Goal: Contribute content: Contribute content

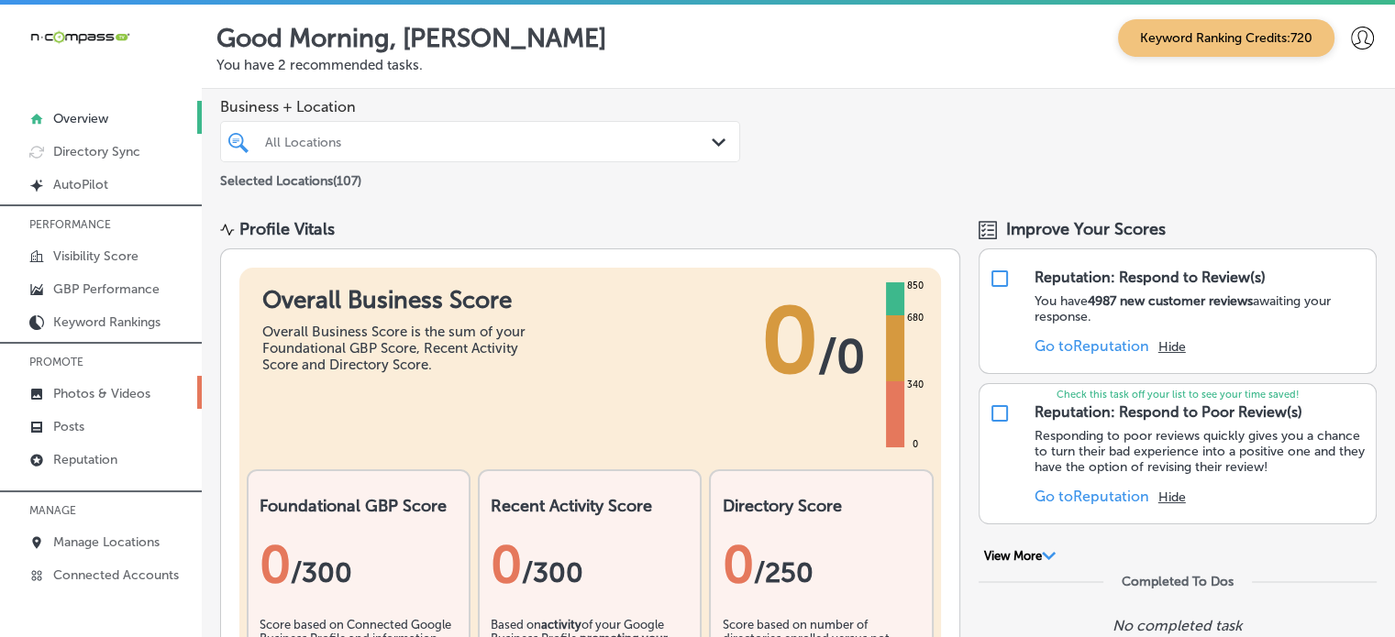
click at [150, 388] on p "Photos & Videos" at bounding box center [101, 394] width 97 height 16
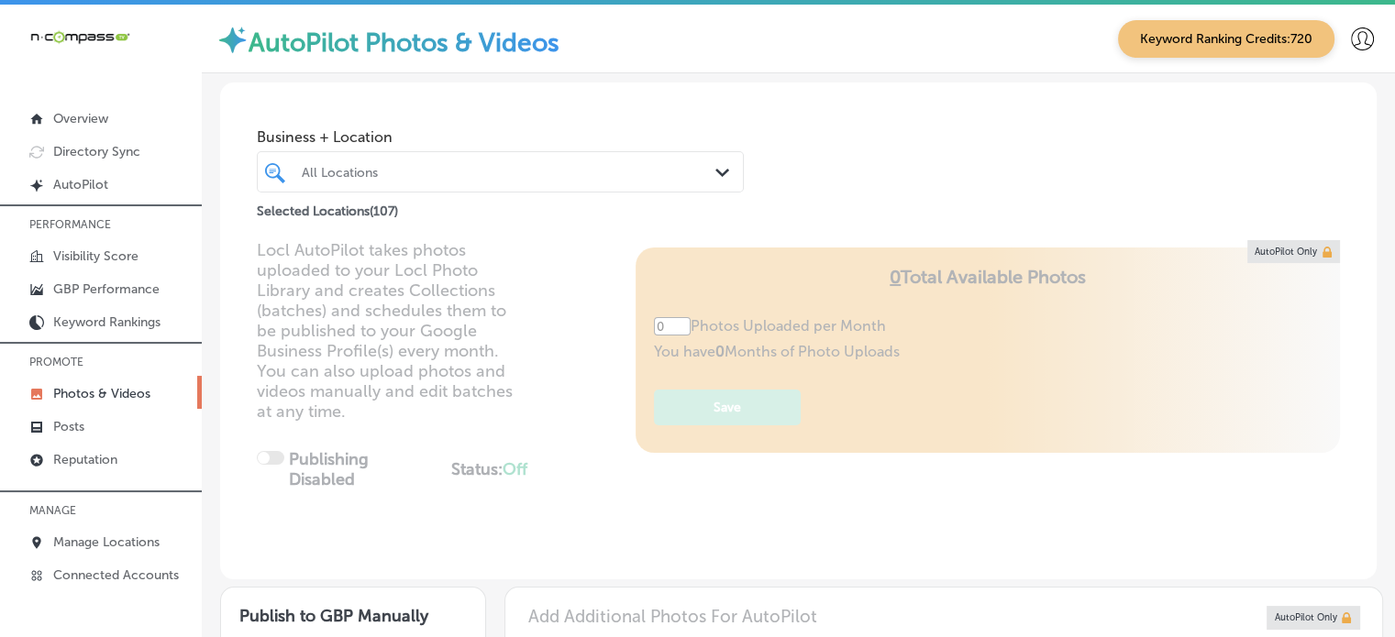
type input "5"
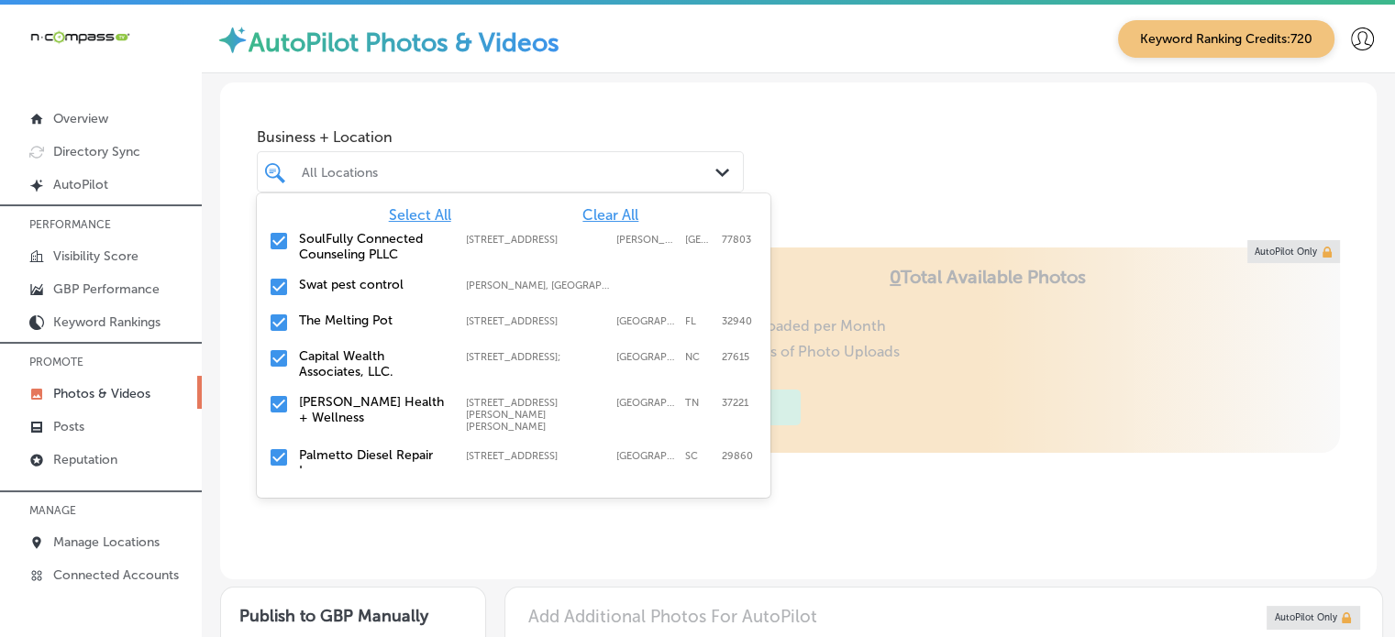
click at [504, 184] on div "All Locations" at bounding box center [501, 172] width 416 height 28
click at [584, 208] on span "Clear All" at bounding box center [610, 214] width 56 height 17
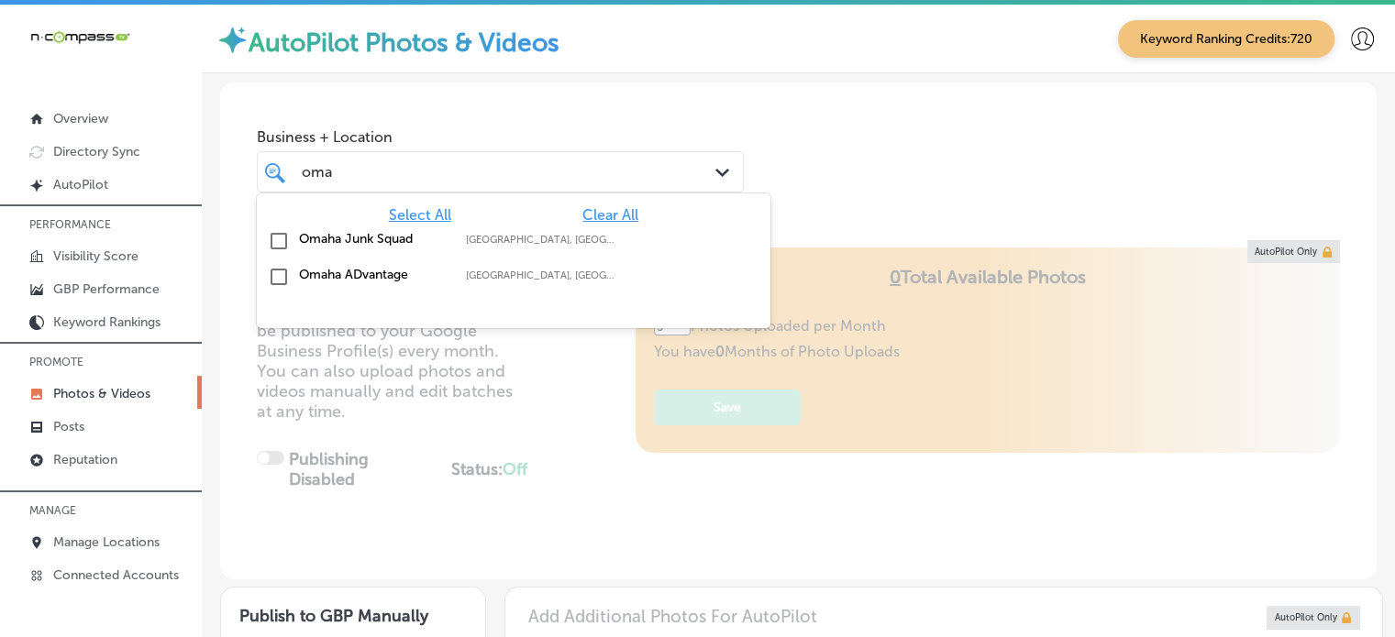
click at [328, 270] on label "Omaha ADvantage" at bounding box center [373, 275] width 149 height 16
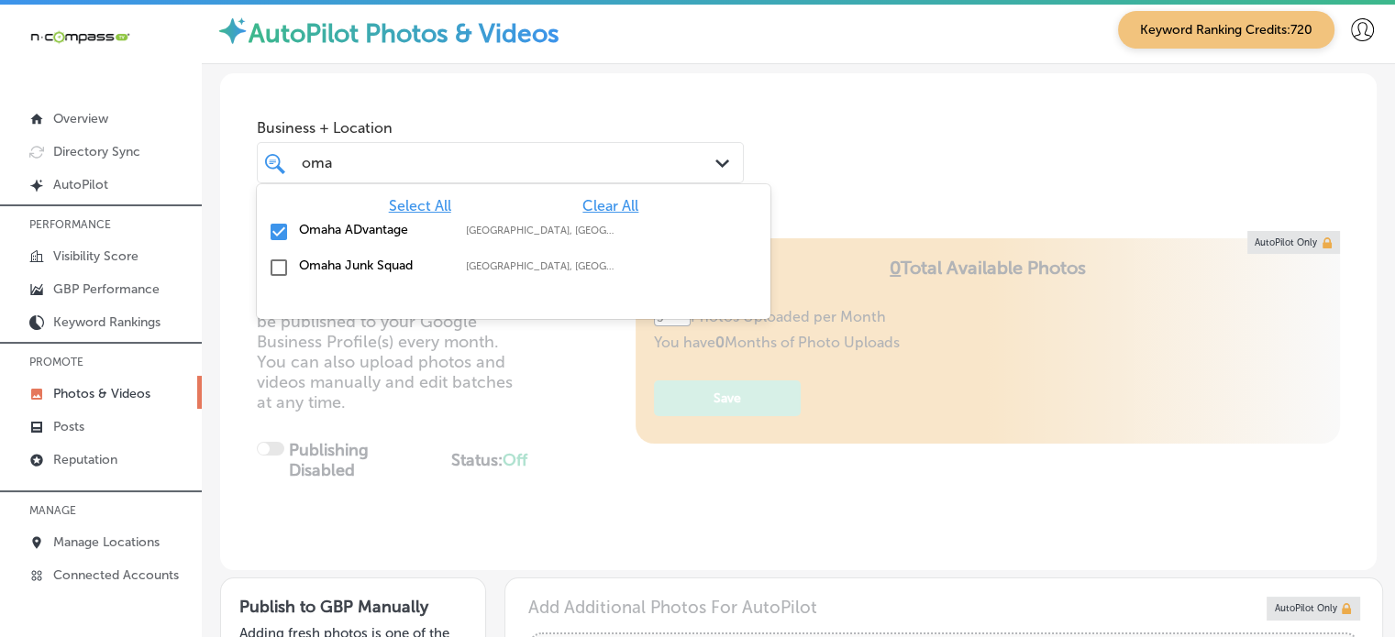
scroll to position [7, 0]
type input "oma"
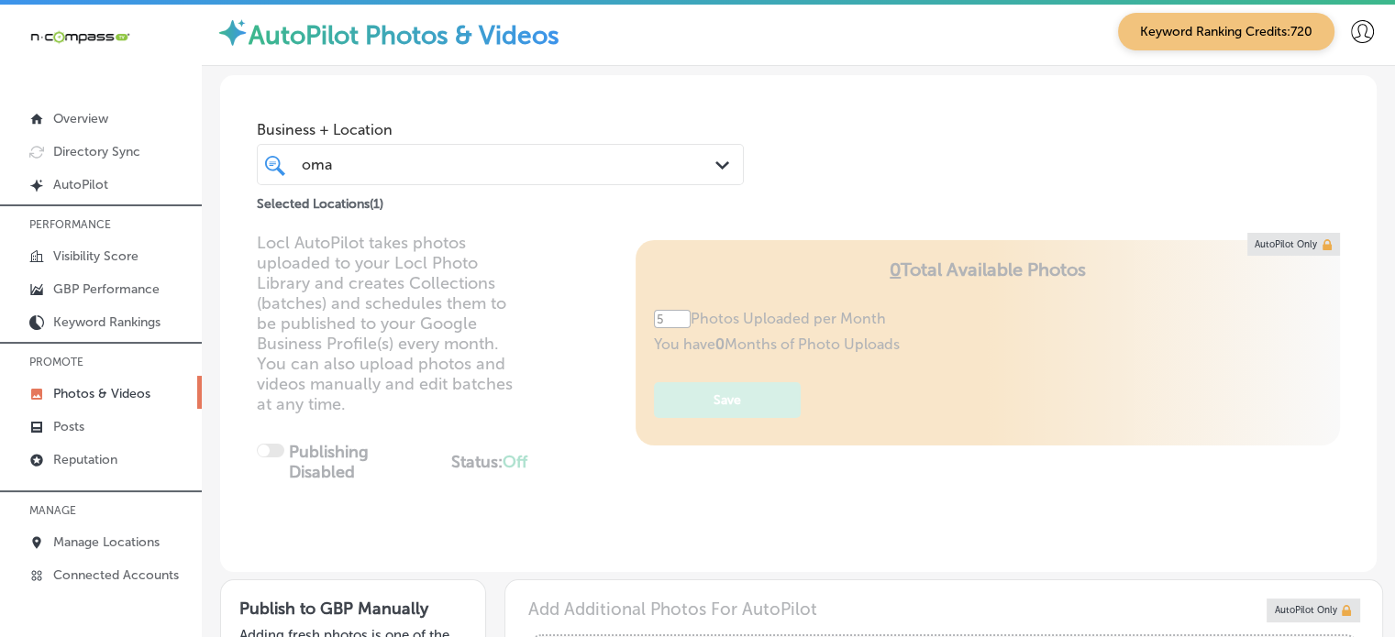
click at [936, 62] on div "AutoPilot Photos & Videos Keyword Ranking Credits: 720" at bounding box center [798, 31] width 1193 height 69
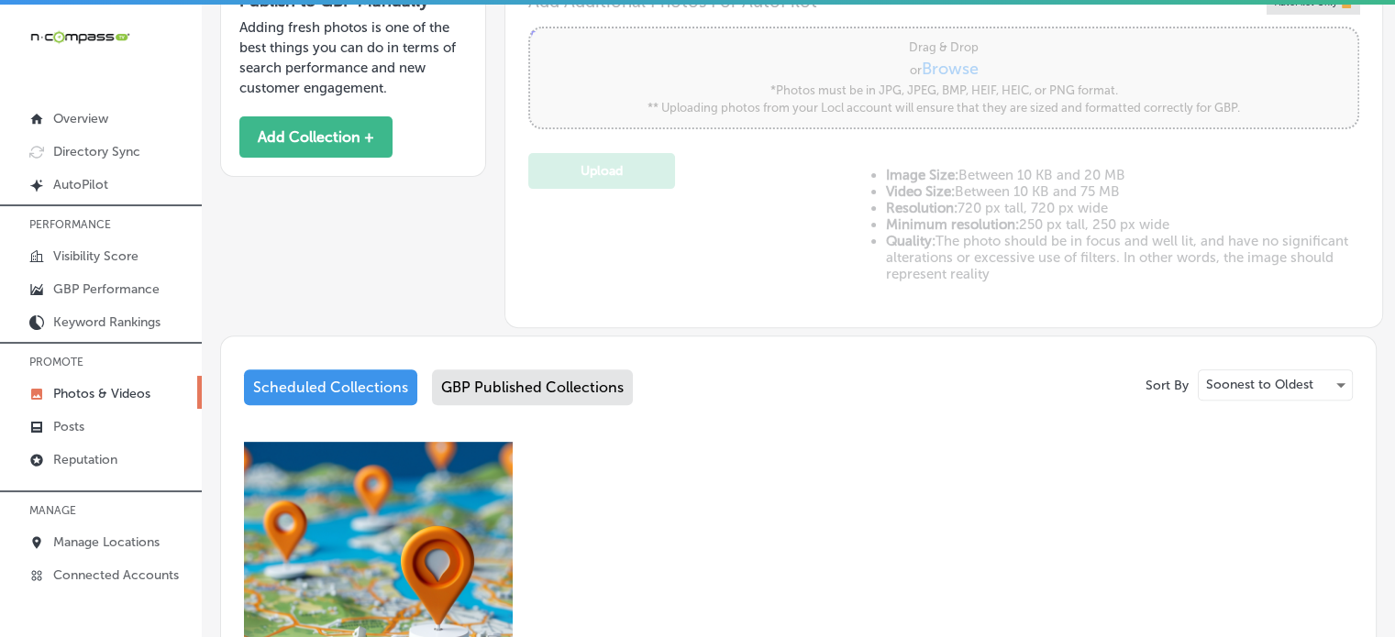
scroll to position [970, 0]
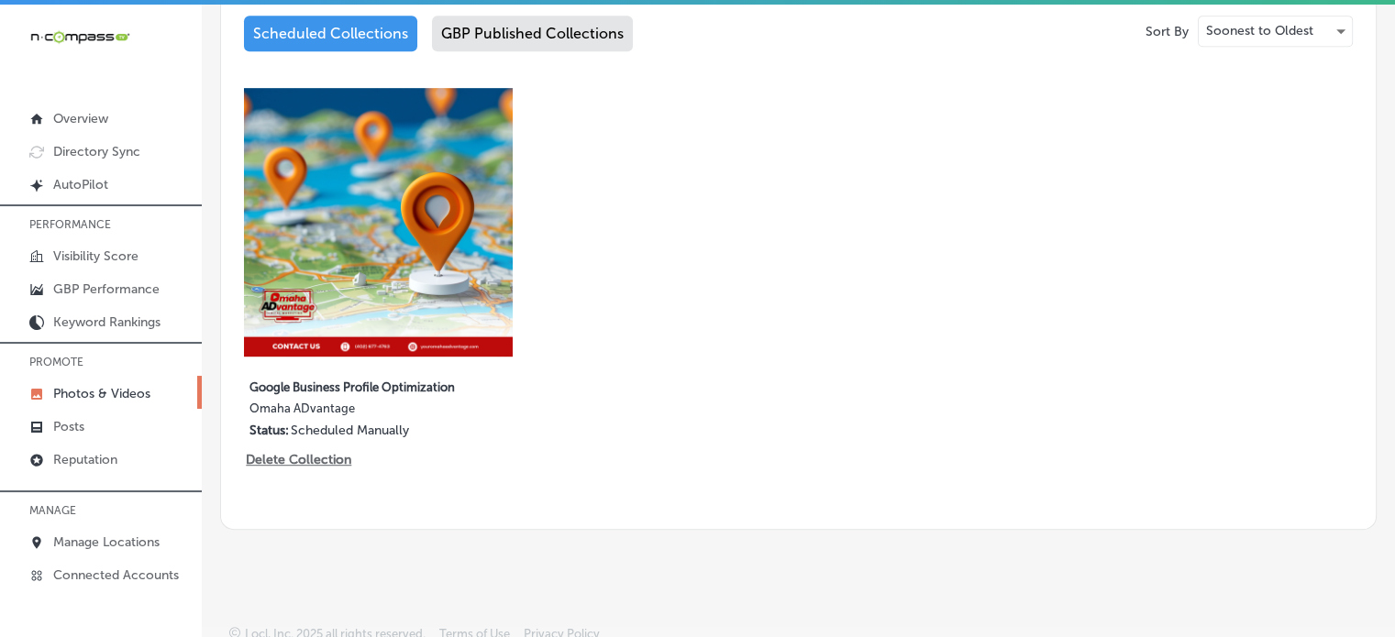
click at [483, 39] on div "GBP Published Collections" at bounding box center [532, 34] width 201 height 36
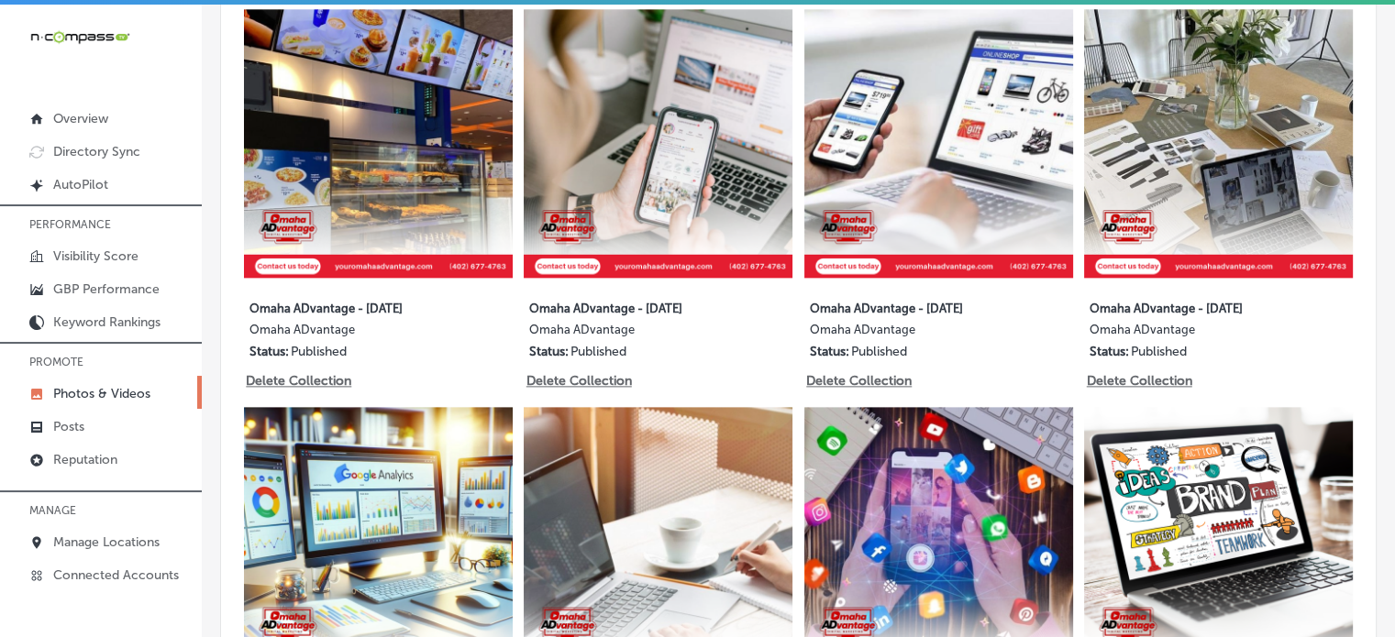
scroll to position [2575, 0]
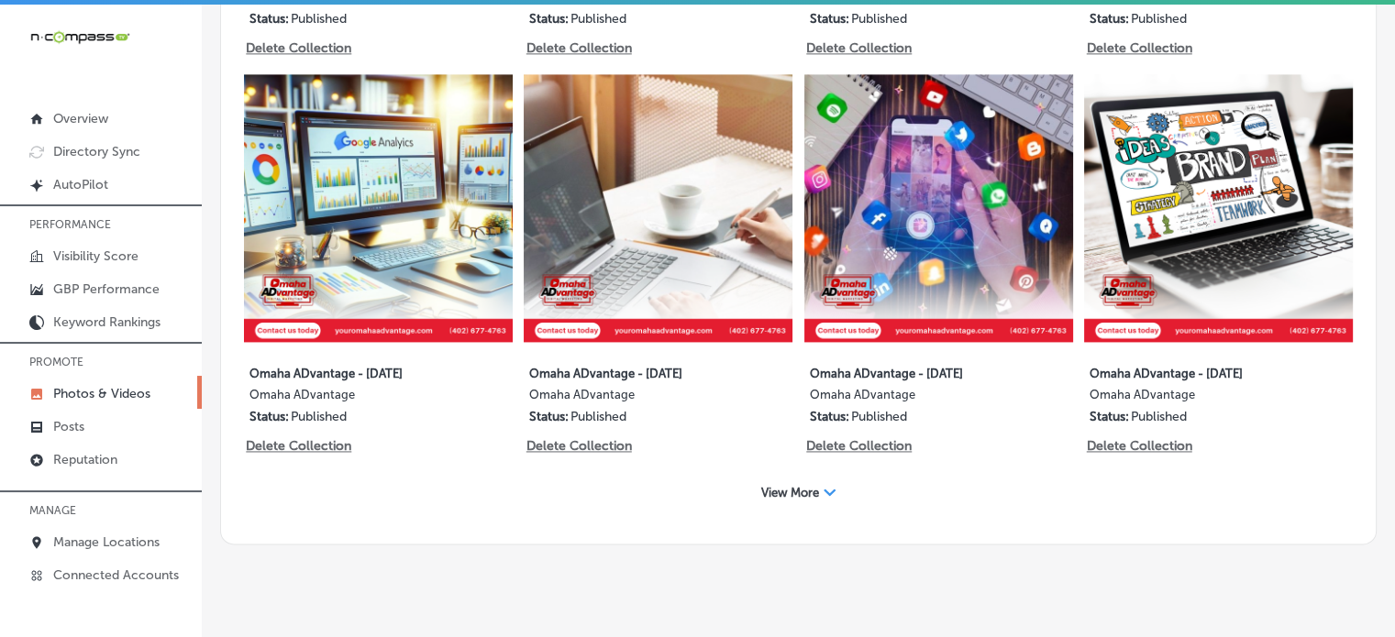
click at [785, 482] on div "View More Path Created with Sketch." at bounding box center [798, 493] width 99 height 28
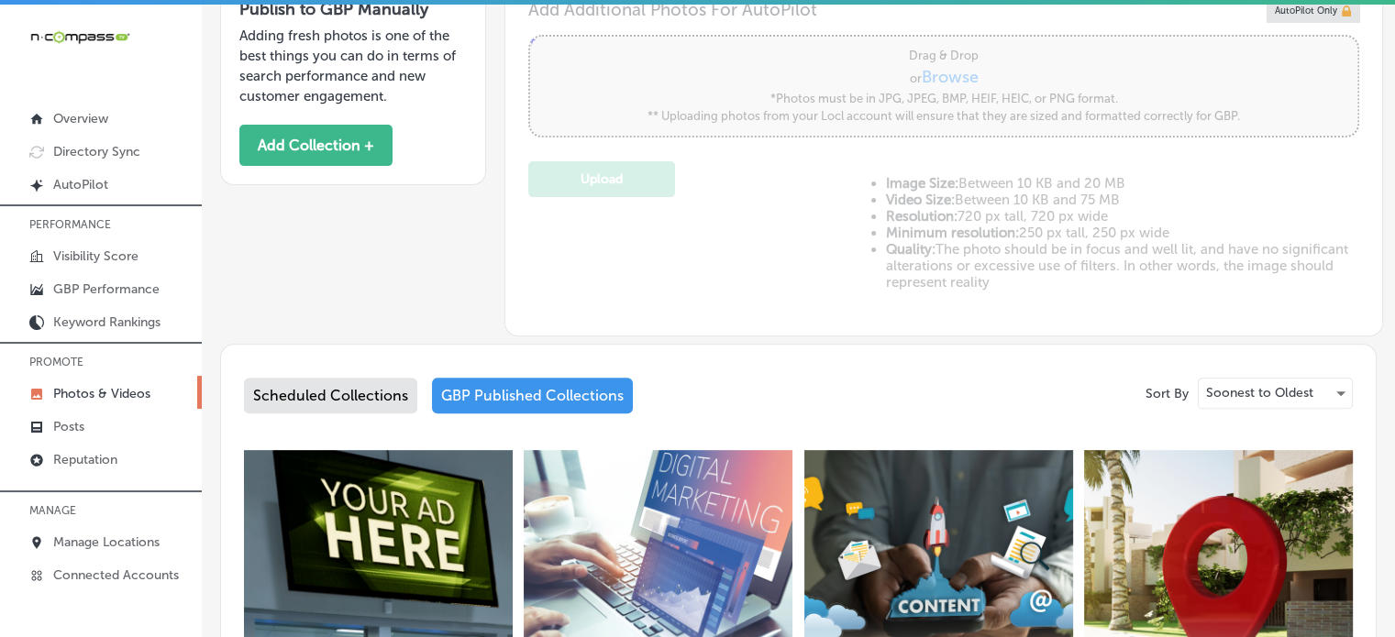
scroll to position [643, 0]
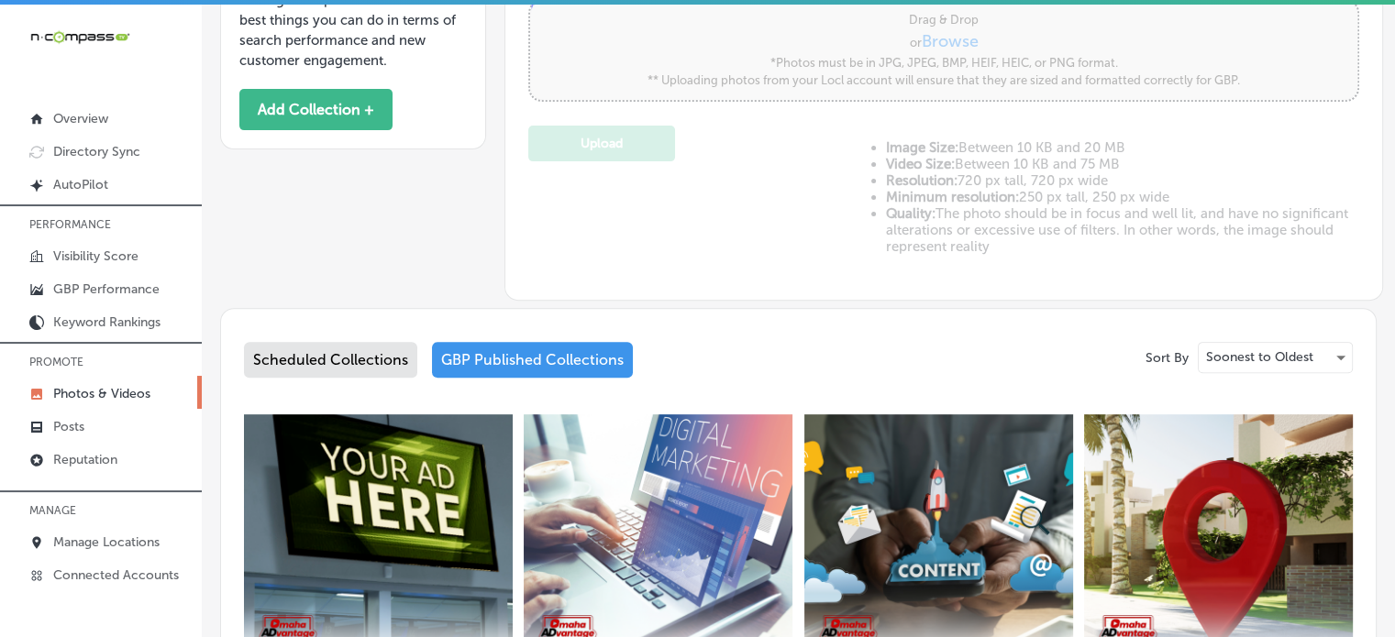
click at [356, 342] on div "Scheduled Collections" at bounding box center [330, 360] width 173 height 36
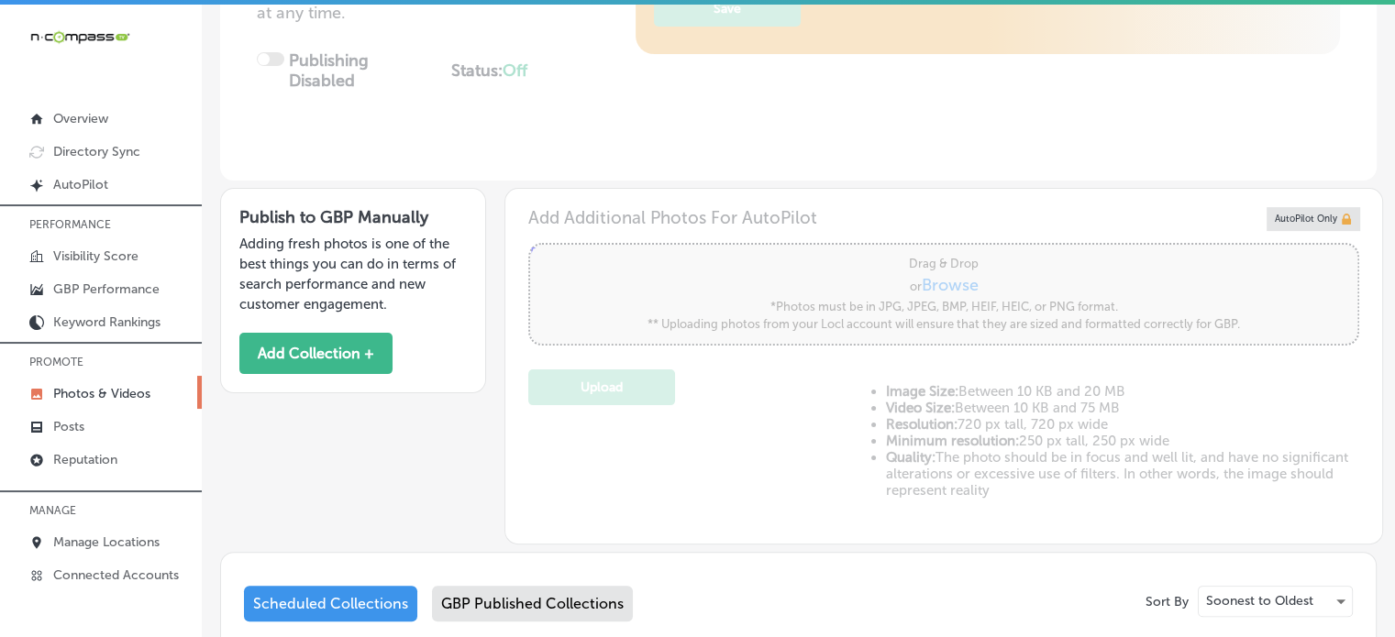
scroll to position [400, 0]
click at [307, 337] on button "Add Collection +" at bounding box center [315, 352] width 153 height 41
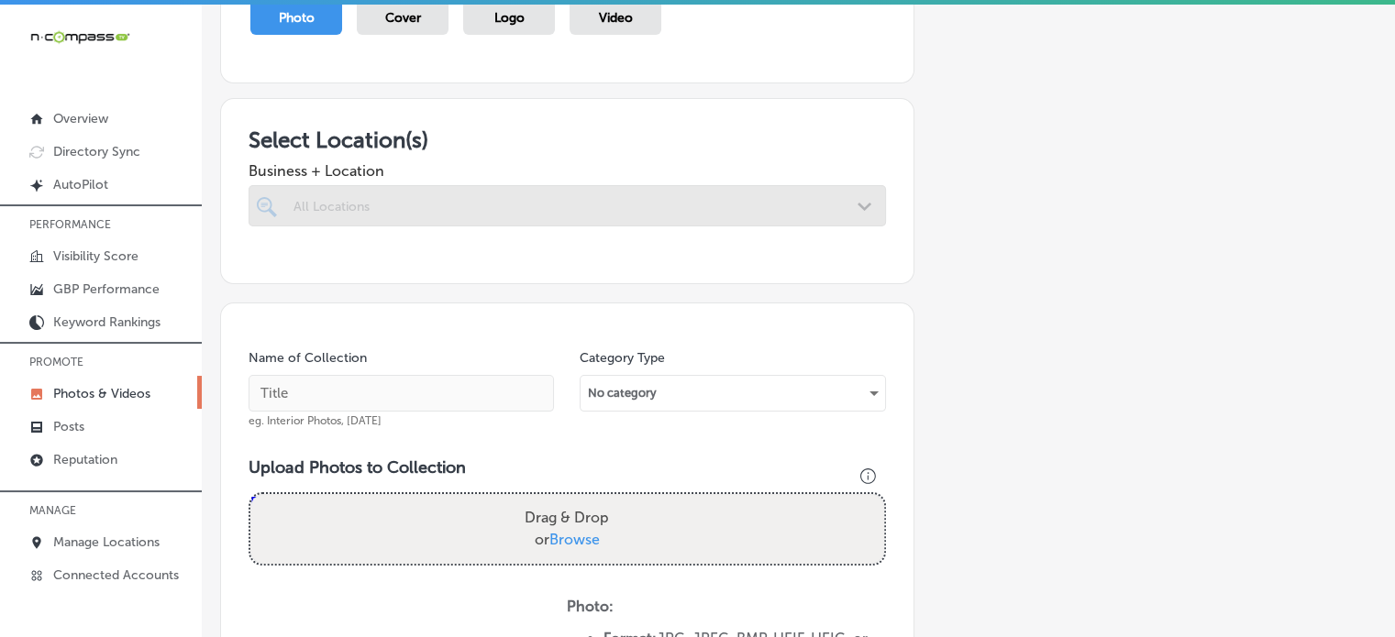
scroll to position [249, 0]
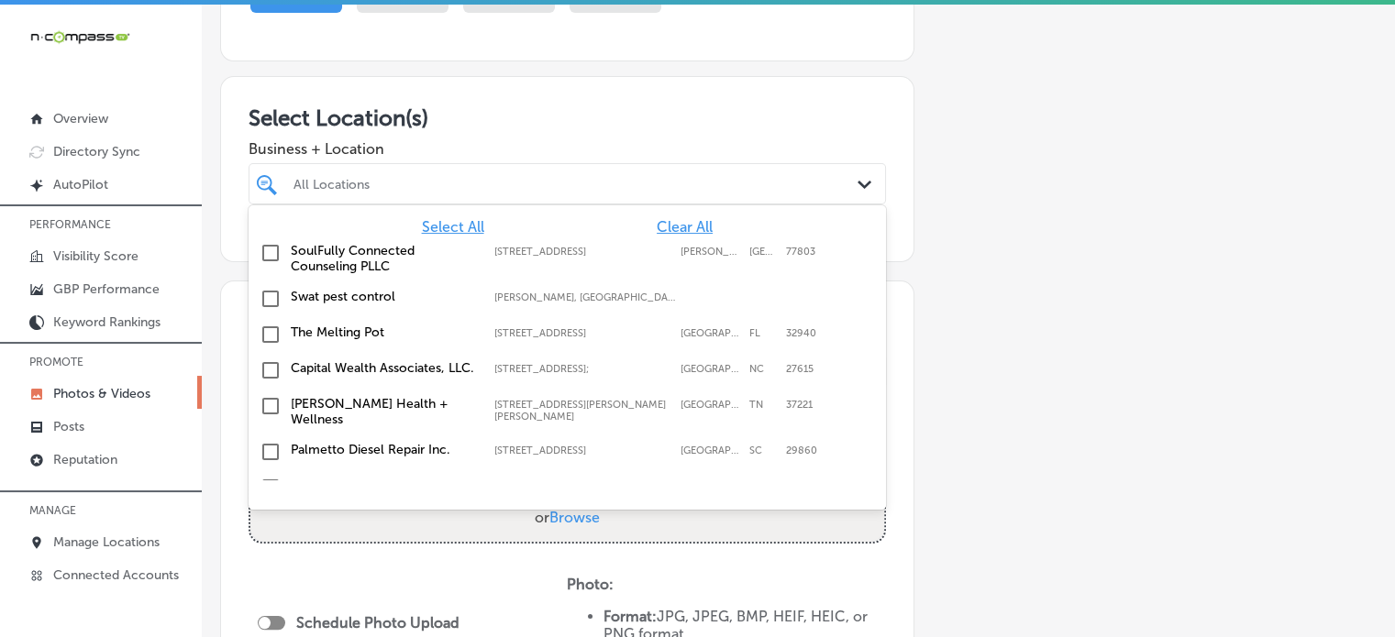
click at [690, 178] on div "All Locations" at bounding box center [577, 184] width 566 height 16
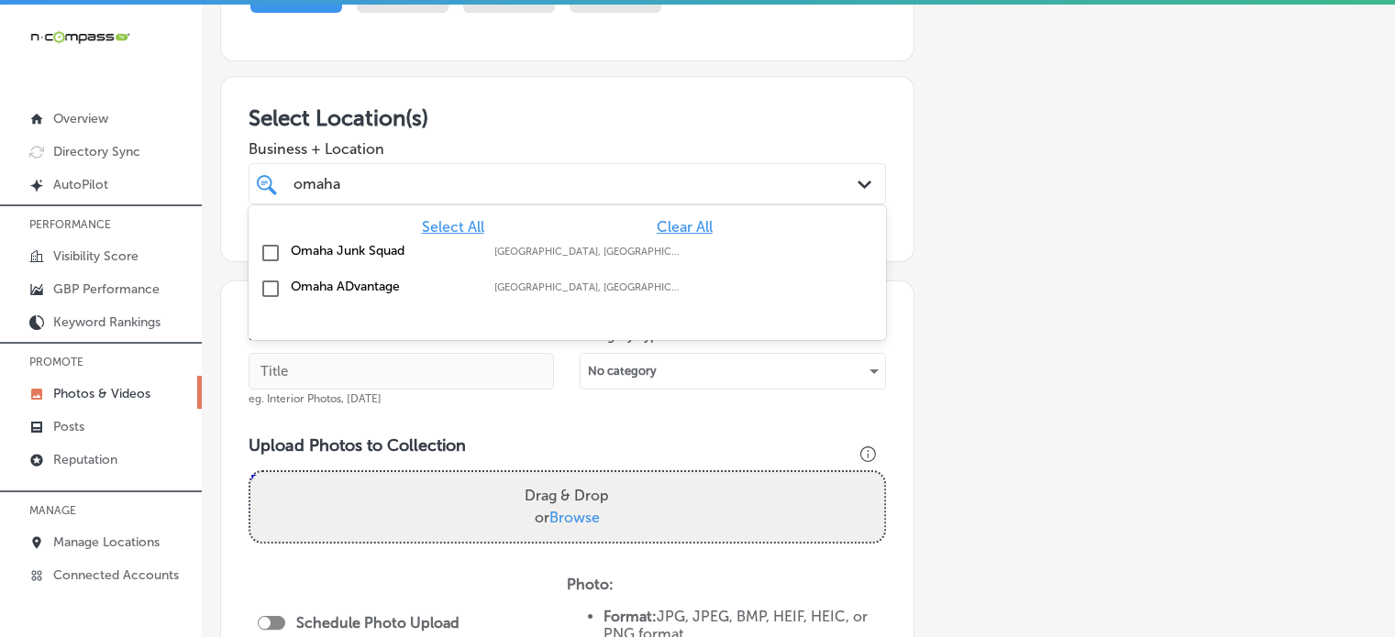
click at [365, 284] on label "Omaha ADvantage" at bounding box center [383, 287] width 185 height 16
type input "omaha"
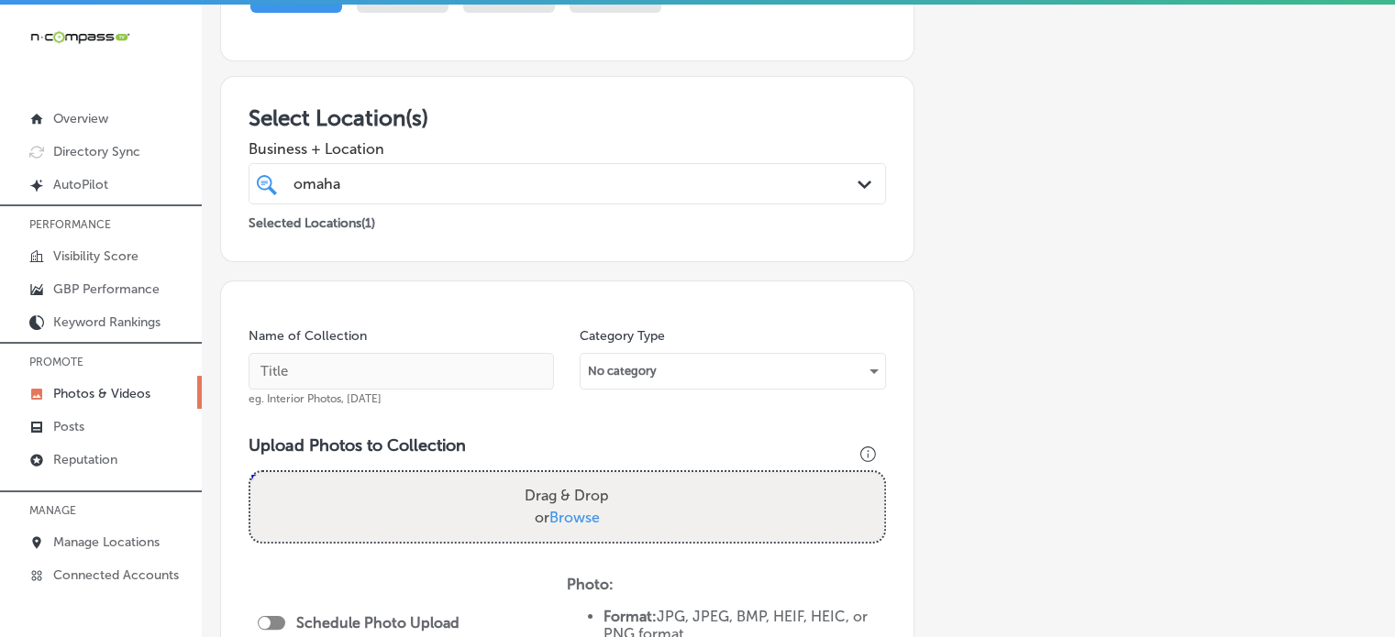
click at [594, 125] on h3 "Select Location(s)" at bounding box center [567, 118] width 637 height 27
click at [438, 359] on input "text" at bounding box center [401, 371] width 305 height 37
paste input "Indoor Billboard Advertising"
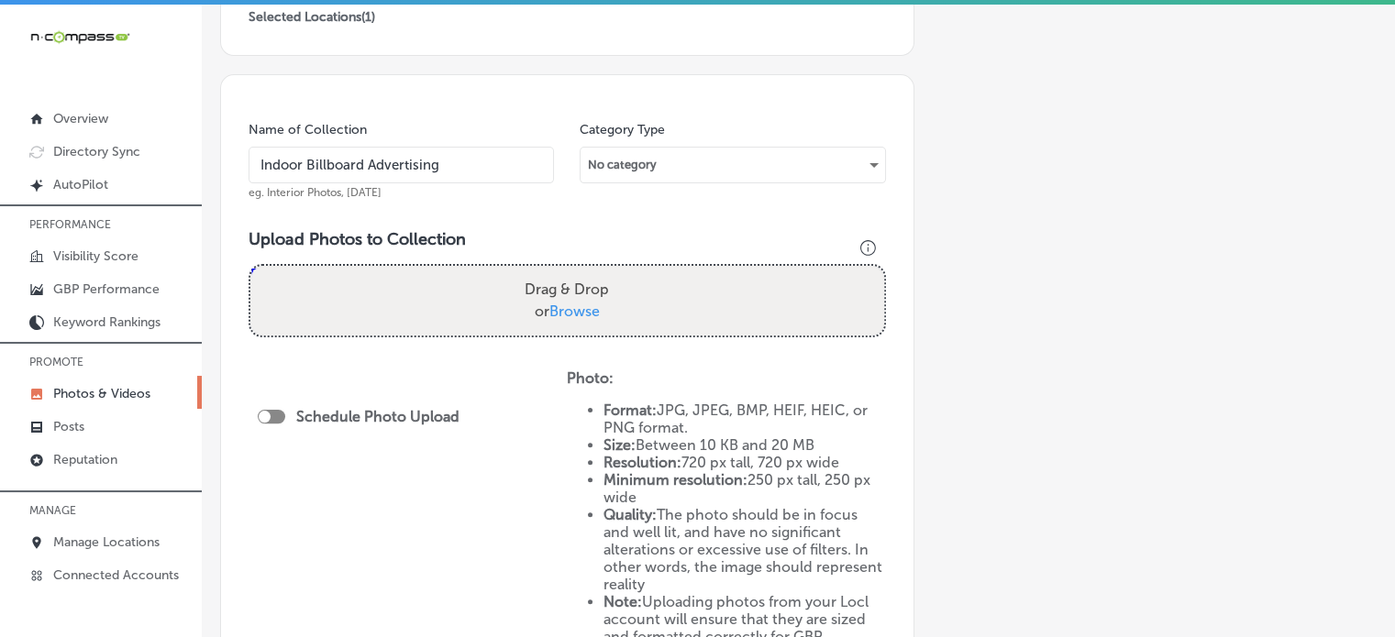
scroll to position [457, 0]
type input "Indoor Billboard Advertising"
click at [571, 305] on span "Browse" at bounding box center [574, 309] width 50 height 17
click at [571, 270] on input "Drag & Drop or Browse" at bounding box center [567, 267] width 634 height 6
type input "C:\fakepath\548340984_122171261558507446_4422016587274121663_n.jpg"
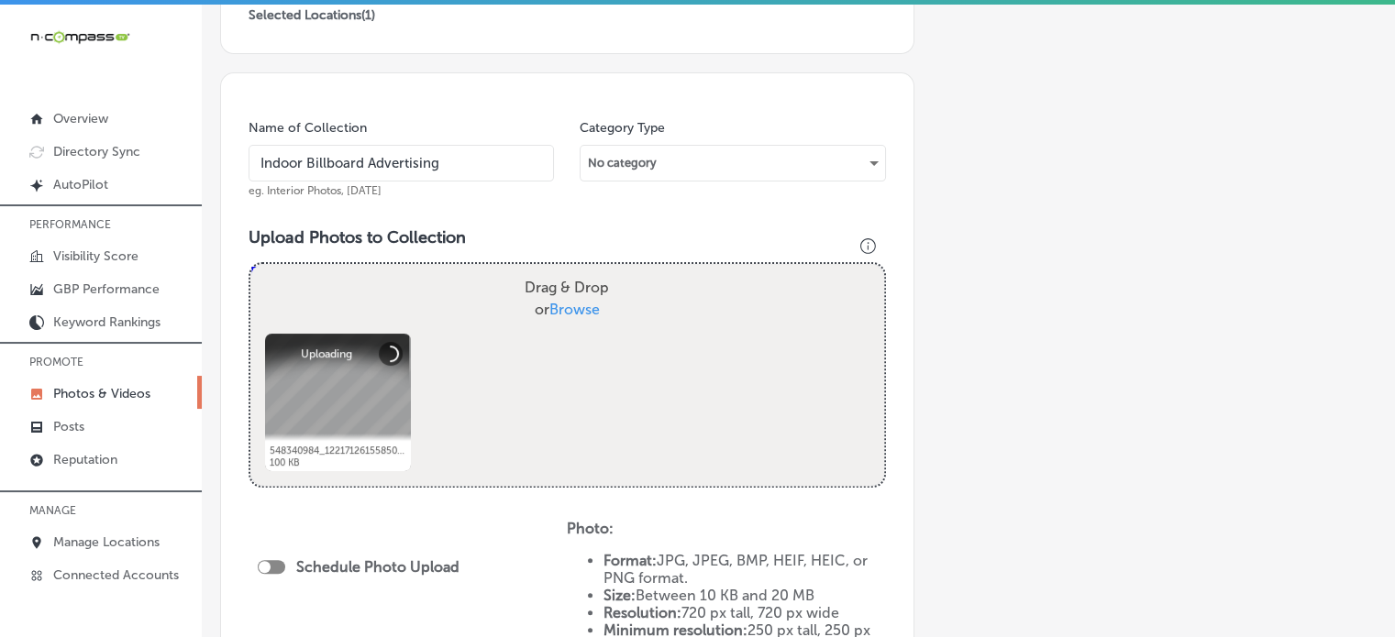
click at [577, 316] on span "Browse" at bounding box center [574, 309] width 50 height 17
click at [577, 270] on input "Drag & Drop or Browse" at bounding box center [567, 267] width 634 height 6
type input "C:\fakepath\548305432_122171261474507446_3078738848101440503_n.jpg"
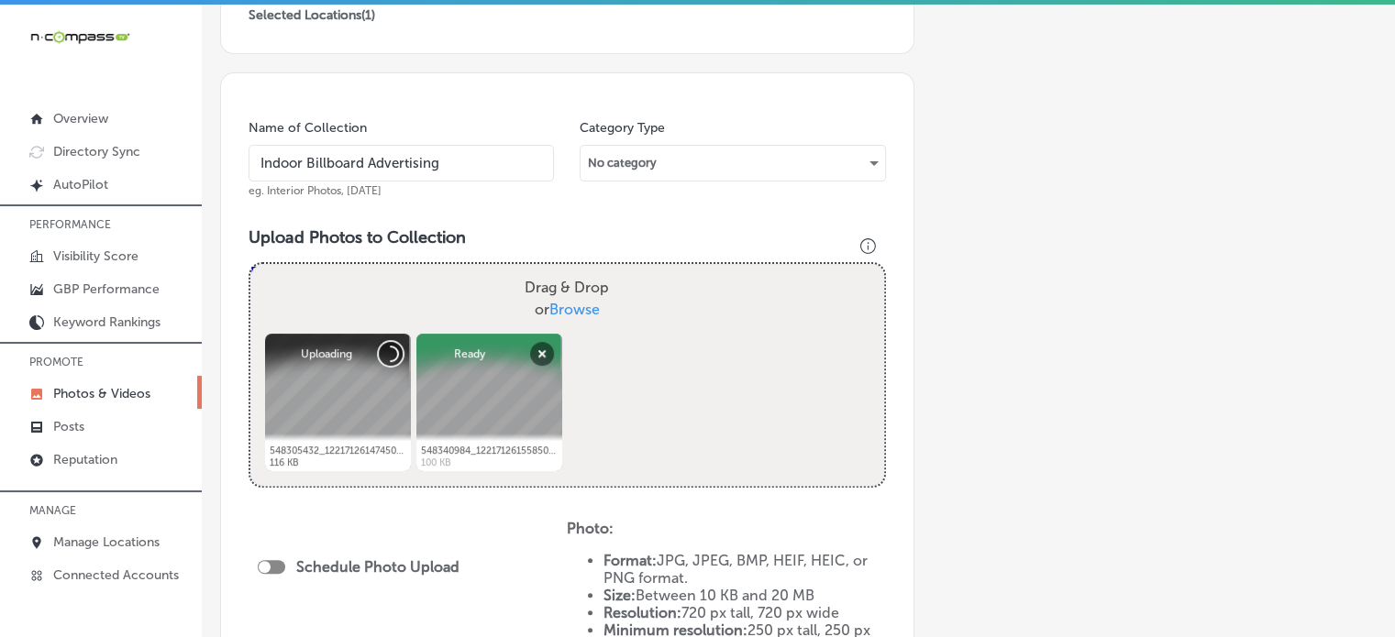
drag, startPoint x: 513, startPoint y: 374, endPoint x: 388, endPoint y: 349, distance: 127.4
click at [388, 330] on ul "548305432_122171261474507446_3078738848101440503_n.jpg Abort Retry Remove Uploa…" at bounding box center [567, 330] width 612 height 0
click at [388, 349] on div at bounding box center [338, 403] width 146 height 138
click at [388, 349] on button "Remove" at bounding box center [391, 354] width 24 height 24
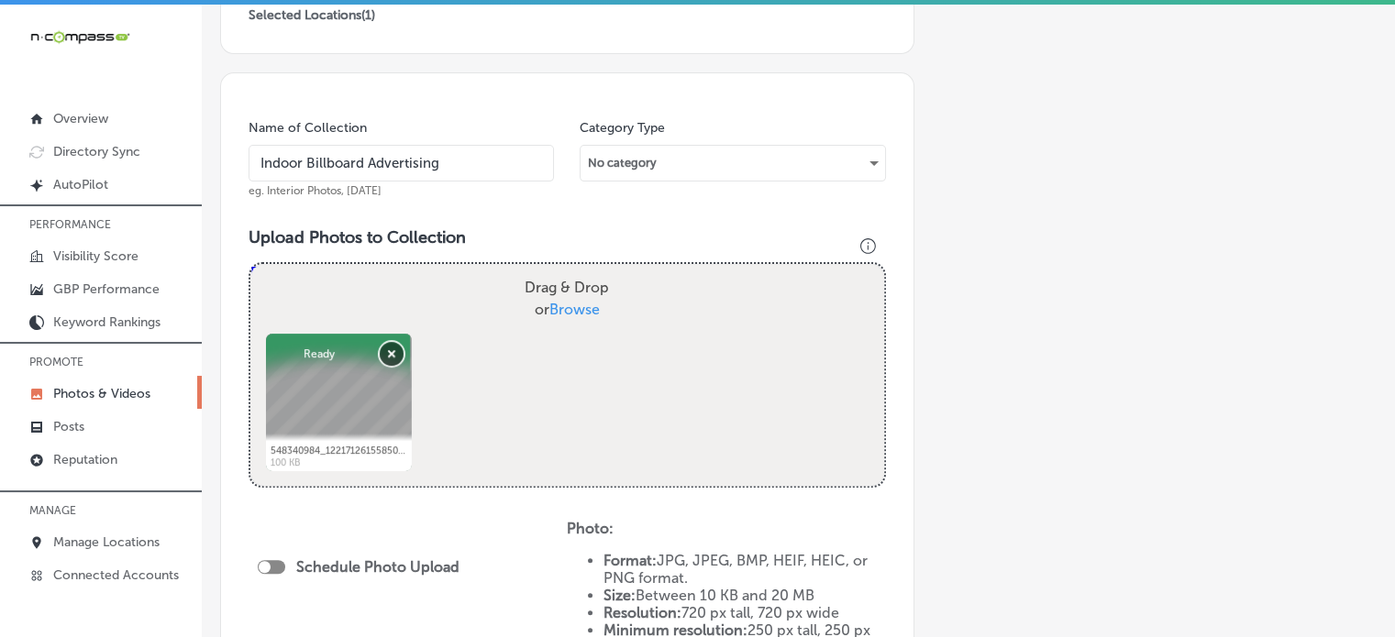
click at [388, 349] on button "Remove" at bounding box center [392, 354] width 24 height 24
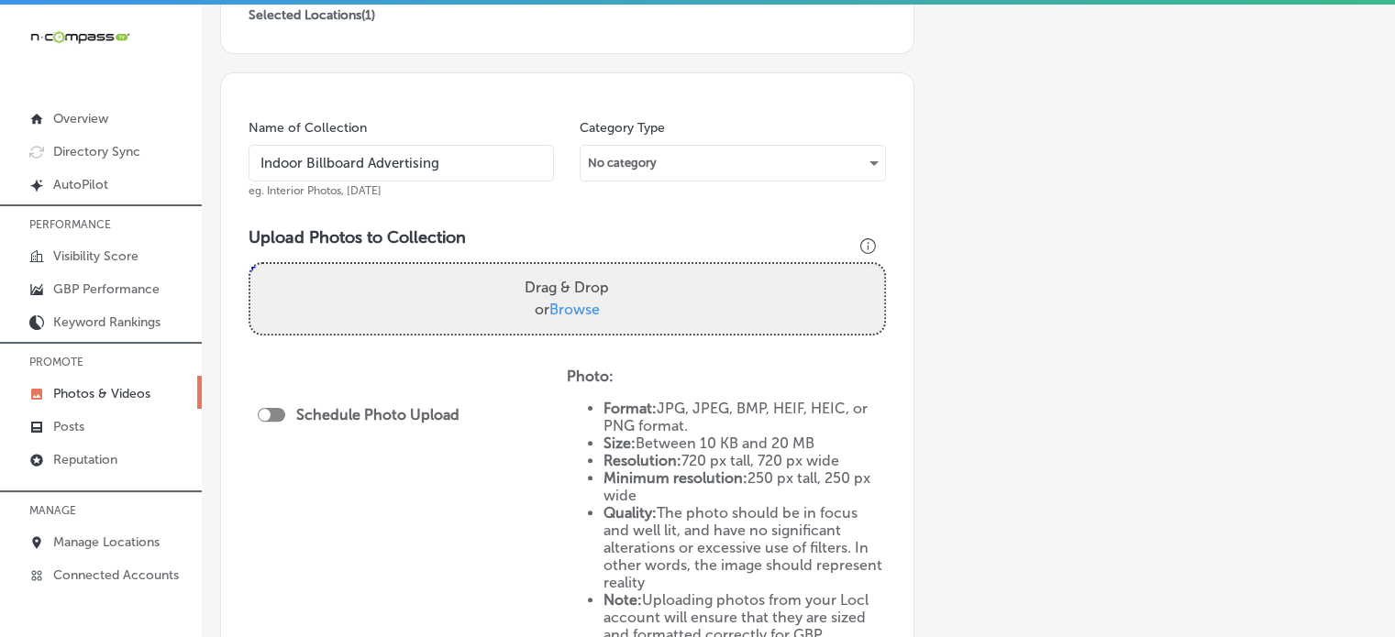
click at [566, 313] on span "Browse" at bounding box center [574, 309] width 50 height 17
click at [566, 270] on input "Drag & Drop or Browse" at bounding box center [567, 267] width 634 height 6
type input "C:\fakepath\548225630_122171261432507446_2061861556271111483_n.jpg"
click at [447, 109] on div "Name of Collection Indoor Billboard Advertising eg. Interior Photos, March 2020…" at bounding box center [567, 379] width 694 height 615
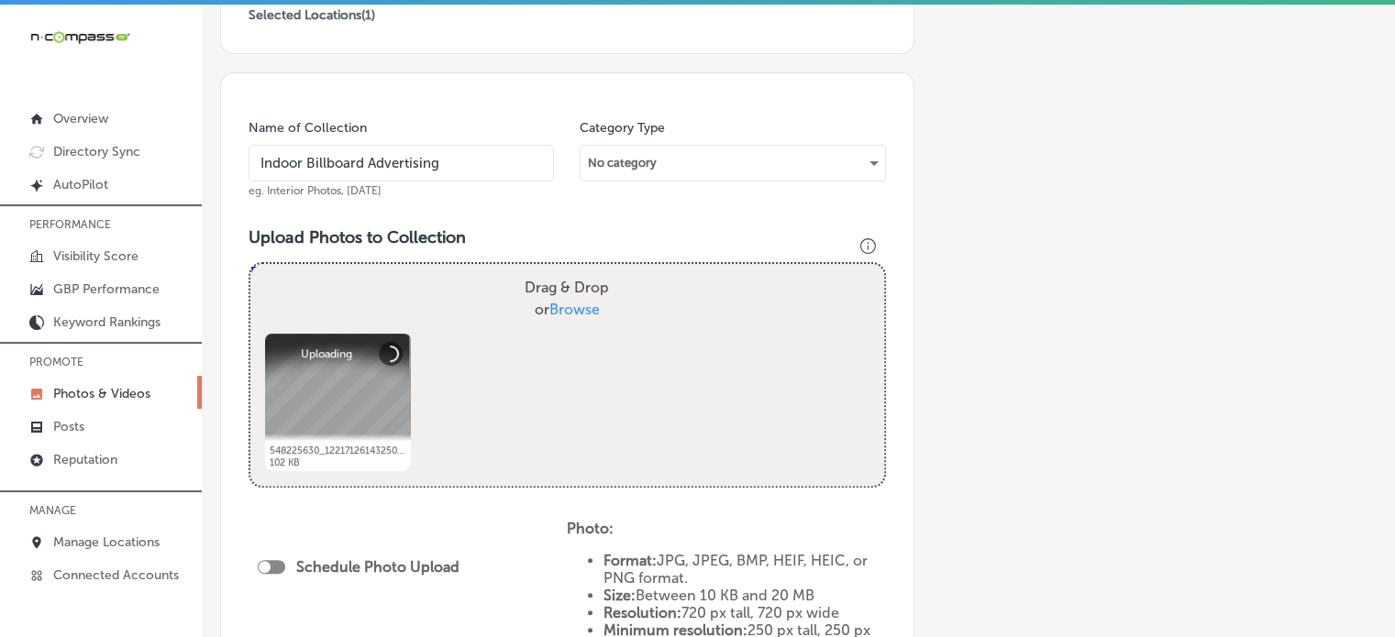
click at [565, 298] on label "Drag & Drop or Browse" at bounding box center [566, 299] width 99 height 59
click at [565, 270] on input "Drag & Drop or Browse" at bounding box center [567, 267] width 634 height 6
type input "C:\fakepath\550509802_122171261516507446_7851674970868617399_n.jpg"
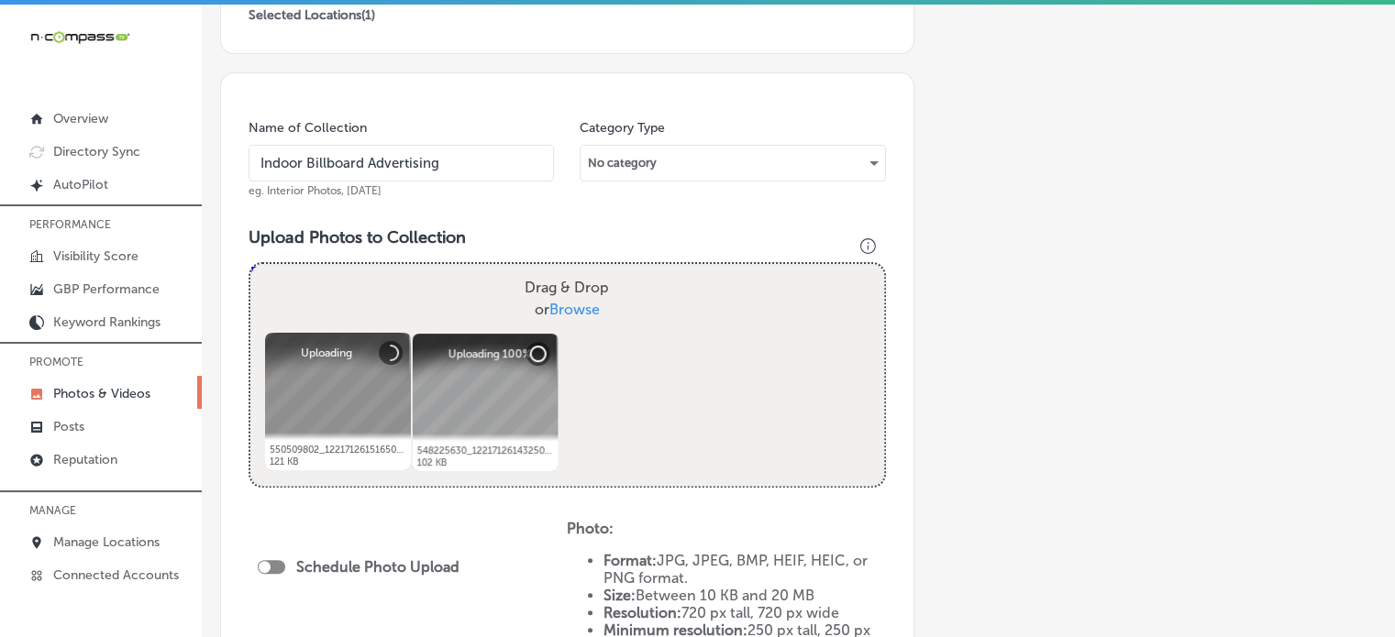
click at [577, 270] on input "Drag & Drop or Browse" at bounding box center [567, 267] width 634 height 6
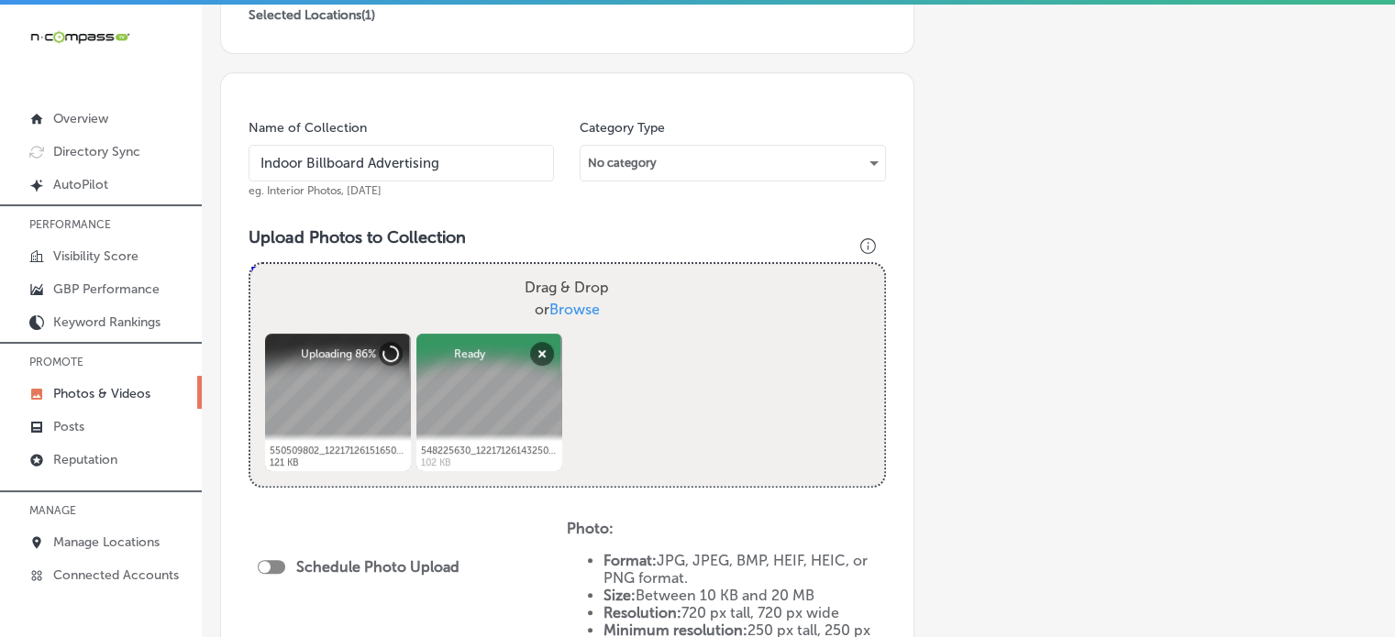
type input "C:\fakepath\548305432_122171261474507446_3078738848101440503_n.jpg"
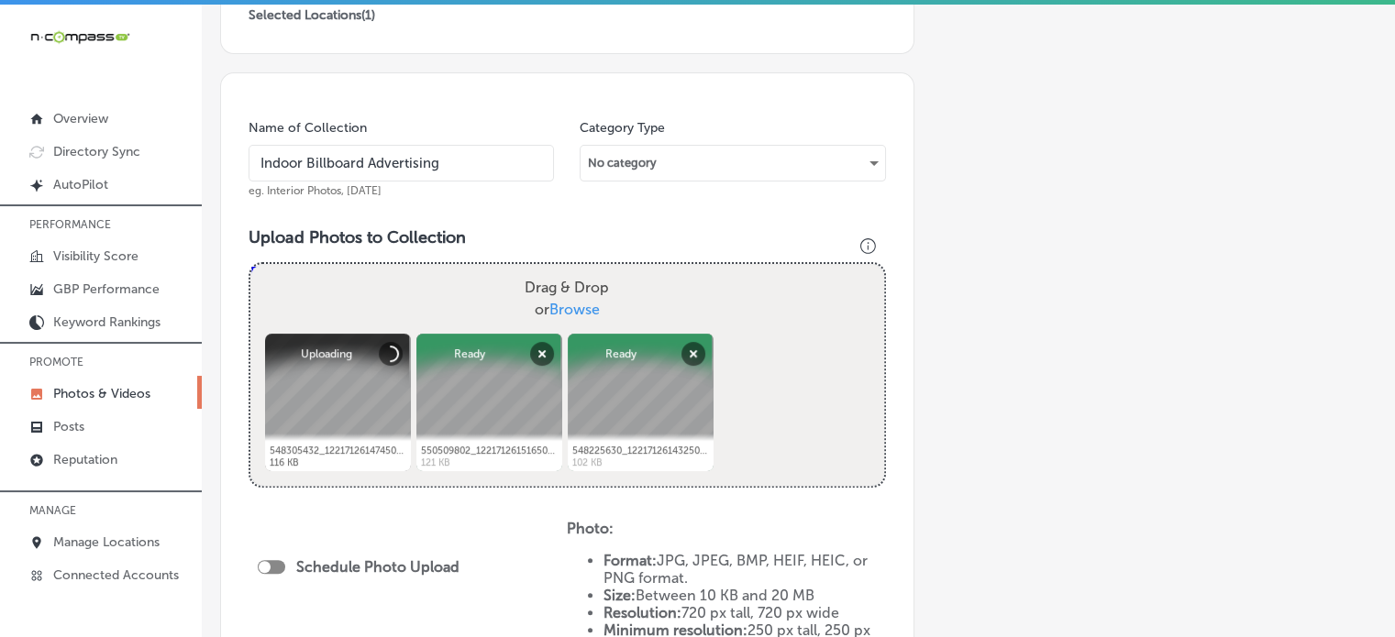
click at [565, 301] on span "Browse" at bounding box center [574, 309] width 50 height 17
click at [565, 270] on input "Drag & Drop or Browse" at bounding box center [567, 267] width 634 height 6
type input "C:\fakepath\548340984_122171261558507446_4422016587274121663_n.jpg"
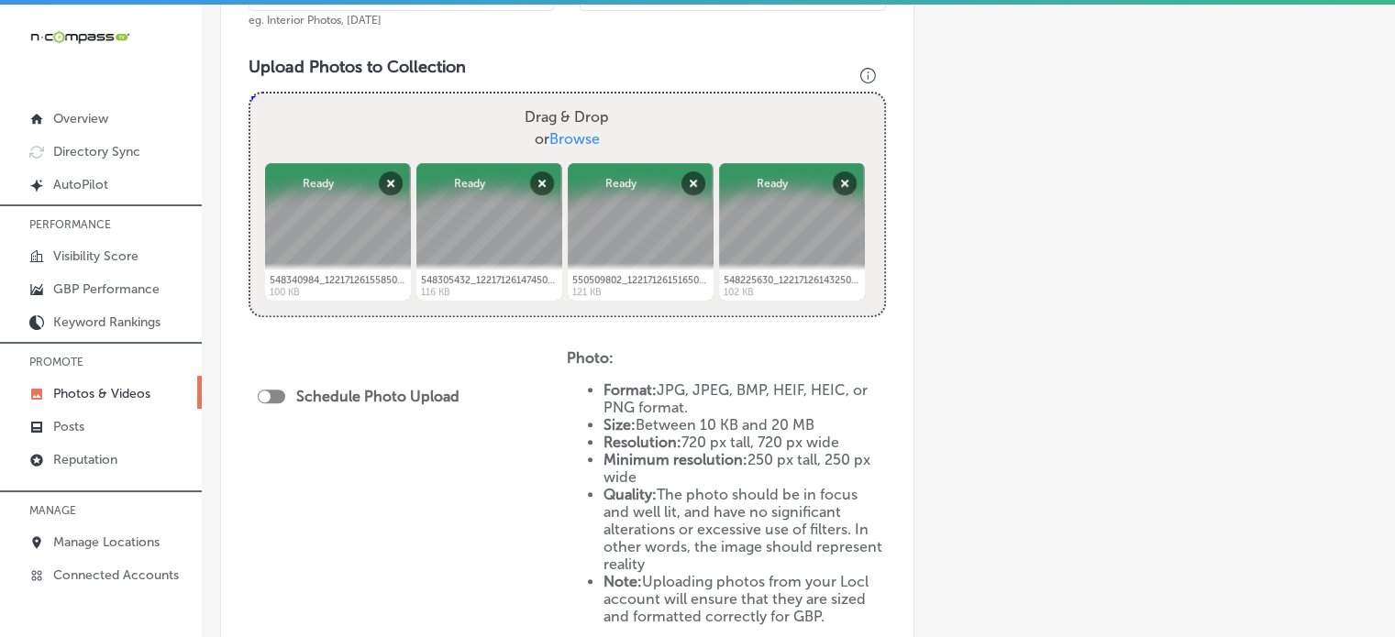
scroll to position [638, 0]
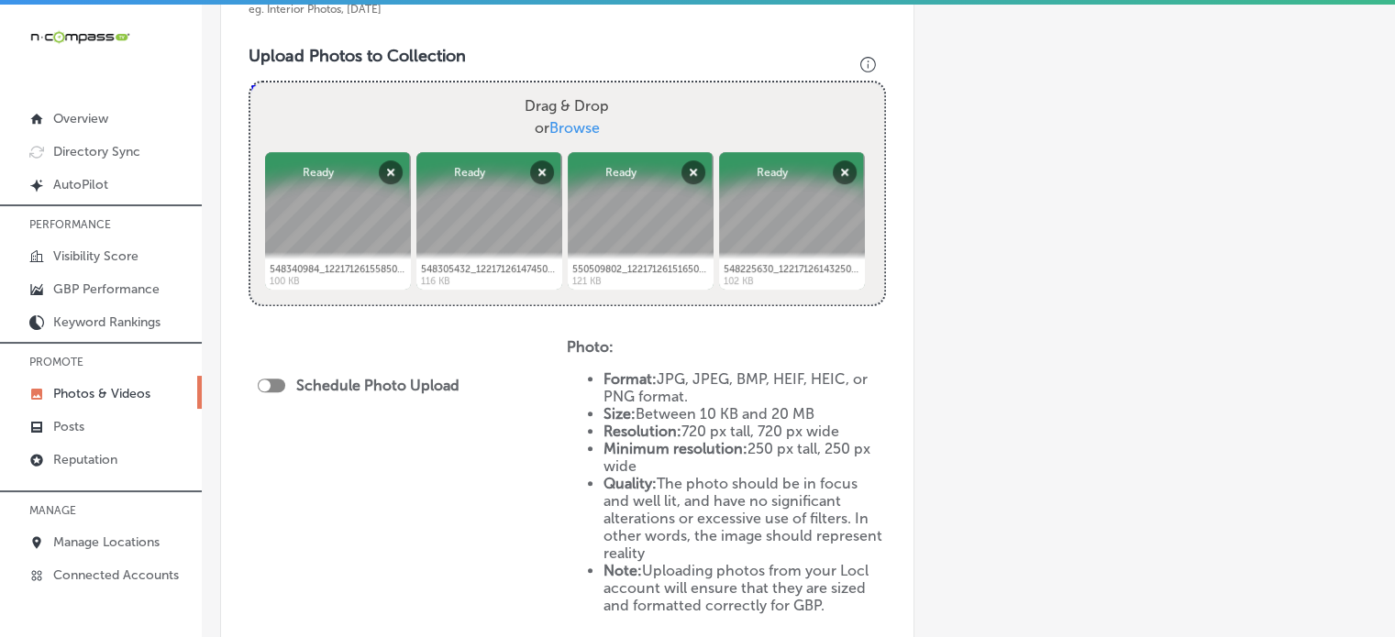
click at [275, 381] on div at bounding box center [272, 386] width 28 height 14
checkbox input "true"
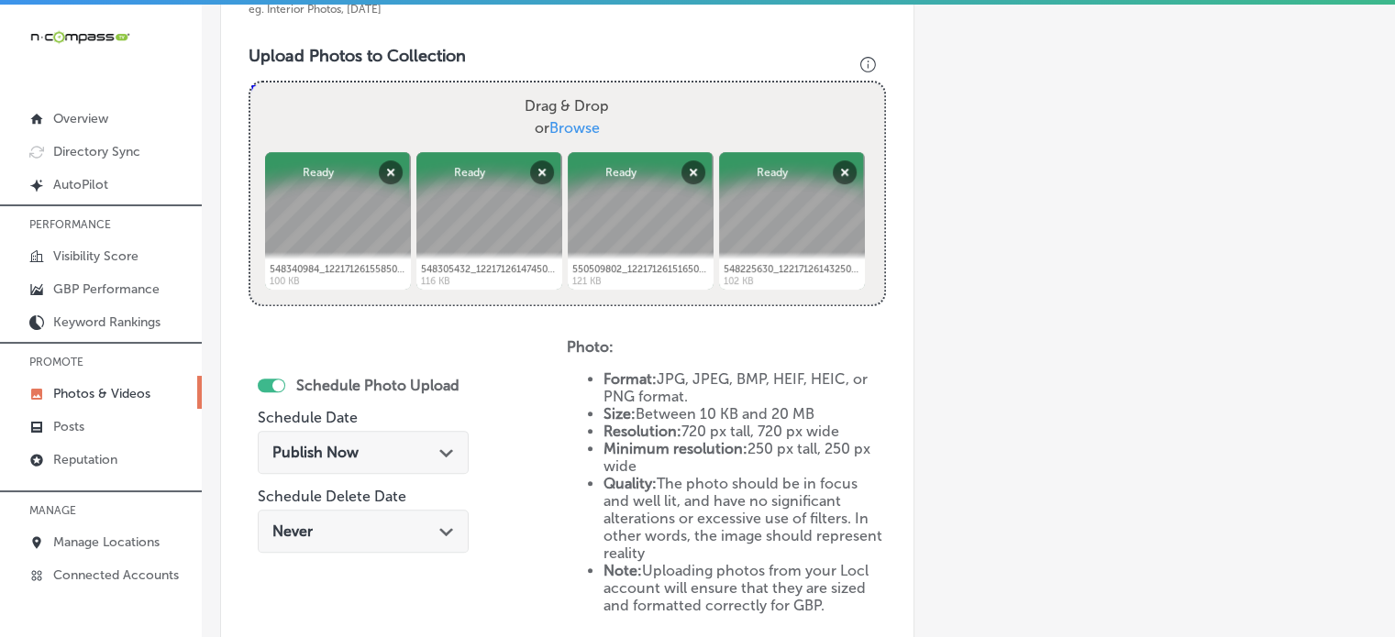
click at [415, 457] on div "Publish Now Path Created with Sketch." at bounding box center [363, 452] width 182 height 17
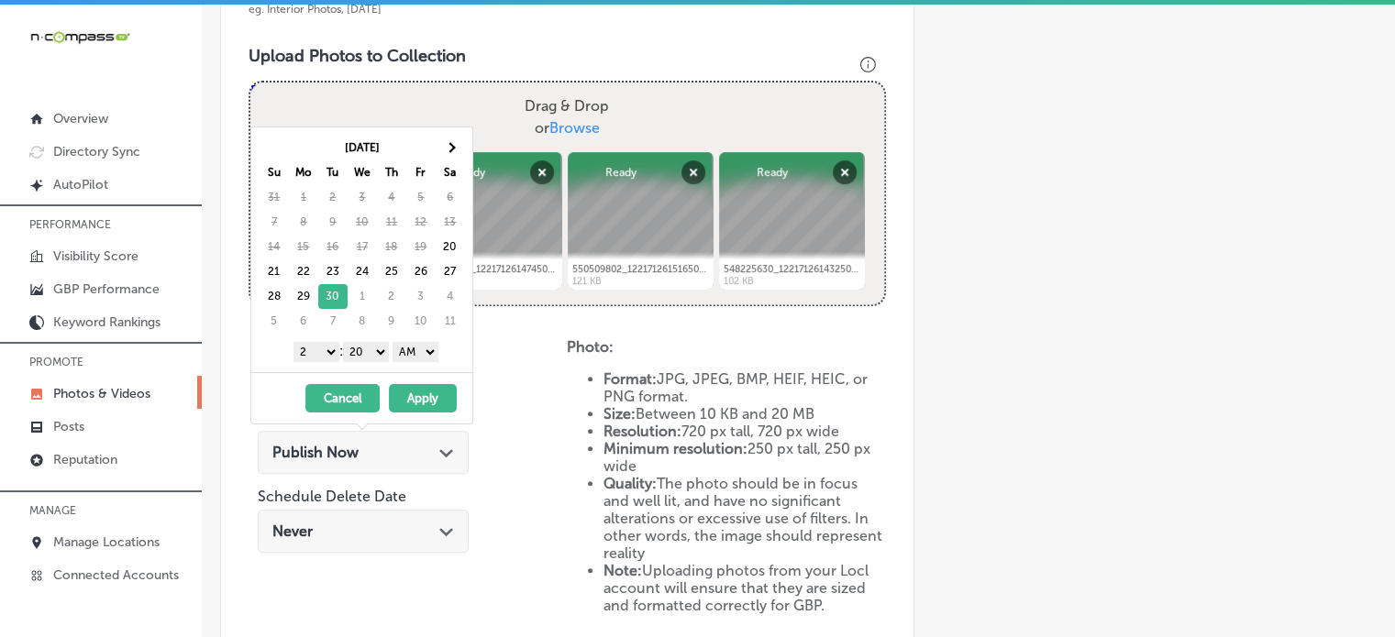
click at [329, 351] on select "1 2 3 4 5 6 7 8 9 10 11 12" at bounding box center [317, 352] width 46 height 20
click at [366, 354] on select "00 10 20 30 40 50" at bounding box center [366, 352] width 46 height 20
click at [412, 352] on select "AM PM" at bounding box center [416, 352] width 46 height 20
click at [411, 394] on button "Apply" at bounding box center [423, 398] width 68 height 28
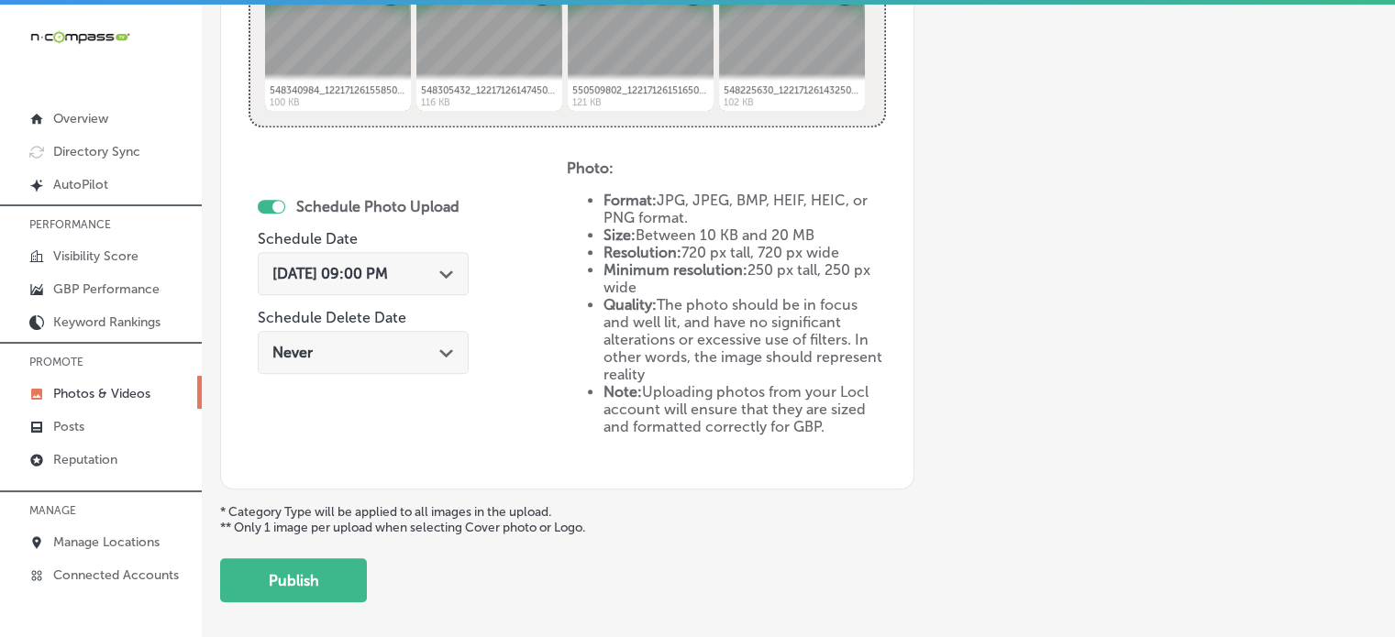
scroll to position [818, 0]
click at [309, 562] on button "Publish" at bounding box center [293, 580] width 147 height 44
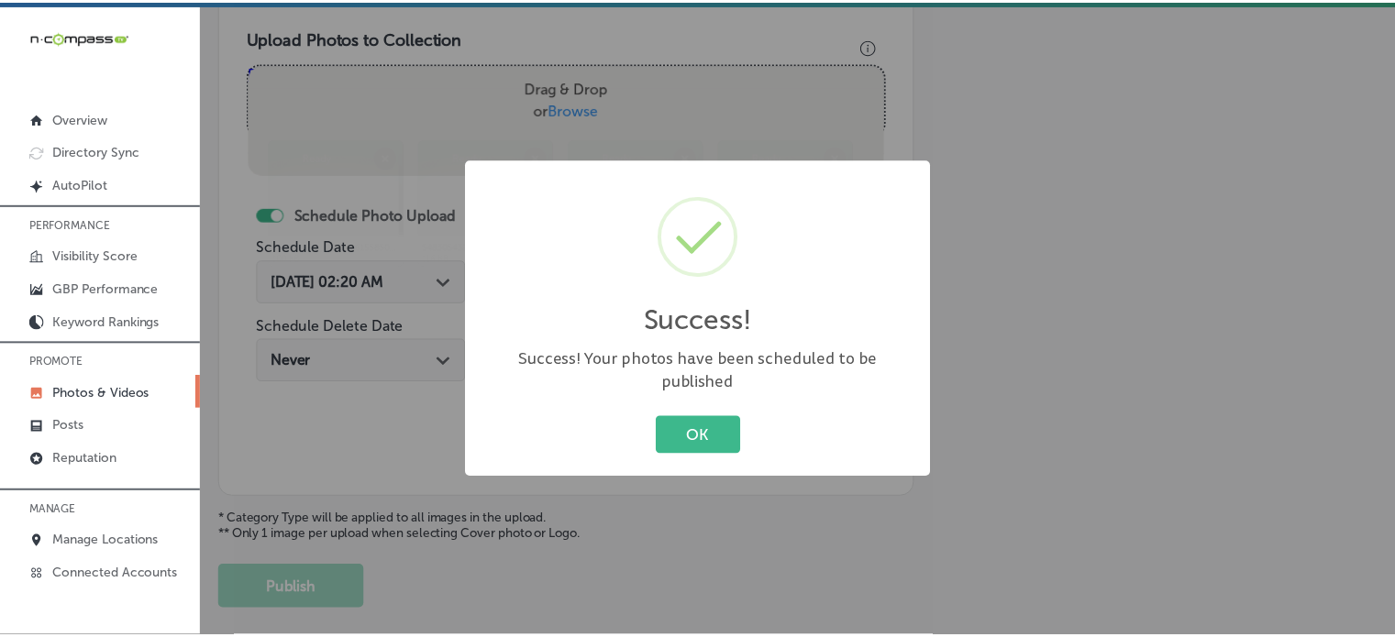
scroll to position [657, 0]
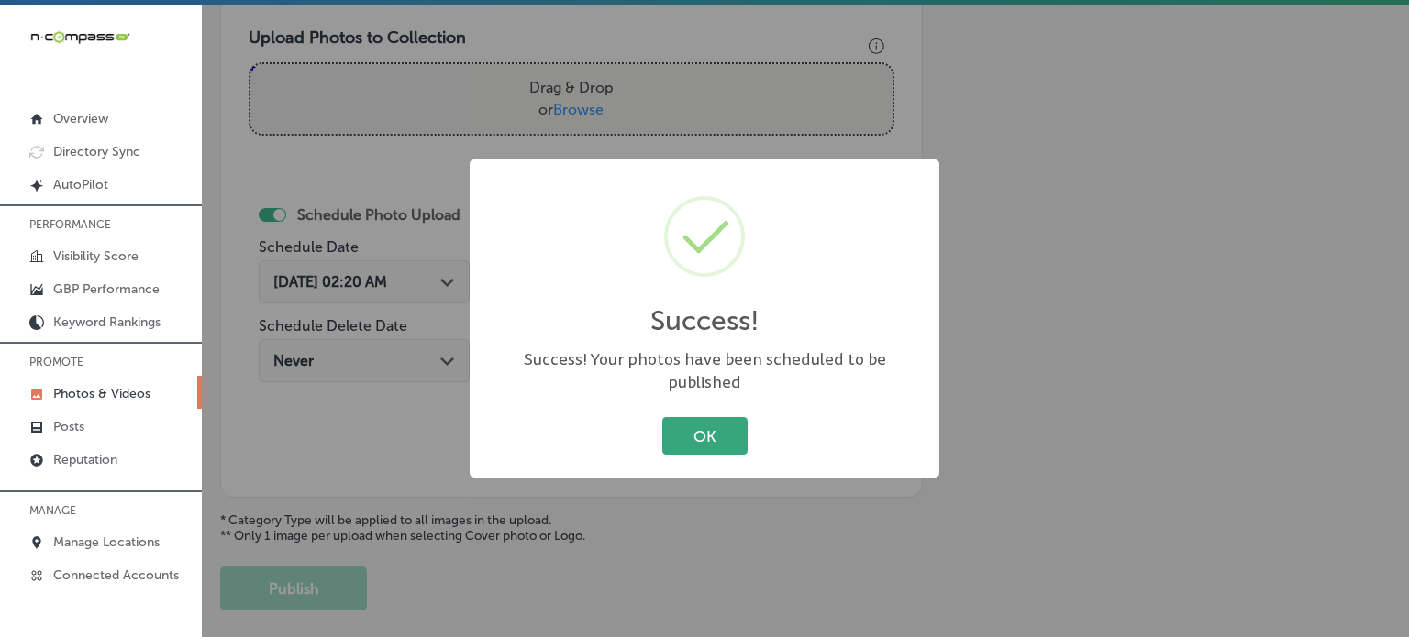
click at [713, 417] on button "OK" at bounding box center [704, 436] width 85 height 38
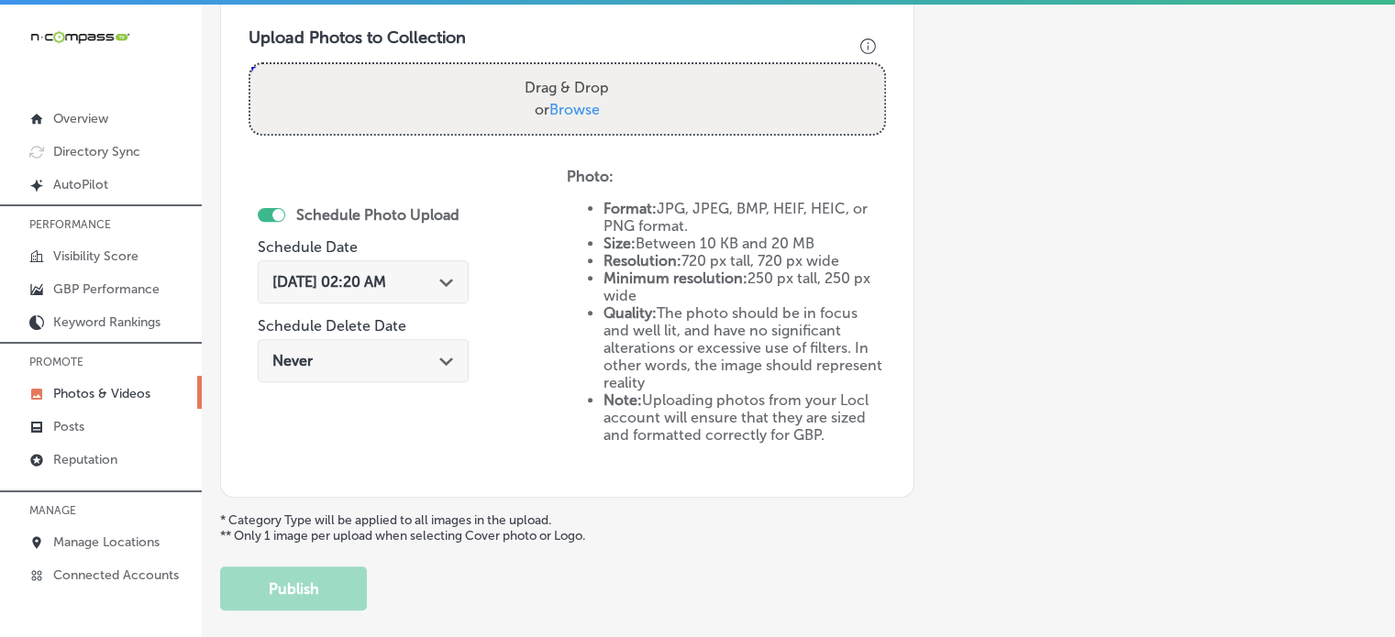
click at [571, 107] on span "Browse" at bounding box center [574, 109] width 50 height 17
click at [571, 70] on input "Drag & Drop or Browse" at bounding box center [567, 67] width 634 height 6
type input "C:\fakepath\542622216_122169519788507446_270259366233992543_n.jpg"
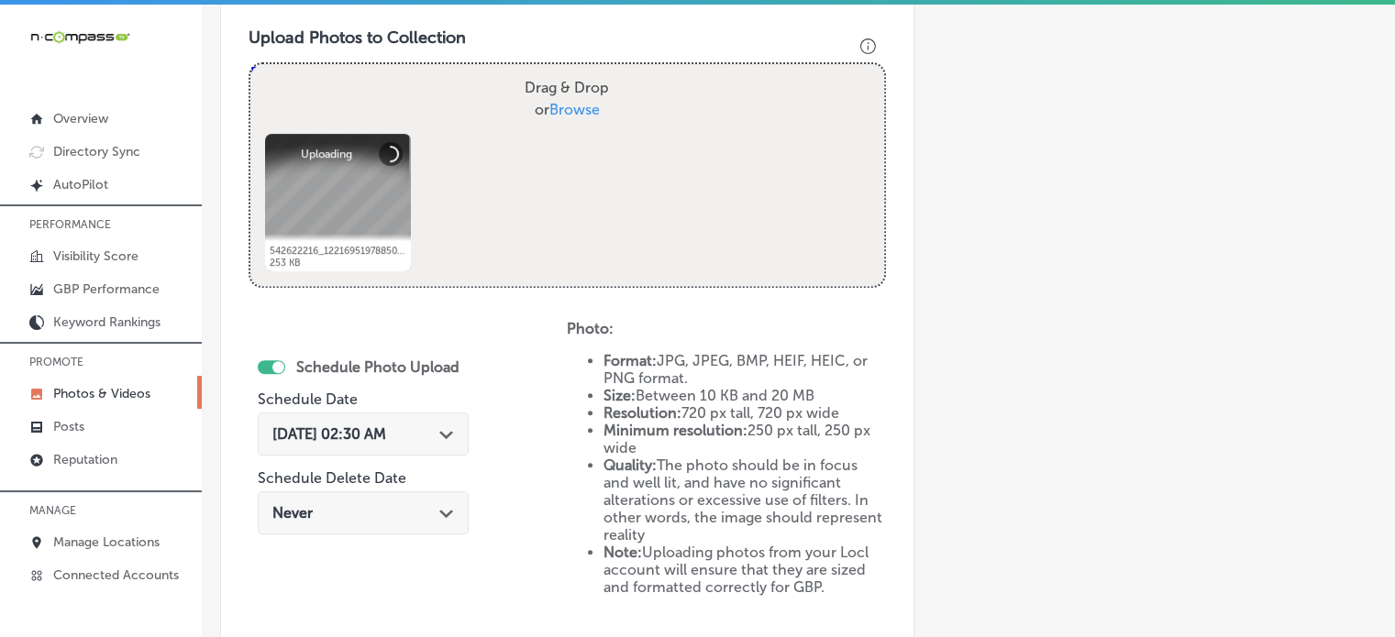
click at [590, 109] on span "Browse" at bounding box center [574, 109] width 50 height 17
click at [590, 70] on input "Drag & Drop or Browse" at bounding box center [567, 67] width 634 height 6
type input "C:\fakepath\544729032_122169519752507446_4078060508870004955_n.jpg"
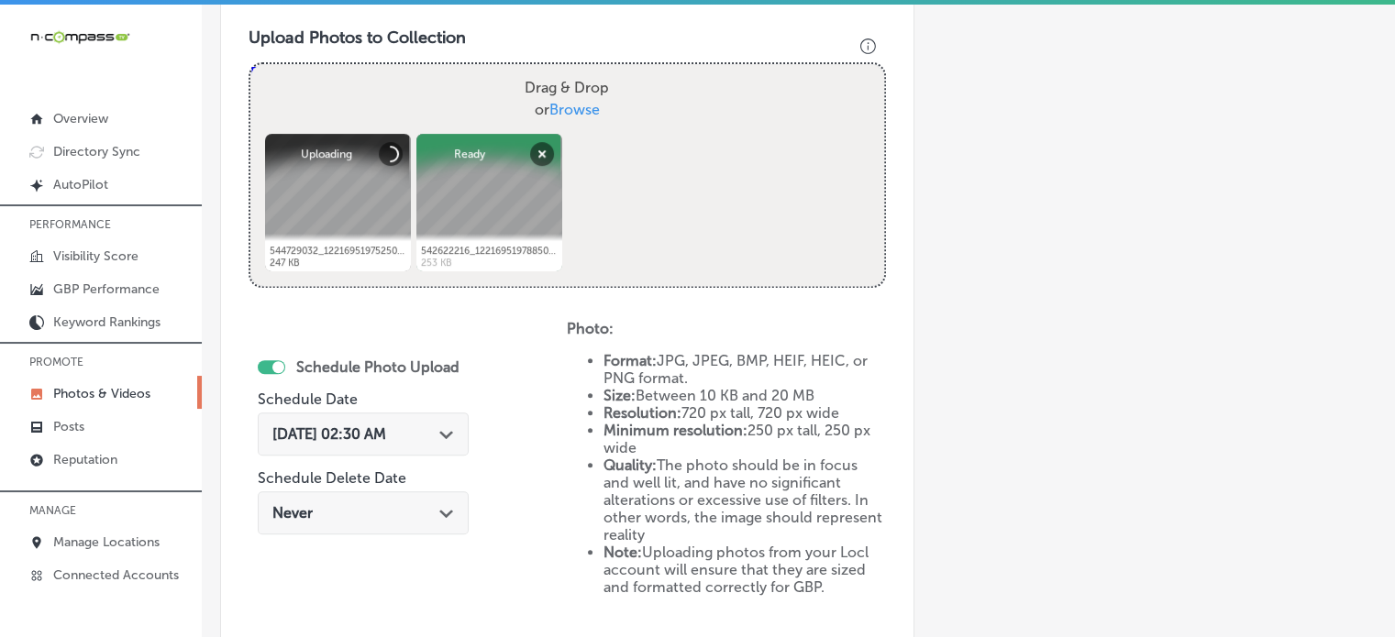
click at [563, 108] on span "Browse" at bounding box center [574, 109] width 50 height 17
click at [563, 70] on input "Drag & Drop or Browse" at bounding box center [567, 67] width 634 height 6
type input "C:\fakepath\540841095_122169519704507446_6690465685769513539_n.jpg"
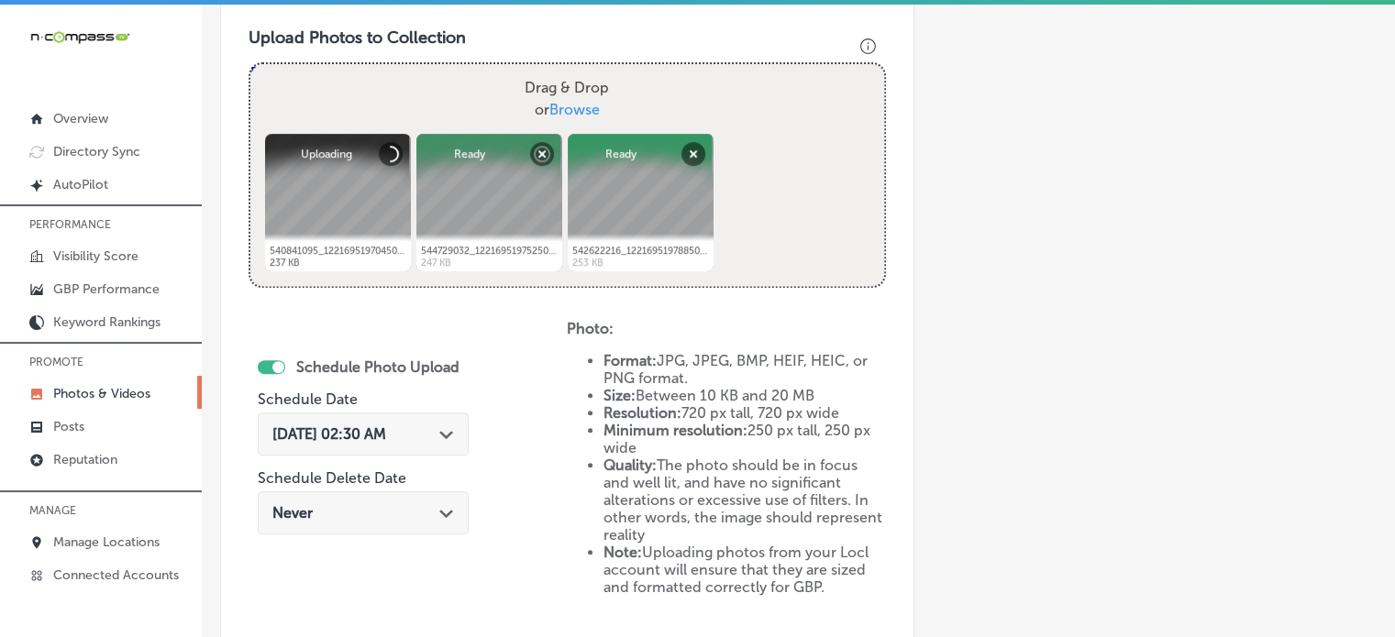
click at [571, 103] on span "Browse" at bounding box center [574, 109] width 50 height 17
click at [571, 70] on input "Drag & Drop or Browse" at bounding box center [567, 67] width 634 height 6
type input "C:\fakepath\515438749_122169519668507446_4634491764652366151_n.jpg"
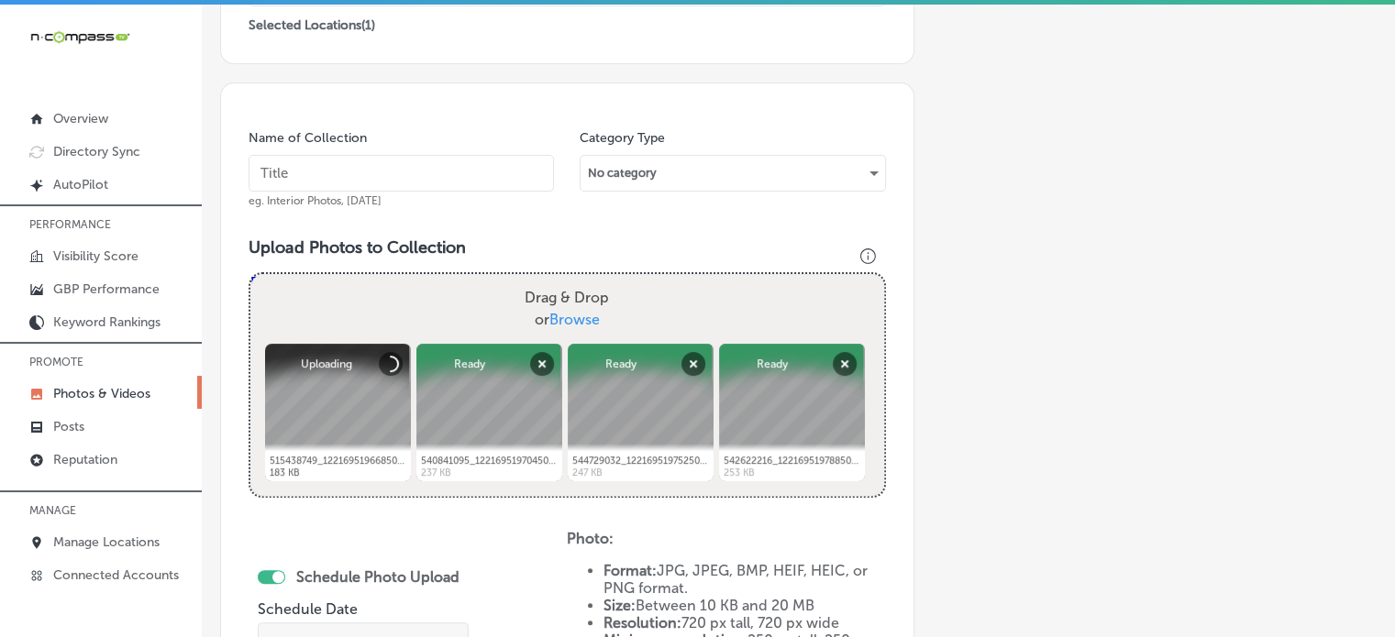
scroll to position [396, 0]
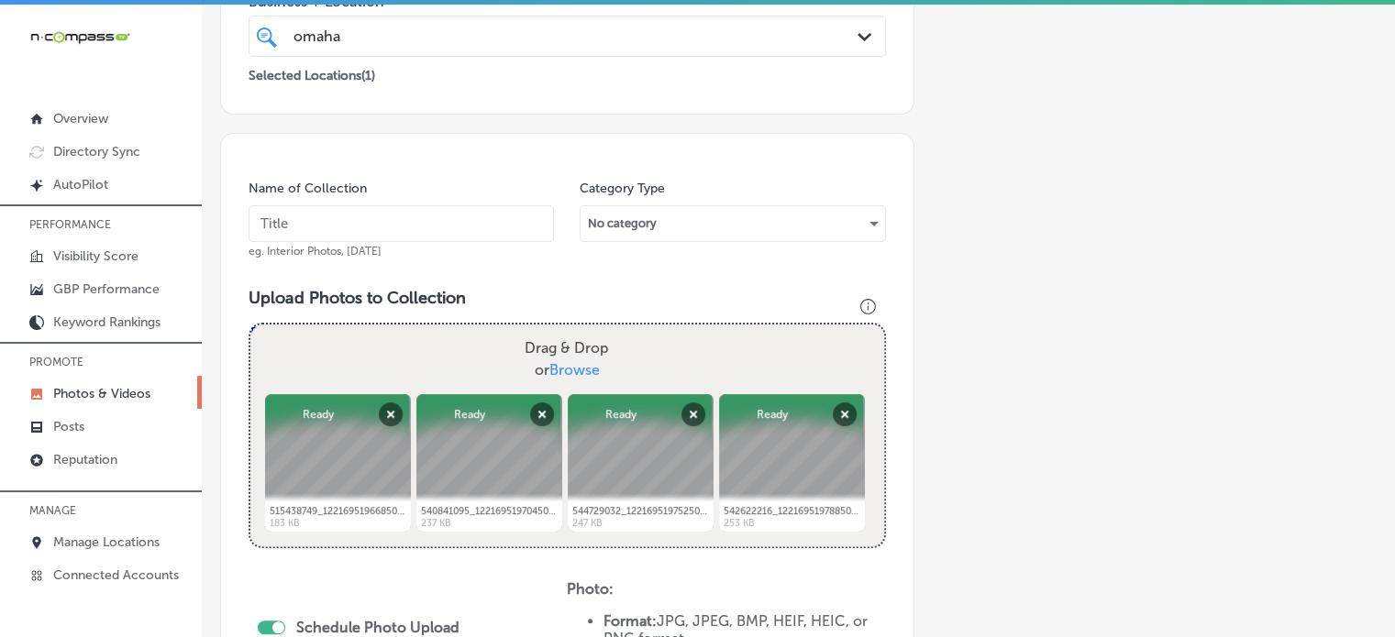
click at [427, 211] on input "text" at bounding box center [401, 223] width 305 height 37
paste input "Digital Billboards"
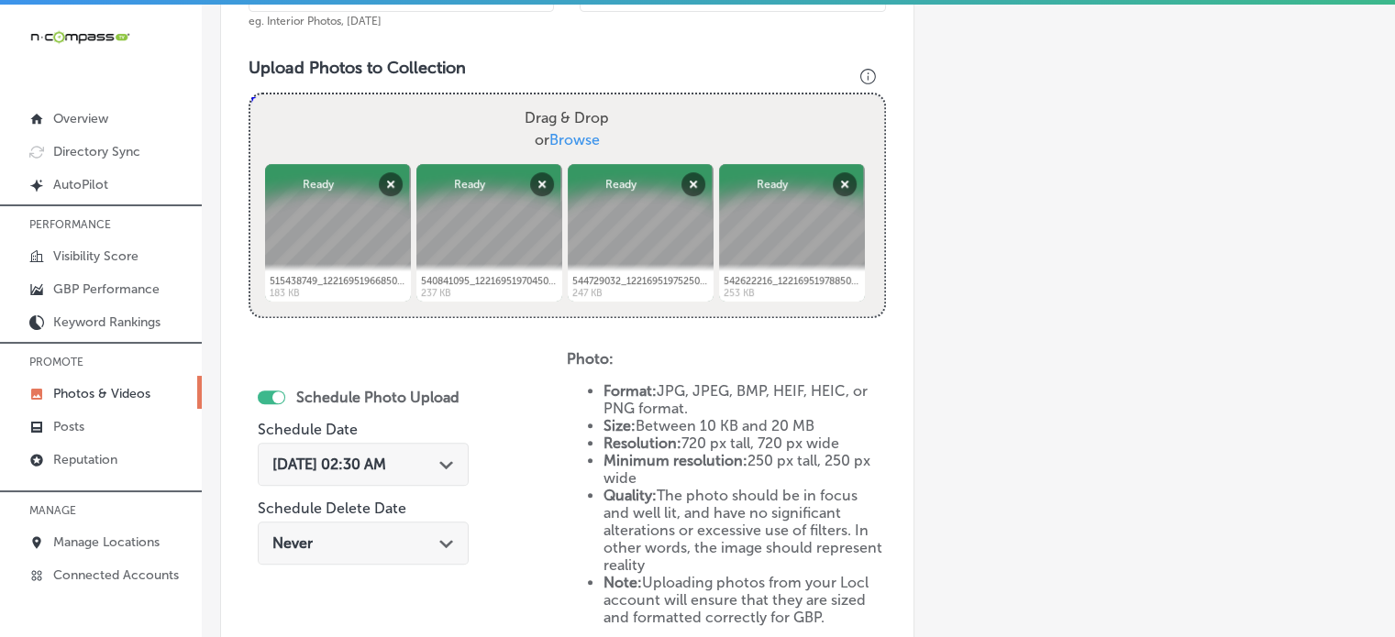
scroll to position [651, 0]
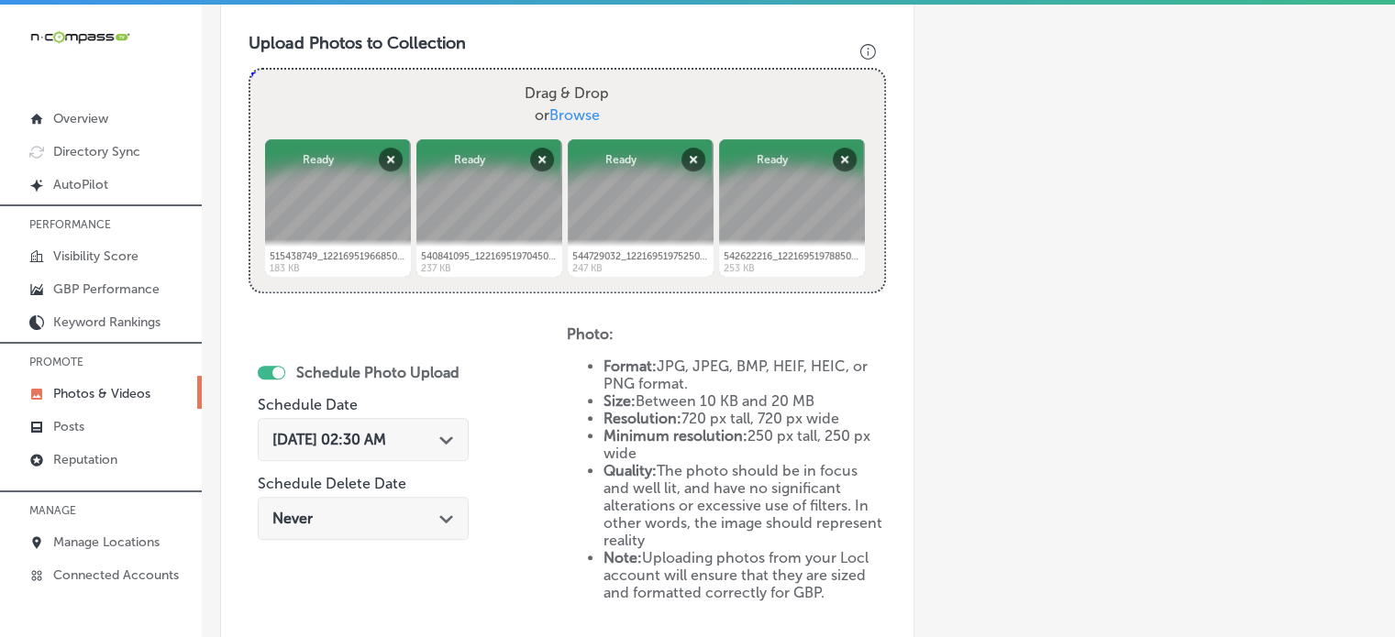
type input "Digital Billboards"
click at [367, 427] on div "Sep 20, 2025 02:30 AM Path Created with Sketch." at bounding box center [363, 439] width 211 height 43
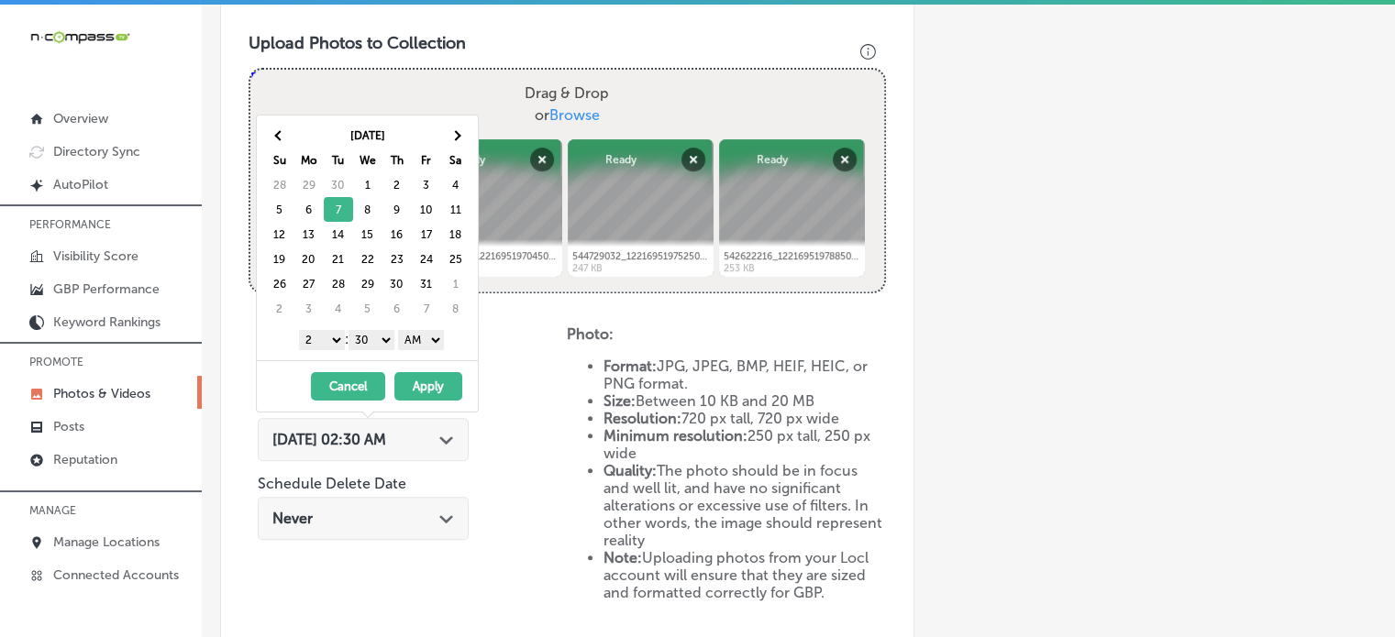
click at [327, 340] on select "1 2 3 4 5 6 7 8 9 10 11 12" at bounding box center [322, 340] width 46 height 20
click at [275, 139] on th at bounding box center [279, 135] width 29 height 25
click at [340, 392] on button "Cancel" at bounding box center [348, 386] width 74 height 28
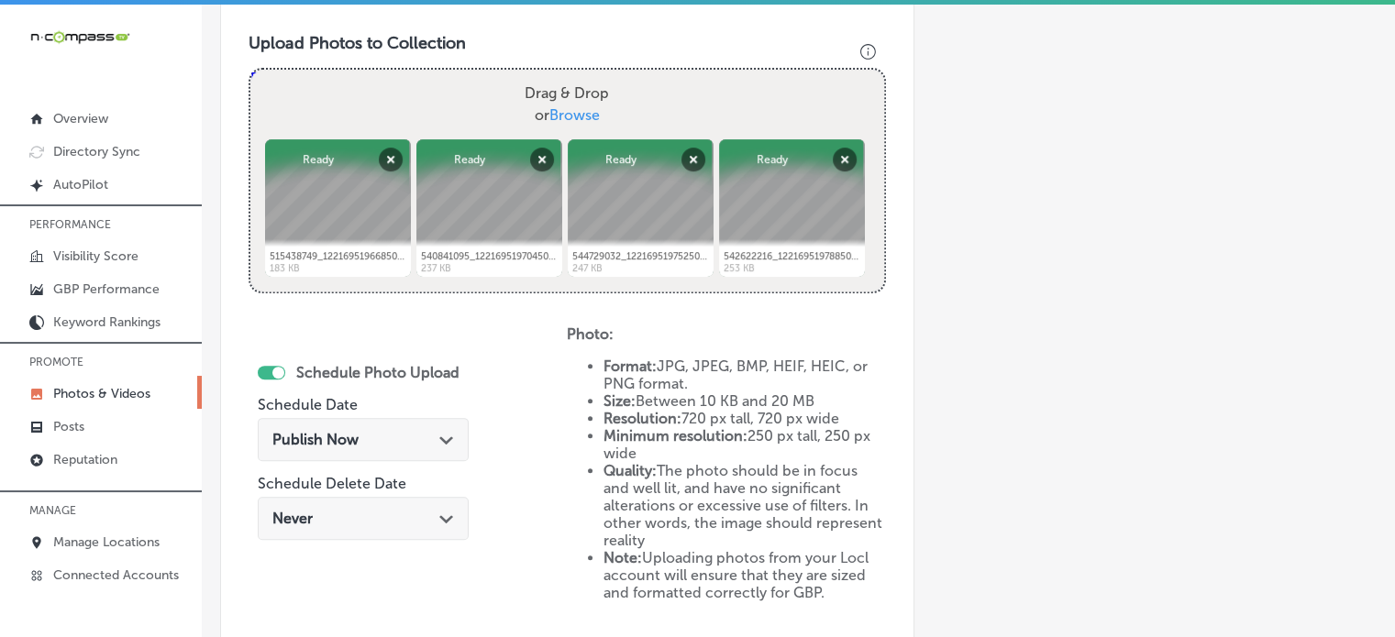
click at [371, 436] on div "Publish Now Path Created with Sketch." at bounding box center [363, 439] width 182 height 17
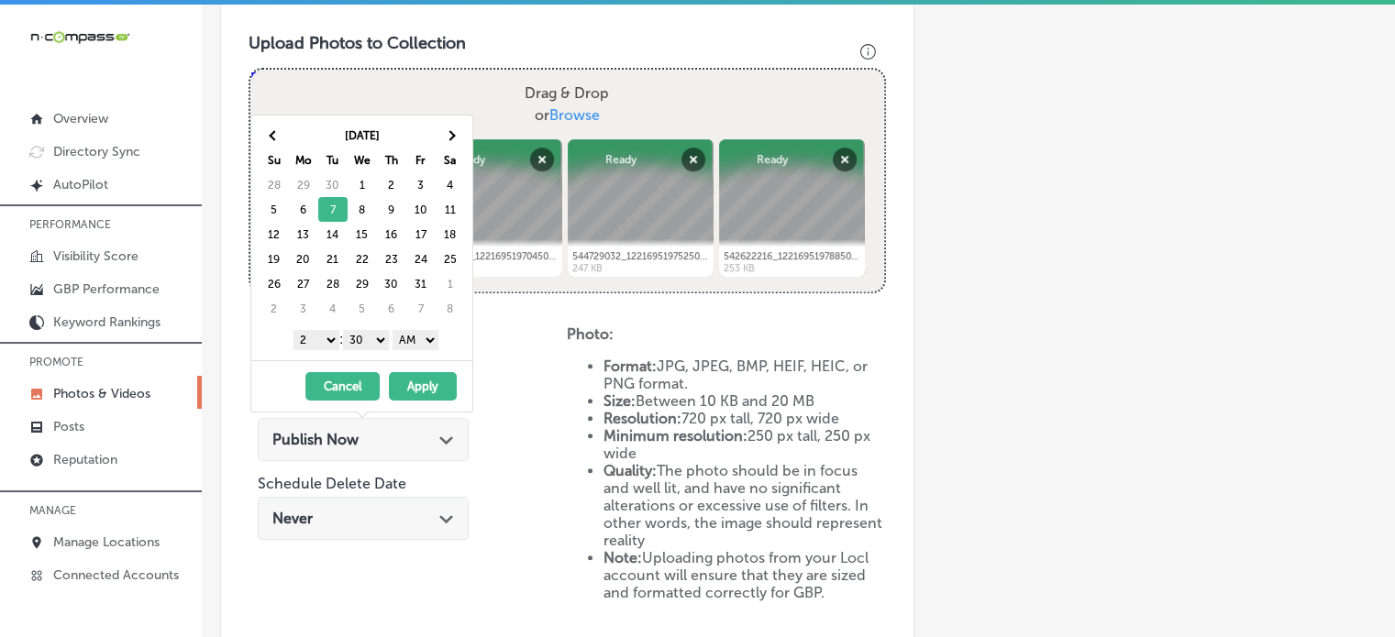
click at [326, 333] on select "1 2 3 4 5 6 7 8 9 10 11 12" at bounding box center [317, 340] width 46 height 20
click at [371, 326] on div "1 2 3 4 5 6 7 8 9 10 11 12 : 00 10 20 30 40 50 AM PM" at bounding box center [366, 340] width 214 height 28
click at [369, 340] on select "00 10 20 30 40 50" at bounding box center [366, 340] width 46 height 20
click at [412, 340] on select "AM PM" at bounding box center [416, 340] width 46 height 20
click at [410, 380] on button "Apply" at bounding box center [423, 386] width 68 height 28
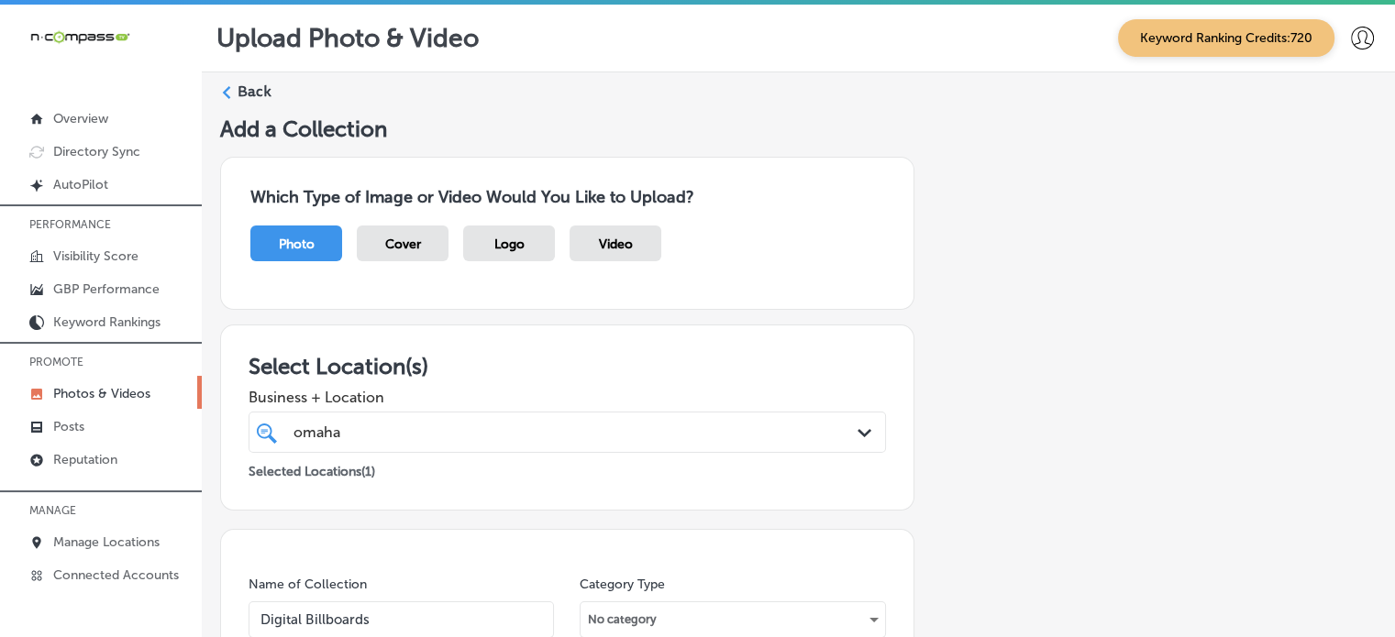
scroll to position [2, 0]
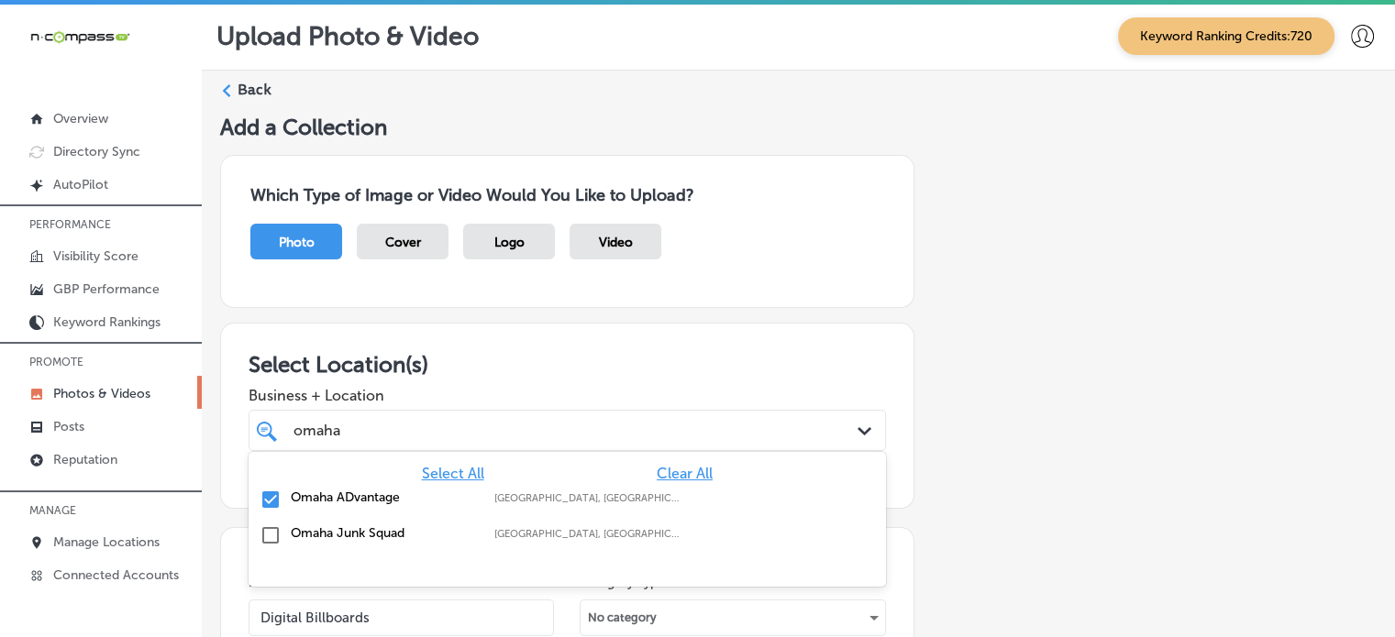
click at [510, 427] on div "omaha omaha" at bounding box center [540, 430] width 496 height 25
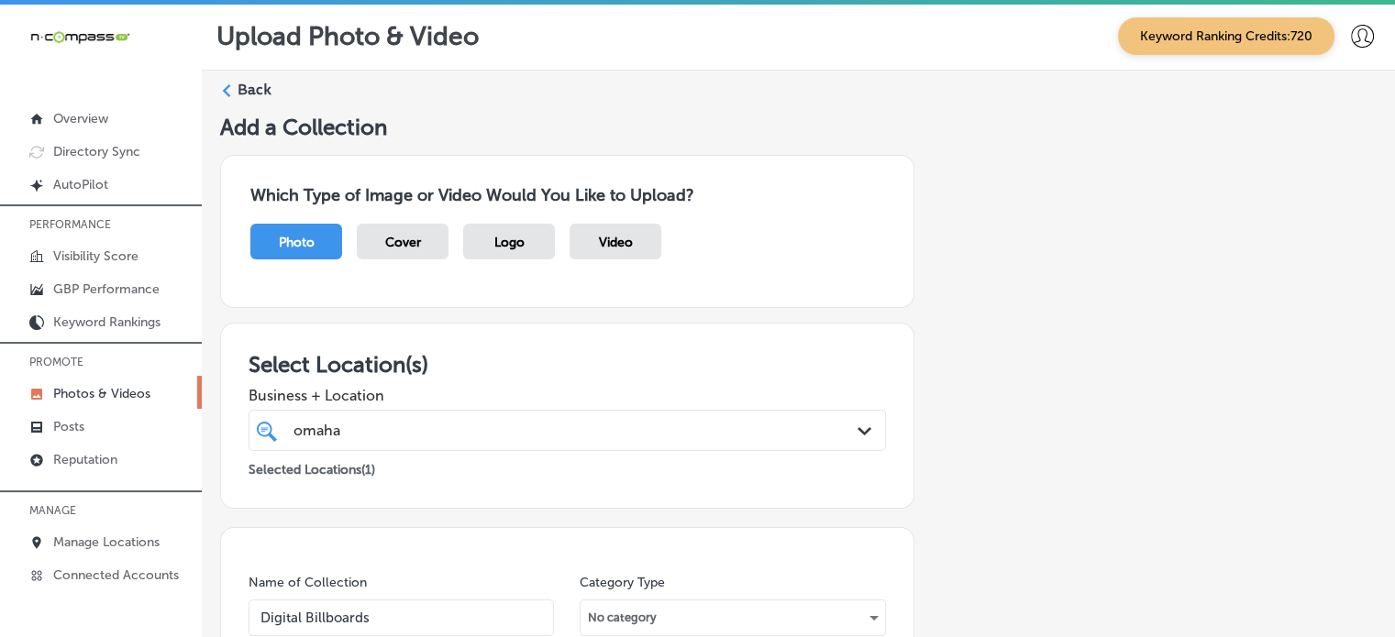
click at [572, 390] on span "Business + Location" at bounding box center [567, 395] width 637 height 17
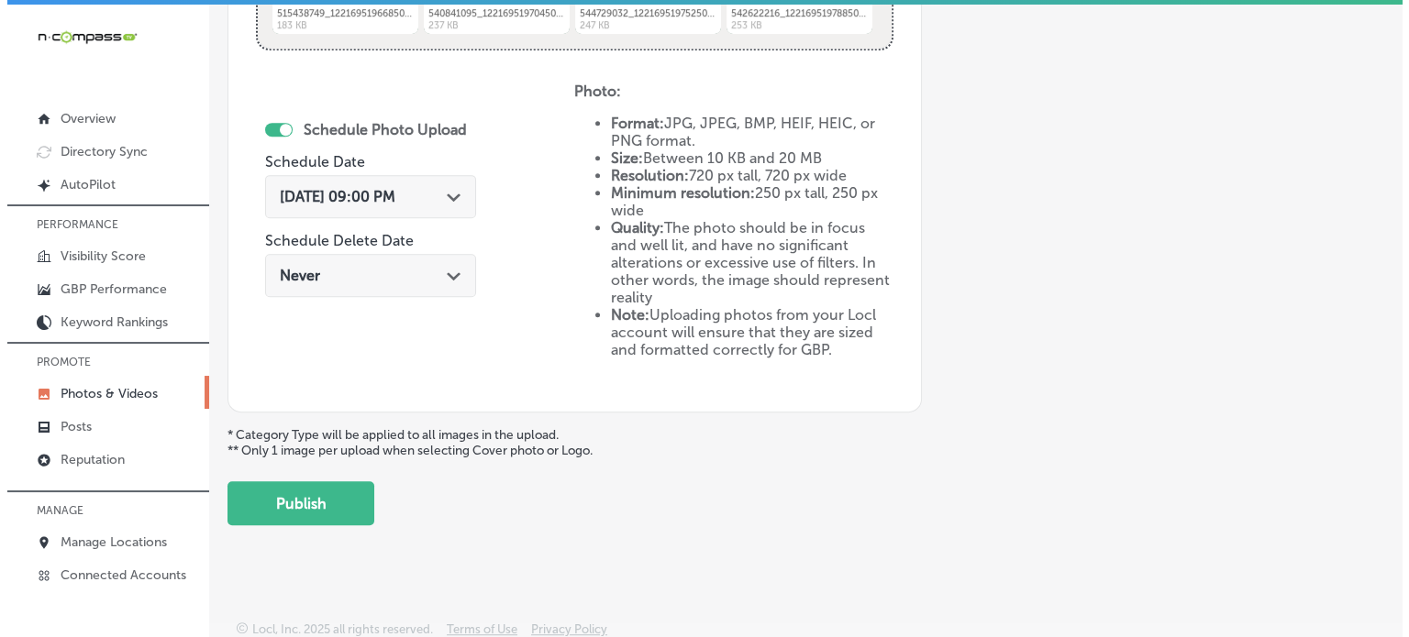
scroll to position [861, 0]
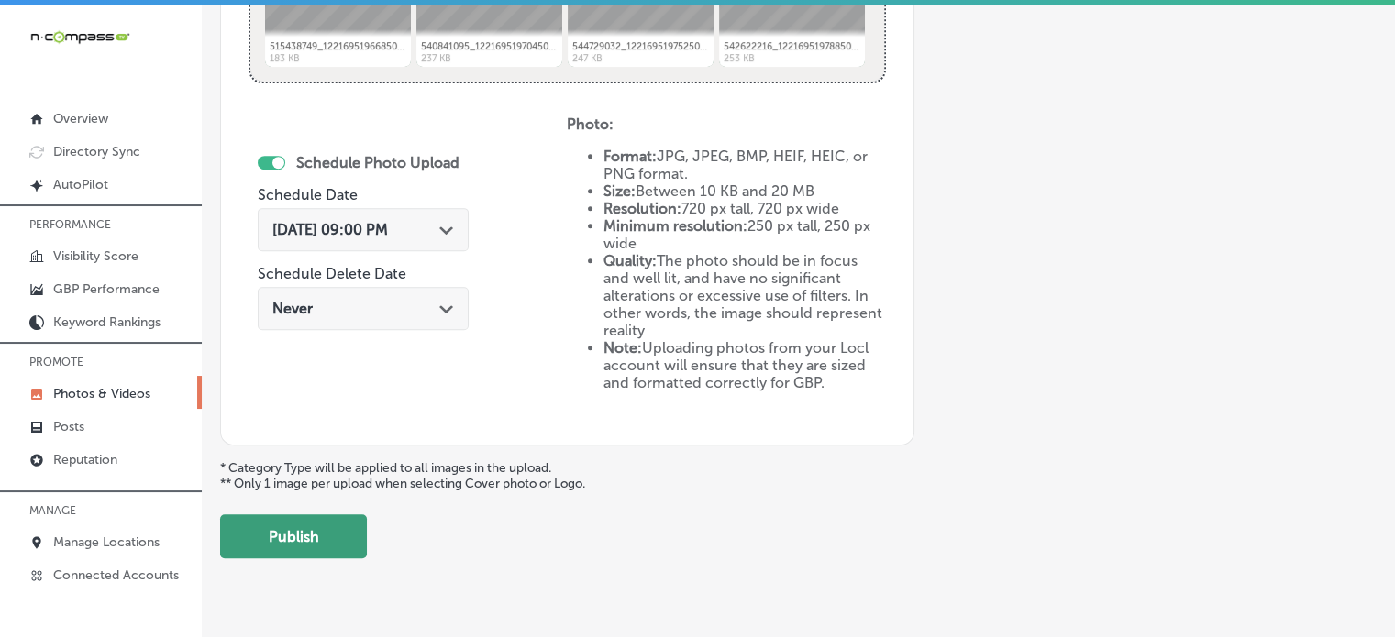
click at [253, 542] on button "Publish" at bounding box center [293, 537] width 147 height 44
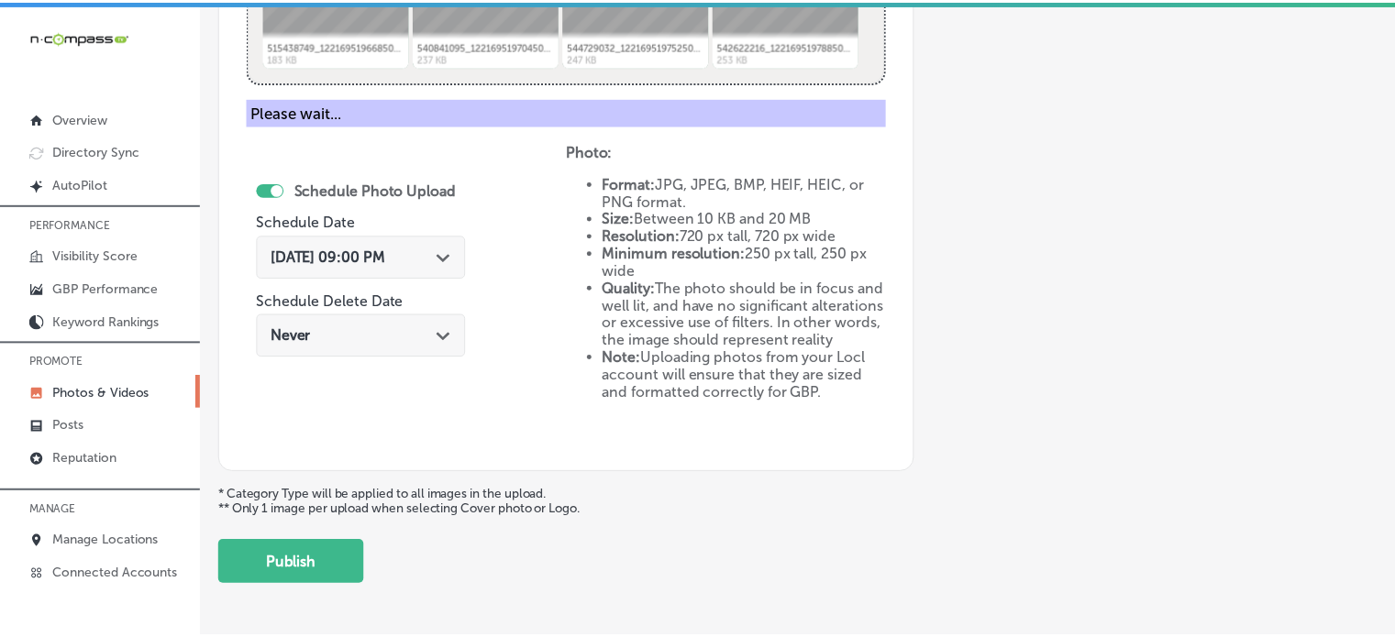
scroll to position [742, 0]
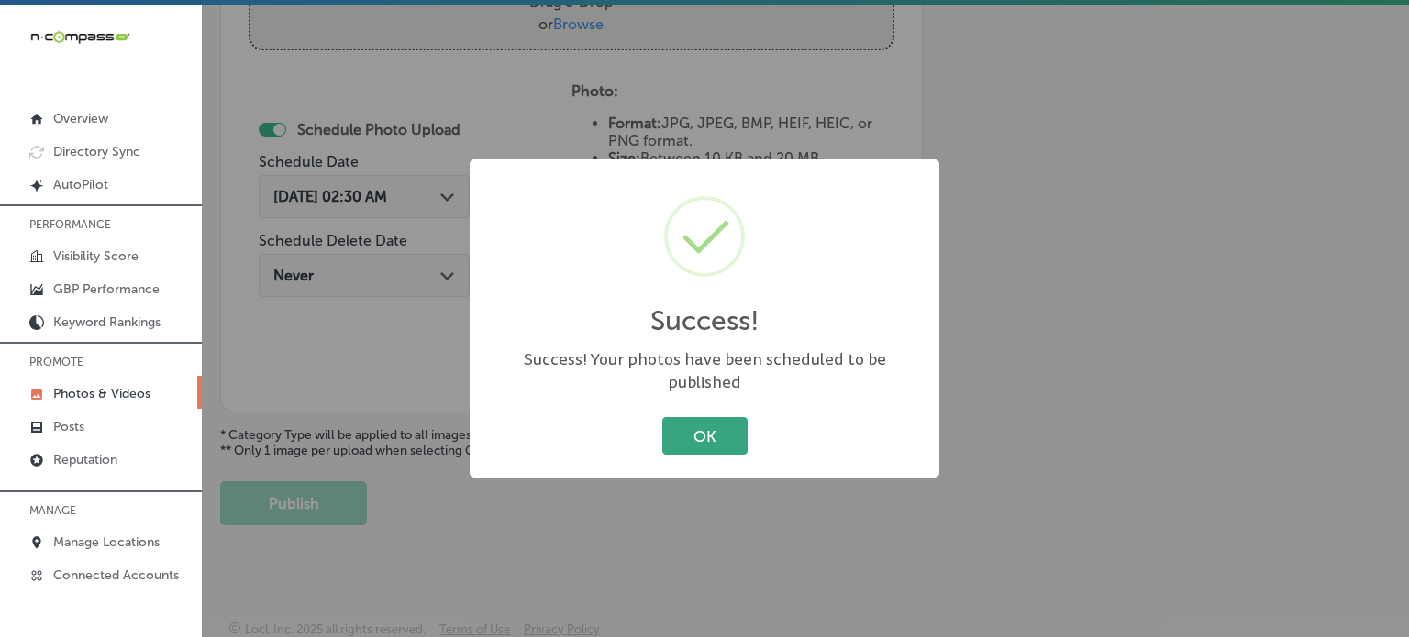
click at [724, 437] on button "OK" at bounding box center [704, 436] width 85 height 38
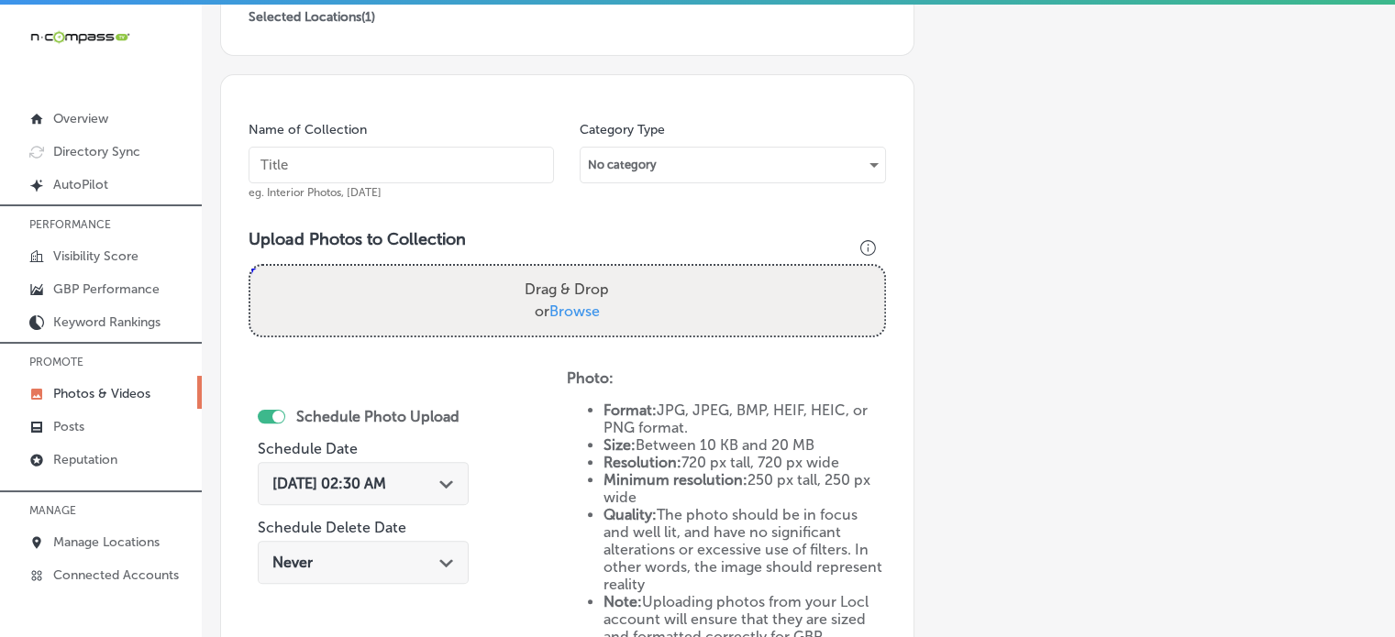
scroll to position [451, 0]
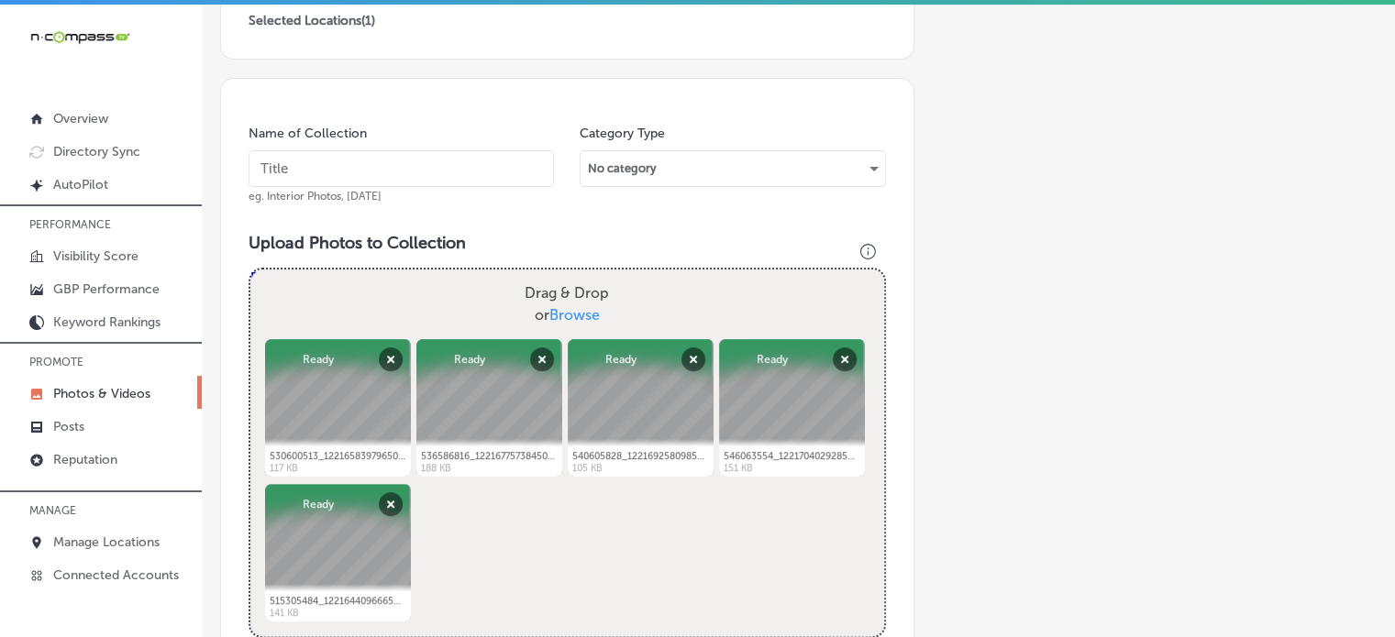
click at [440, 156] on input "text" at bounding box center [401, 168] width 305 height 37
paste input "Indoor Digital Screens"
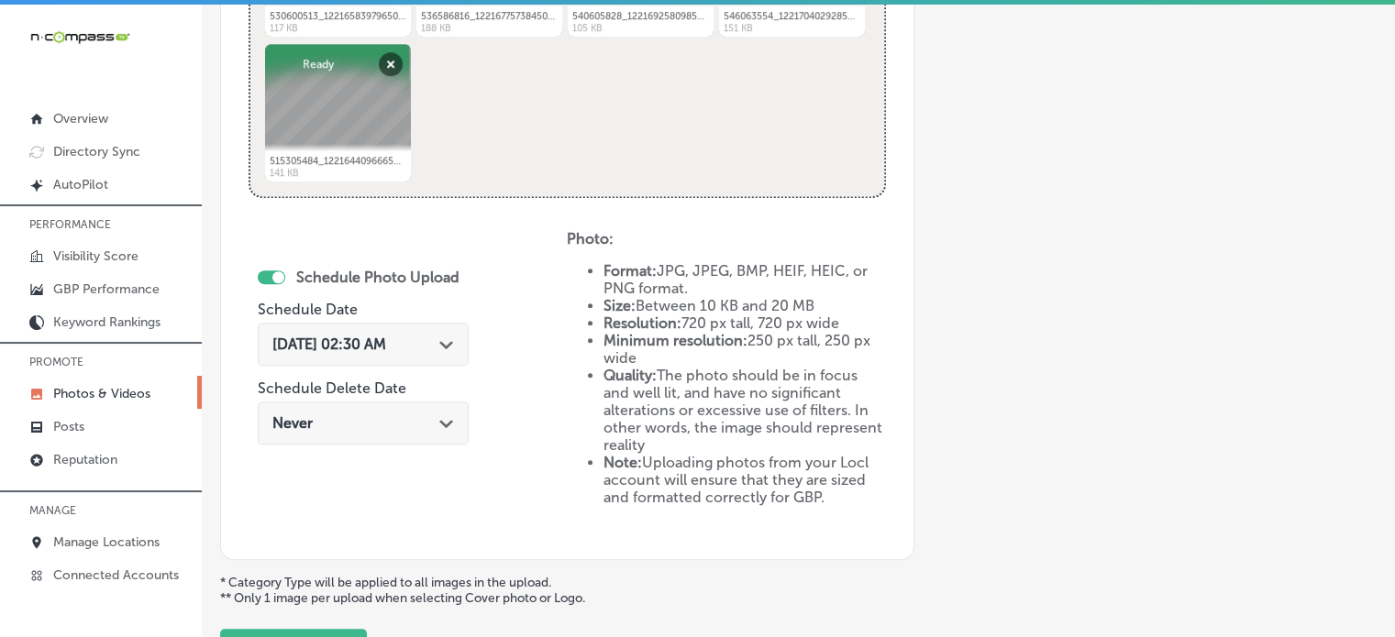
scroll to position [903, 0]
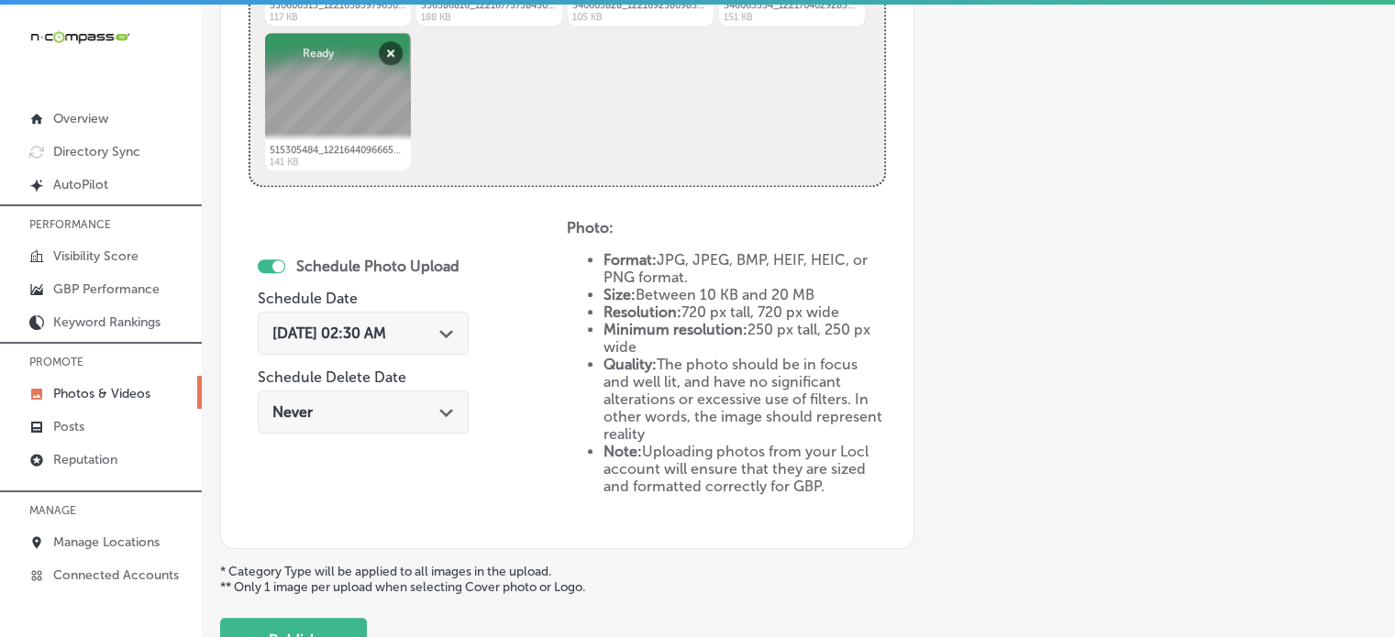
type input "Indoor Digital Screens"
click at [440, 344] on div "Sep 20, 2025 02:30 AM Path Created with Sketch." at bounding box center [363, 333] width 211 height 43
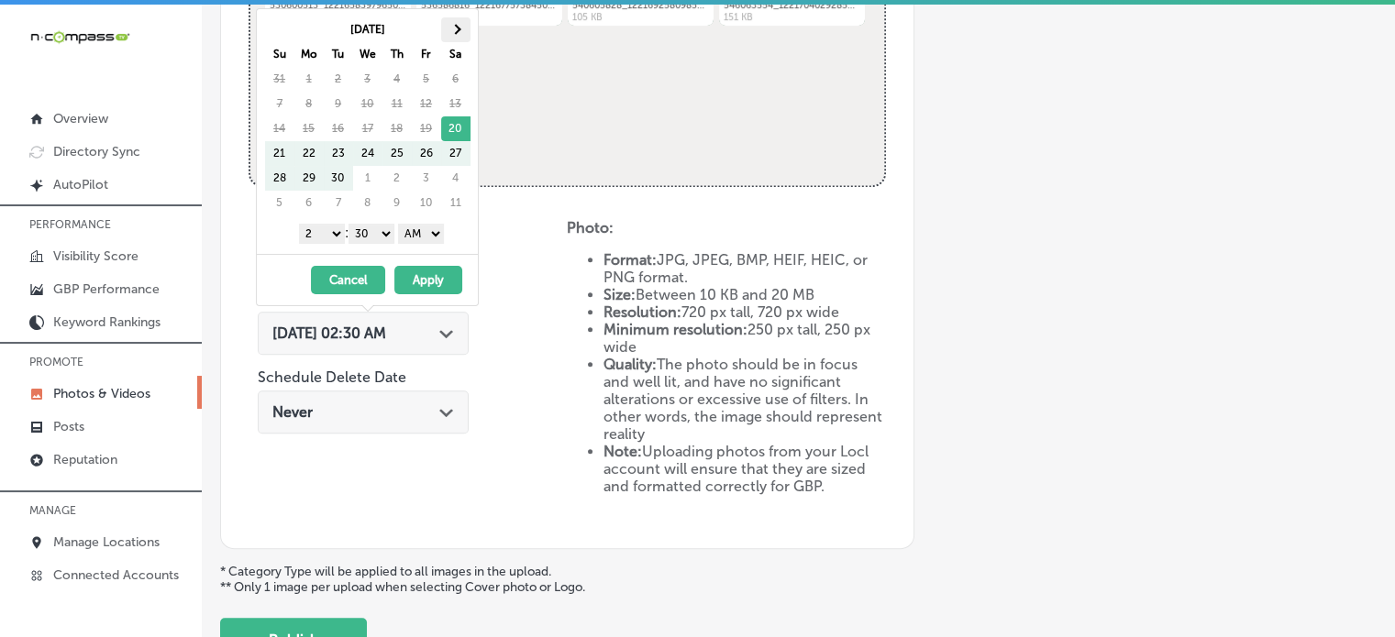
click at [448, 25] on th at bounding box center [455, 29] width 29 height 25
click at [321, 226] on select "1 2 3 4 5 6 7 8 9 10 11 12" at bounding box center [322, 234] width 46 height 20
drag, startPoint x: 374, startPoint y: 227, endPoint x: 376, endPoint y: 262, distance: 35.8
click at [376, 262] on div "Oct 2025 Su Mo Tu We Th Fr Sa 28 29 30 1 2 3 4 5 6 7 8 9 10 11 12 13 14 15 16 1…" at bounding box center [367, 157] width 223 height 298
drag, startPoint x: 409, startPoint y: 234, endPoint x: 415, endPoint y: 268, distance: 34.4
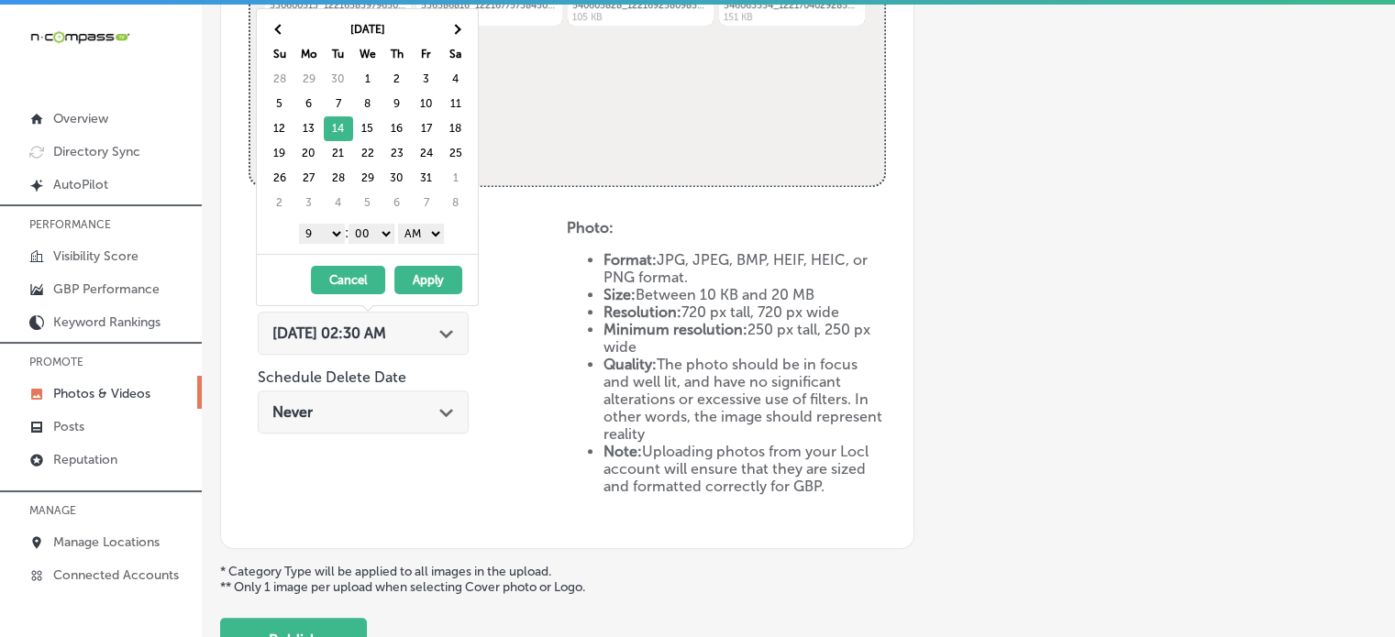
click at [415, 268] on div "Oct 2025 Su Mo Tu We Th Fr Sa 28 29 30 1 2 3 4 5 6 7 8 9 10 11 12 13 14 15 16 1…" at bounding box center [367, 157] width 223 height 298
click at [424, 276] on button "Apply" at bounding box center [428, 280] width 68 height 28
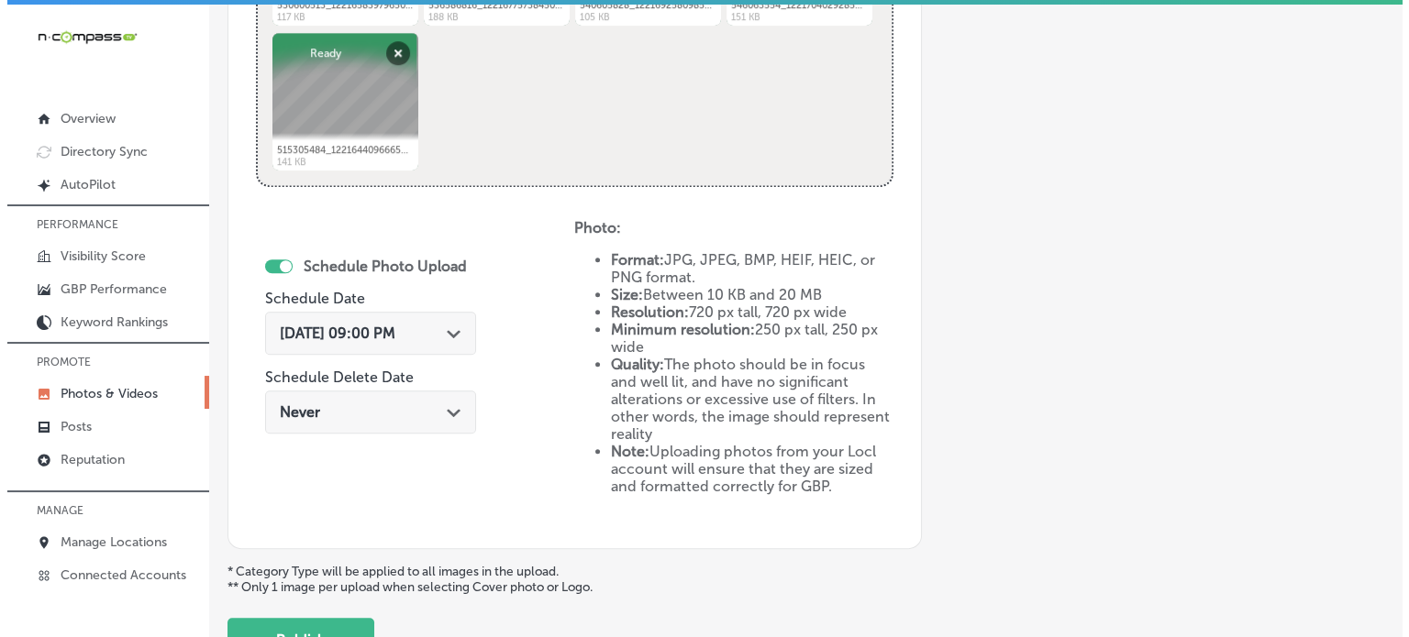
scroll to position [1039, 0]
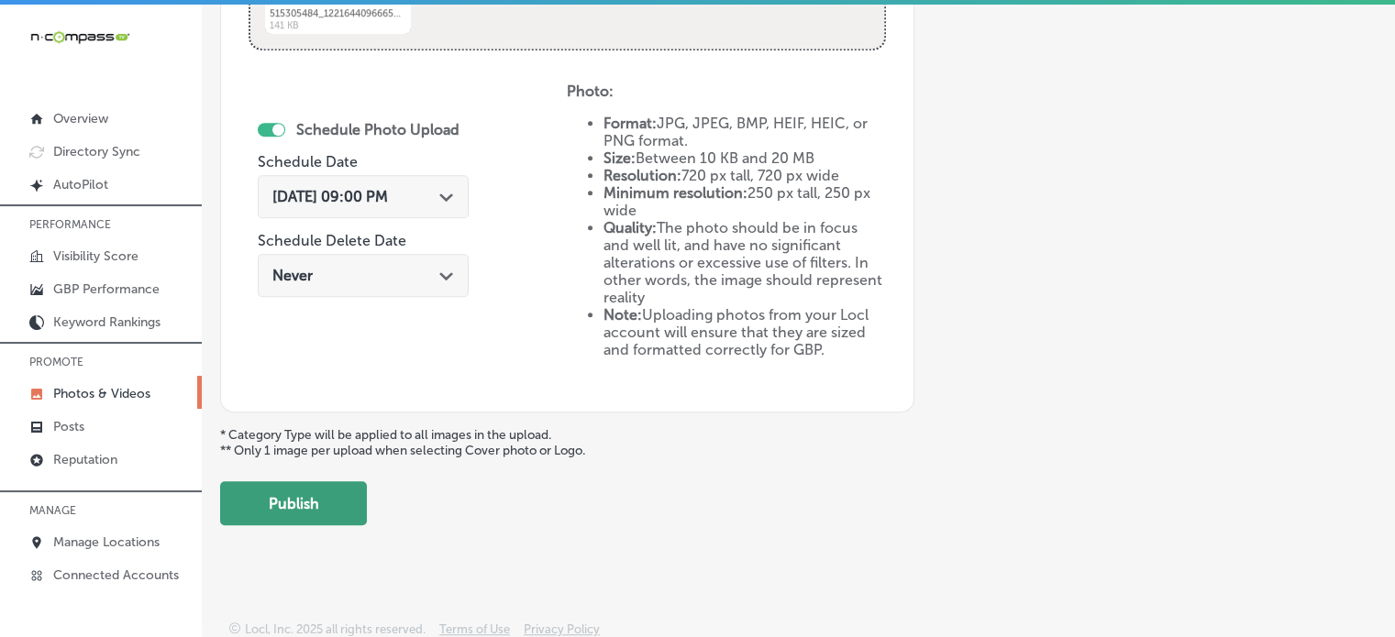
click at [296, 505] on button "Publish" at bounding box center [293, 504] width 147 height 44
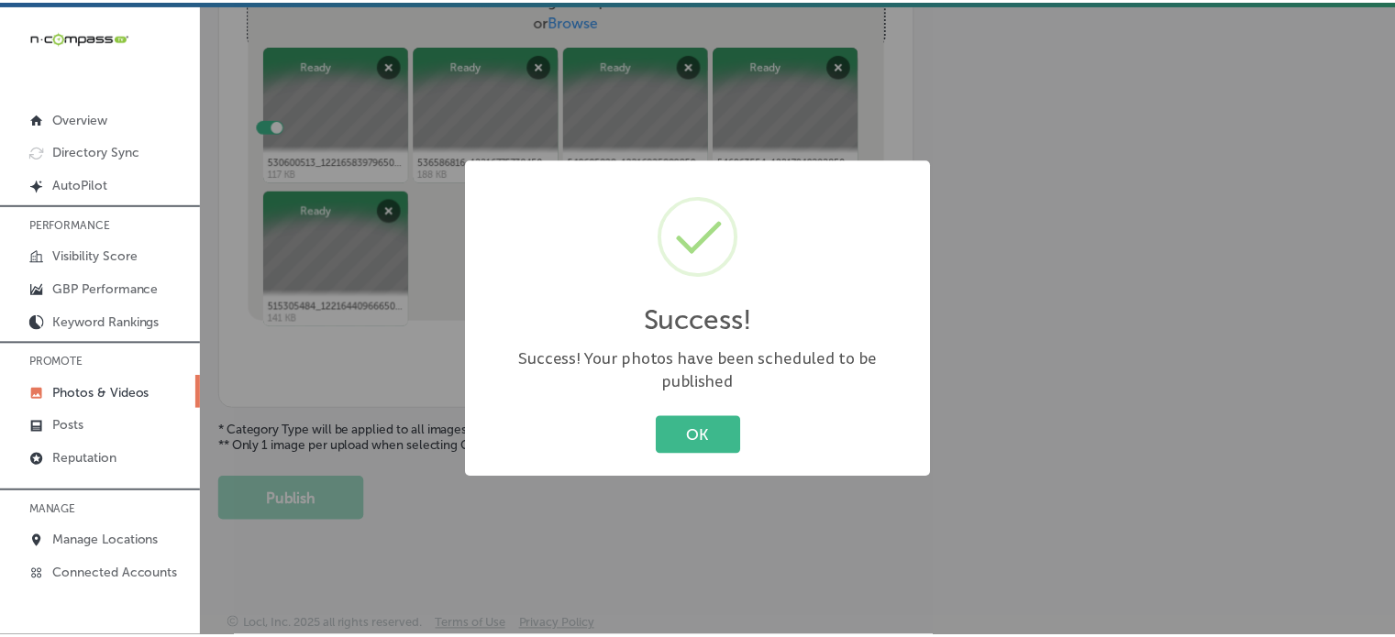
scroll to position [742, 0]
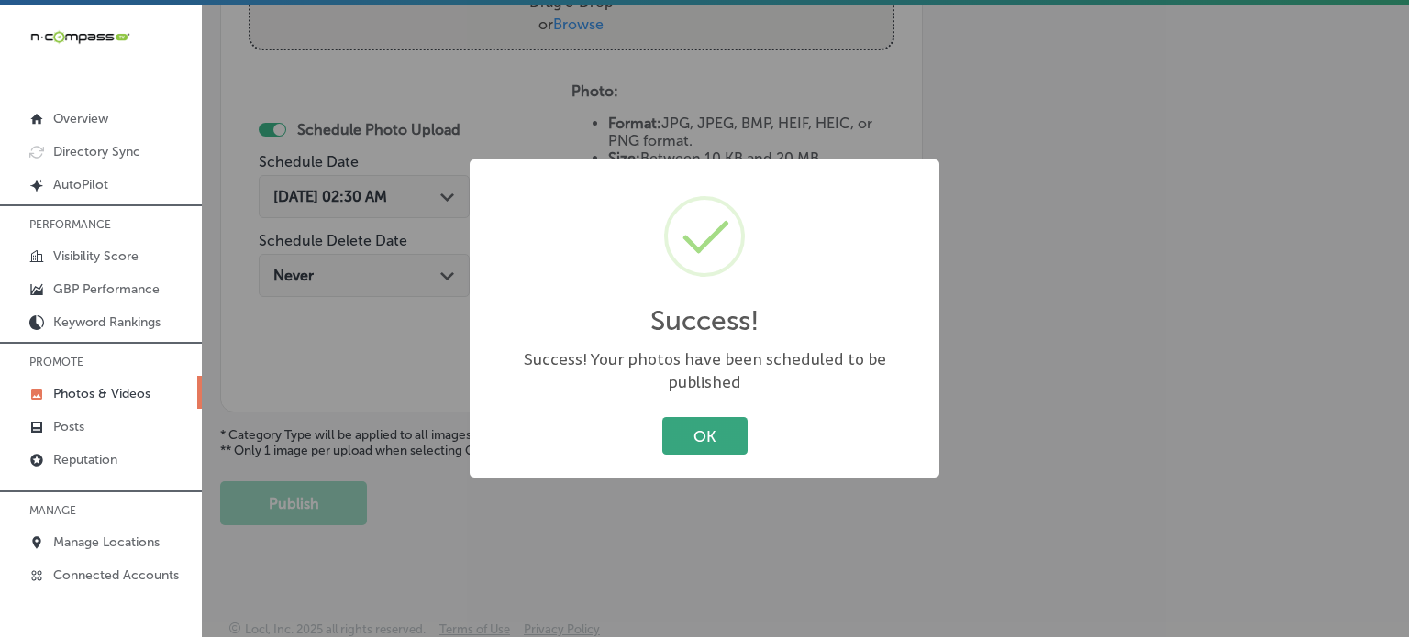
click at [726, 428] on button "OK" at bounding box center [704, 436] width 85 height 38
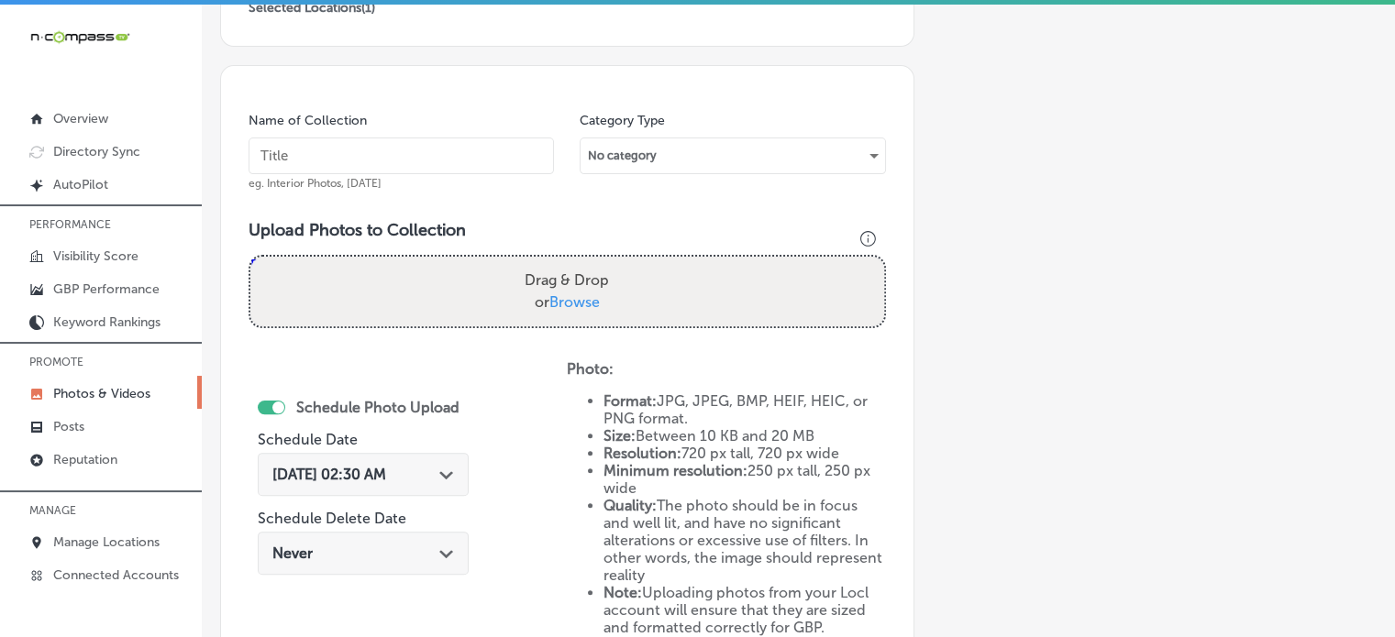
scroll to position [463, 0]
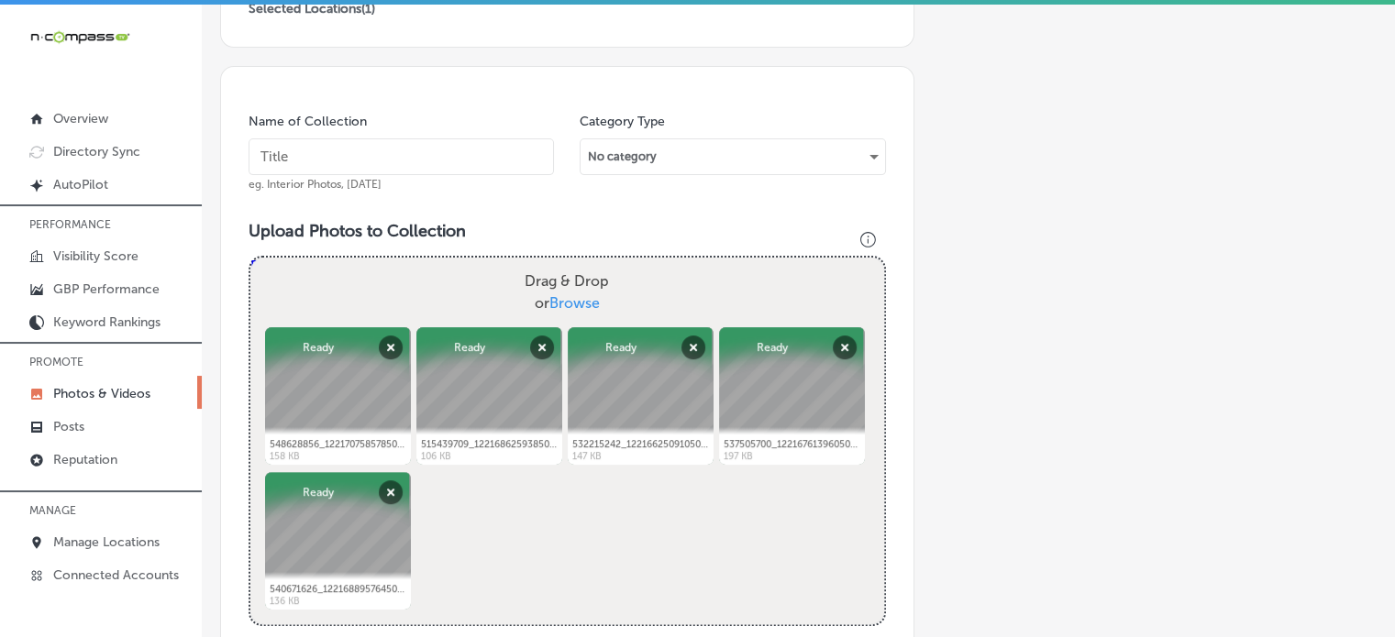
click at [432, 154] on input "text" at bounding box center [401, 157] width 305 height 37
paste input "Geofencing Advertising"
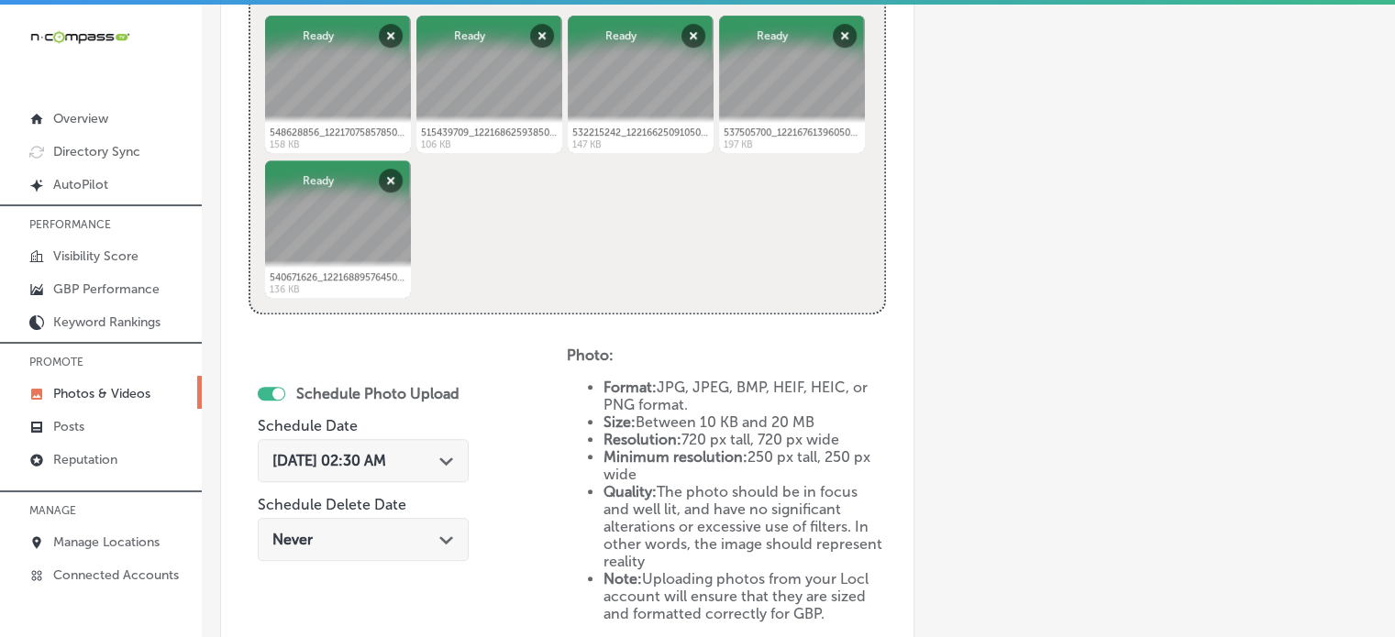
scroll to position [786, 0]
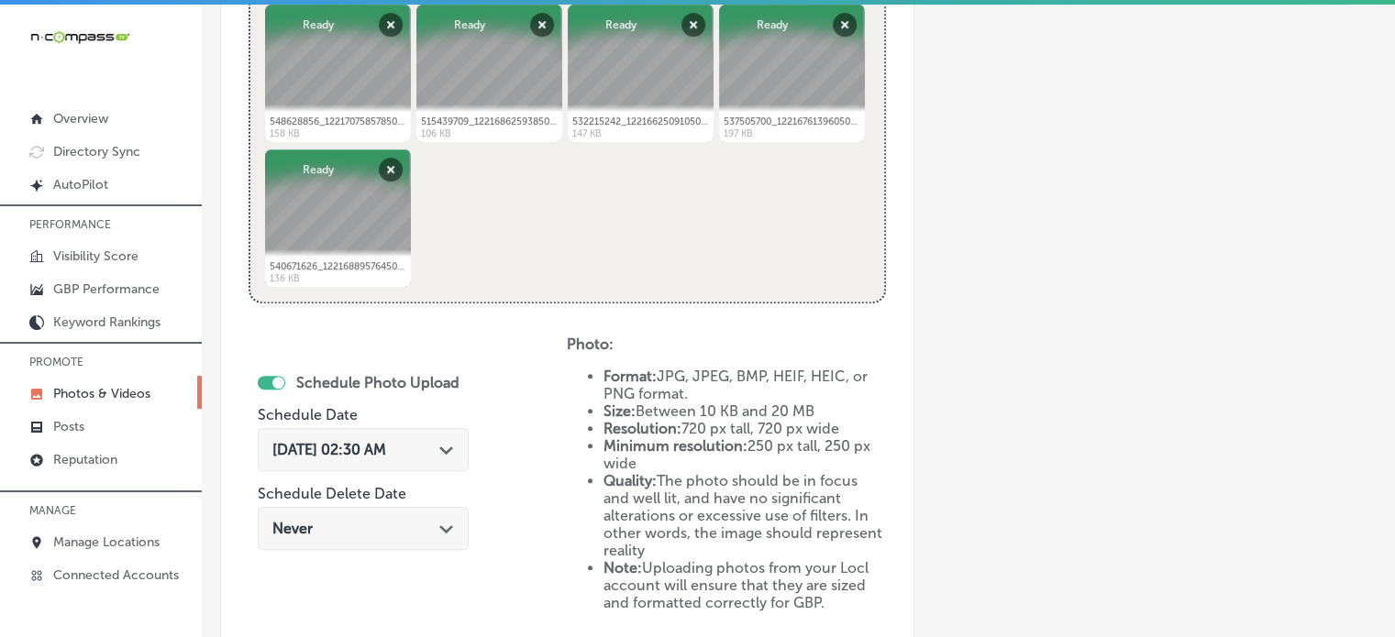
type input "Geofencing Advertising"
click at [386, 454] on span "Sep 20, 2025 02:30 AM" at bounding box center [329, 449] width 114 height 17
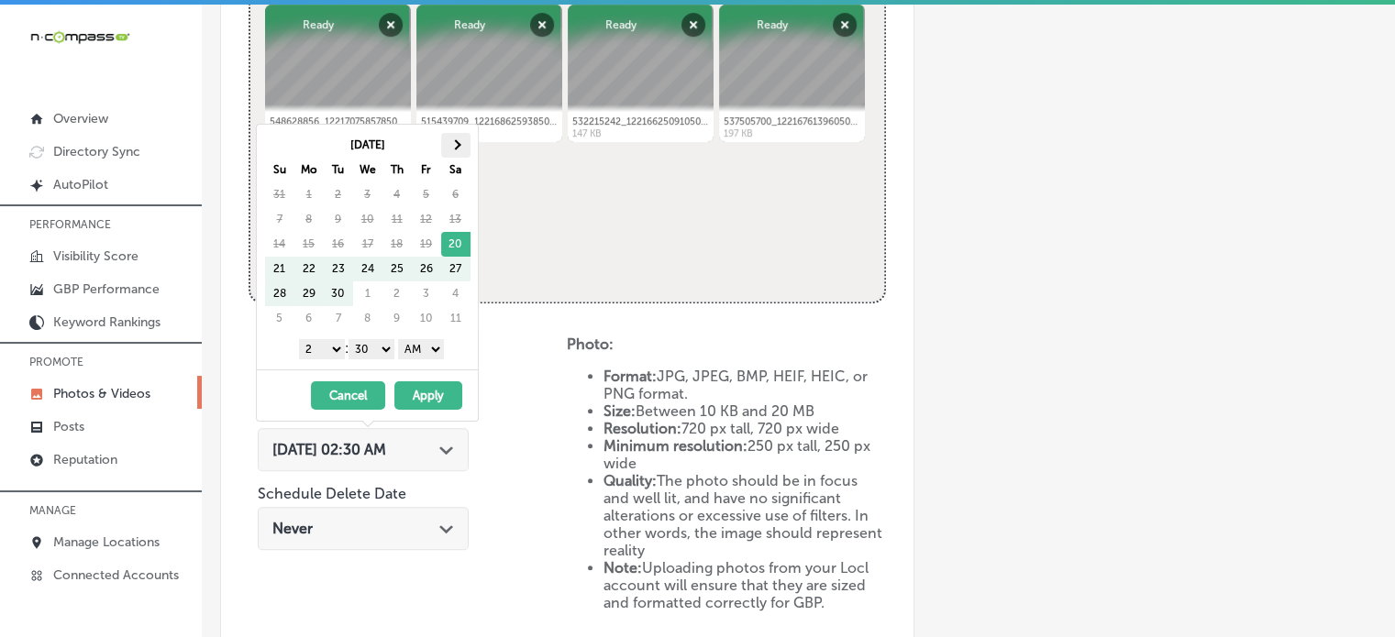
click at [454, 154] on th at bounding box center [455, 145] width 29 height 25
click at [327, 346] on select "1 2 3 4 5 6 7 8 9 10 11 12" at bounding box center [322, 349] width 46 height 20
click at [367, 351] on select "00 10 20 30 40 50" at bounding box center [372, 349] width 46 height 20
drag, startPoint x: 416, startPoint y: 345, endPoint x: 419, endPoint y: 391, distance: 46.0
click at [419, 391] on div "Oct 2025 Su Mo Tu We Th Fr Sa 28 29 30 1 2 3 4 5 6 7 8 9 10 11 12 13 14 15 16 1…" at bounding box center [367, 273] width 223 height 298
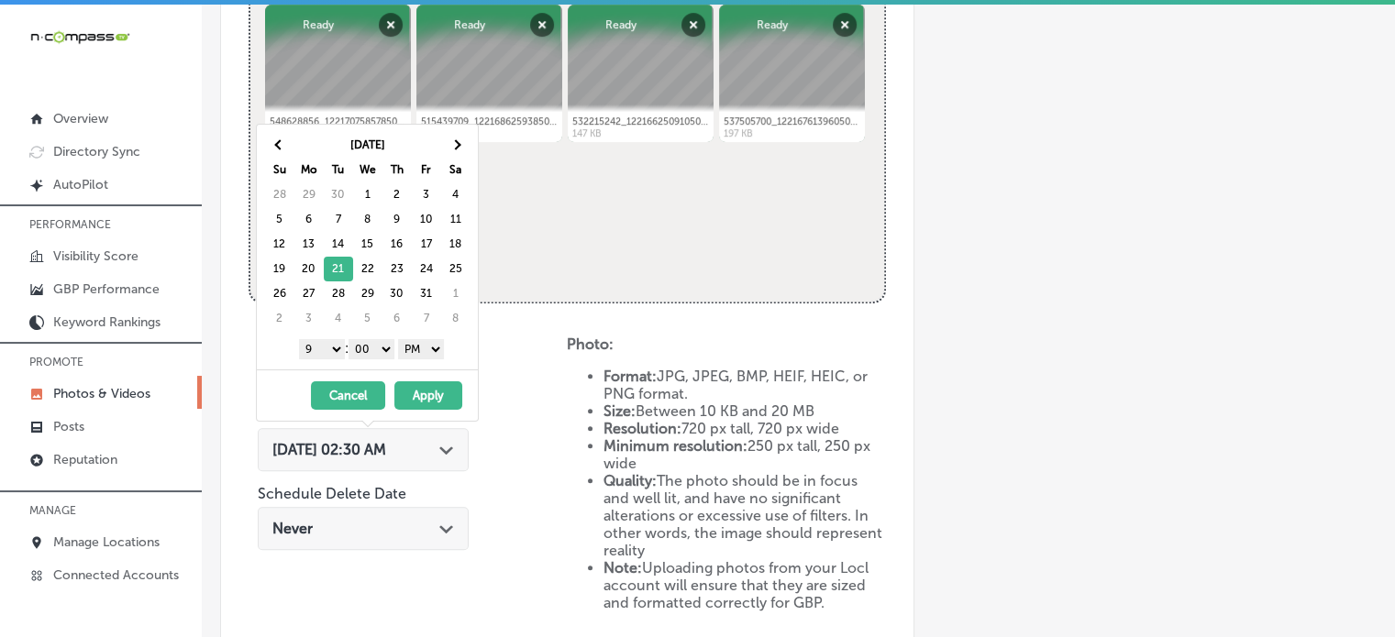
click at [419, 391] on button "Apply" at bounding box center [428, 396] width 68 height 28
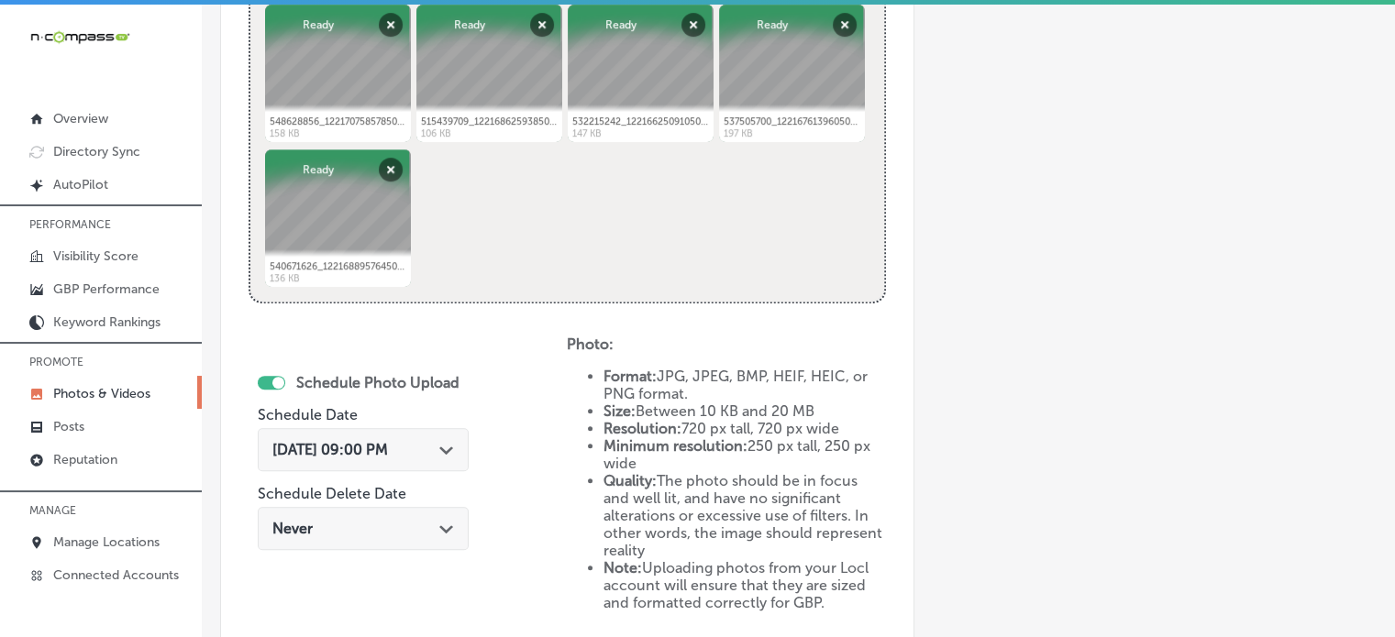
scroll to position [1039, 0]
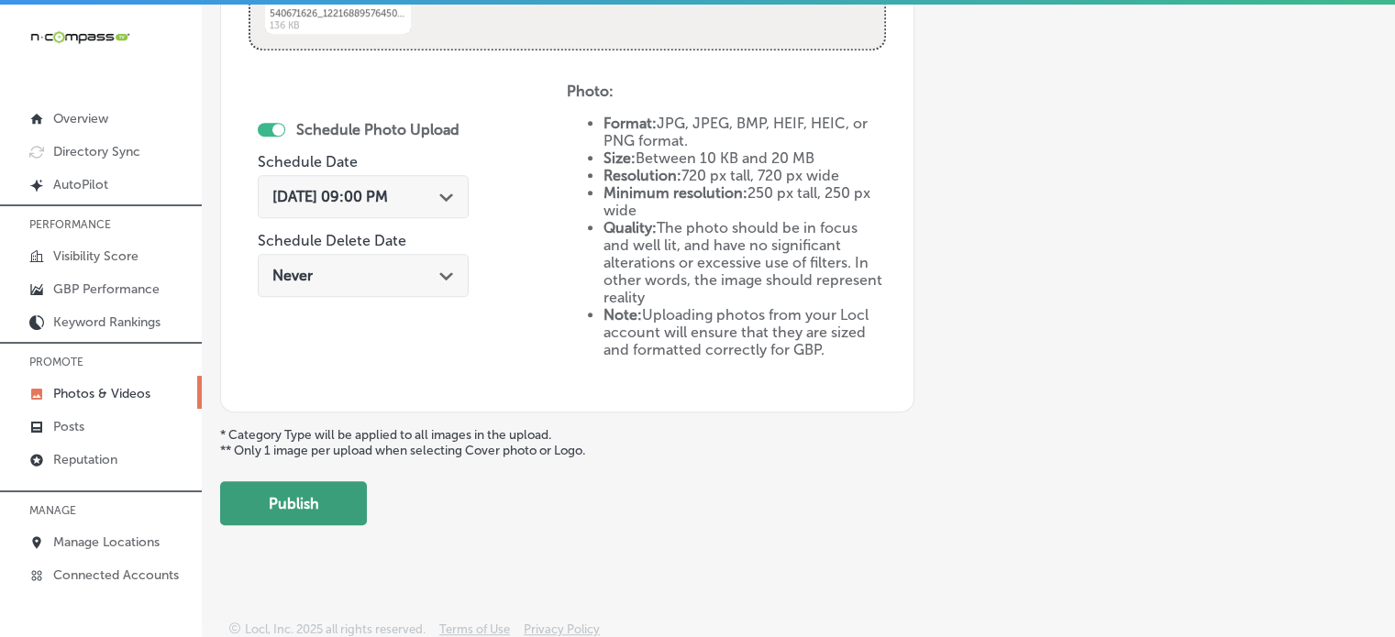
click at [339, 495] on button "Publish" at bounding box center [293, 504] width 147 height 44
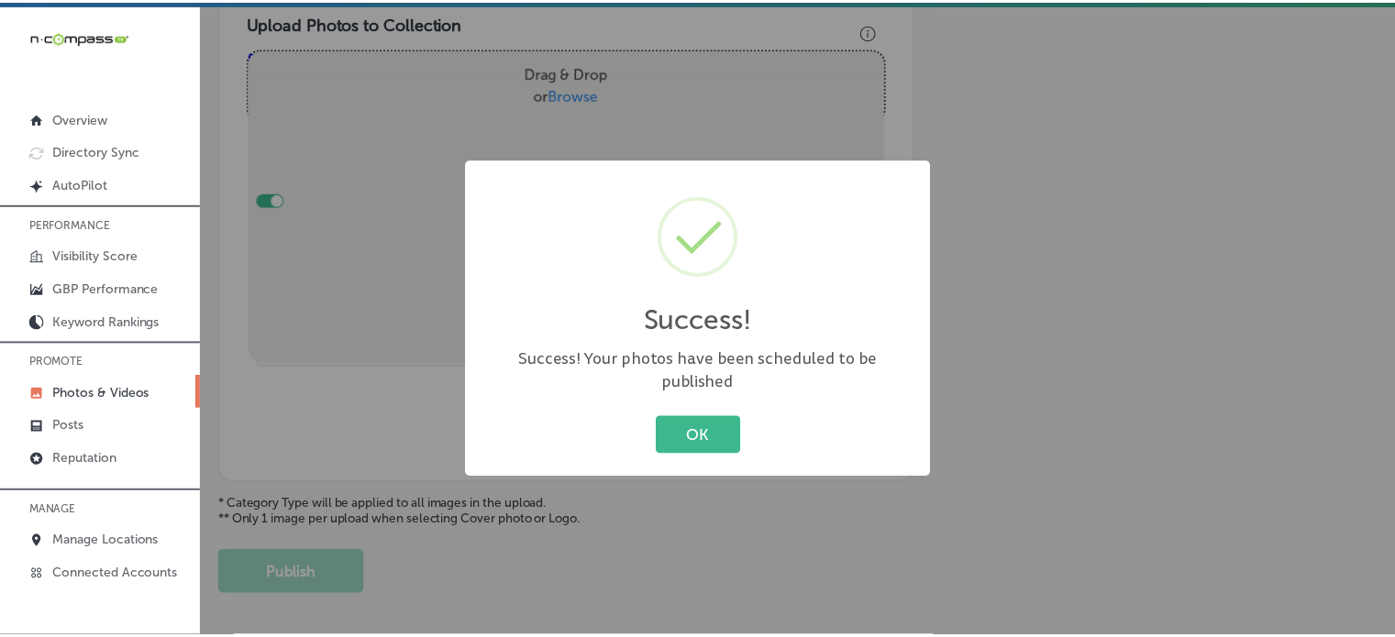
scroll to position [664, 0]
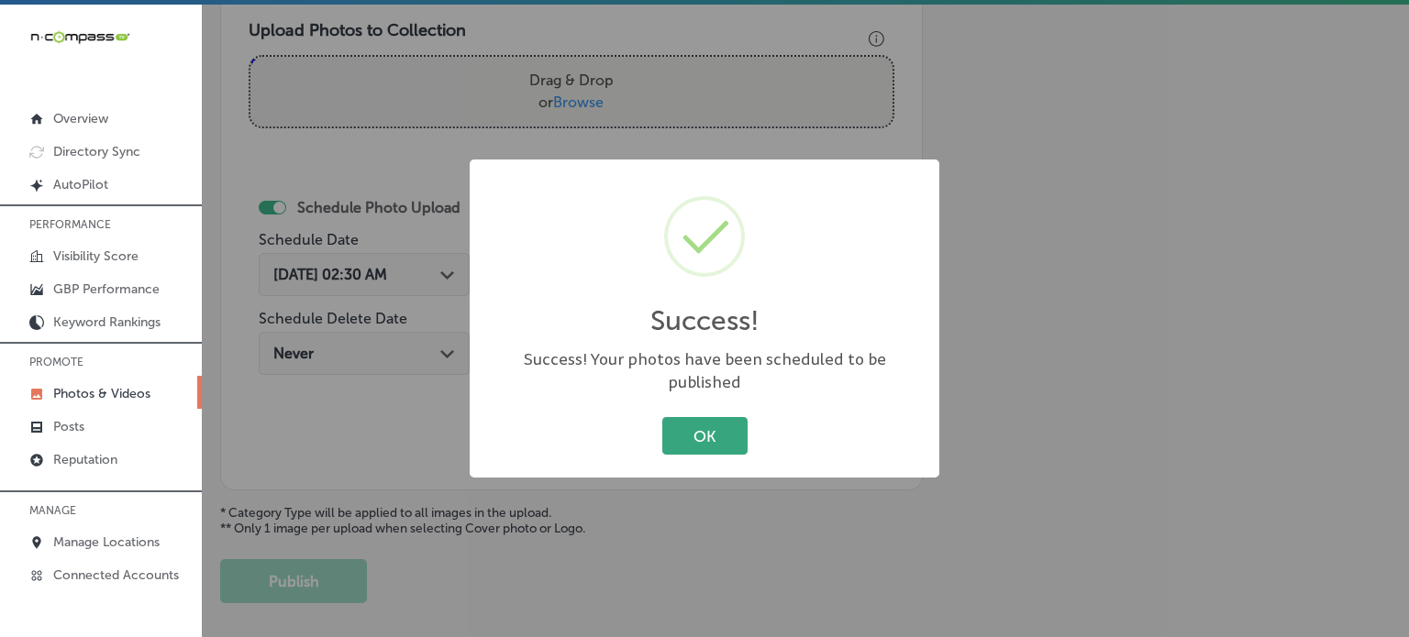
click at [723, 417] on button "OK" at bounding box center [704, 436] width 85 height 38
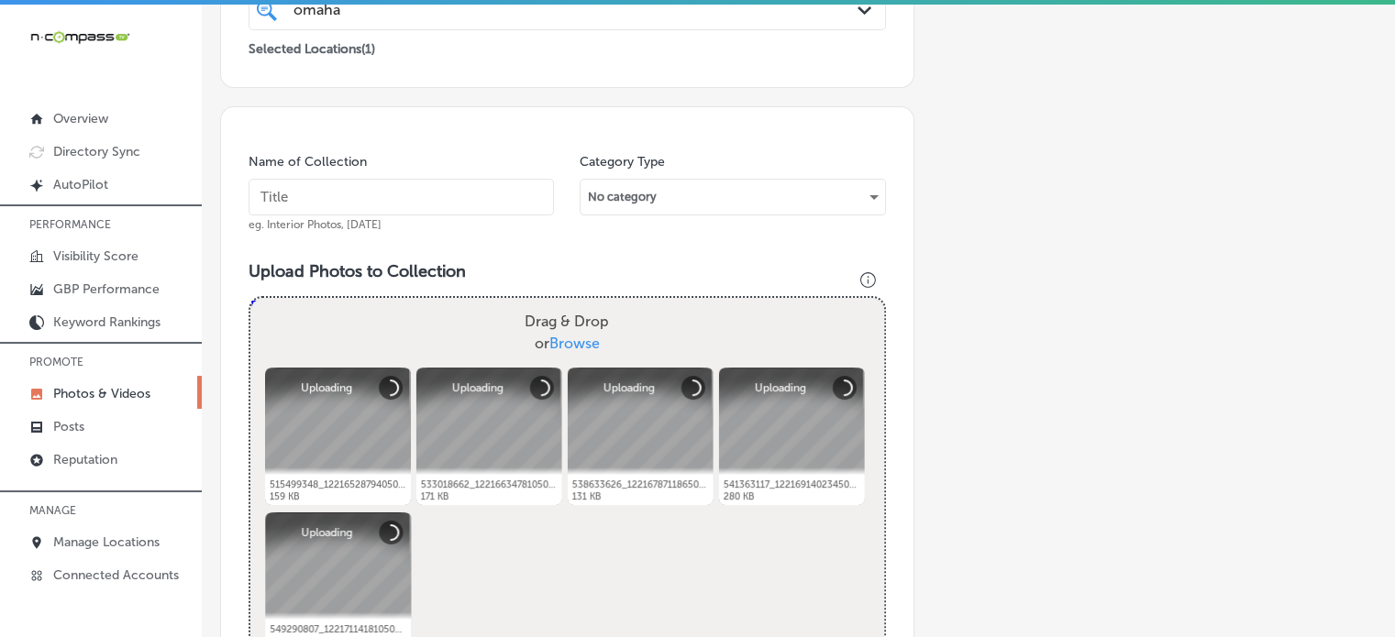
scroll to position [422, 0]
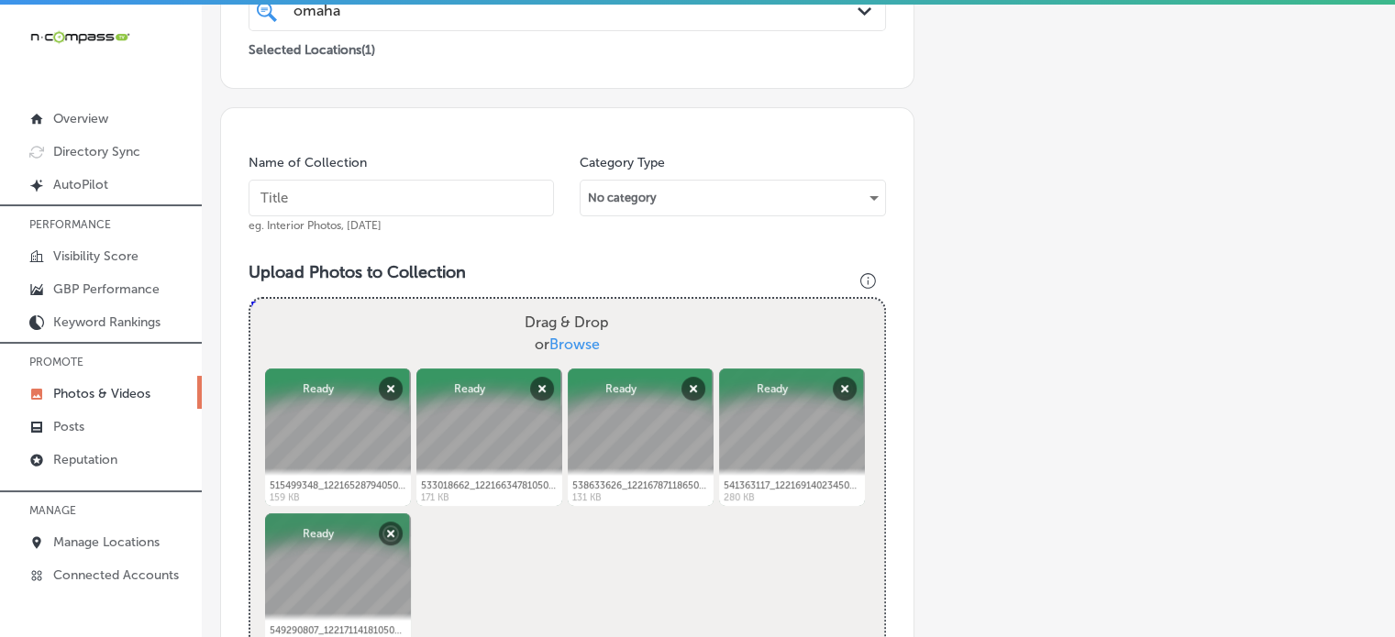
click at [426, 201] on input "text" at bounding box center [401, 198] width 305 height 37
paste input "Geo-targeting"
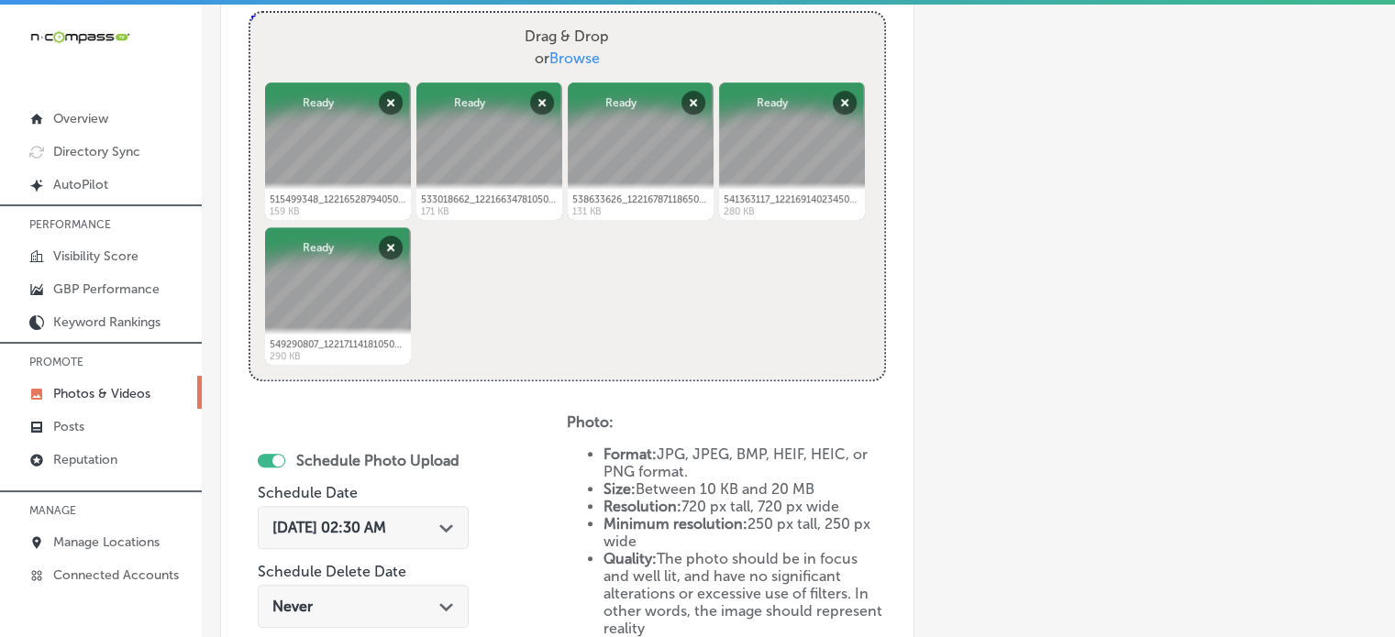
scroll to position [738, 0]
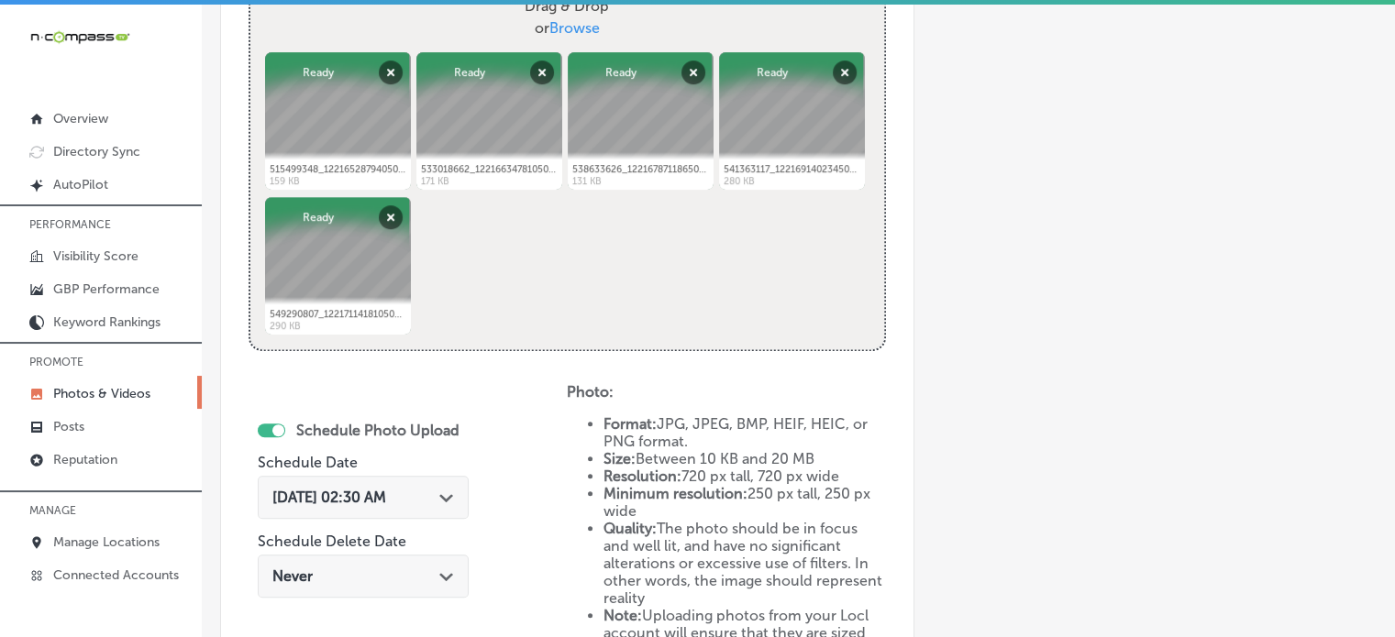
type input "Geo-targeting"
click at [386, 491] on span "Sep 20, 2025 02:30 AM" at bounding box center [329, 497] width 114 height 17
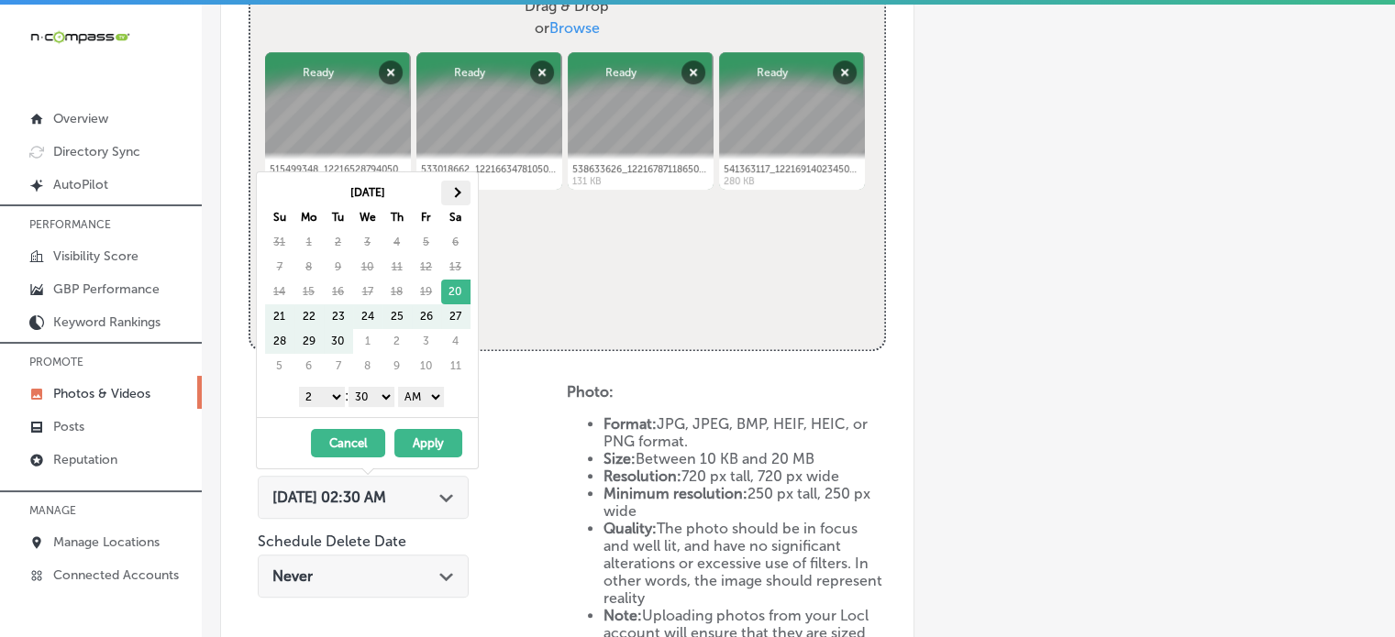
click at [460, 194] on th at bounding box center [455, 193] width 29 height 25
click at [331, 399] on select "1 2 3 4 5 6 7 8 9 10 11 12" at bounding box center [322, 397] width 46 height 20
click at [371, 396] on select "00 10 20 30 40 50" at bounding box center [372, 397] width 46 height 20
drag, startPoint x: 414, startPoint y: 392, endPoint x: 417, endPoint y: 437, distance: 45.1
click at [417, 437] on div "Oct 2025 Su Mo Tu We Th Fr Sa 28 29 30 1 2 3 4 5 6 7 8 9 10 11 12 13 14 15 16 1…" at bounding box center [367, 321] width 223 height 298
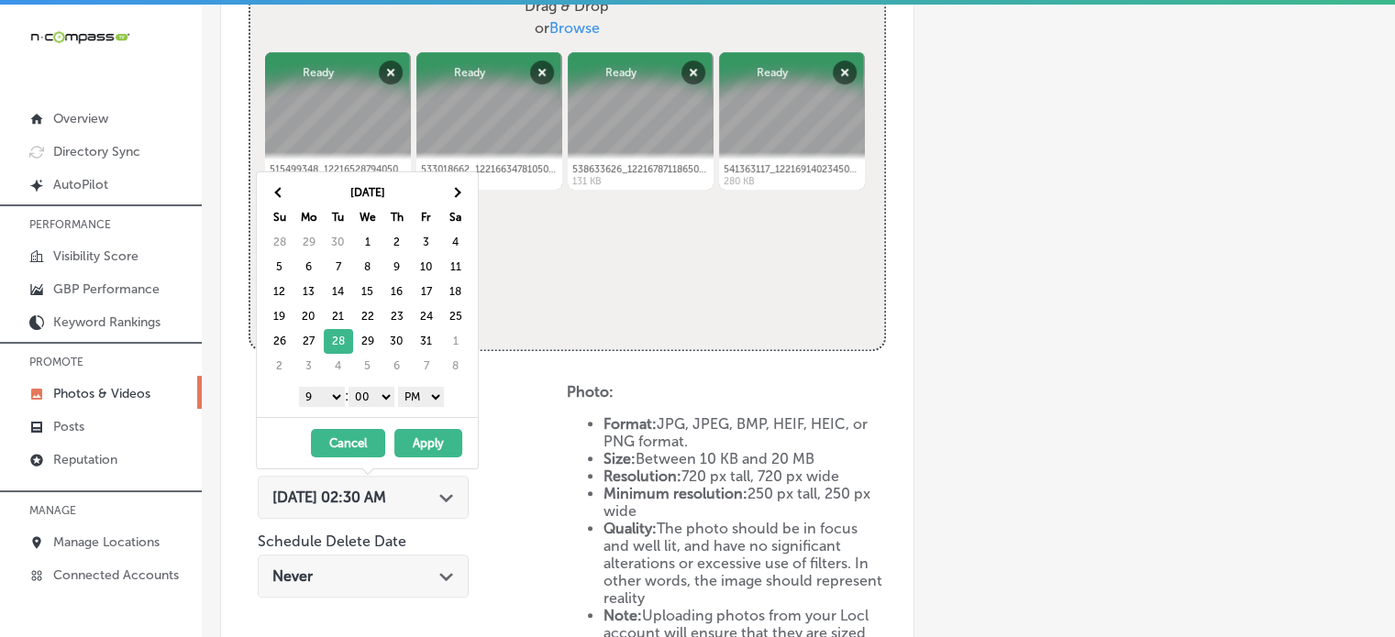
click at [417, 437] on button "Apply" at bounding box center [428, 443] width 68 height 28
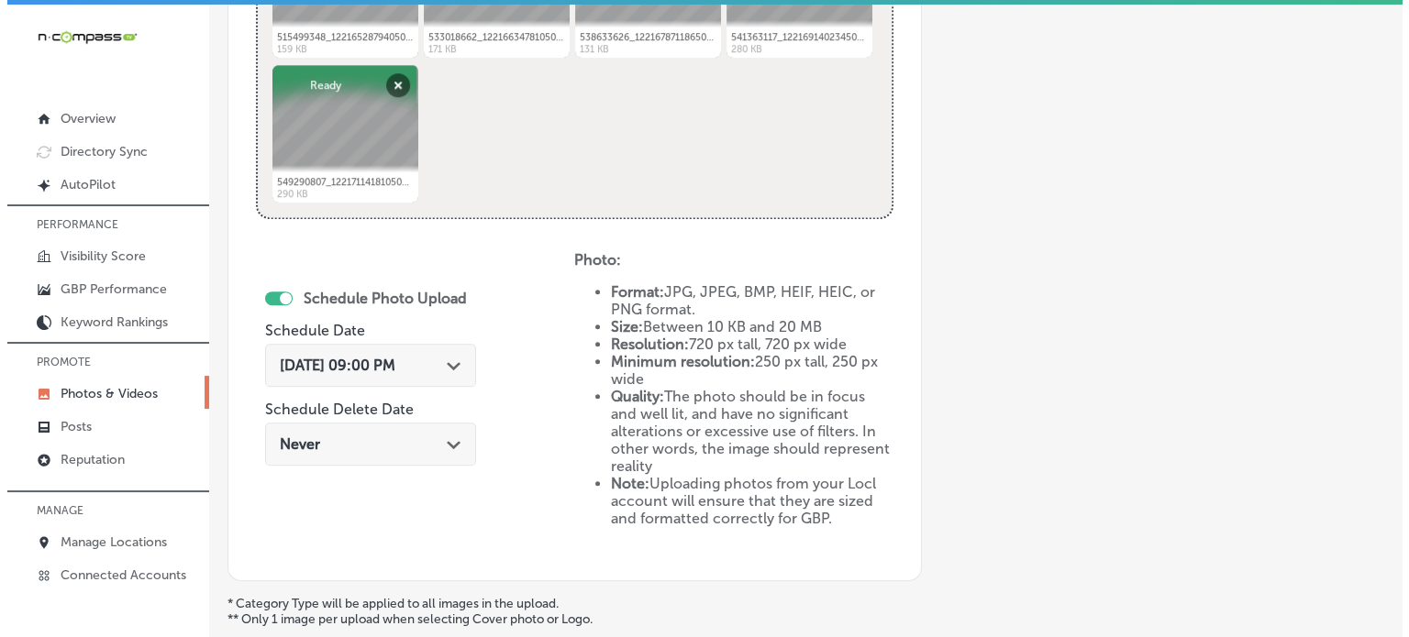
scroll to position [1039, 0]
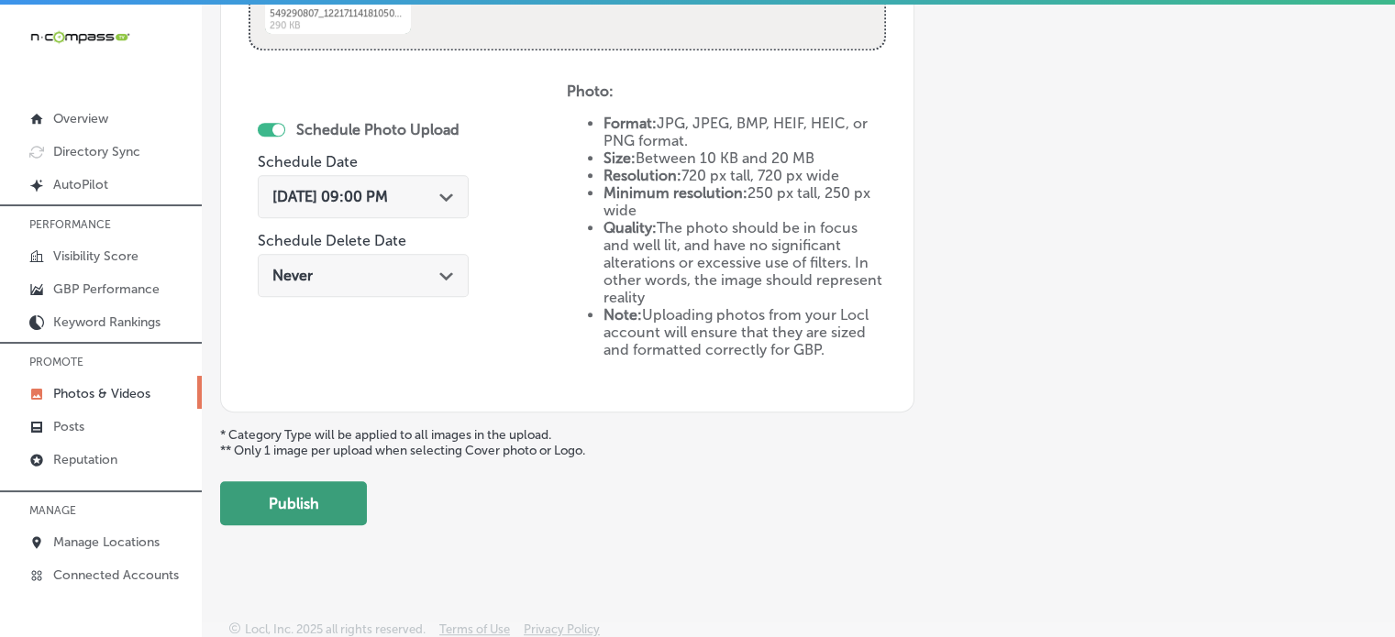
click at [338, 514] on button "Publish" at bounding box center [293, 504] width 147 height 44
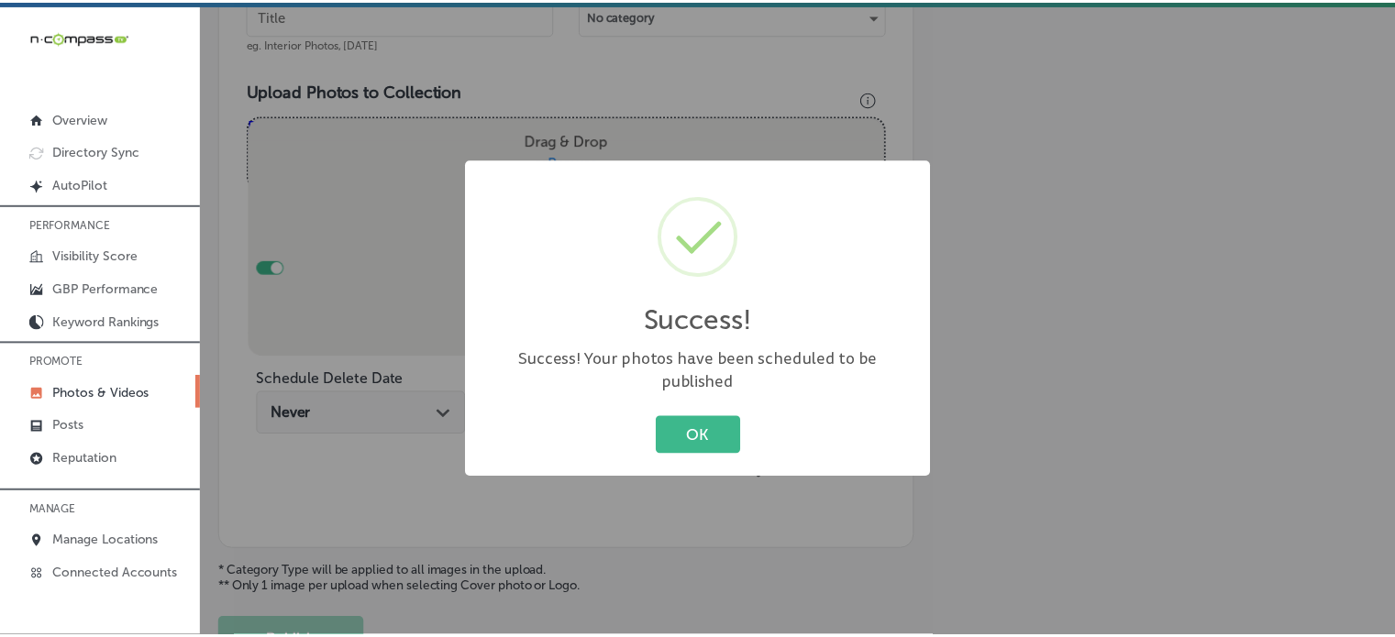
scroll to position [594, 0]
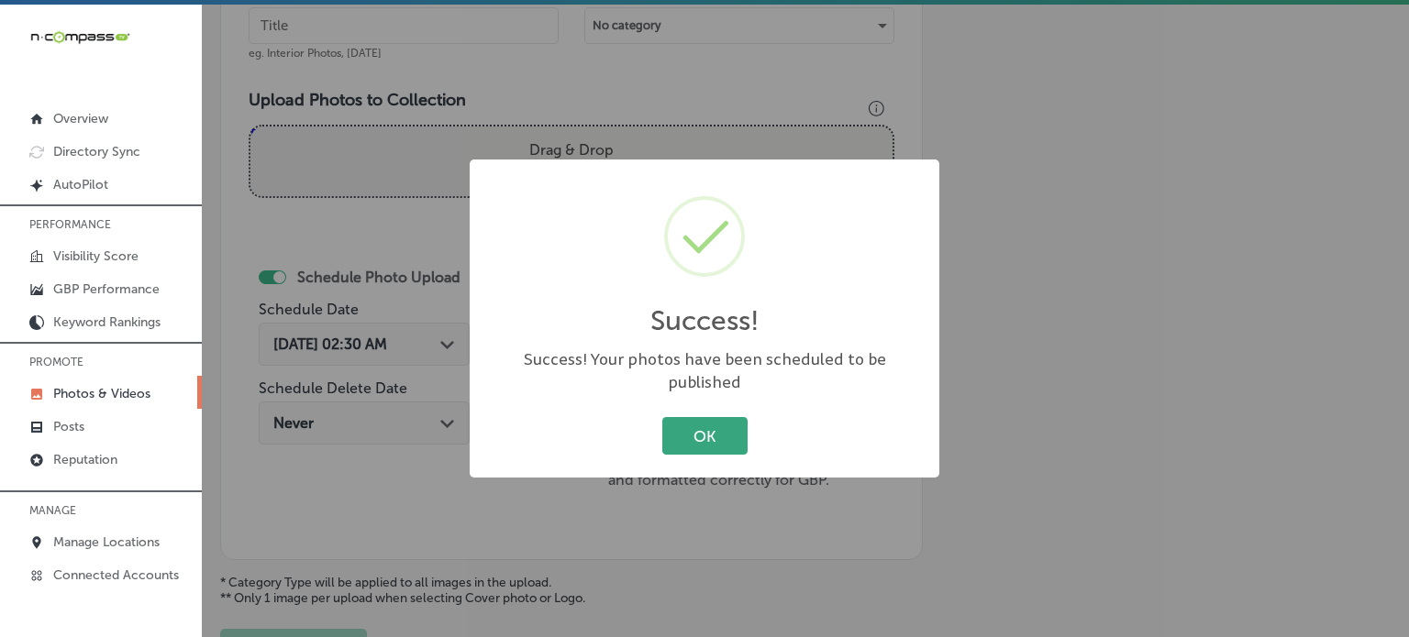
click at [676, 418] on button "OK" at bounding box center [704, 436] width 85 height 38
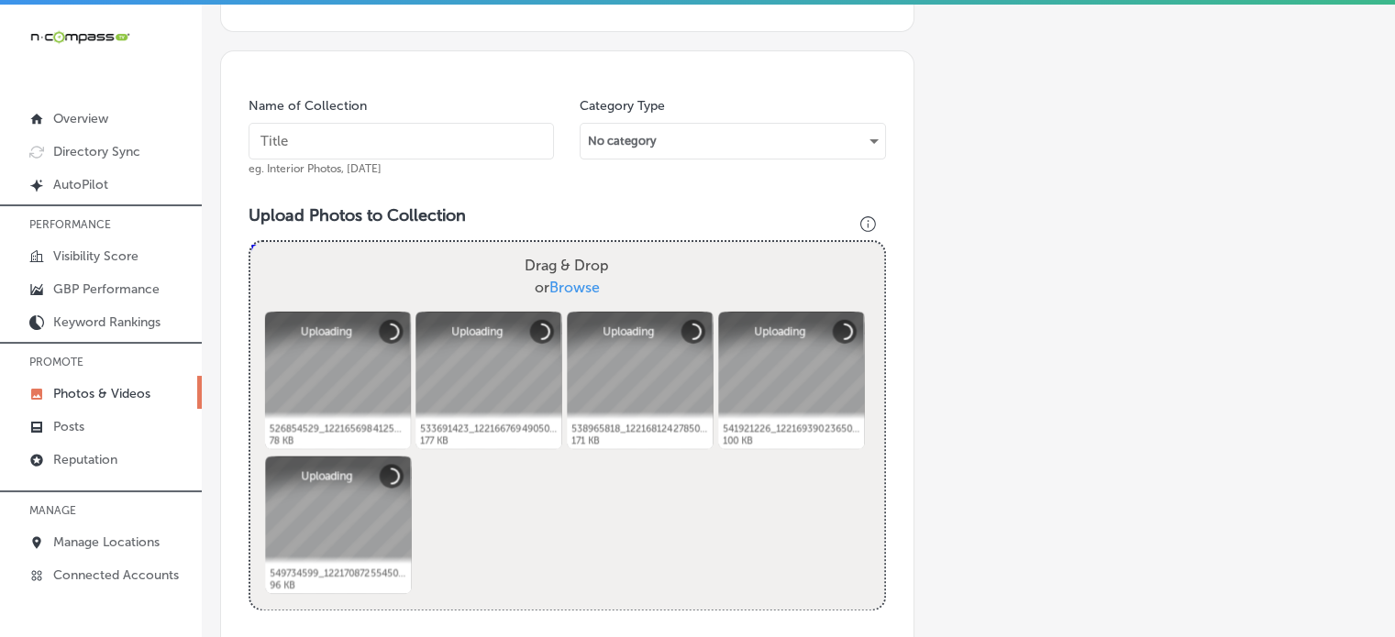
scroll to position [473, 0]
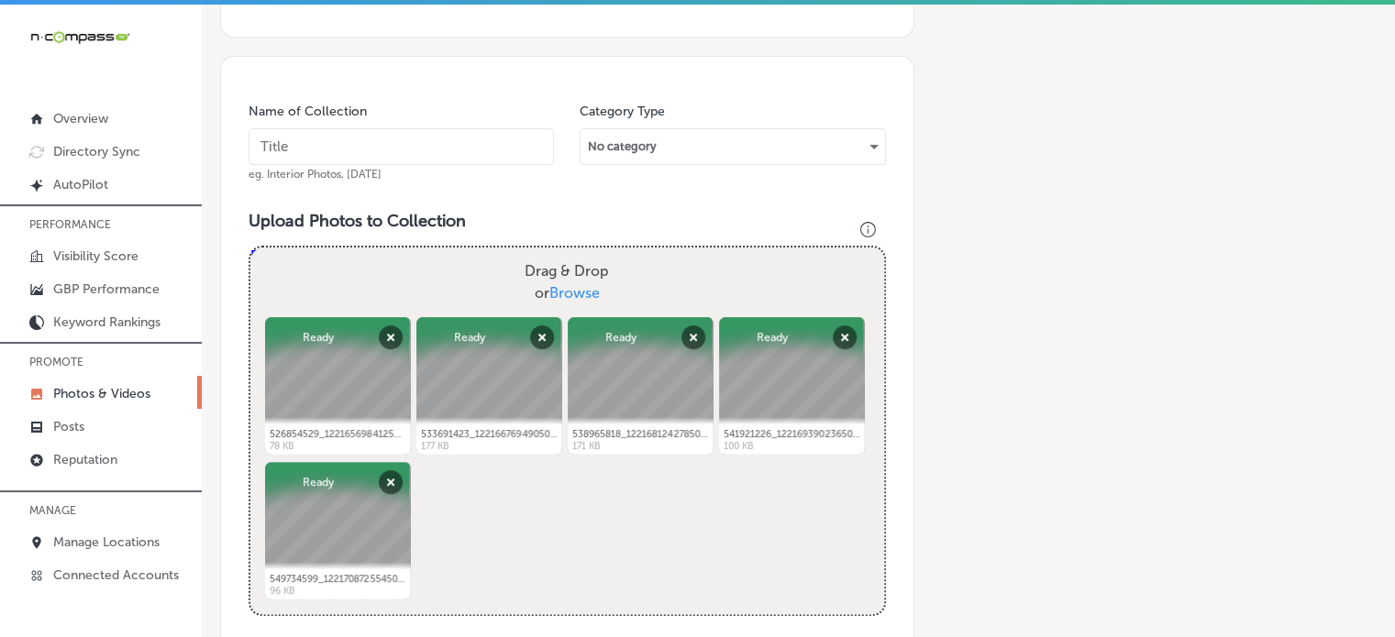
click at [454, 152] on input "text" at bounding box center [401, 146] width 305 height 37
paste input "Google Business Profile Optimization"
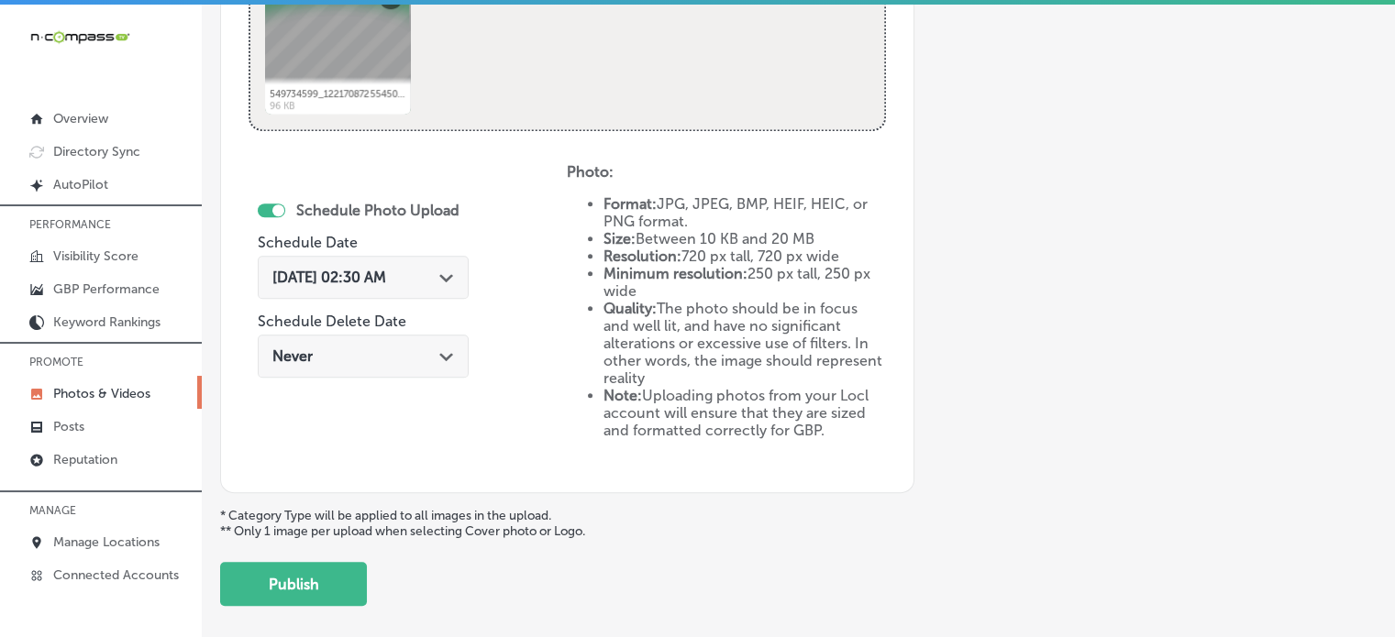
scroll to position [966, 0]
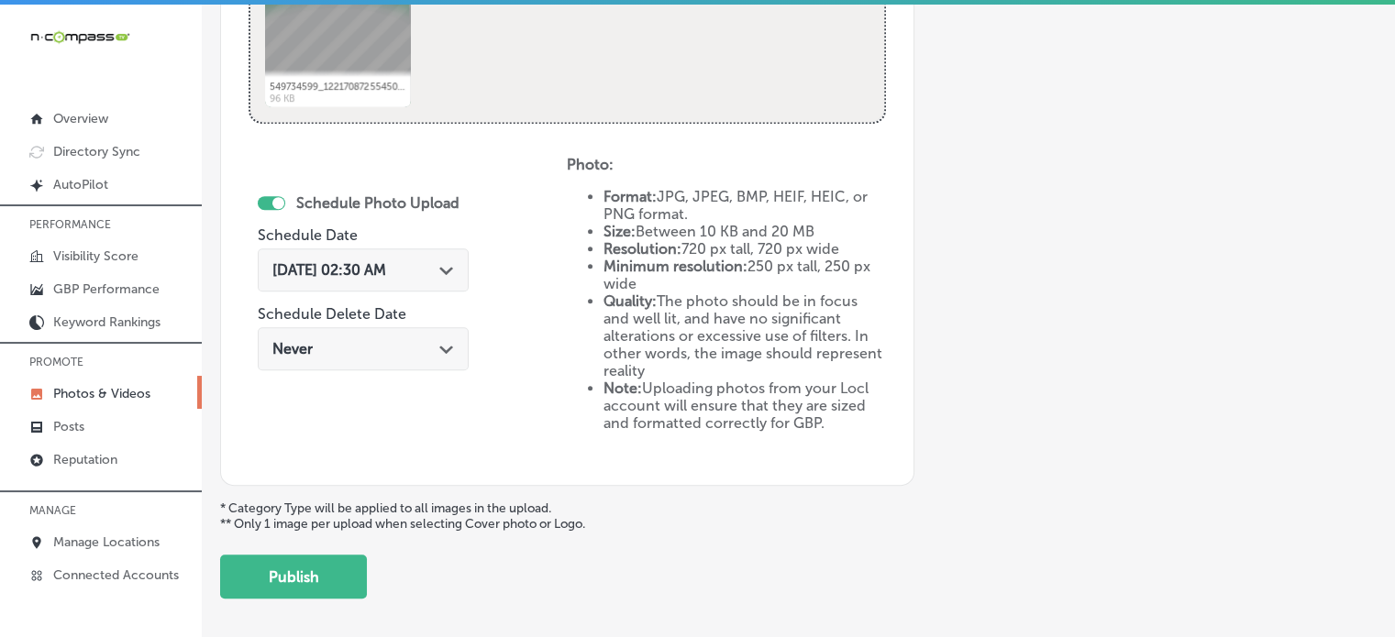
type input "Google Business Profile Optimization"
click at [435, 261] on div "Sep 20, 2025 02:30 AM Path Created with Sketch." at bounding box center [363, 269] width 182 height 17
click at [526, 206] on div "Schedule Photo Upload Schedule Date Sep 20, 2025 02:30 AM Path Created with Ske…" at bounding box center [408, 307] width 318 height 302
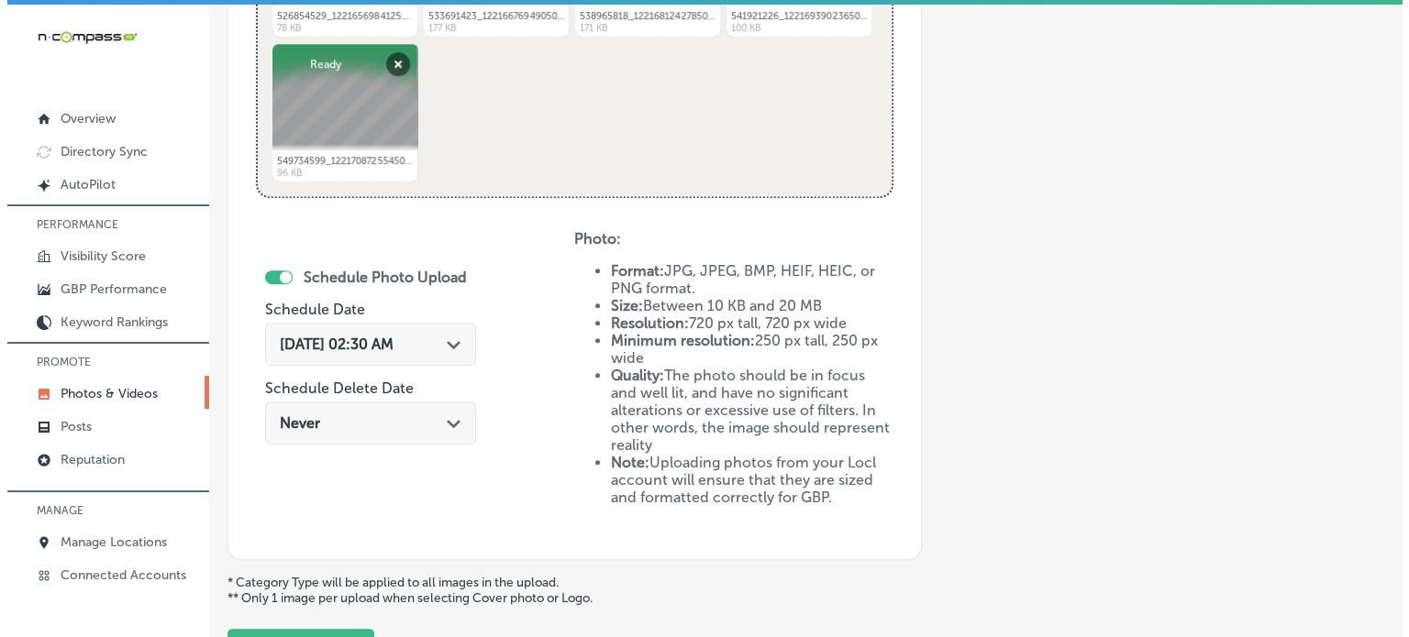
scroll to position [881, 0]
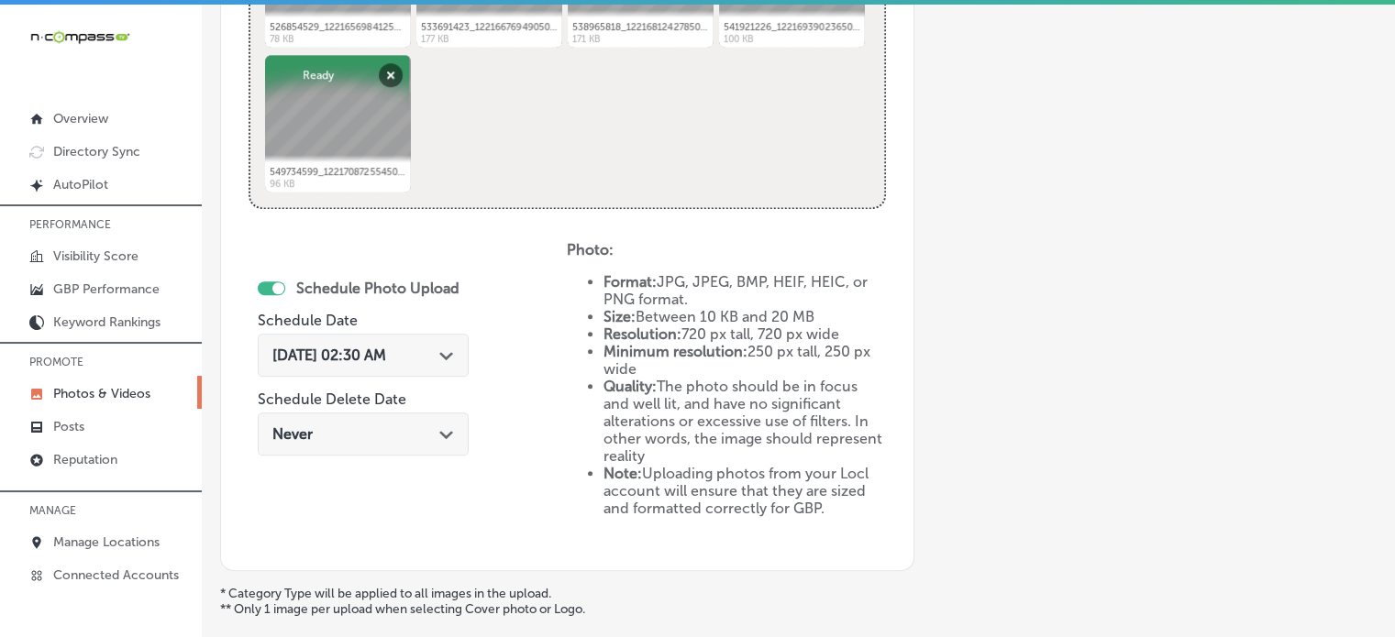
click at [451, 352] on icon "Path Created with Sketch." at bounding box center [446, 356] width 14 height 8
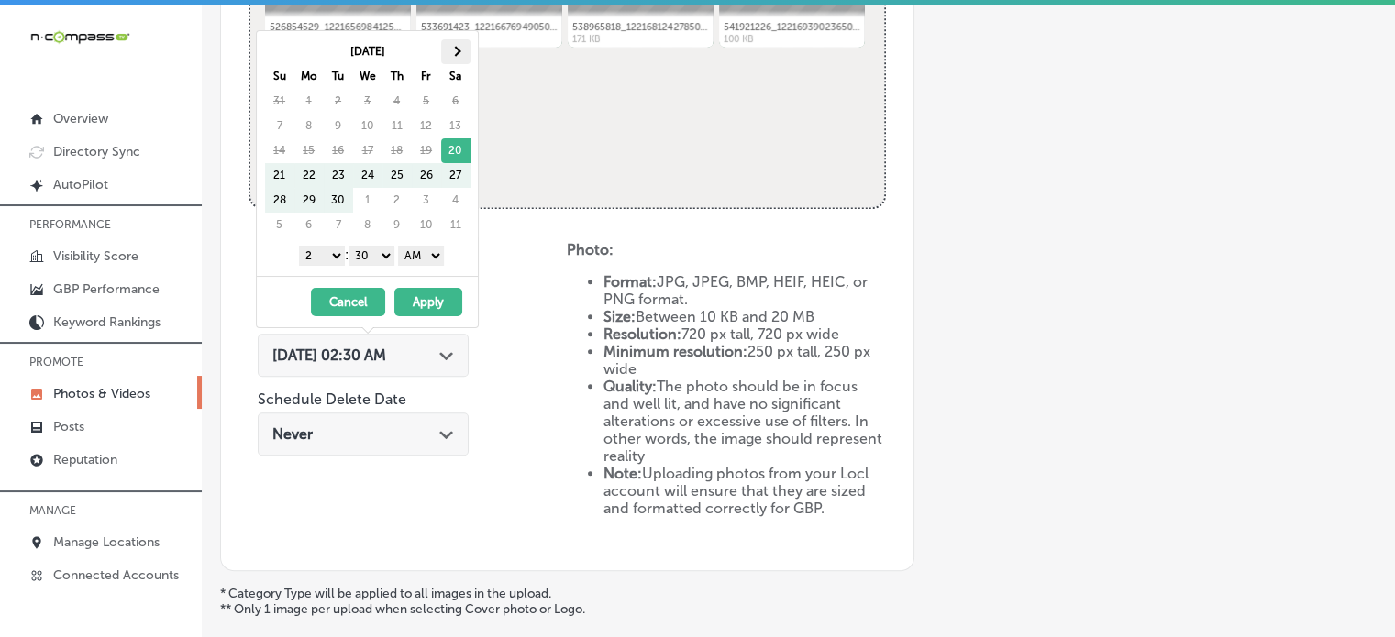
click at [451, 50] on span at bounding box center [455, 51] width 10 height 10
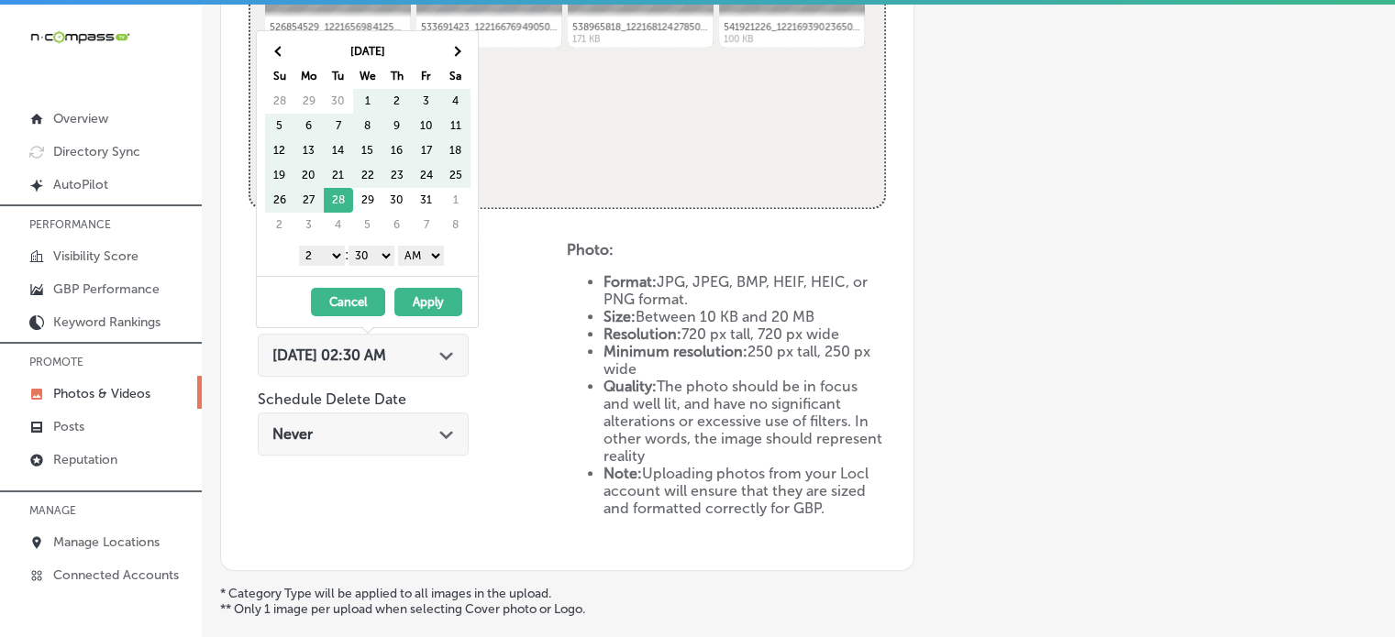
click at [451, 50] on span at bounding box center [455, 51] width 10 height 10
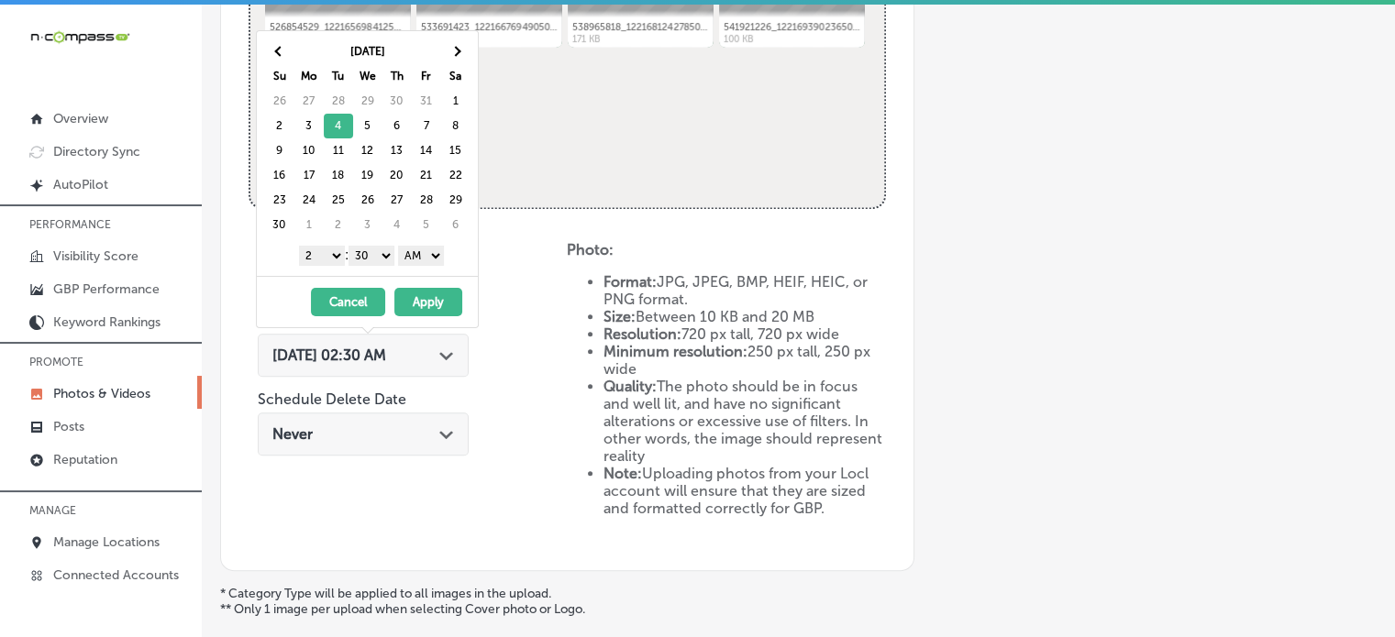
click at [316, 242] on div "1 2 3 4 5 6 7 8 9 10 11 12 : 00 10 20 30 40 50 AM PM" at bounding box center [371, 255] width 214 height 28
click at [319, 252] on select "1 2 3 4 5 6 7 8 9 10 11 12" at bounding box center [322, 256] width 46 height 20
drag, startPoint x: 364, startPoint y: 256, endPoint x: 371, endPoint y: 273, distance: 18.6
click at [371, 273] on div "Nov 2025 Su Mo Tu We Th Fr Sa 26 27 28 29 30 31 1 2 3 4 5 6 7 8 9 10 11 12 13 1…" at bounding box center [367, 153] width 221 height 245
drag, startPoint x: 419, startPoint y: 254, endPoint x: 427, endPoint y: 295, distance: 41.9
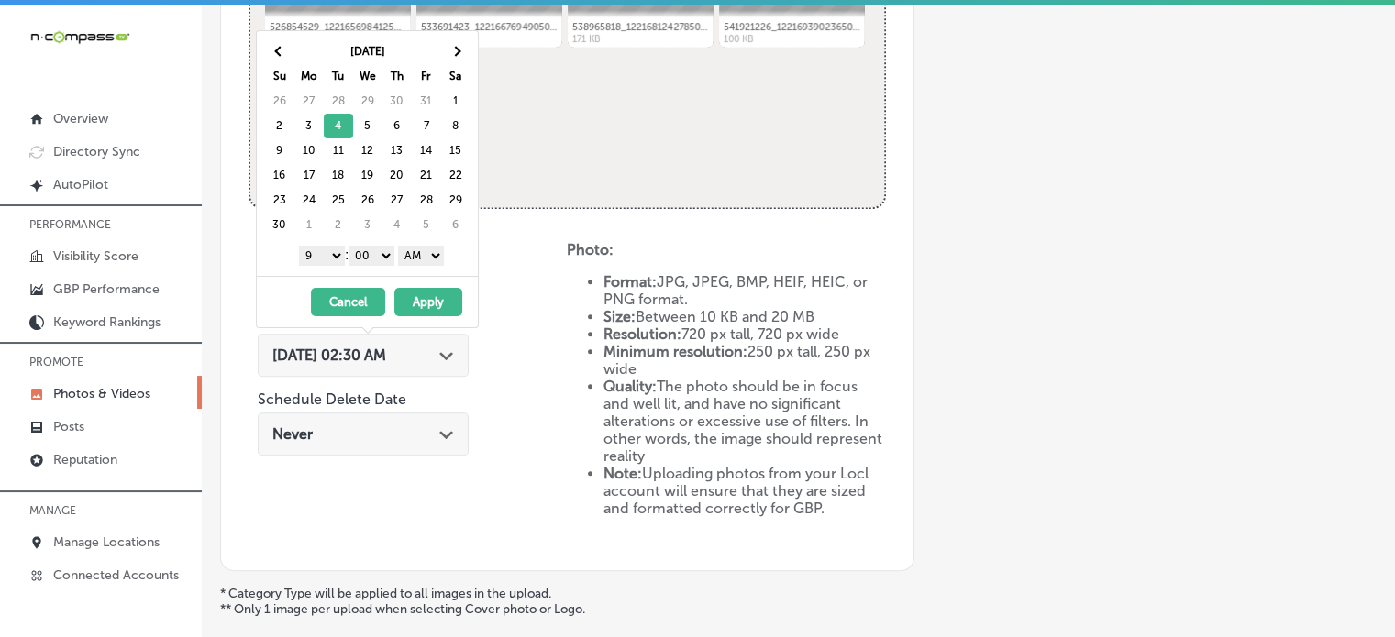
click at [427, 295] on div "[DATE] Su Mo Tu We Th Fr Sa 26 27 28 29 30 31 1 2 3 4 5 6 7 8 9 10 11 12 13 14 …" at bounding box center [367, 179] width 223 height 298
click at [427, 295] on button "Apply" at bounding box center [428, 302] width 68 height 28
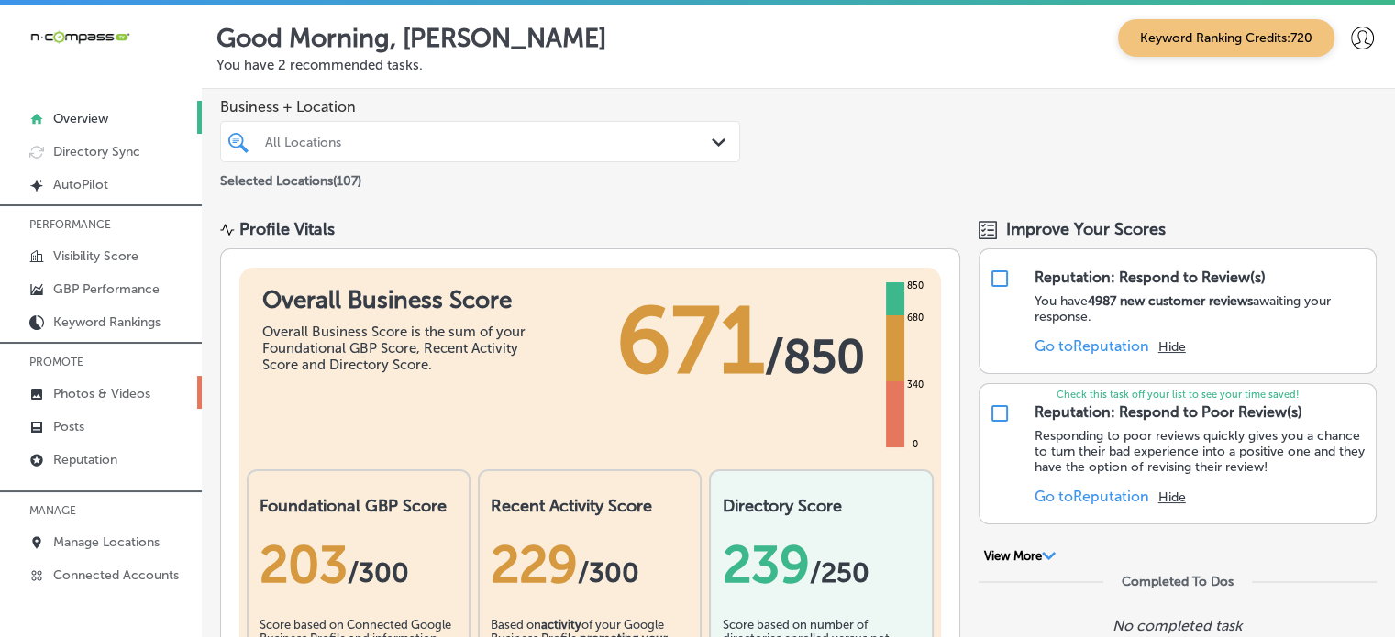
click at [87, 391] on p "Photos & Videos" at bounding box center [101, 394] width 97 height 16
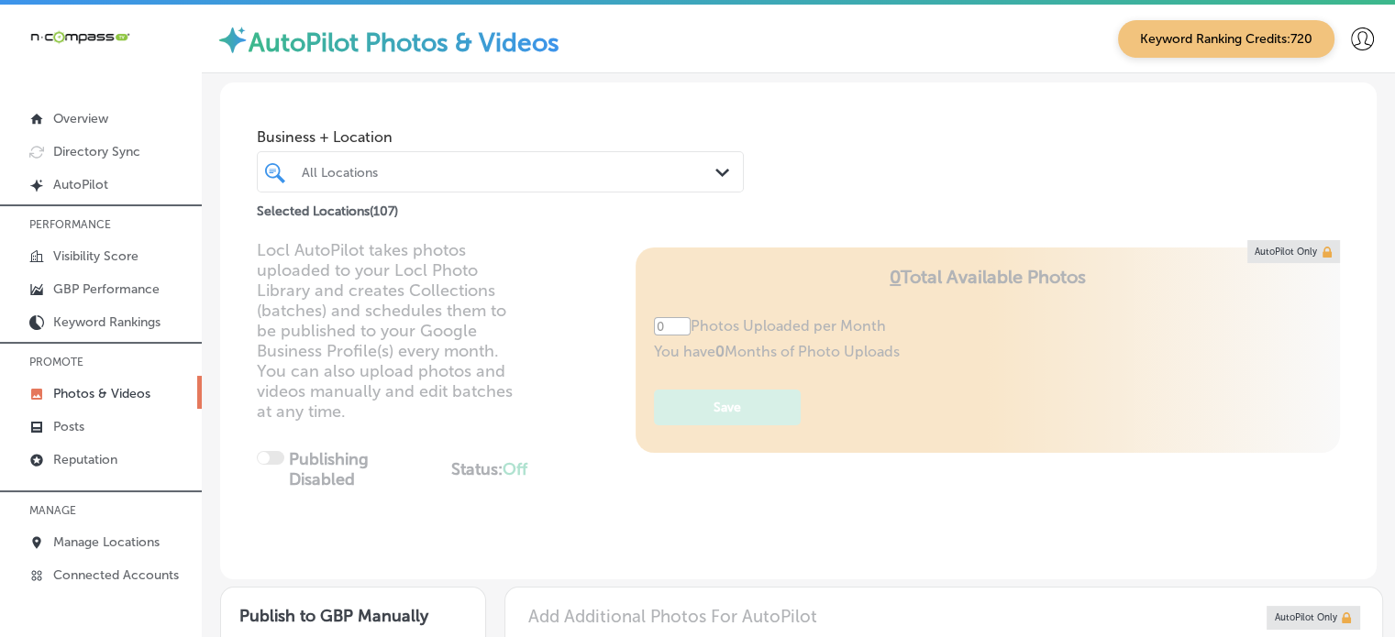
type input "5"
click at [411, 169] on div "All Locations" at bounding box center [510, 172] width 416 height 16
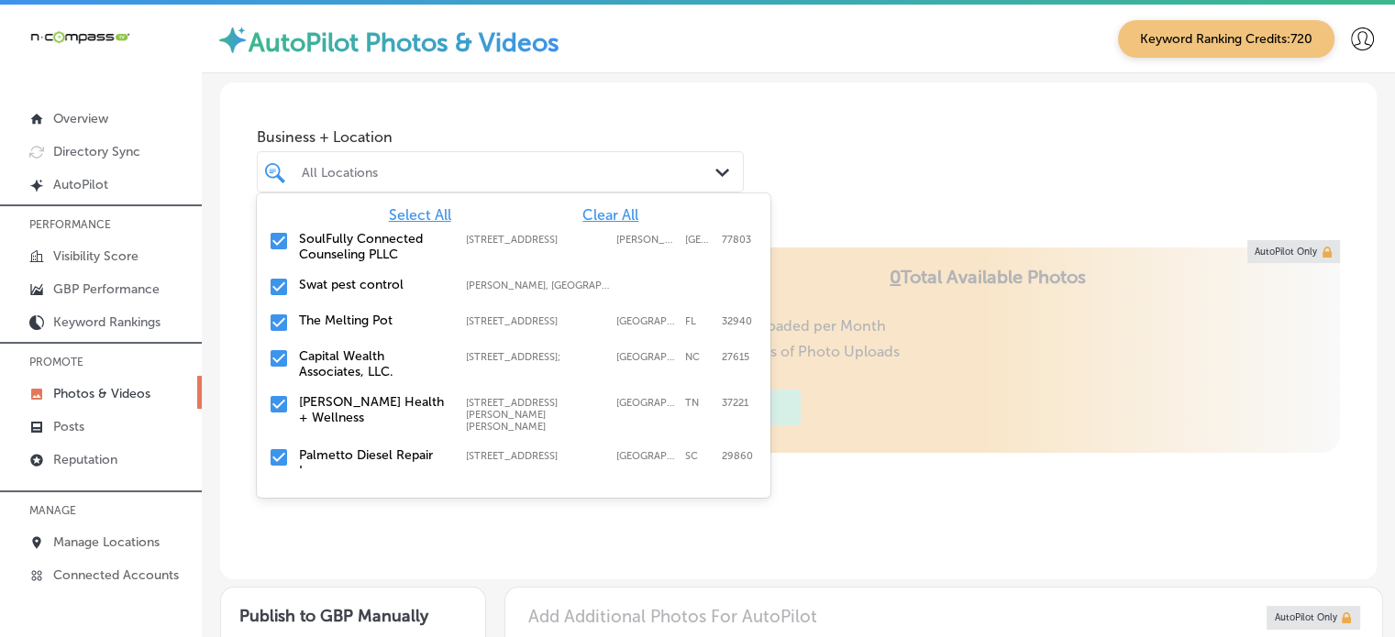
click at [583, 221] on span "Clear All" at bounding box center [610, 214] width 56 height 17
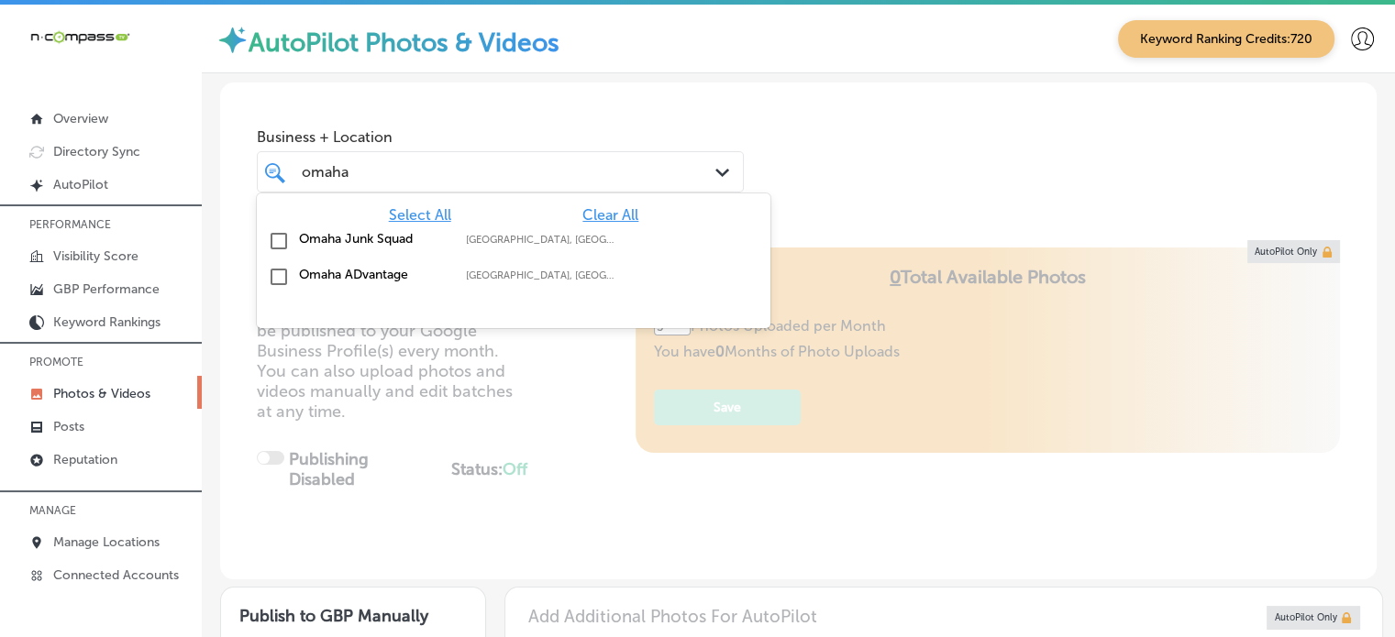
click at [407, 274] on label "Omaha ADvantage" at bounding box center [373, 275] width 149 height 16
type input "omaha"
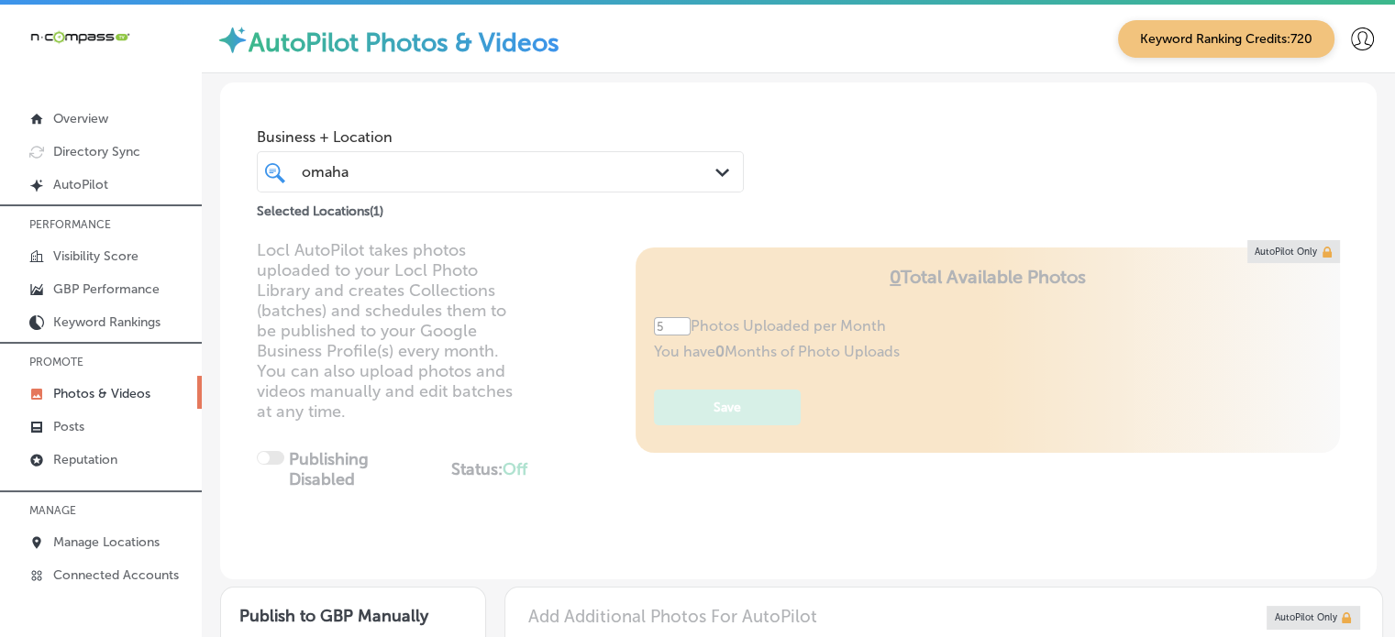
click at [626, 456] on div "Locl AutoPilot takes photos uploaded to your Locl Photo Library and creates Col…" at bounding box center [798, 409] width 1157 height 339
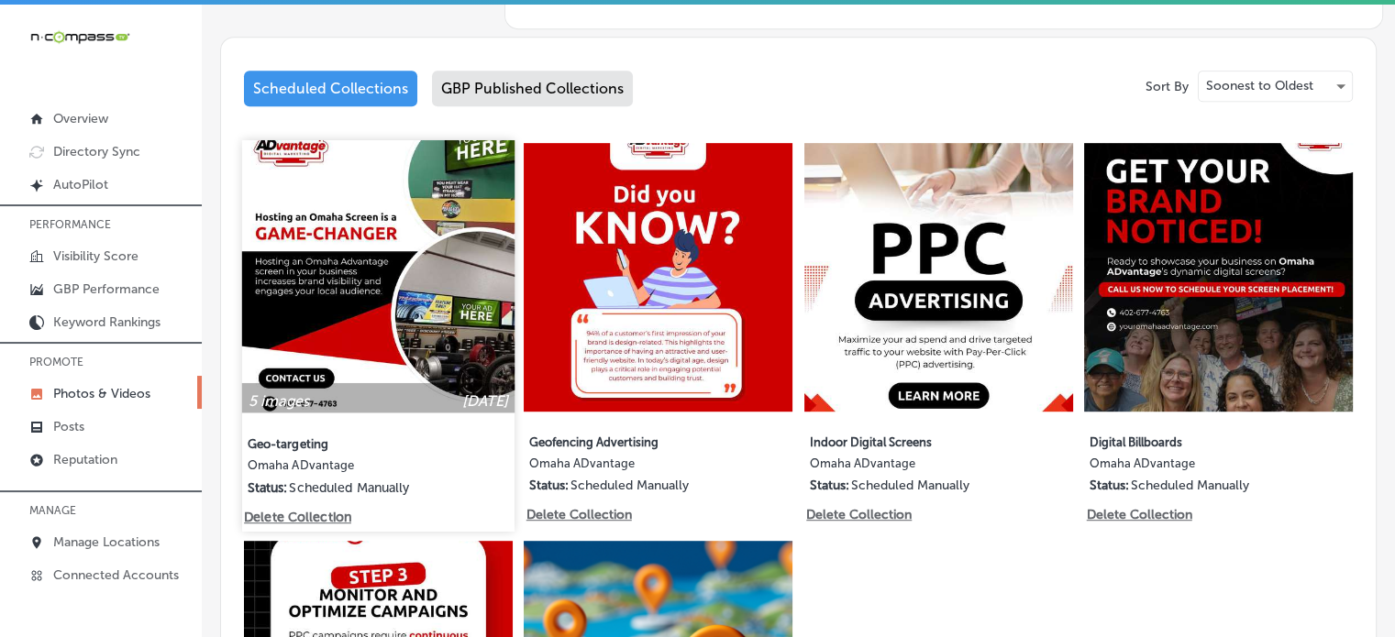
scroll to position [905, 0]
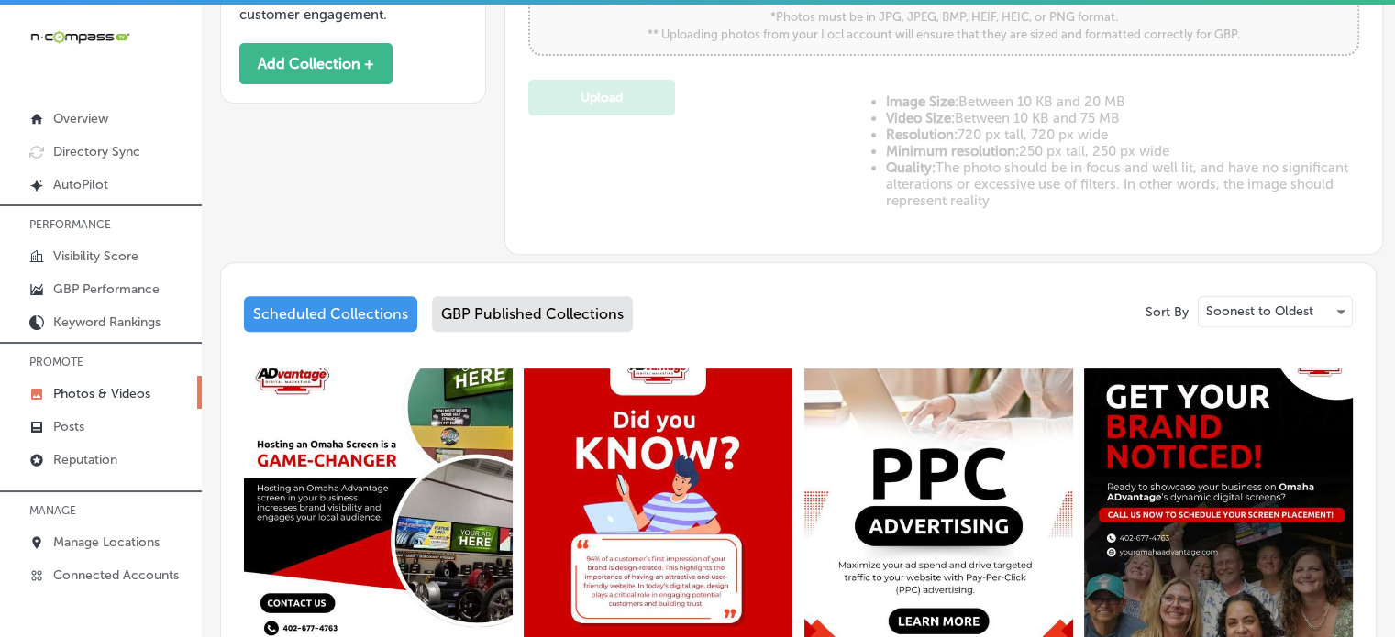
click at [519, 301] on div "GBP Published Collections" at bounding box center [532, 314] width 201 height 36
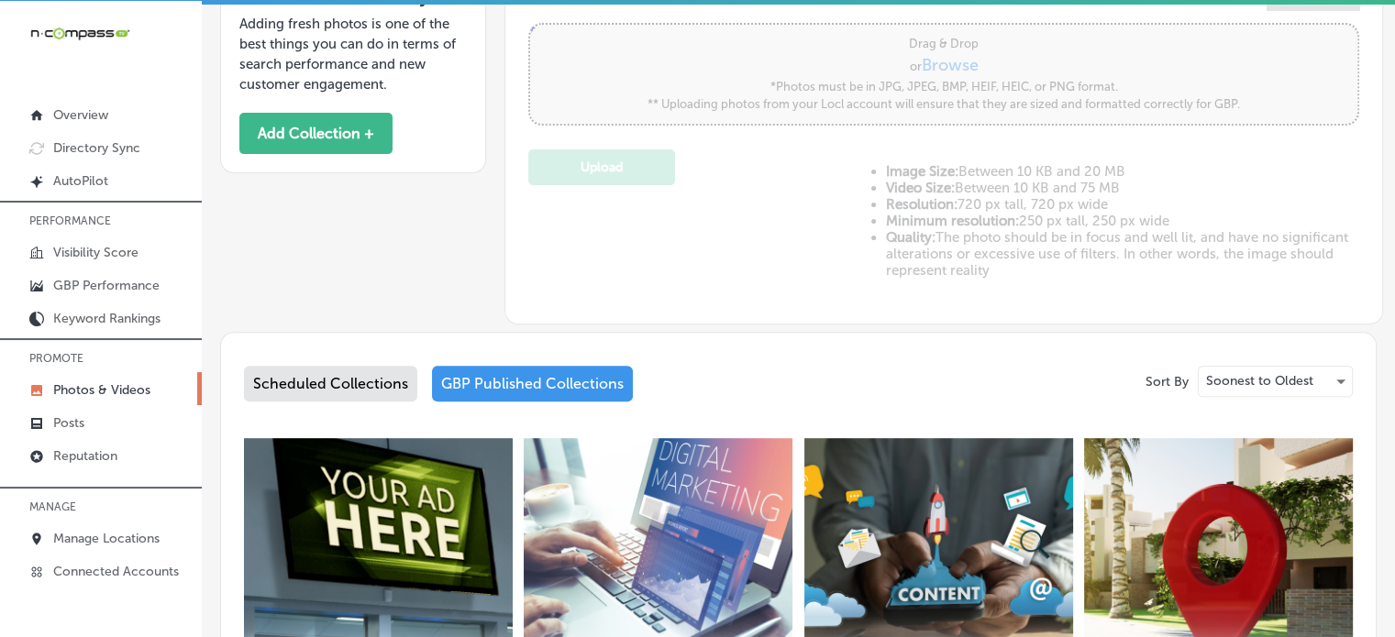
scroll to position [689, 0]
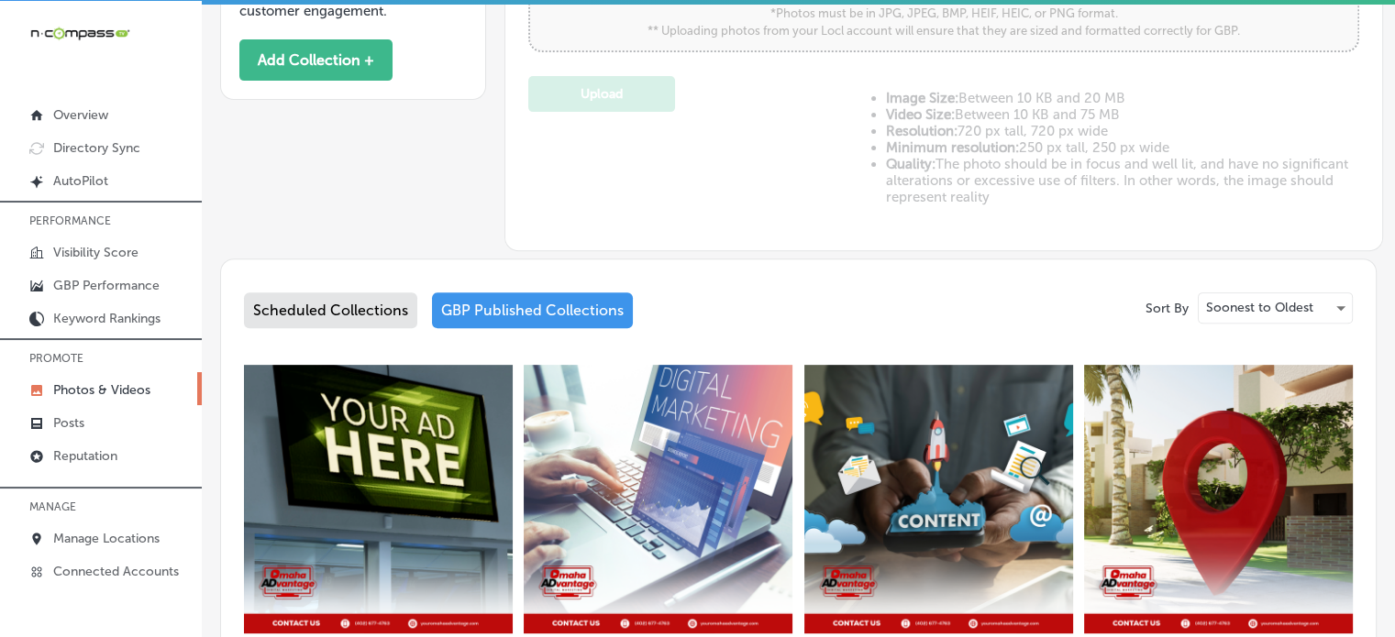
click at [362, 313] on div "Scheduled Collections" at bounding box center [330, 311] width 173 height 36
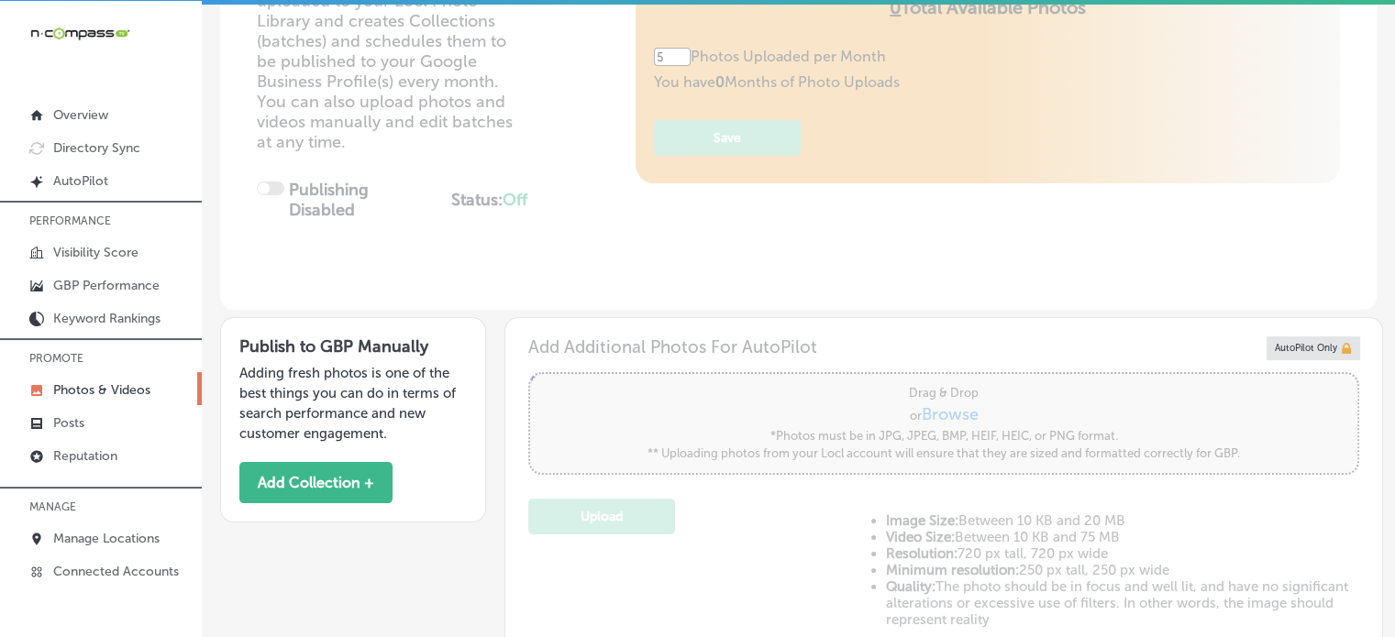
scroll to position [193, 0]
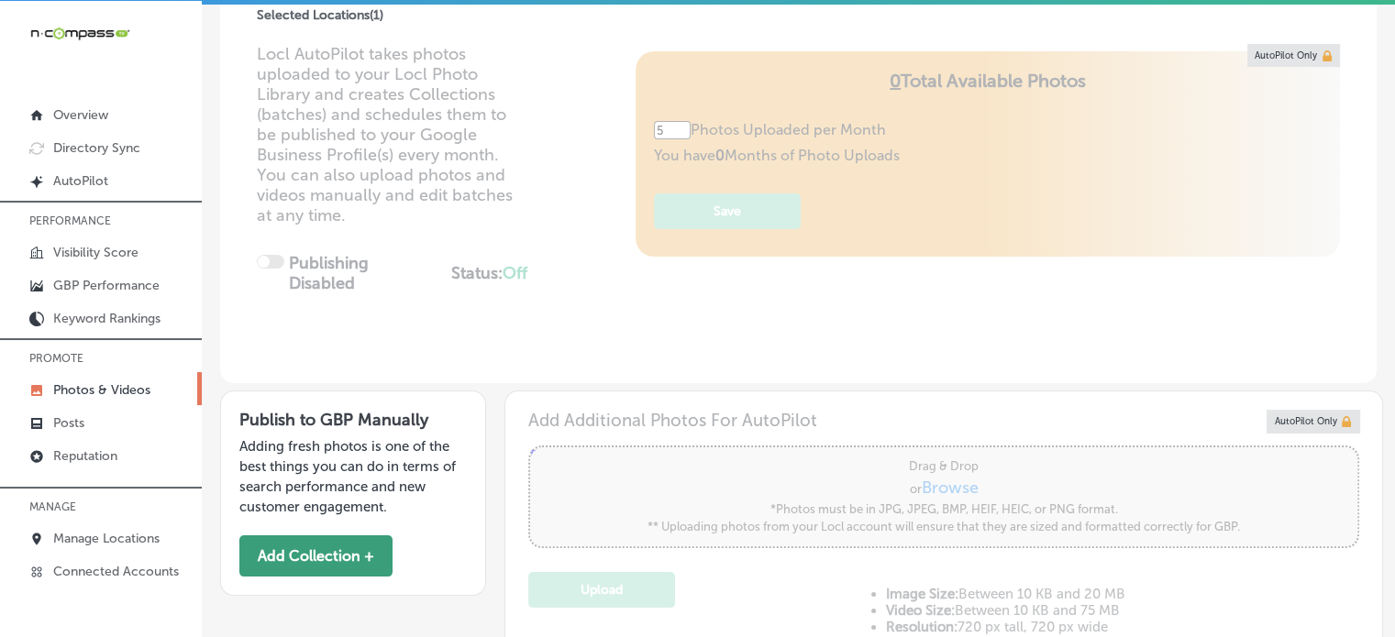
click at [331, 549] on button "Add Collection +" at bounding box center [315, 556] width 153 height 41
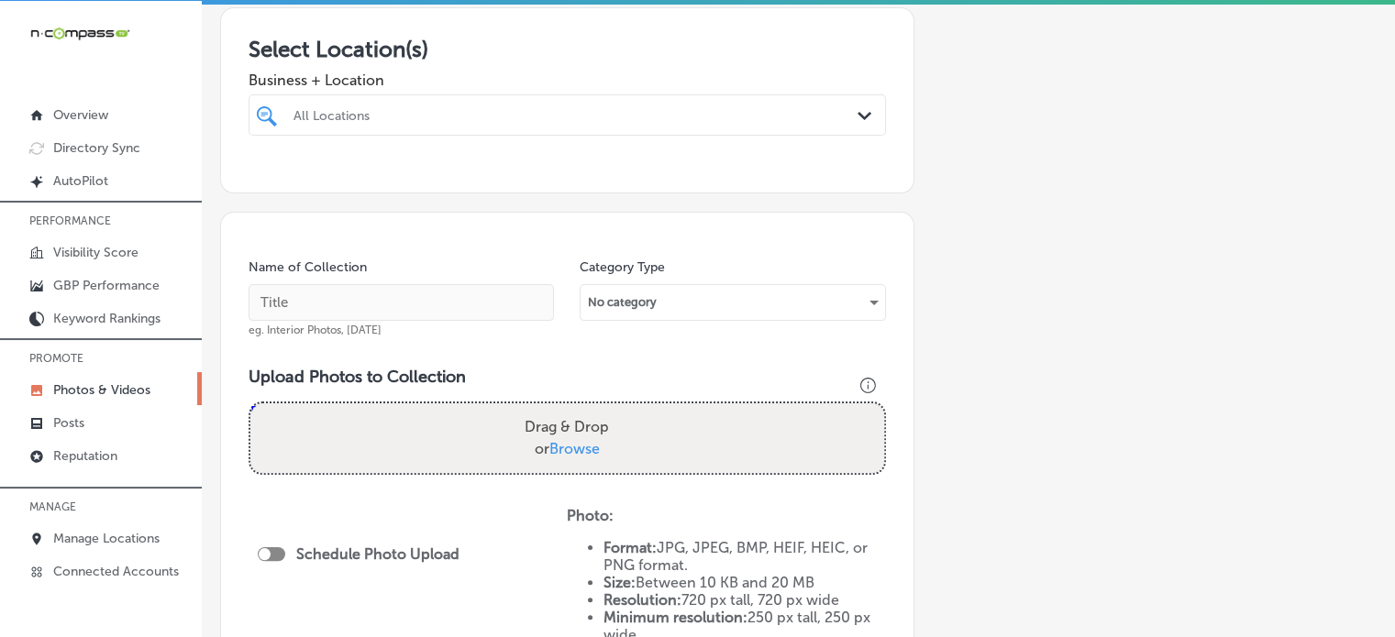
scroll to position [321, 0]
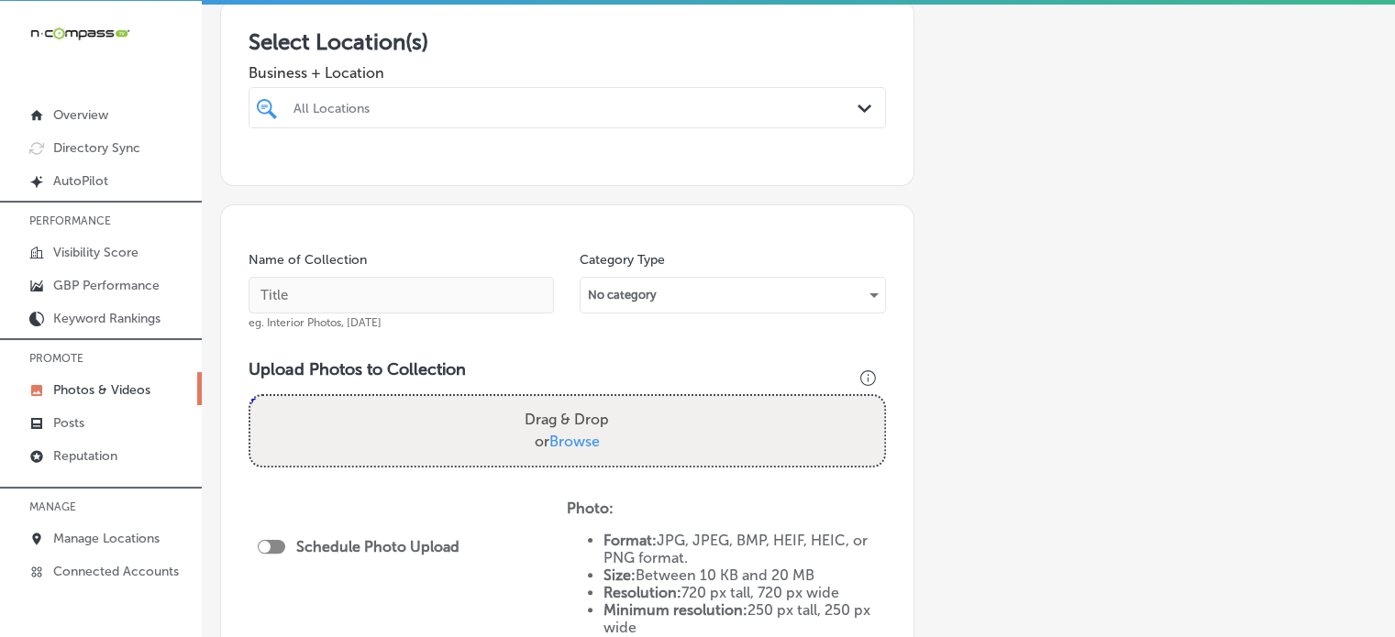
click at [597, 109] on div "All Locations" at bounding box center [577, 108] width 566 height 16
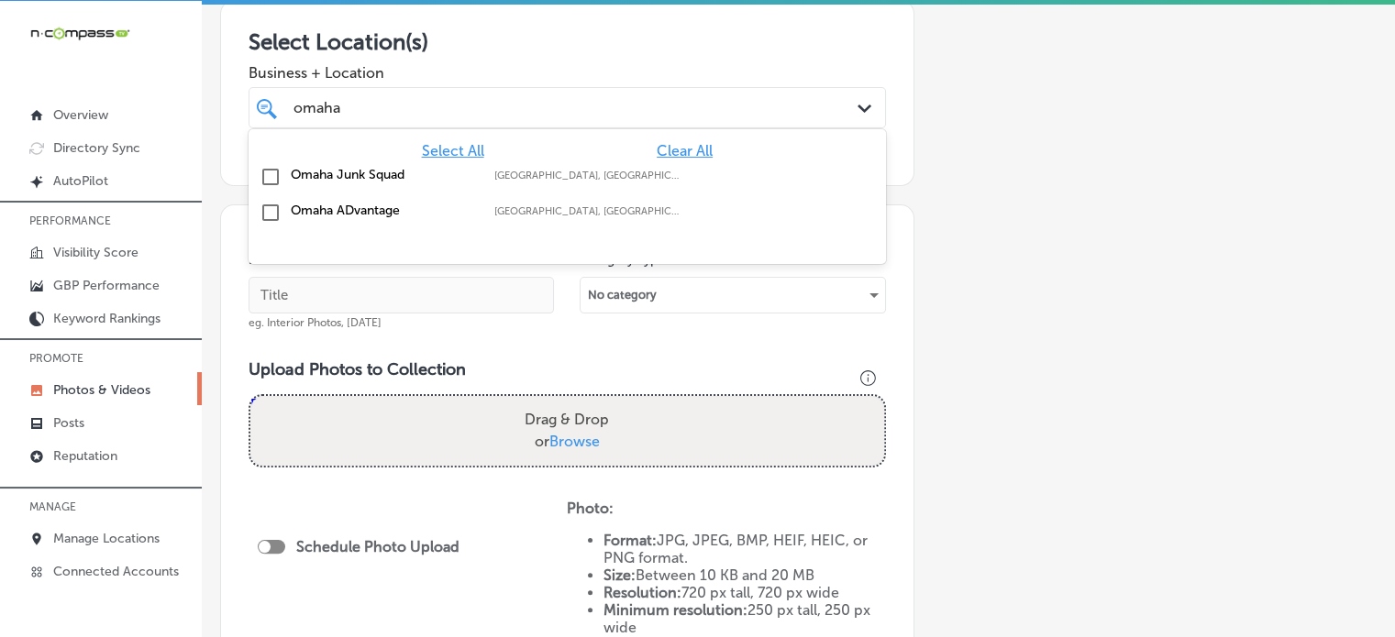
click at [369, 208] on label "Omaha ADvantage" at bounding box center [383, 211] width 185 height 16
type input "omaha"
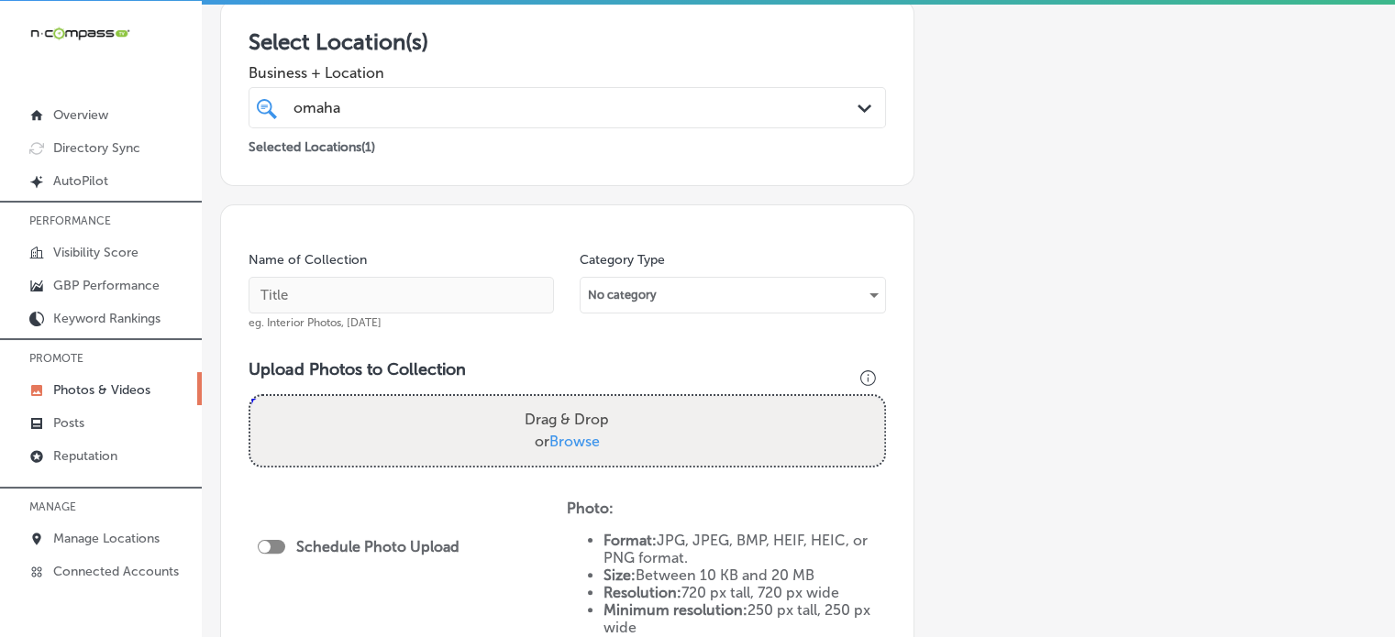
click at [1032, 230] on div "Add a Collection Which Type of Image or Video Would You Like to Upload? Photo C…" at bounding box center [798, 361] width 1157 height 1141
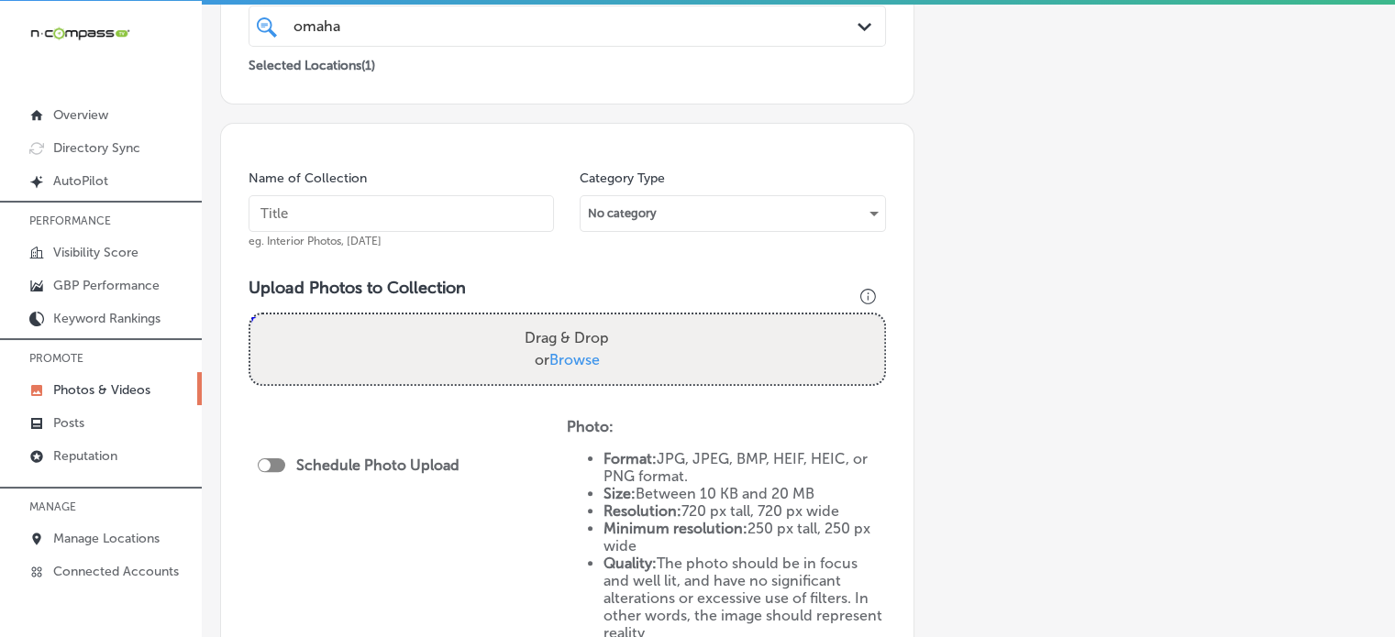
scroll to position [400, 0]
click at [384, 212] on input "text" at bounding box center [401, 216] width 305 height 37
paste input "Google Business Profile Optimization"
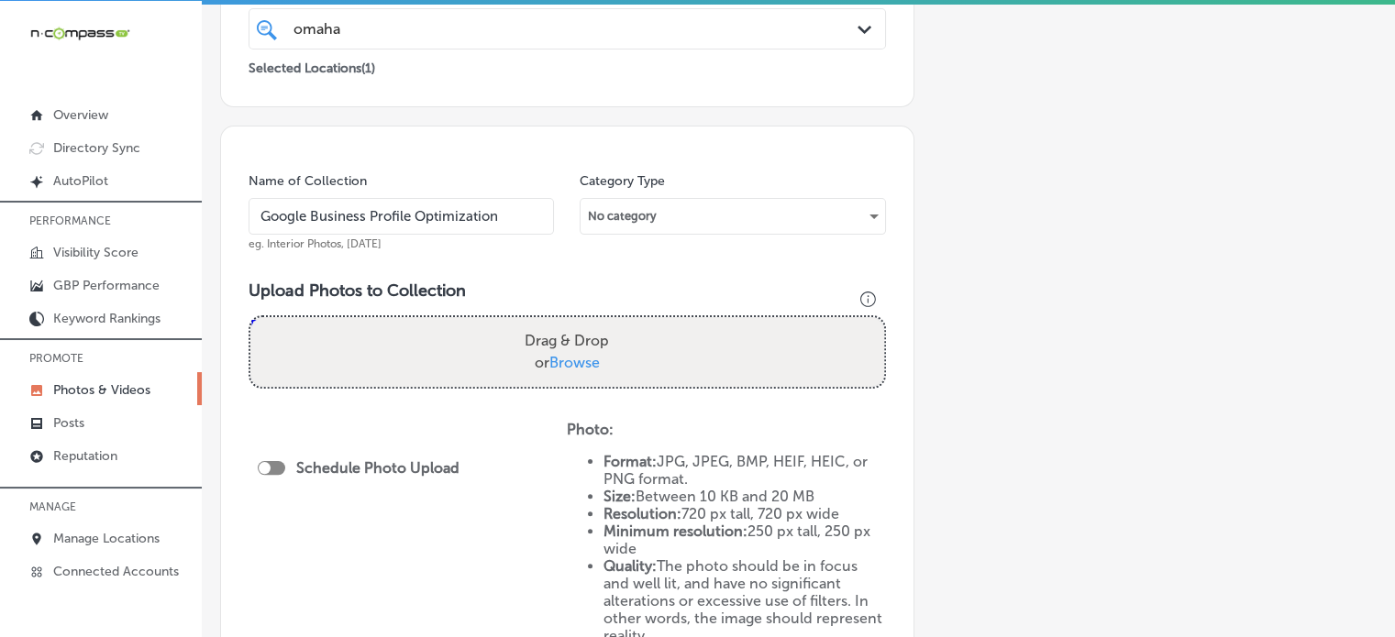
type input "Google Business Profile Optimization"
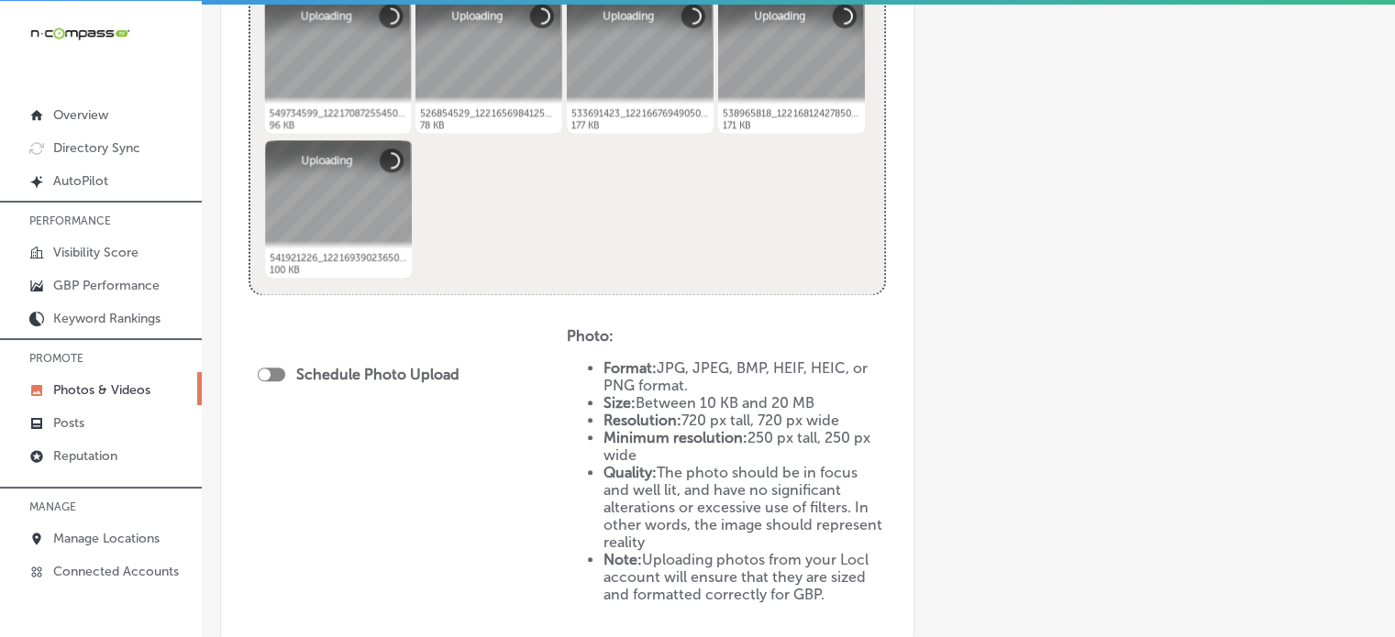
scroll to position [792, 0]
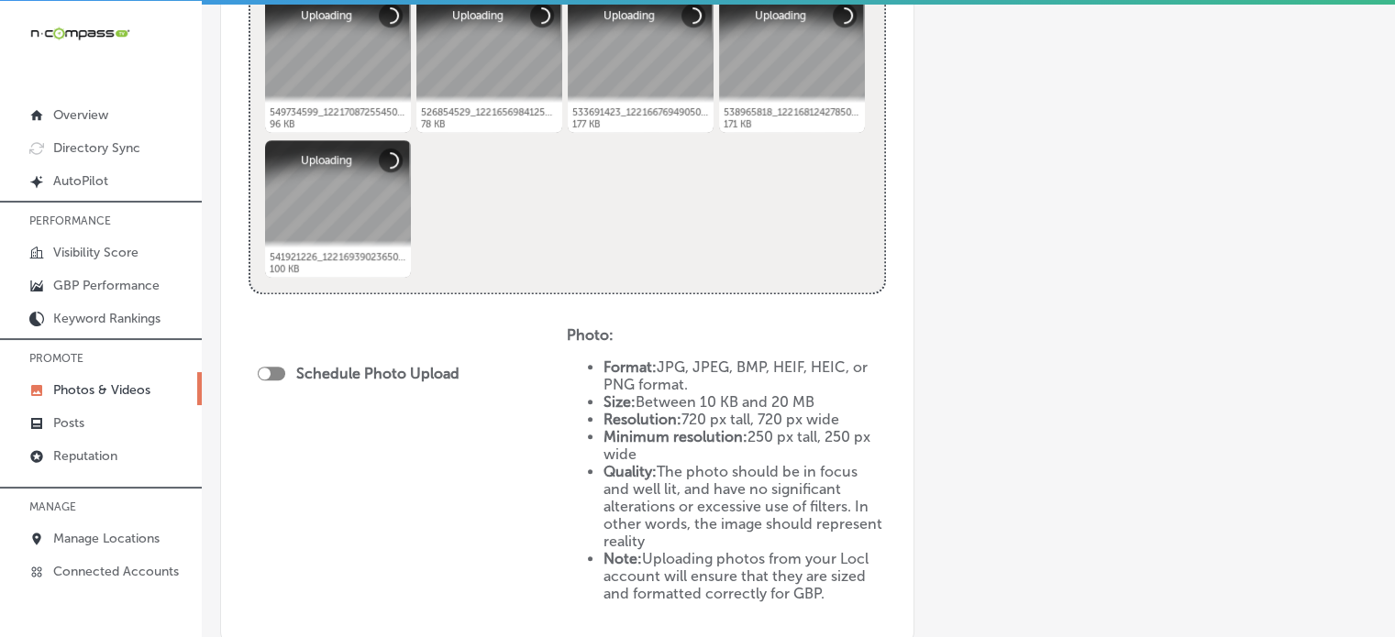
click at [279, 370] on div at bounding box center [272, 374] width 28 height 14
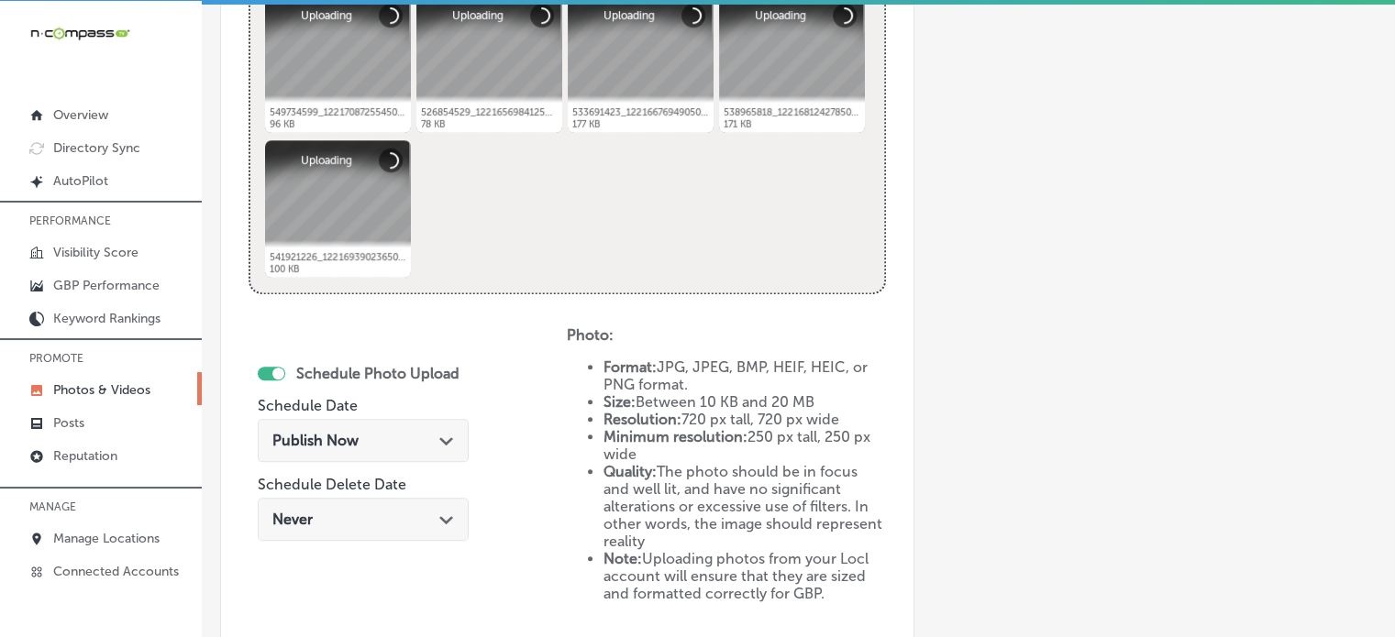
checkbox input "true"
click at [429, 447] on div "Publish Now Path Created with Sketch." at bounding box center [363, 440] width 182 height 17
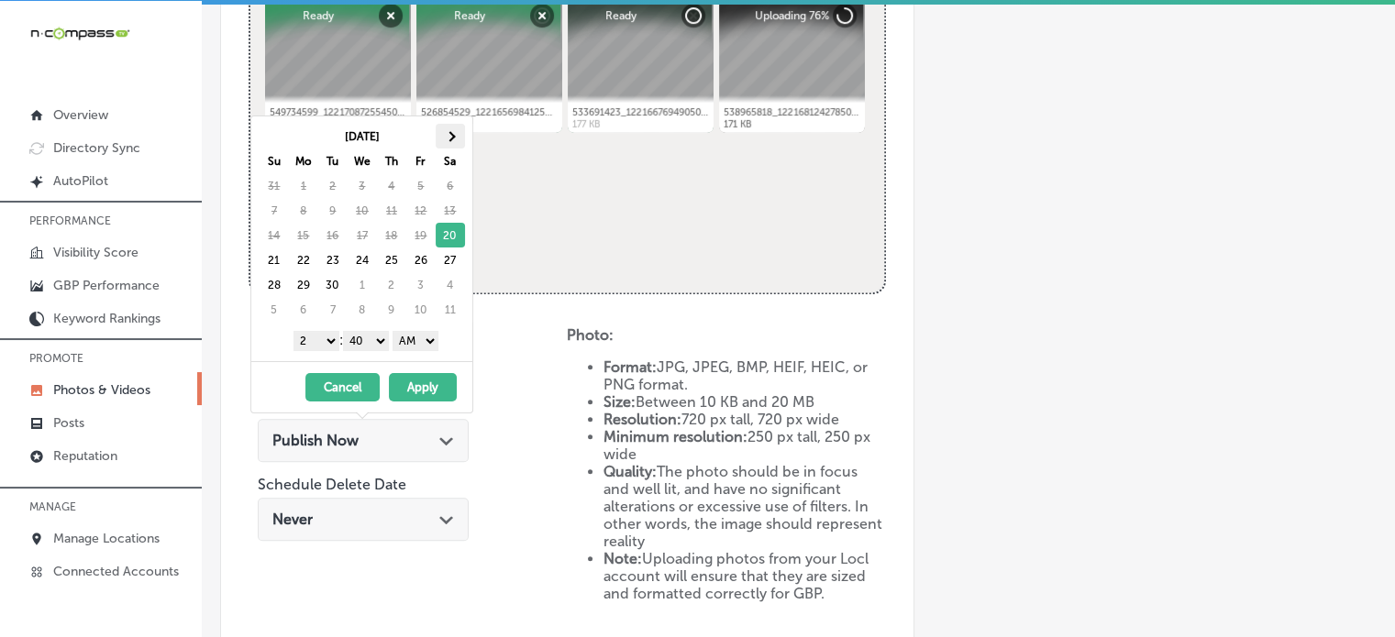
click at [453, 135] on span at bounding box center [450, 136] width 10 height 10
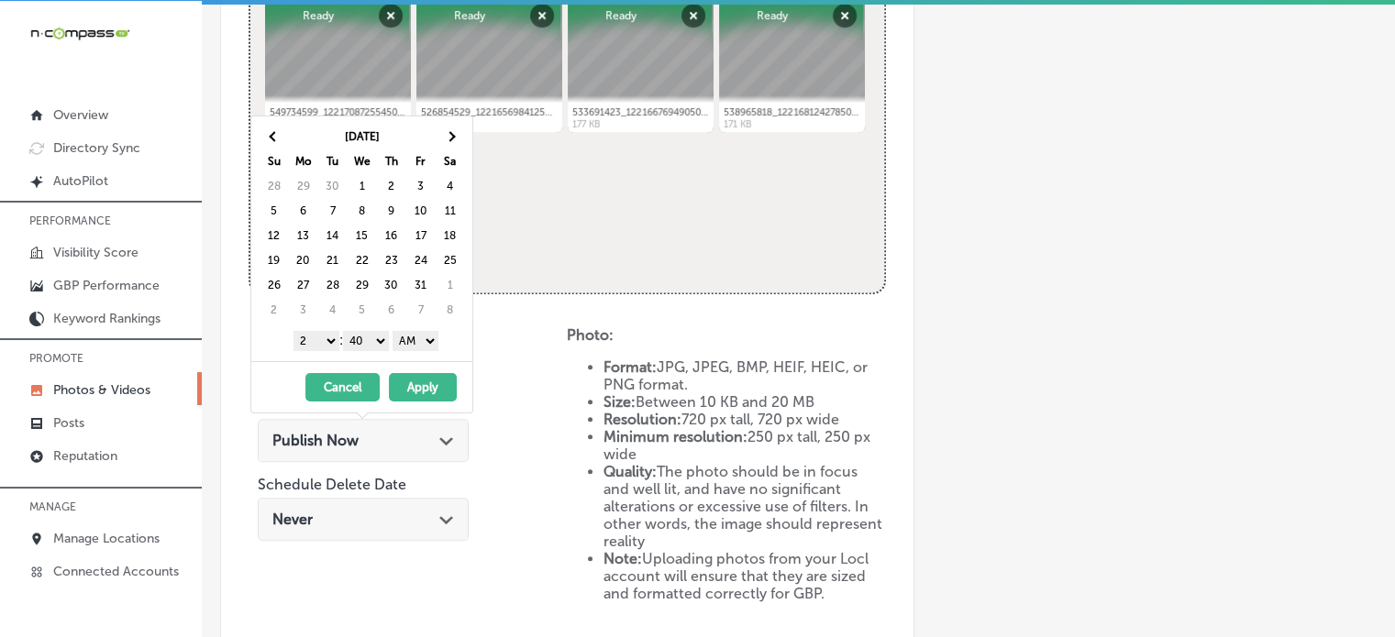
click at [453, 135] on span at bounding box center [450, 136] width 10 height 10
click at [451, 139] on span at bounding box center [450, 136] width 10 height 10
click at [319, 338] on select "1 2 3 4 5 6 7 8 9 10 11 12" at bounding box center [317, 341] width 46 height 20
drag, startPoint x: 382, startPoint y: 333, endPoint x: 377, endPoint y: 362, distance: 29.7
click at [377, 362] on div "[DATE] Su Mo Tu We Th Fr Sa 26 27 28 29 30 31 1 2 3 4 5 6 7 8 9 10 11 12 13 14 …" at bounding box center [361, 265] width 223 height 298
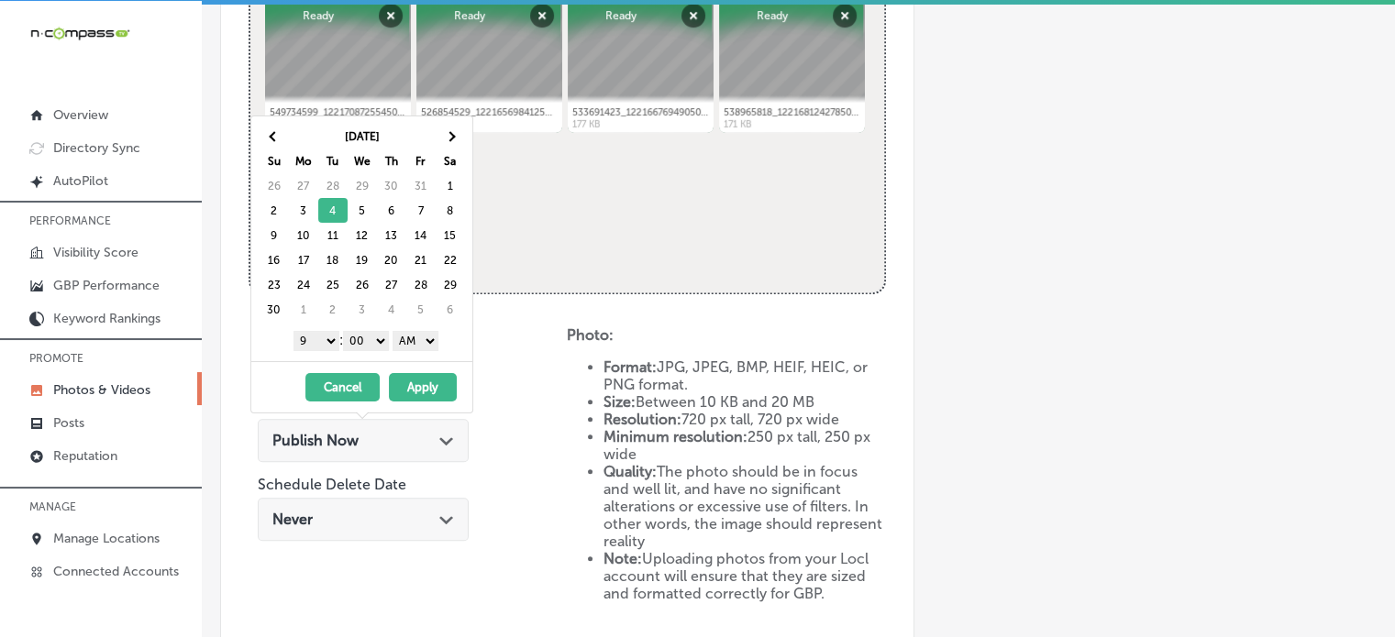
drag, startPoint x: 422, startPoint y: 342, endPoint x: 418, endPoint y: 380, distance: 37.8
click at [418, 380] on div "[DATE] Su Mo Tu We Th Fr Sa 26 27 28 29 30 31 1 2 3 4 5 6 7 8 9 10 11 12 13 14 …" at bounding box center [361, 265] width 223 height 298
click at [427, 387] on button "Apply" at bounding box center [423, 387] width 68 height 28
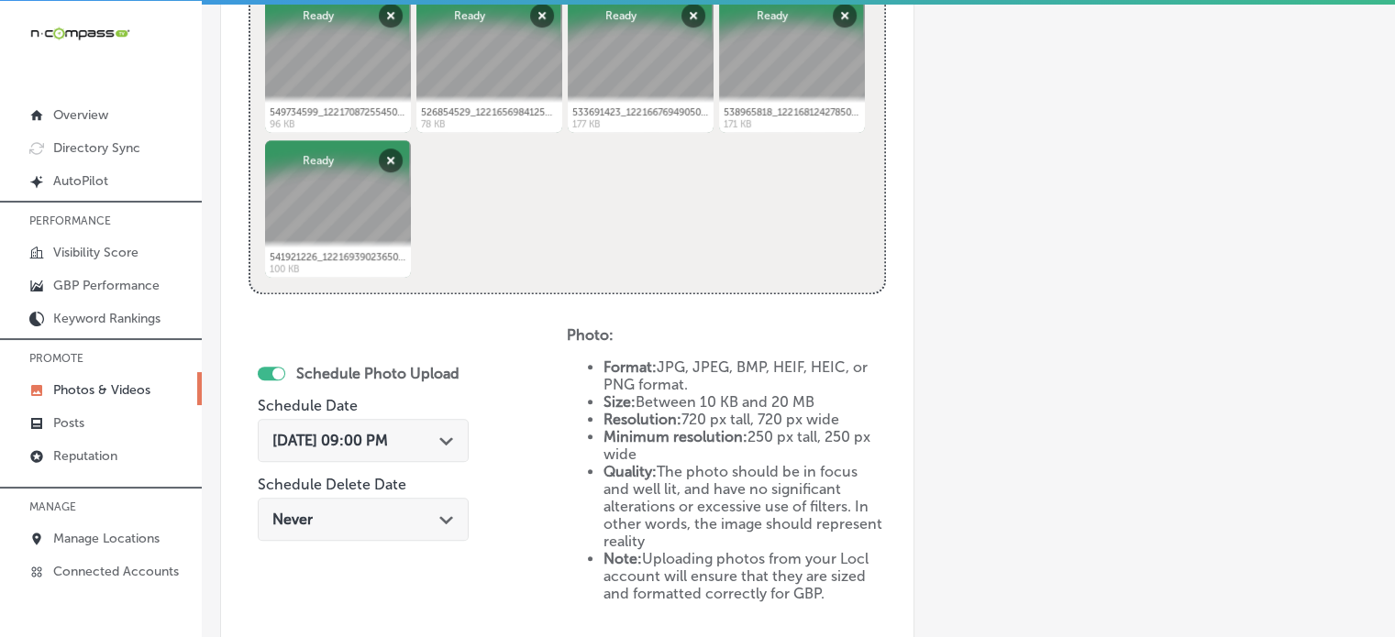
scroll to position [1039, 0]
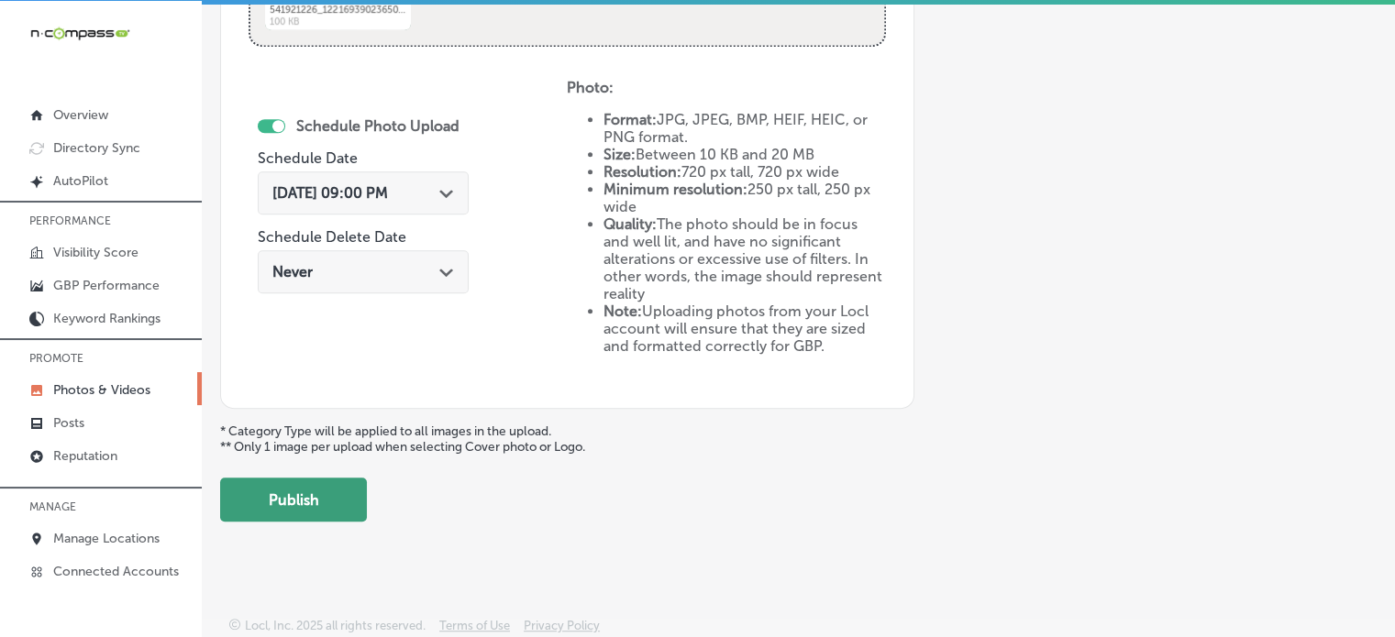
click at [317, 494] on button "Publish" at bounding box center [293, 500] width 147 height 44
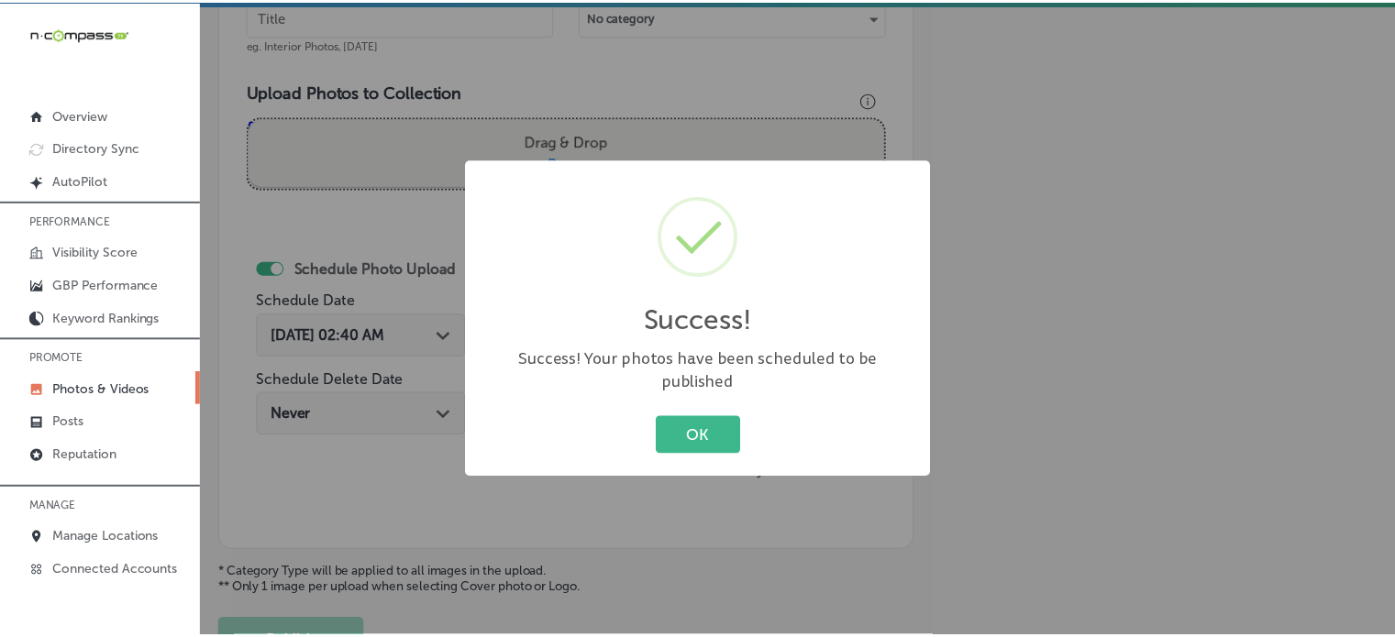
scroll to position [617, 0]
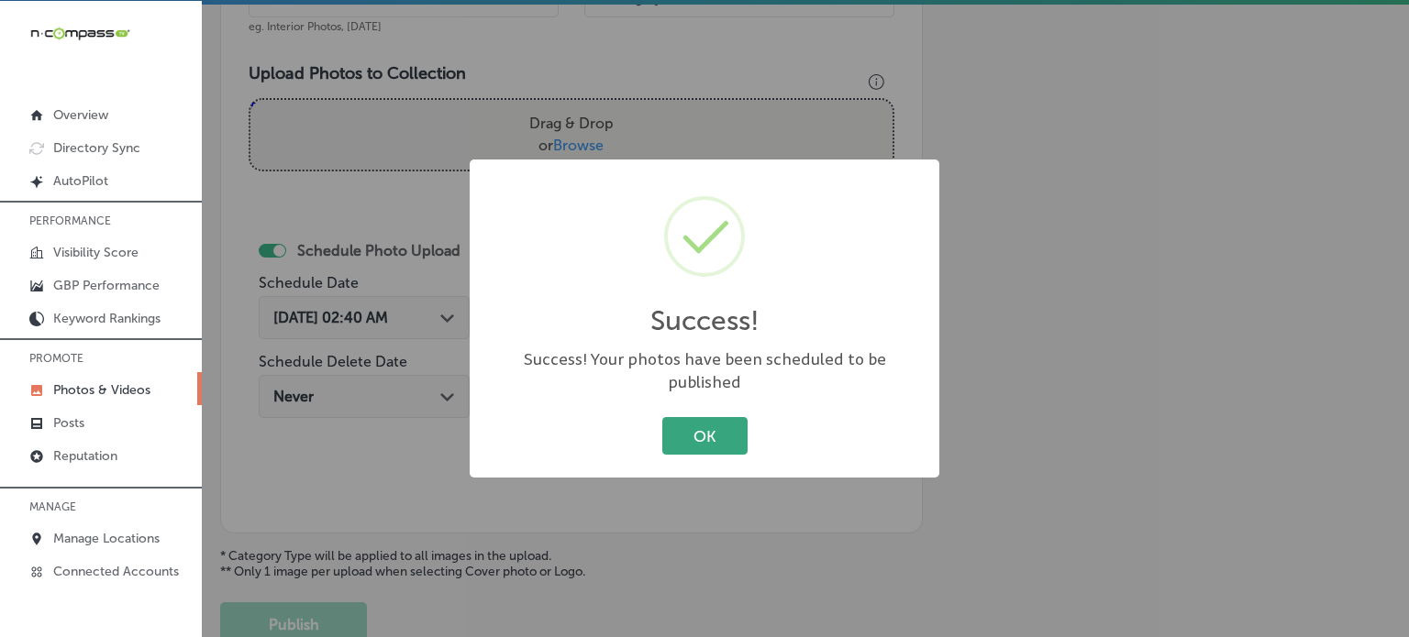
click at [693, 442] on button "OK" at bounding box center [704, 436] width 85 height 38
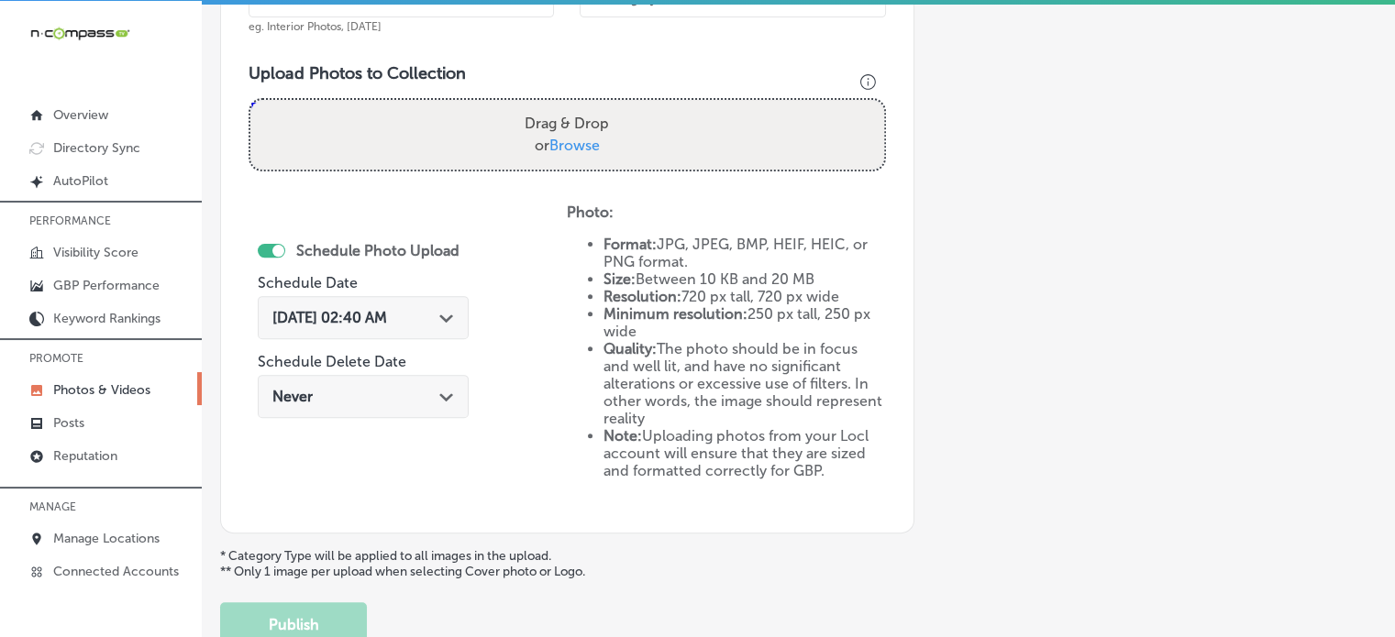
scroll to position [541, 0]
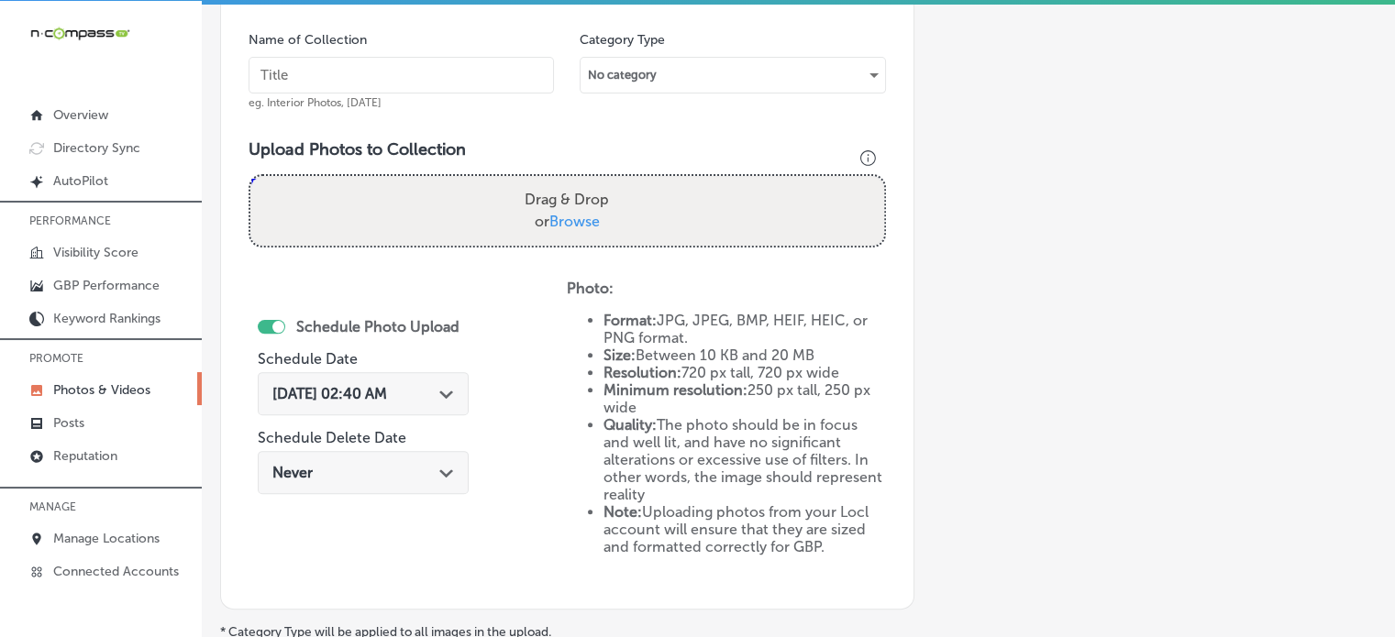
click at [476, 72] on input "text" at bounding box center [401, 75] width 305 height 37
paste input "Social Media Management"
type input "Social Media Management"
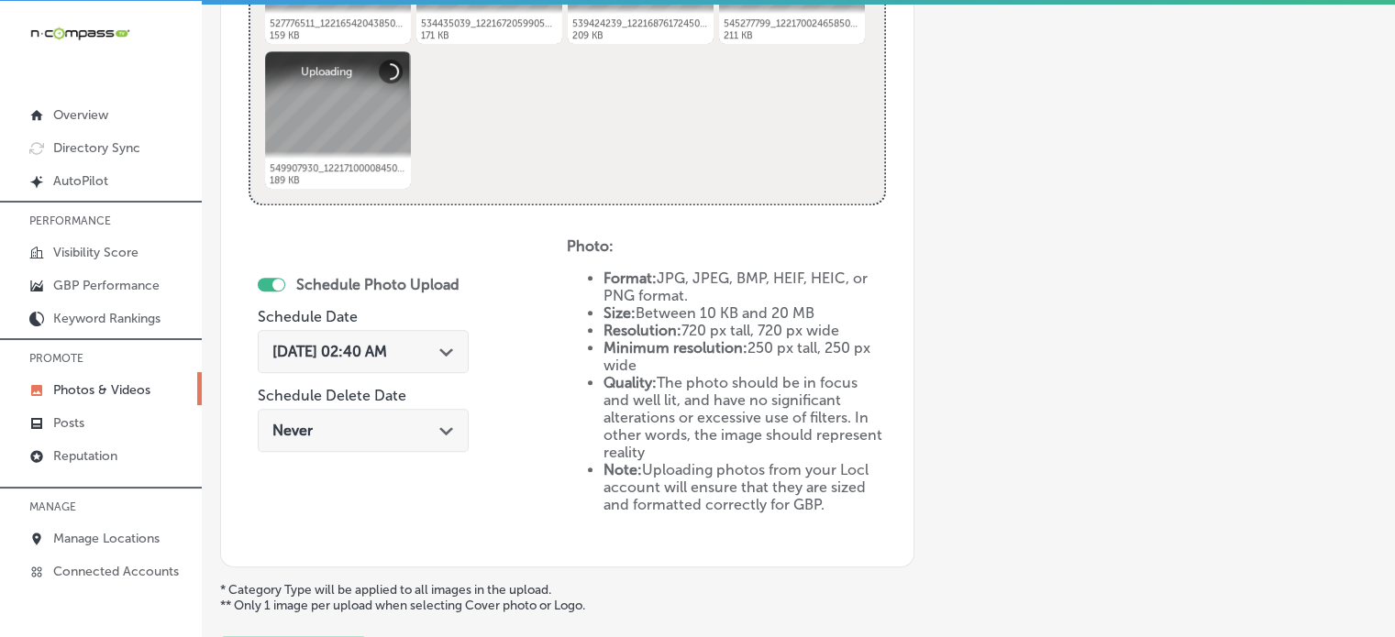
scroll to position [884, 0]
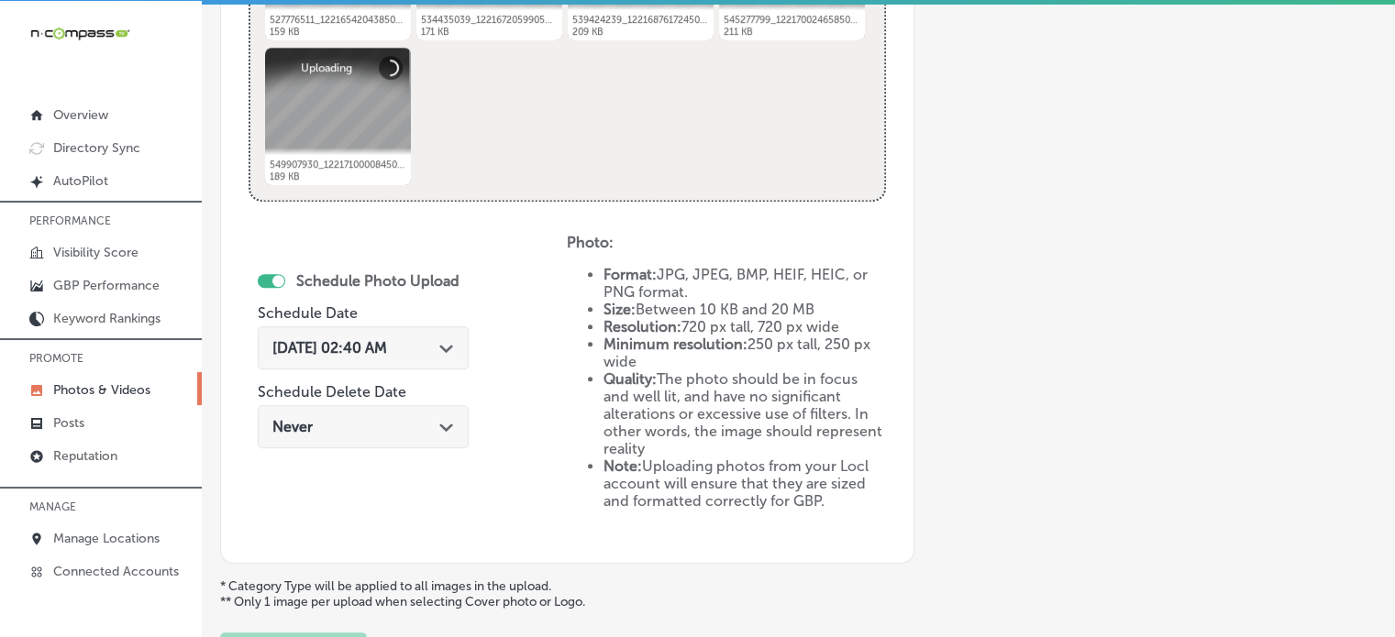
click at [433, 355] on div "[DATE] 02:40 AM Path Created with Sketch." at bounding box center [363, 348] width 211 height 43
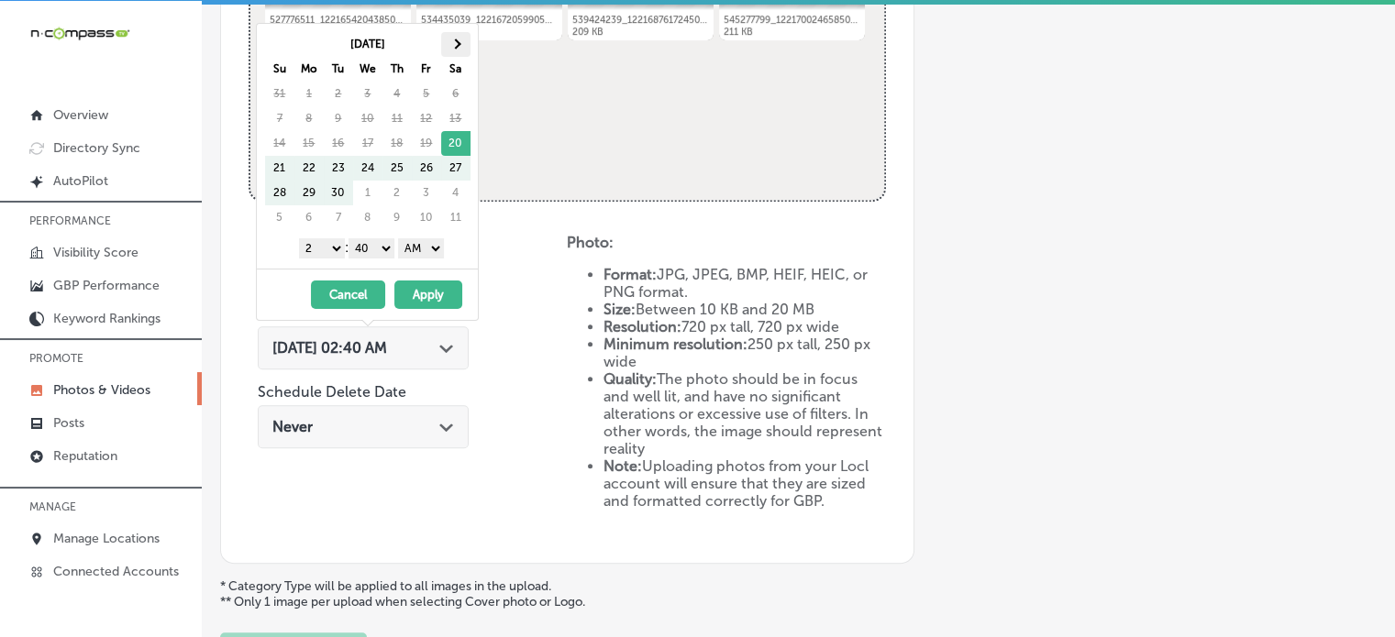
click at [459, 43] on span at bounding box center [455, 44] width 10 height 10
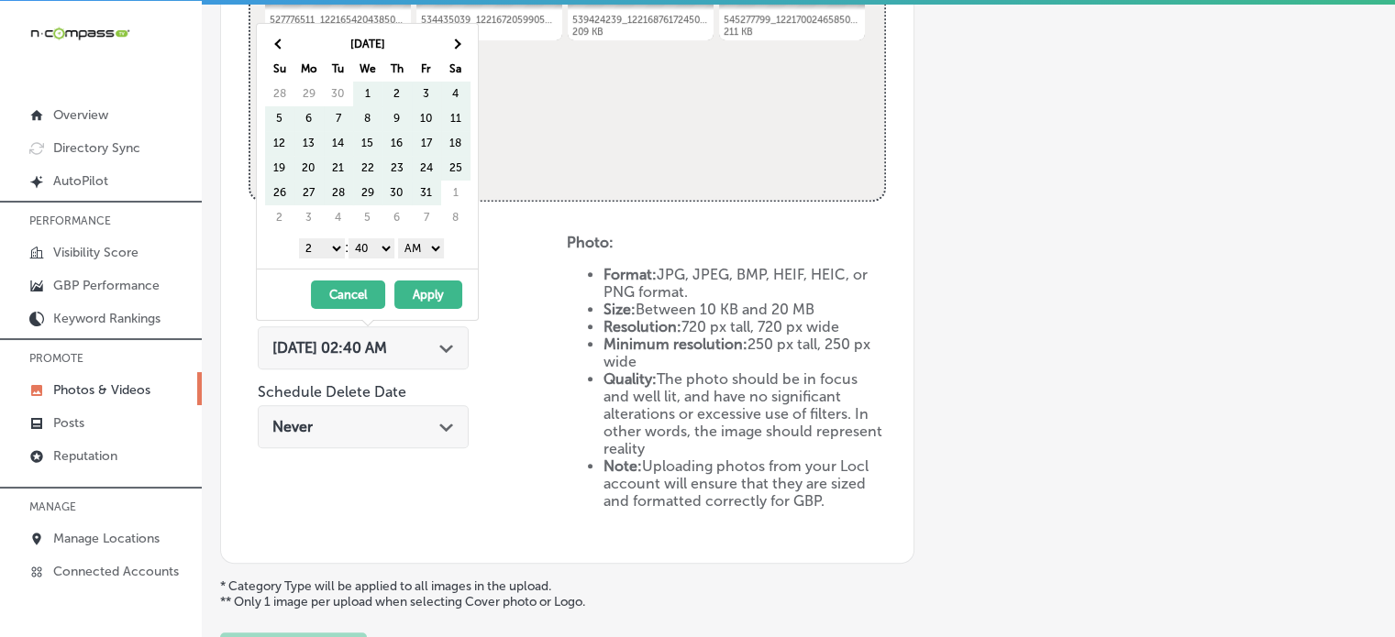
click at [459, 43] on span at bounding box center [455, 44] width 10 height 10
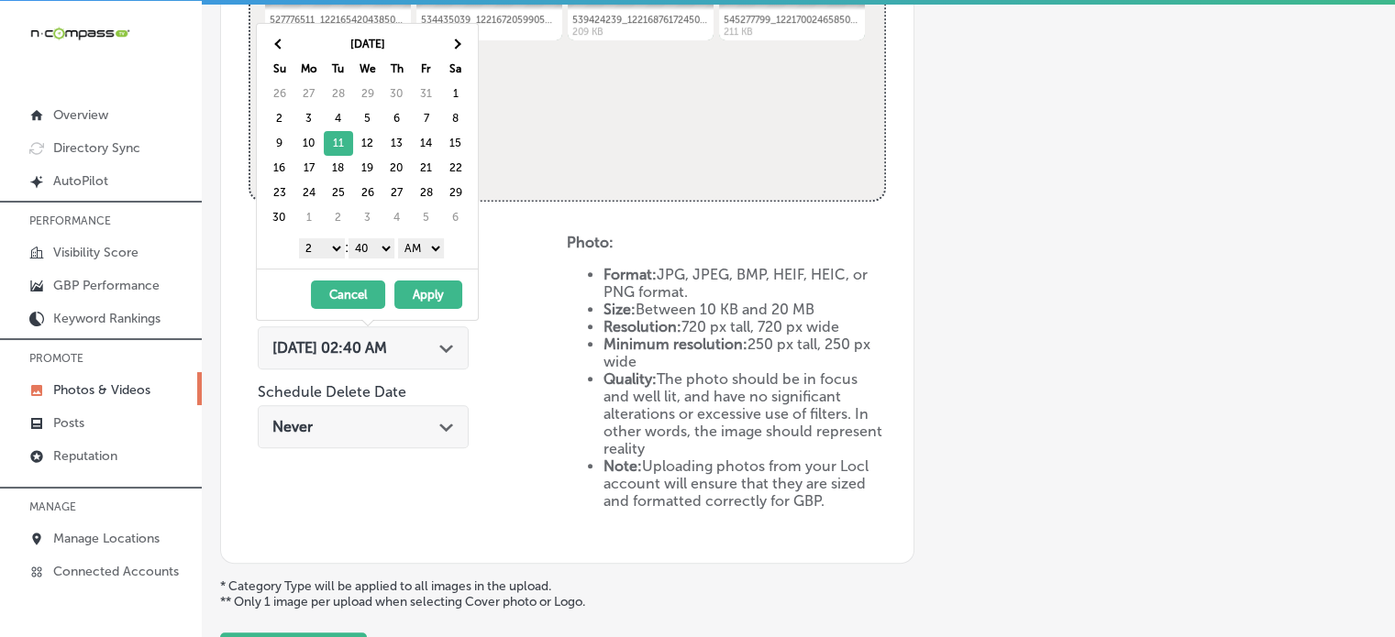
click at [317, 245] on select "1 2 3 4 5 6 7 8 9 10 11 12" at bounding box center [322, 248] width 46 height 20
click at [367, 248] on select "00 10 20 30 40 50" at bounding box center [372, 248] width 46 height 20
drag, startPoint x: 418, startPoint y: 244, endPoint x: 418, endPoint y: 286, distance: 42.2
click at [418, 286] on div "[DATE] Su Mo Tu We Th Fr Sa 26 27 28 29 30 31 1 2 3 4 5 6 7 8 9 10 11 12 13 14 …" at bounding box center [367, 172] width 223 height 298
click at [418, 286] on button "Apply" at bounding box center [428, 295] width 68 height 28
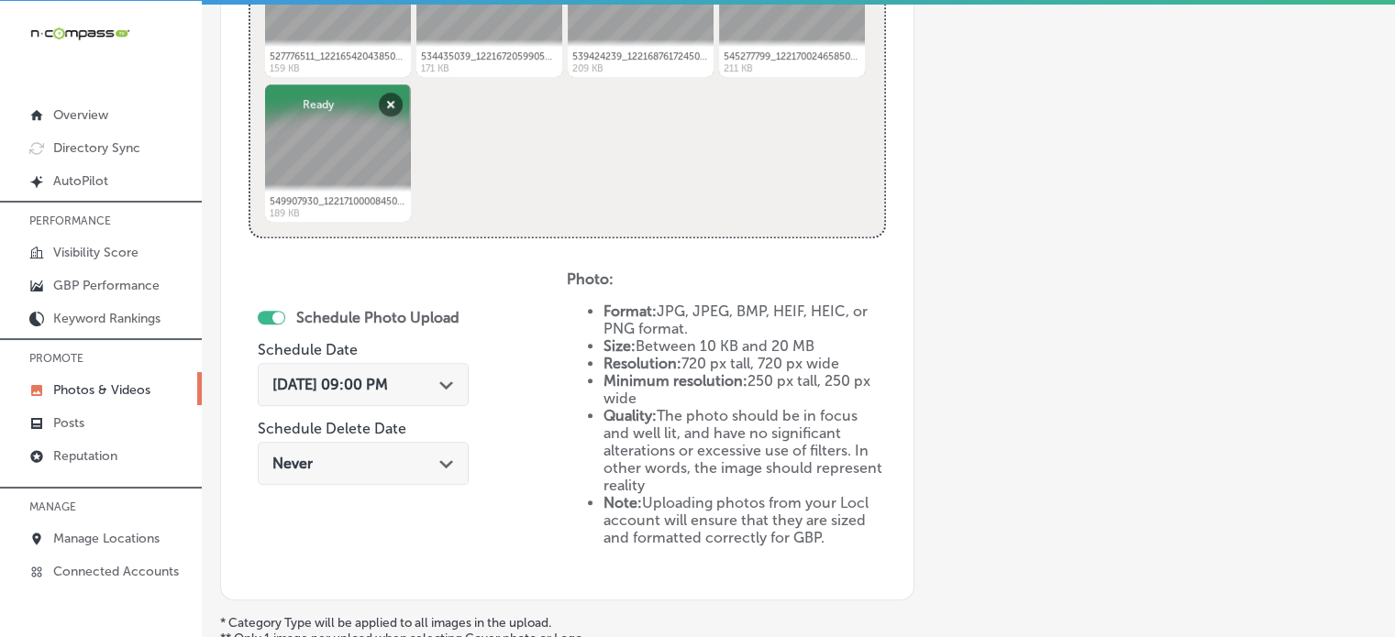
scroll to position [1006, 0]
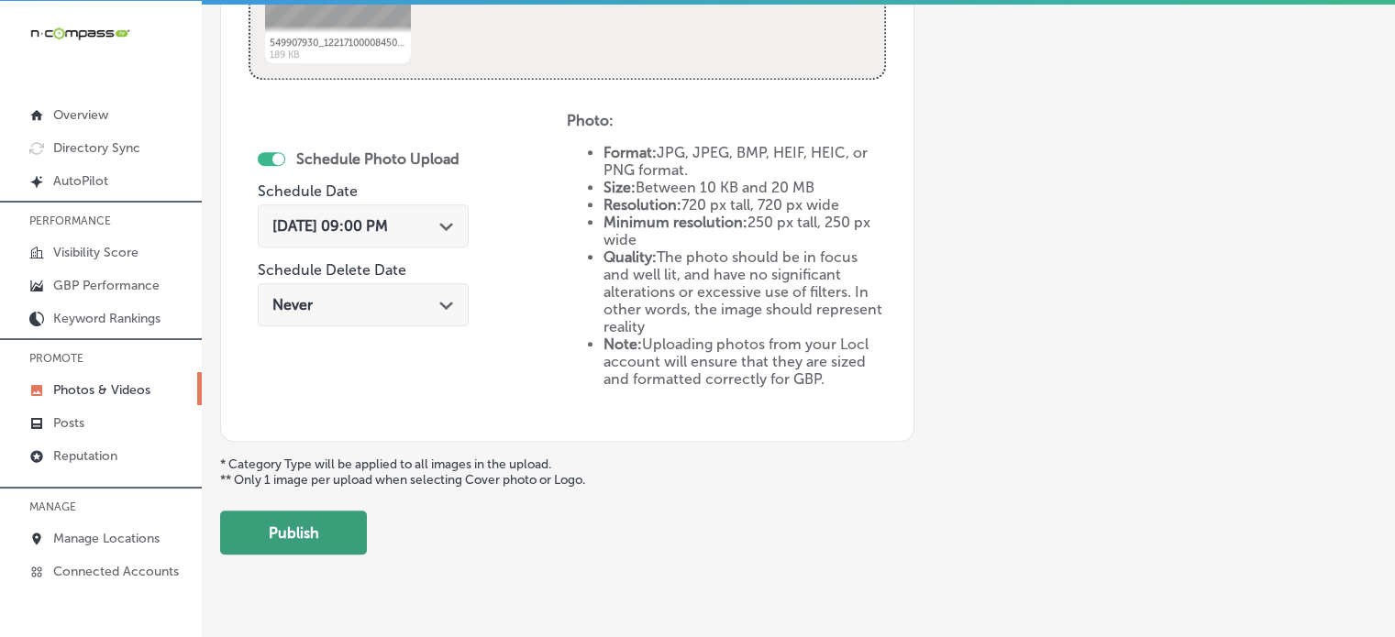
click at [290, 532] on button "Publish" at bounding box center [293, 533] width 147 height 44
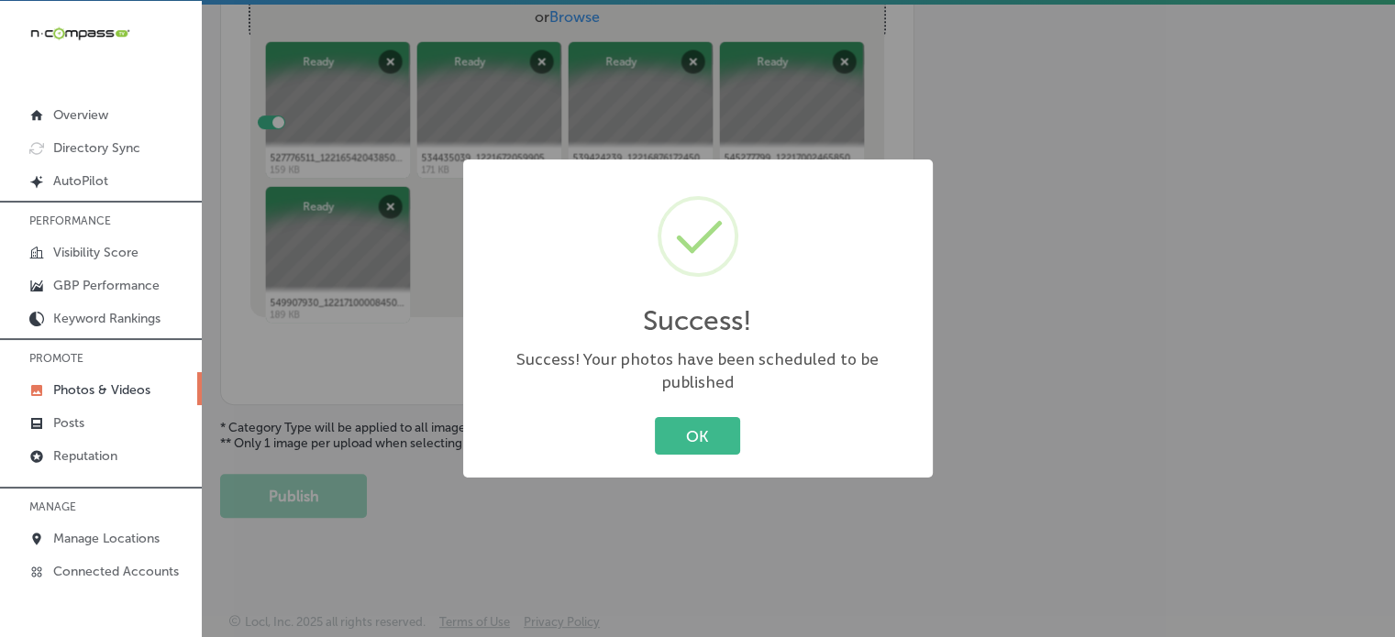
scroll to position [669, 0]
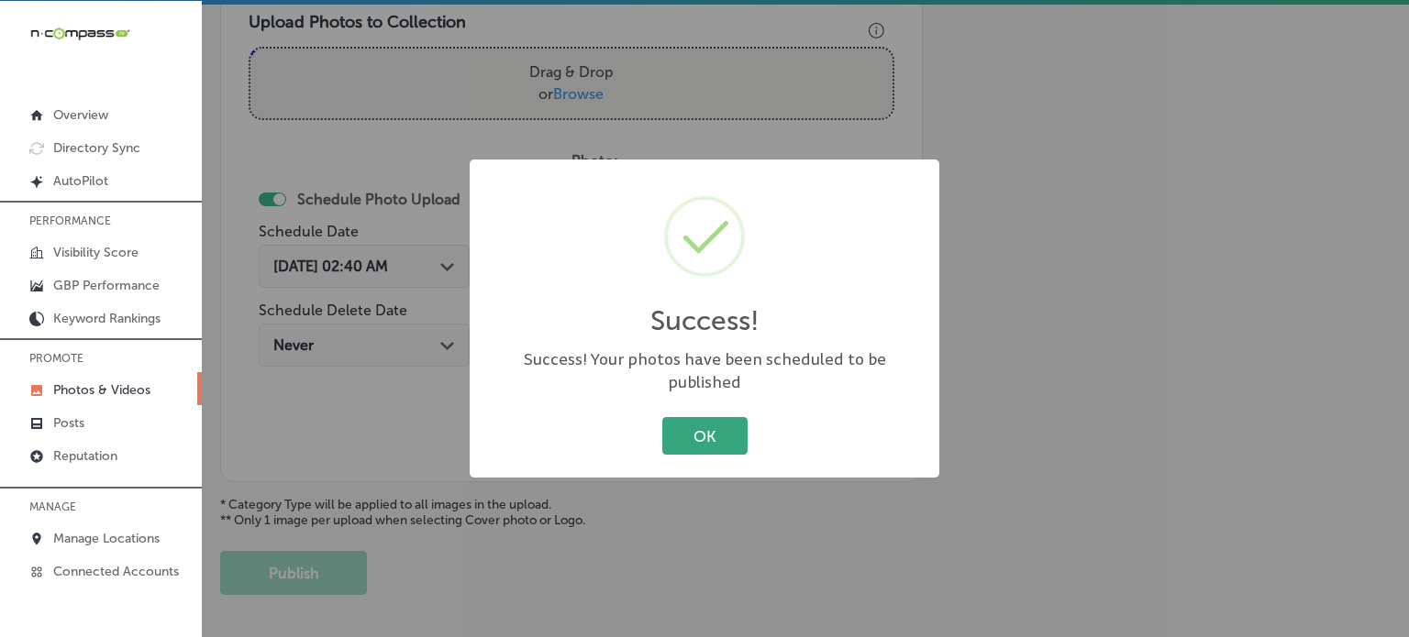
click at [733, 432] on button "OK" at bounding box center [704, 436] width 85 height 38
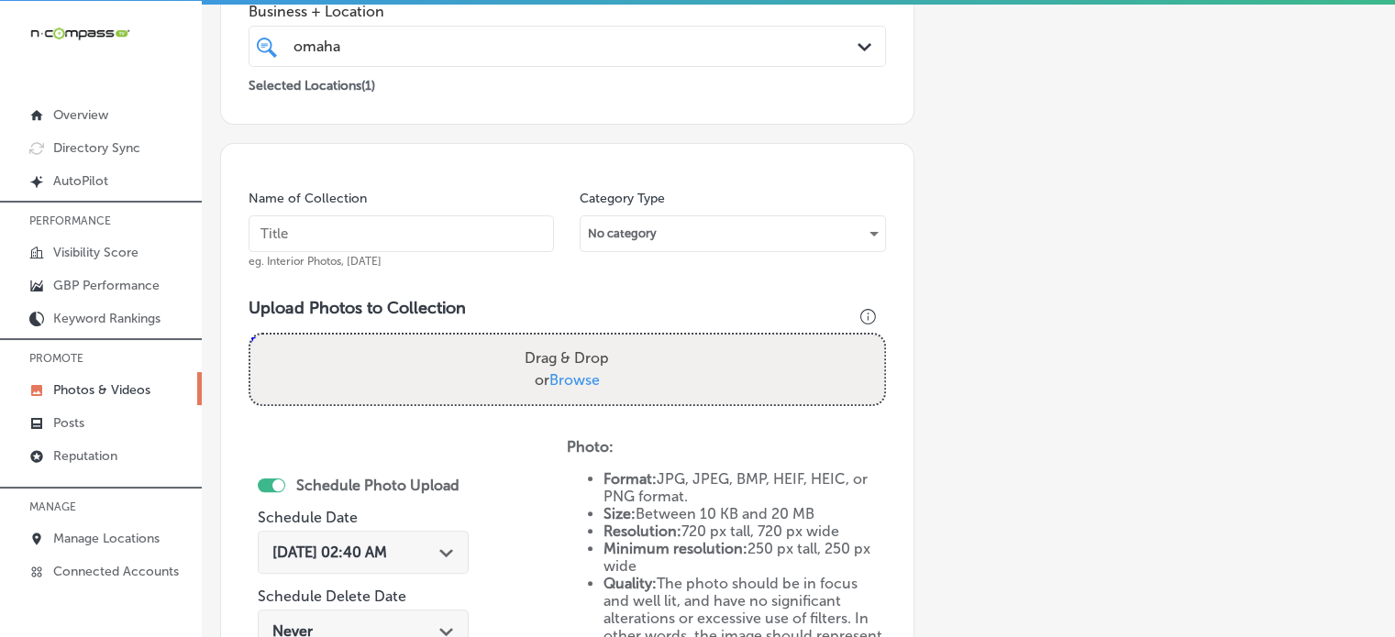
scroll to position [382, 0]
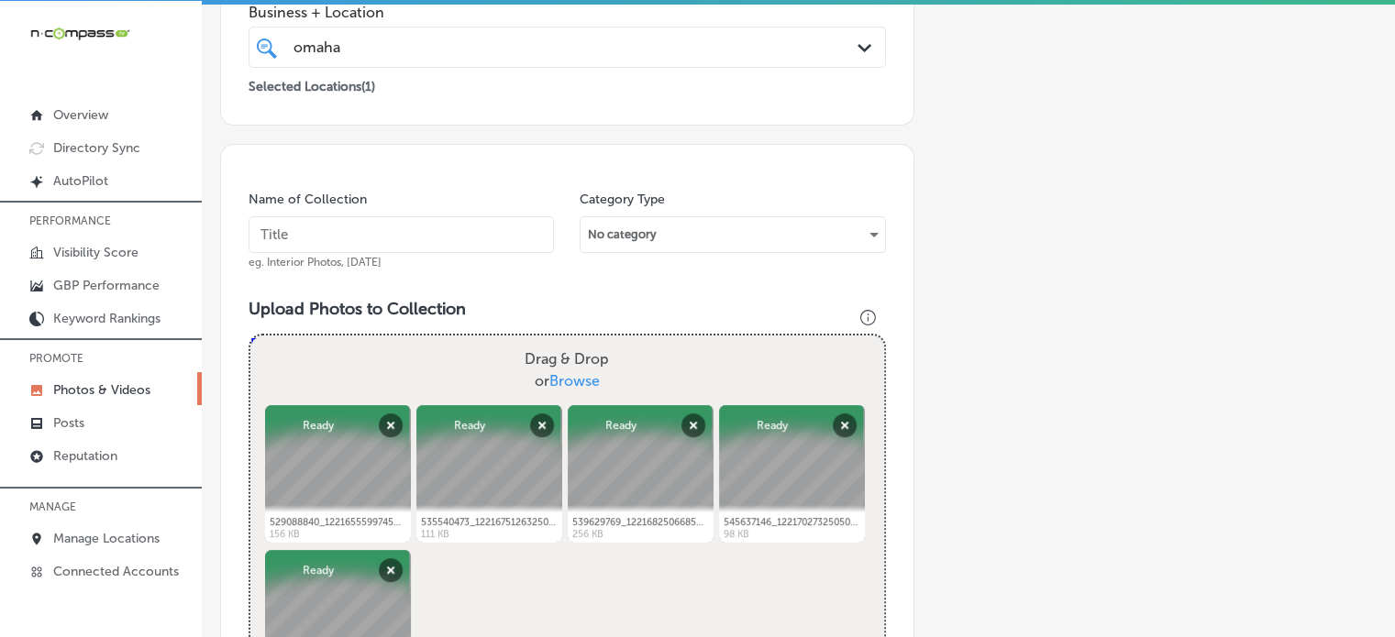
click at [390, 241] on input "text" at bounding box center [401, 234] width 305 height 37
paste input "Digital Menu Boards"
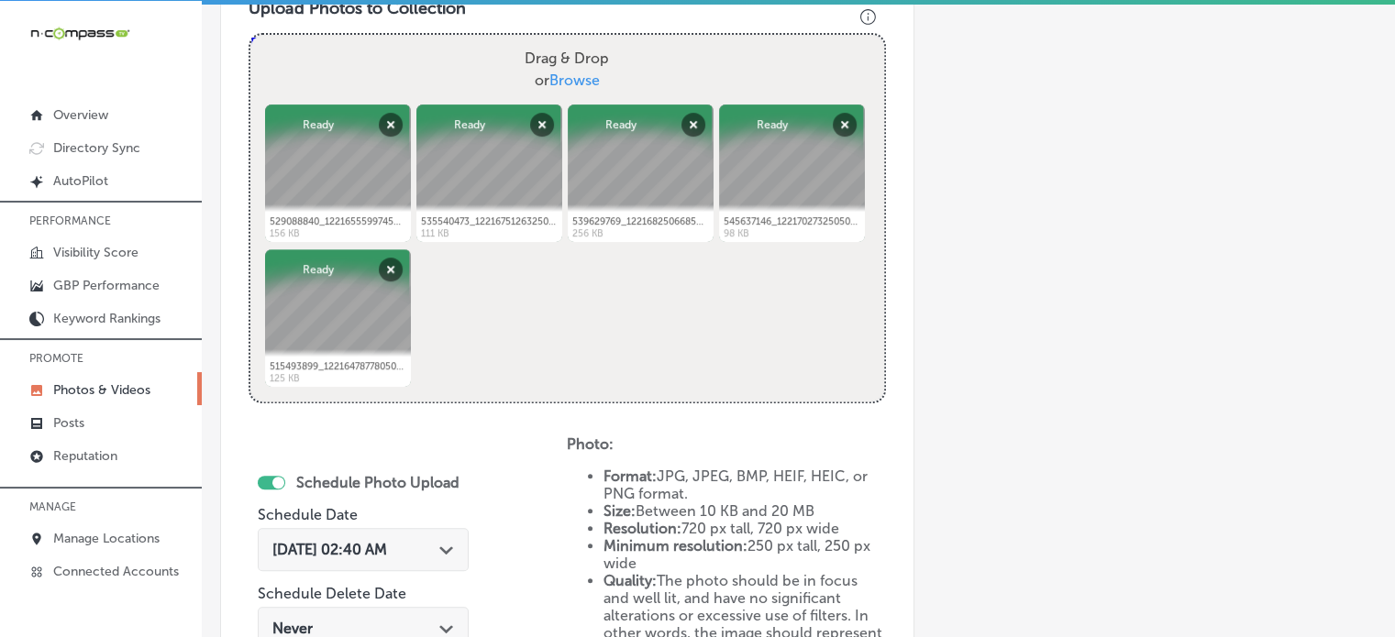
scroll to position [683, 0]
type input "Digital Menu Boards"
click at [433, 534] on div "[DATE] 02:40 AM Path Created with Sketch." at bounding box center [363, 548] width 211 height 43
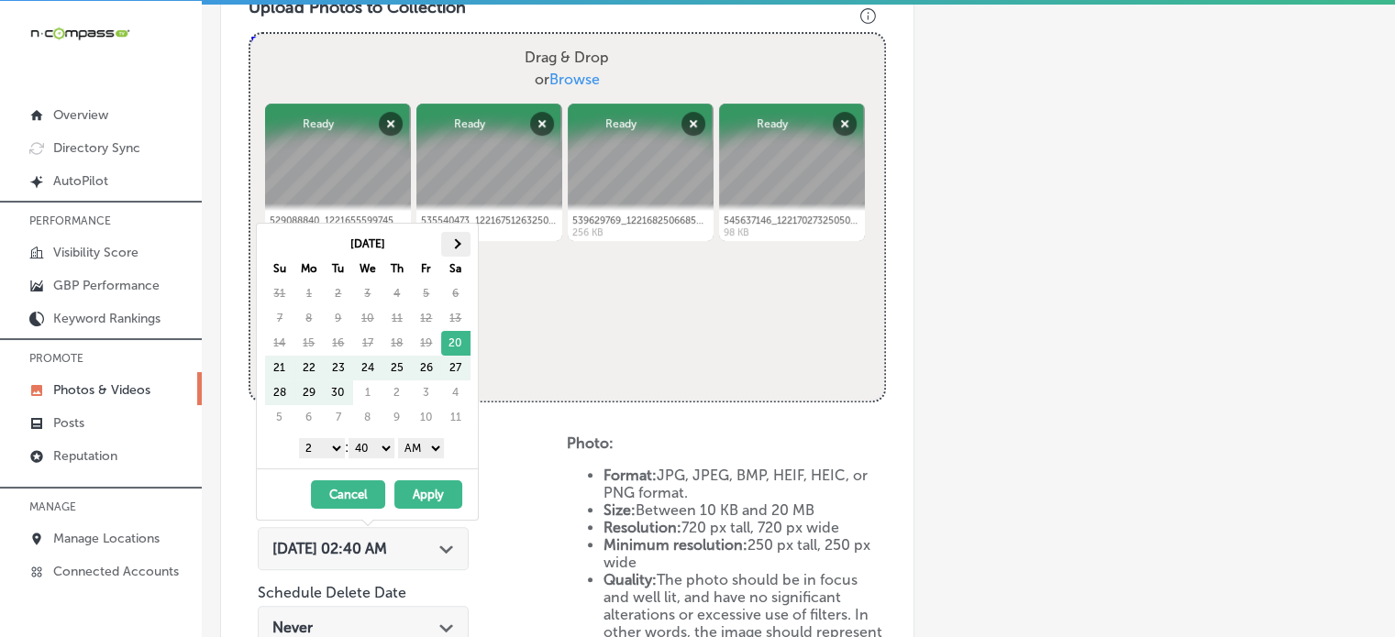
click at [459, 243] on span at bounding box center [455, 244] width 10 height 10
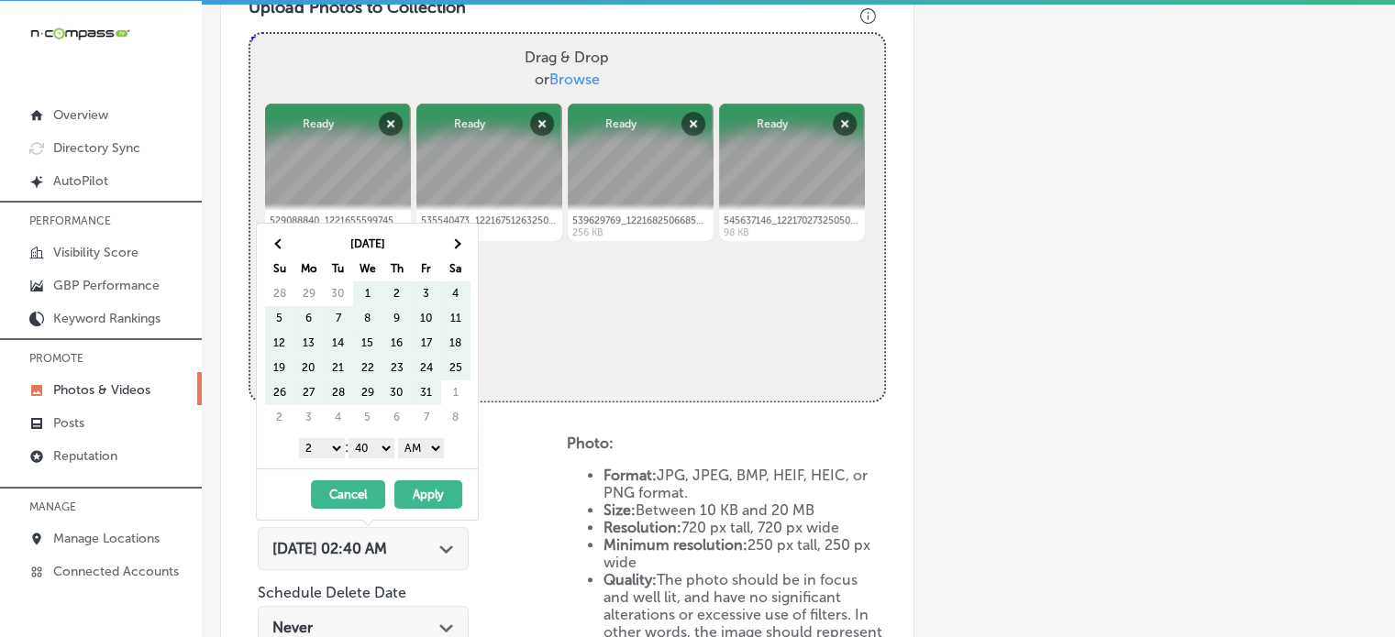
click at [459, 243] on span at bounding box center [455, 244] width 10 height 10
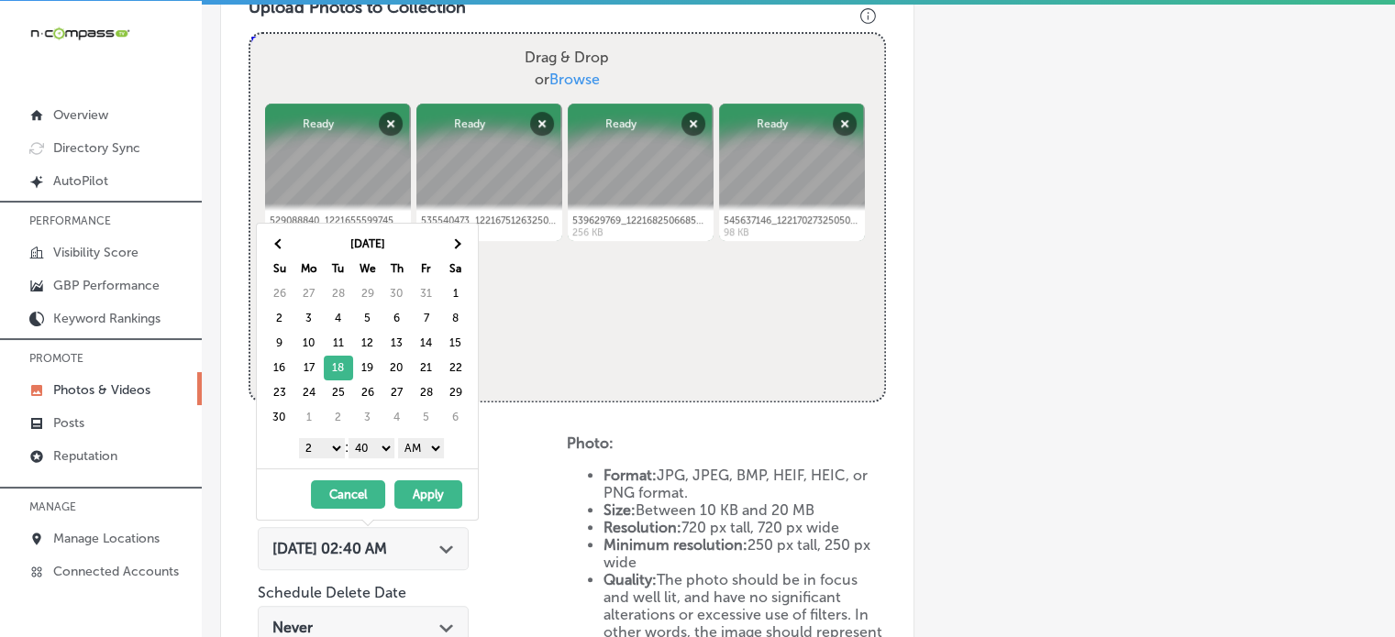
click at [329, 443] on select "1 2 3 4 5 6 7 8 9 10 11 12" at bounding box center [322, 448] width 46 height 20
click at [371, 447] on select "00 10 20 30 40 50" at bounding box center [372, 448] width 46 height 20
click at [428, 449] on select "AM PM" at bounding box center [421, 448] width 46 height 20
click at [427, 488] on button "Apply" at bounding box center [428, 495] width 68 height 28
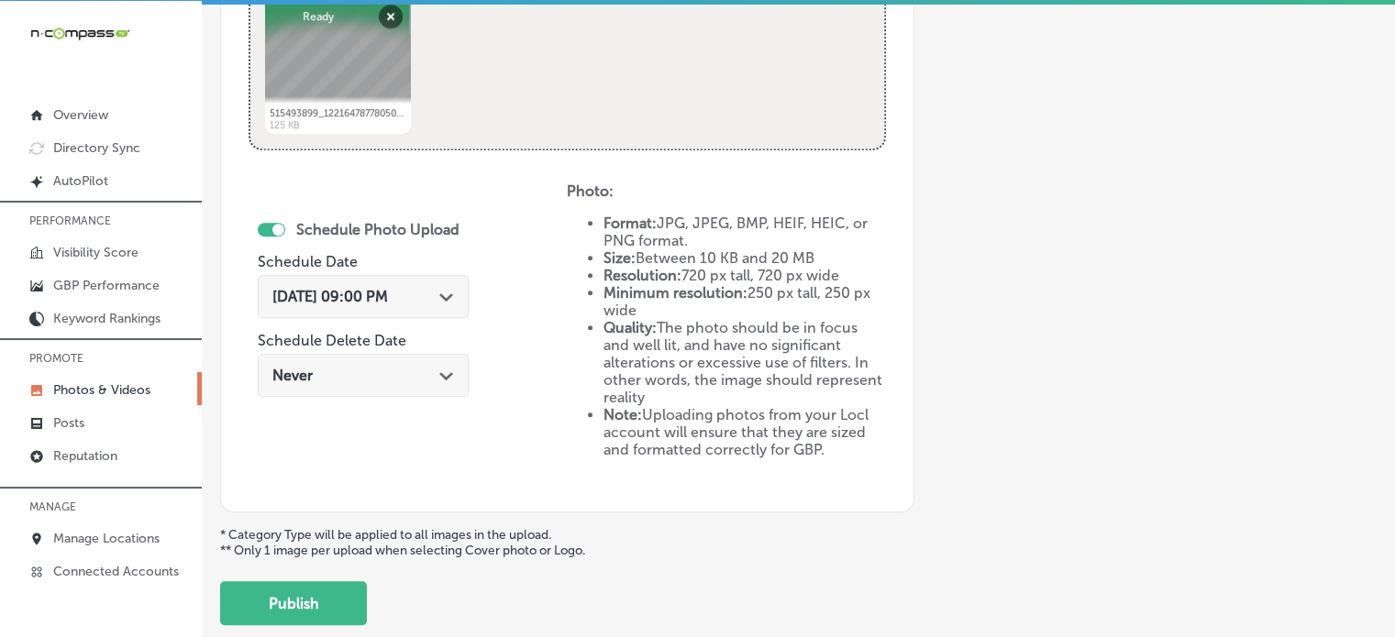
scroll to position [954, 0]
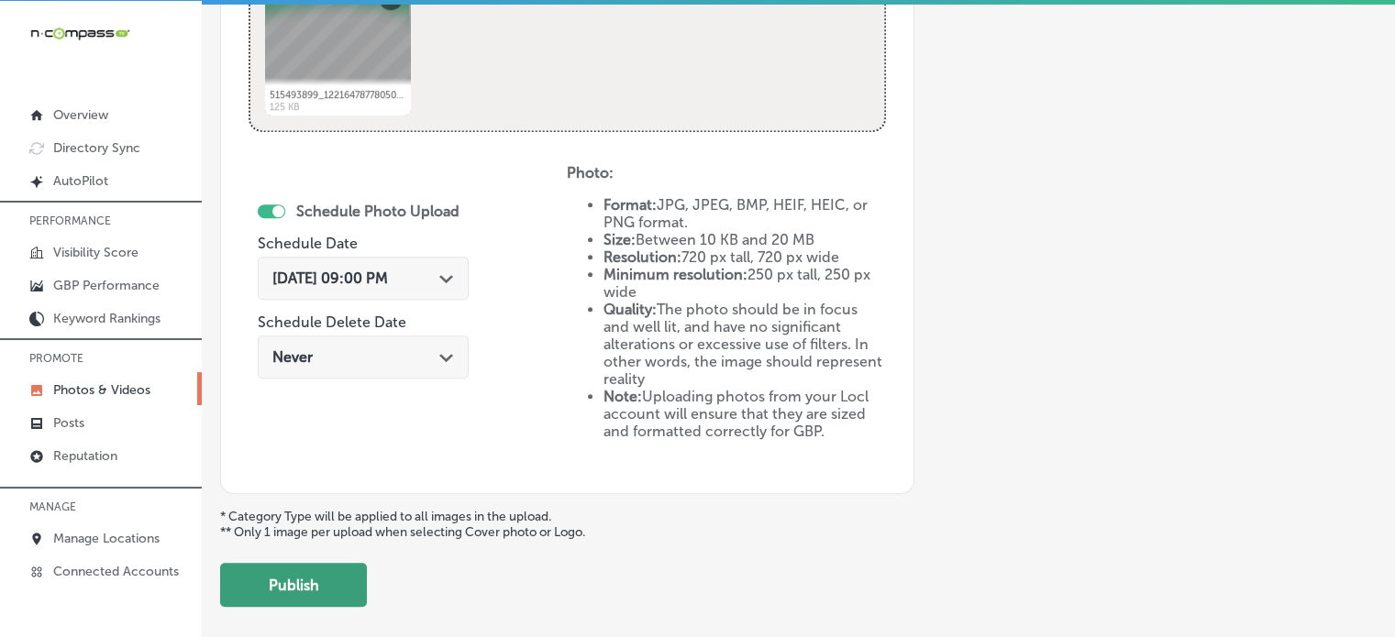
click at [317, 574] on button "Publish" at bounding box center [293, 585] width 147 height 44
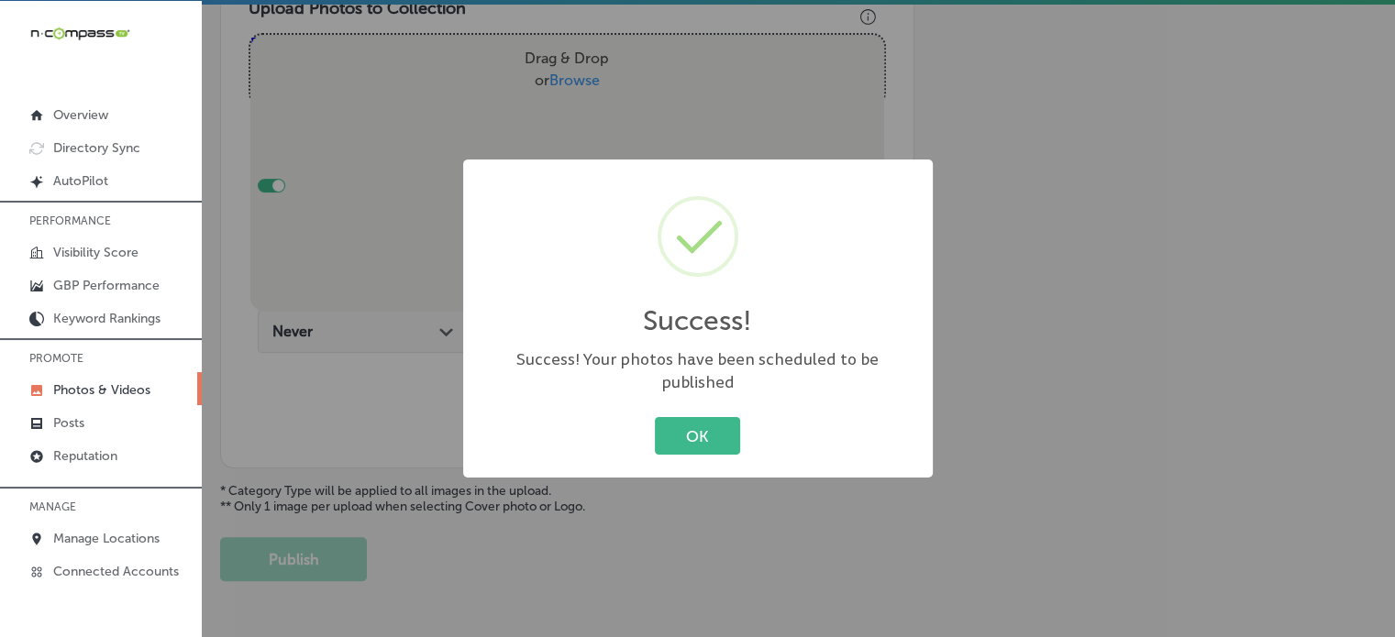
scroll to position [646, 0]
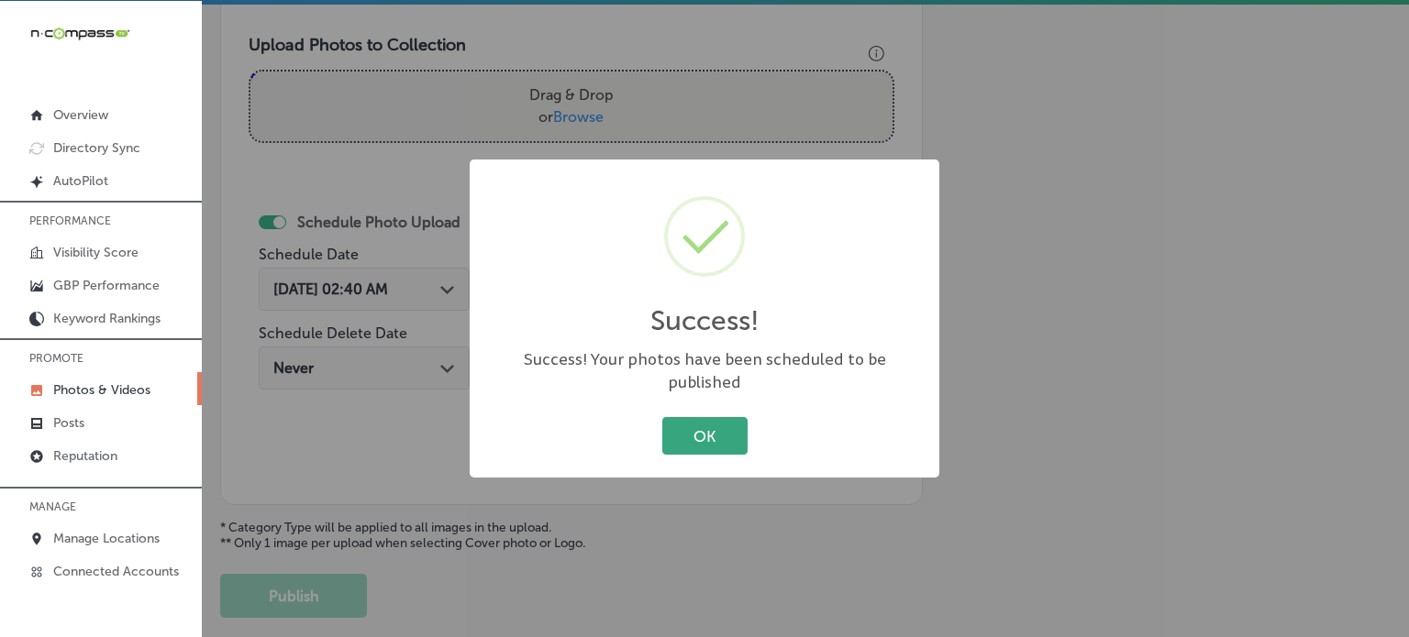
click at [708, 418] on button "OK" at bounding box center [704, 436] width 85 height 38
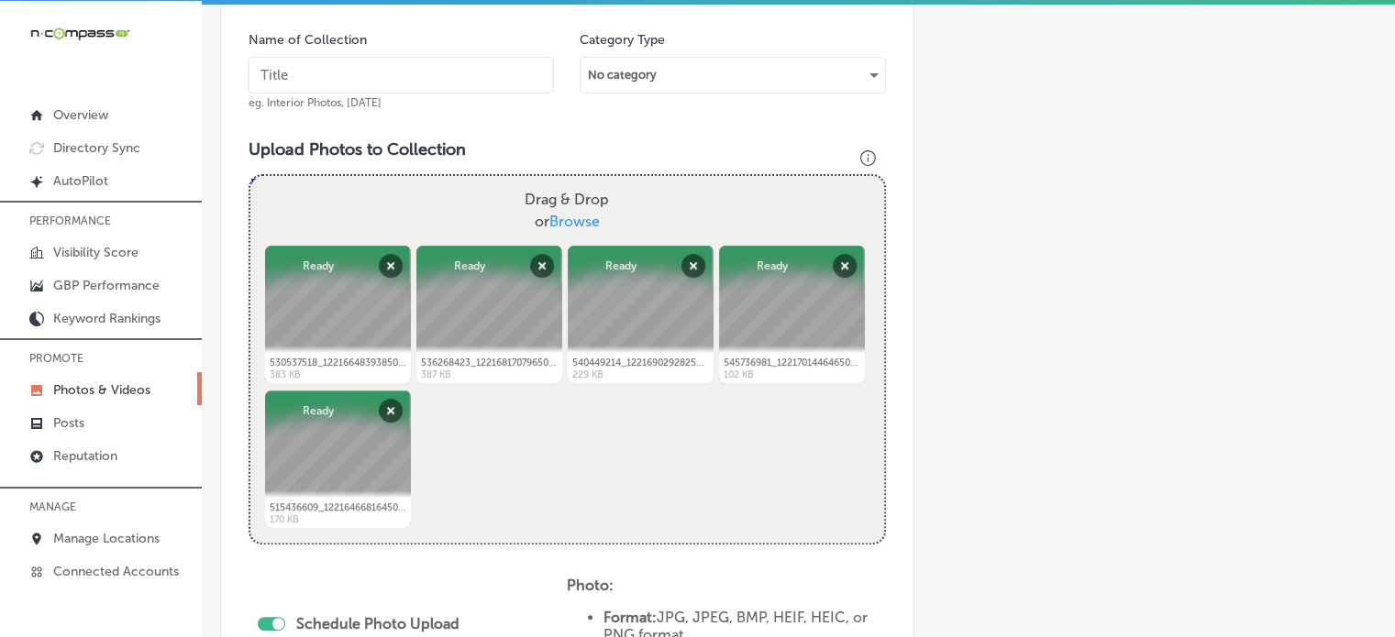
scroll to position [537, 0]
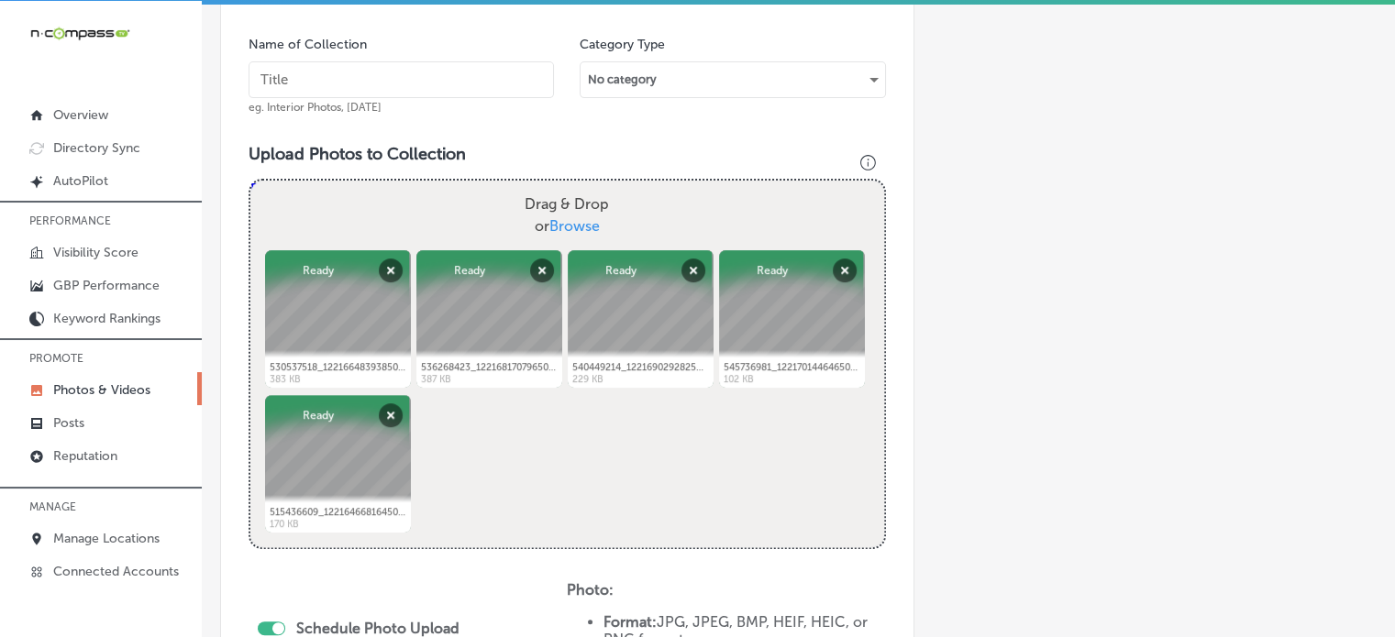
click at [393, 70] on input "text" at bounding box center [401, 79] width 305 height 37
paste input "Custom Website Design"
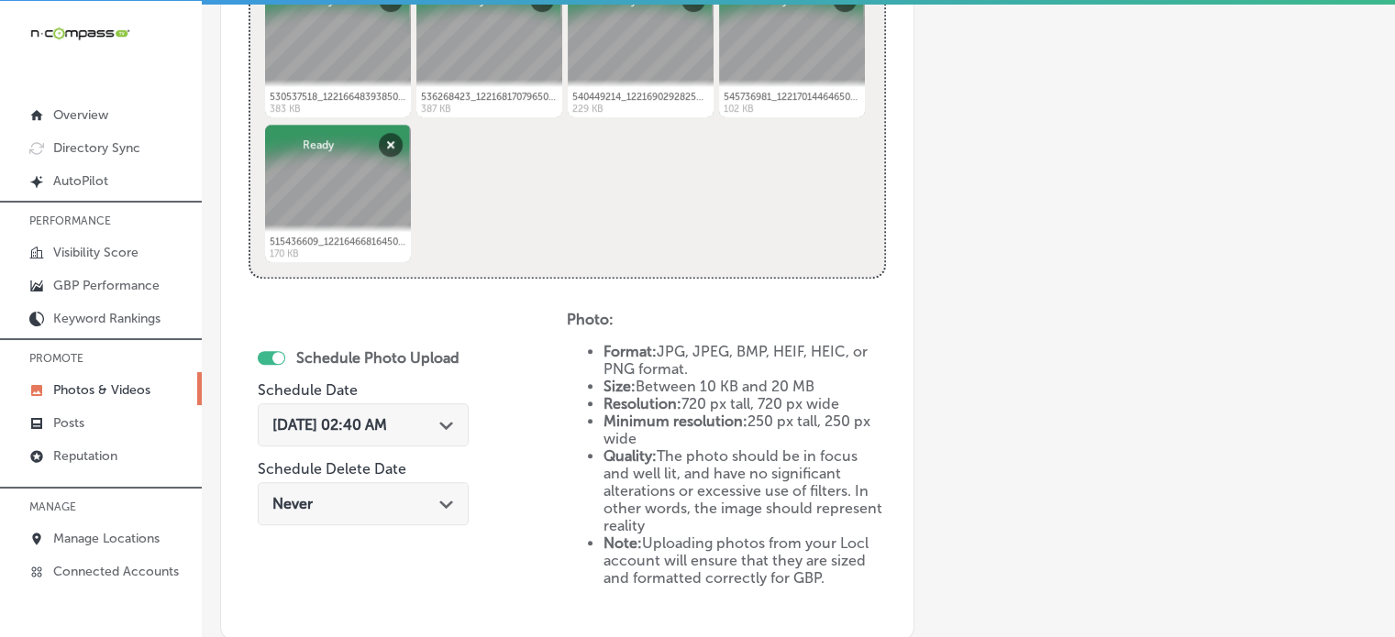
scroll to position [807, 0]
type input "Custom Website Design"
click at [387, 428] on span "[DATE] 02:40 AM" at bounding box center [329, 424] width 115 height 17
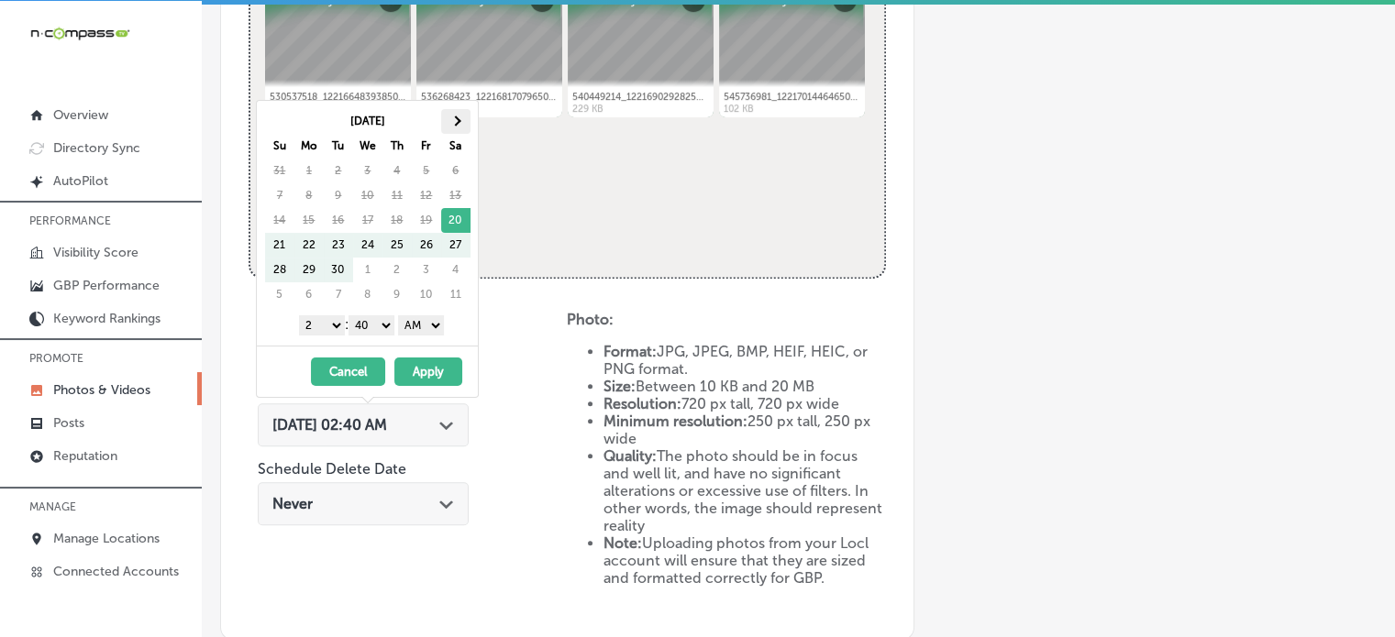
click at [452, 119] on span at bounding box center [455, 121] width 10 height 10
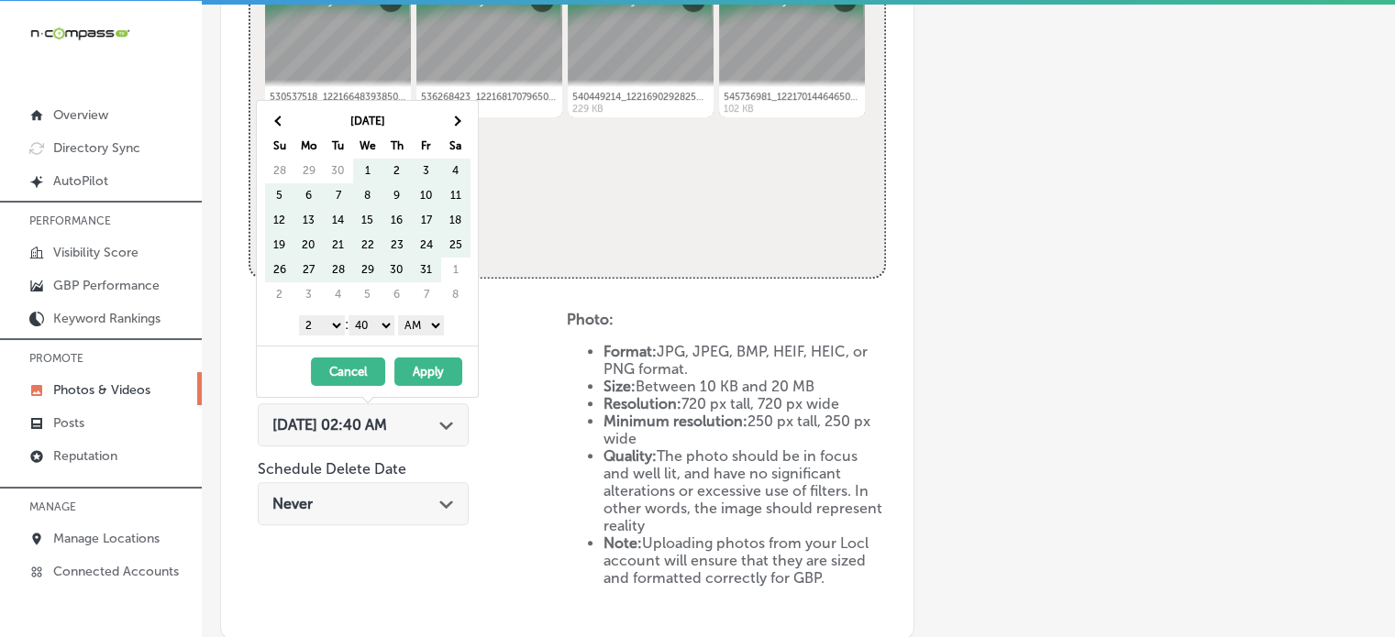
click at [452, 119] on span at bounding box center [455, 121] width 10 height 10
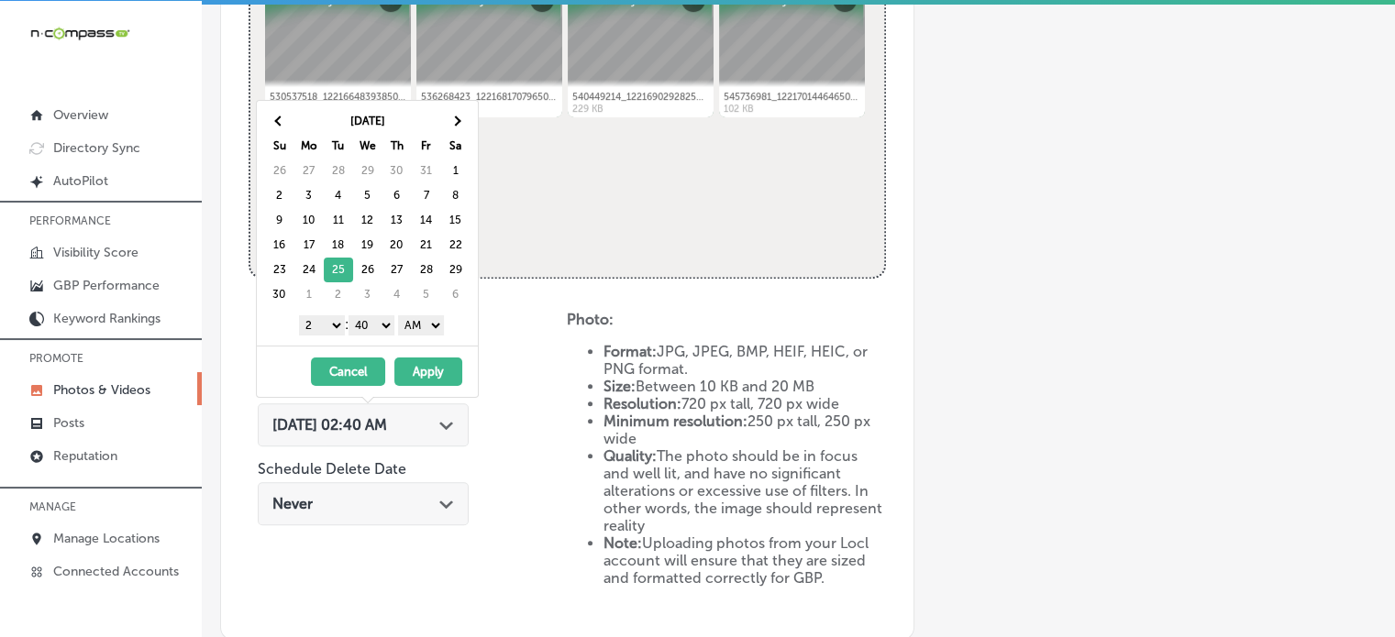
click at [330, 326] on select "1 2 3 4 5 6 7 8 9 10 11 12" at bounding box center [322, 326] width 46 height 20
drag, startPoint x: 382, startPoint y: 322, endPoint x: 378, endPoint y: 345, distance: 23.4
click at [378, 345] on div "[DATE] Su Mo Tu We Th Fr Sa 26 27 28 29 30 31 1 2 3 4 5 6 7 8 9 10 11 12 13 14 …" at bounding box center [367, 249] width 223 height 298
drag, startPoint x: 439, startPoint y: 316, endPoint x: 427, endPoint y: 366, distance: 52.1
click at [427, 366] on div "[DATE] Su Mo Tu We Th Fr Sa 26 27 28 29 30 31 1 2 3 4 5 6 7 8 9 10 11 12 13 14 …" at bounding box center [367, 249] width 223 height 298
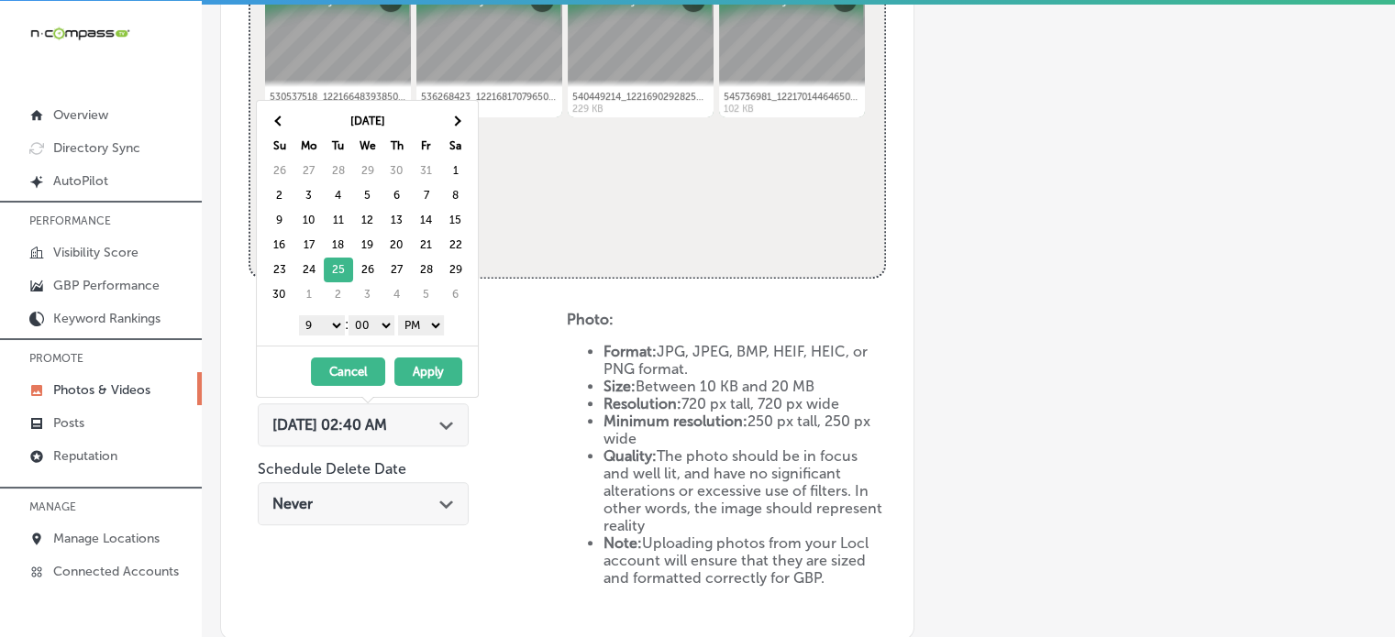
click at [427, 366] on button "Apply" at bounding box center [428, 372] width 68 height 28
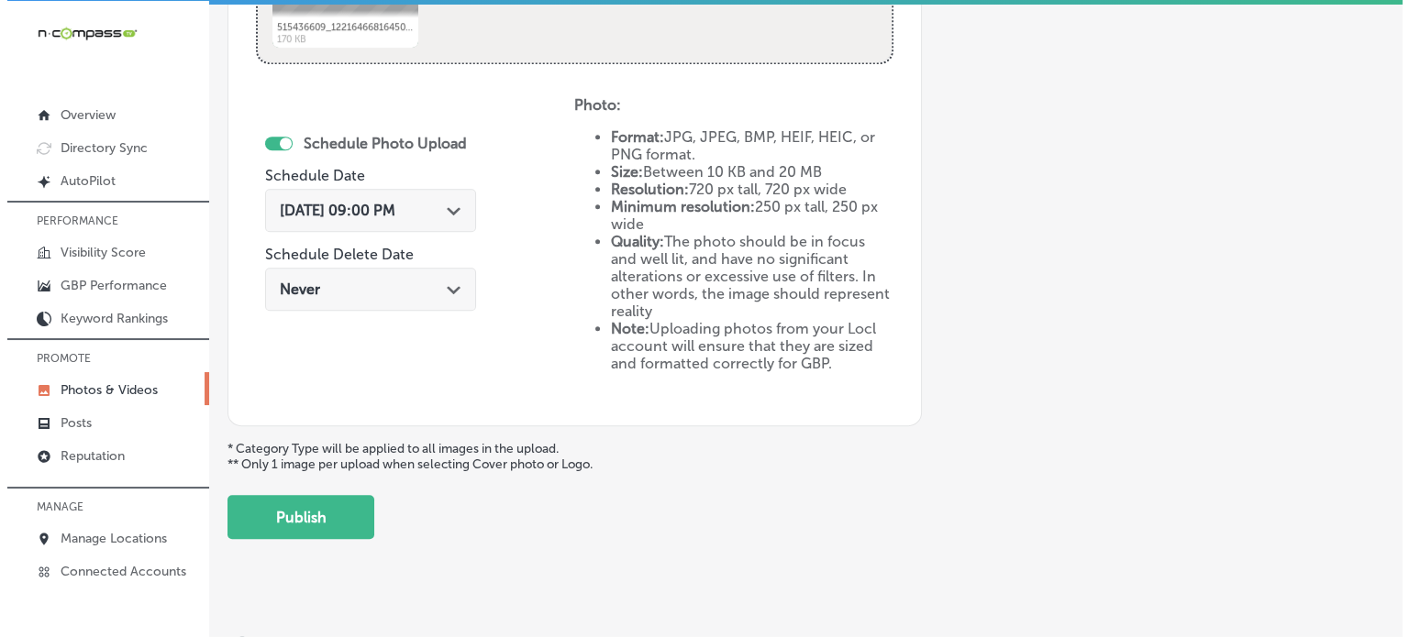
scroll to position [1039, 0]
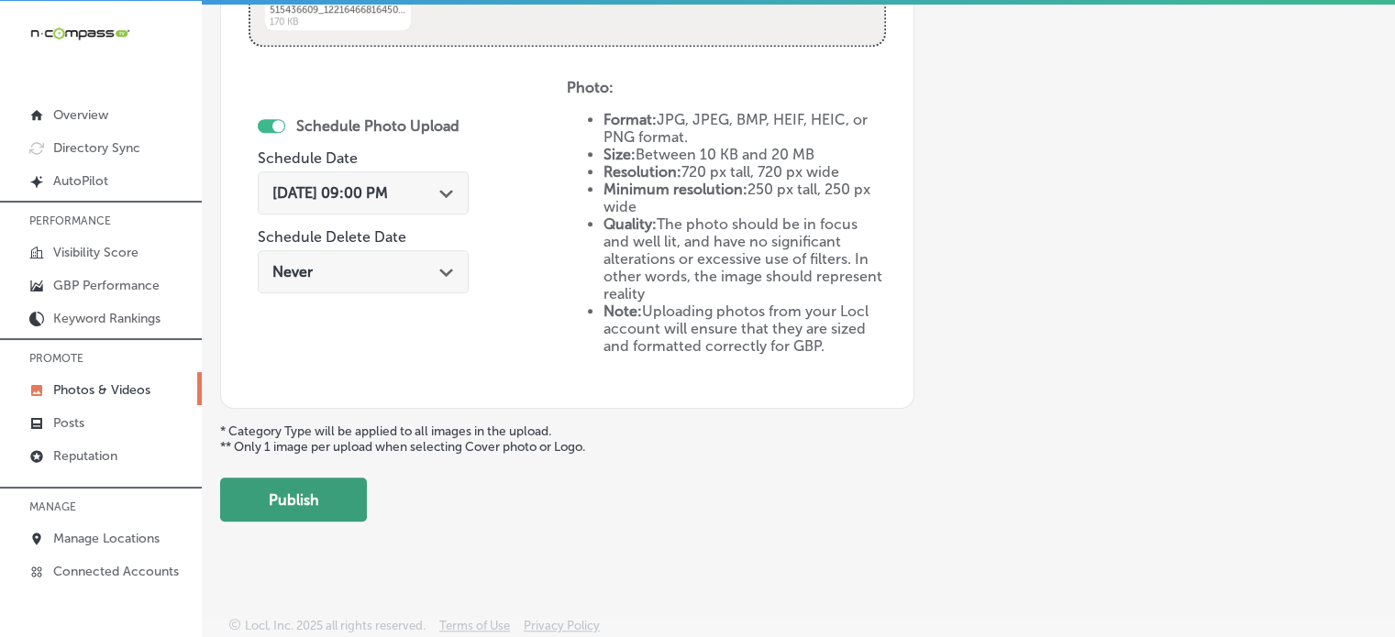
click at [337, 491] on button "Publish" at bounding box center [293, 500] width 147 height 44
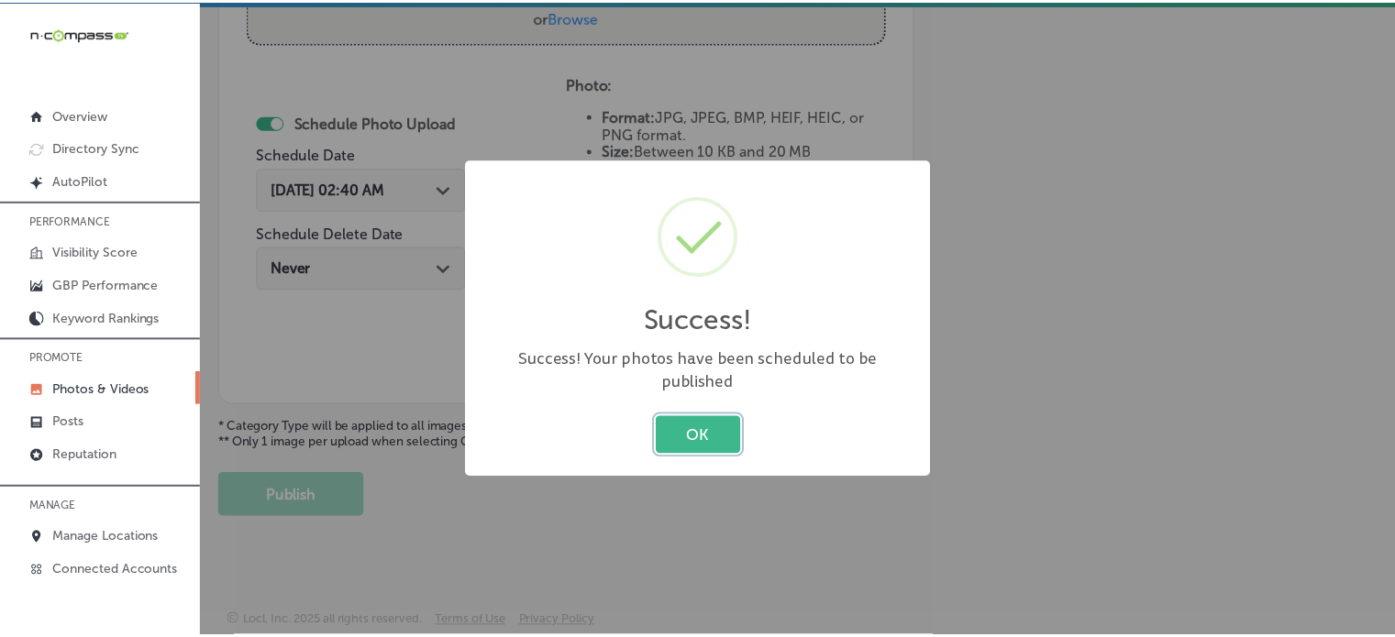
scroll to position [742, 0]
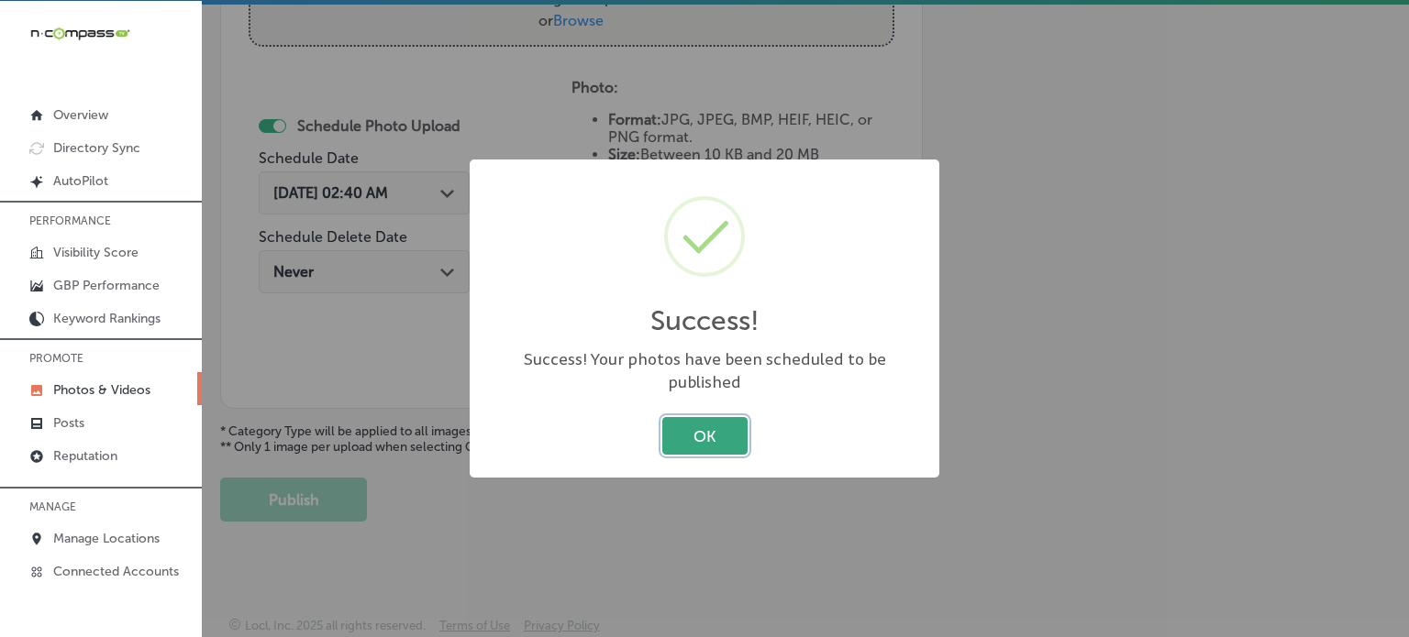
click at [693, 417] on button "OK" at bounding box center [704, 436] width 85 height 38
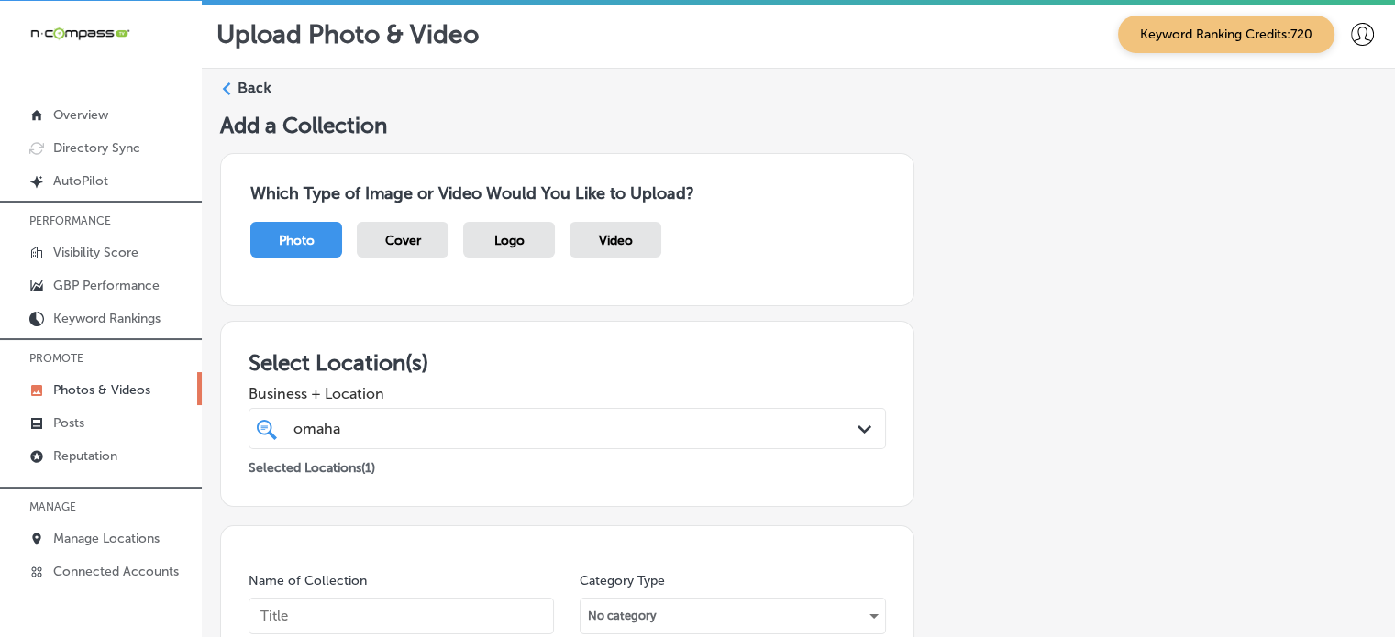
scroll to position [0, 0]
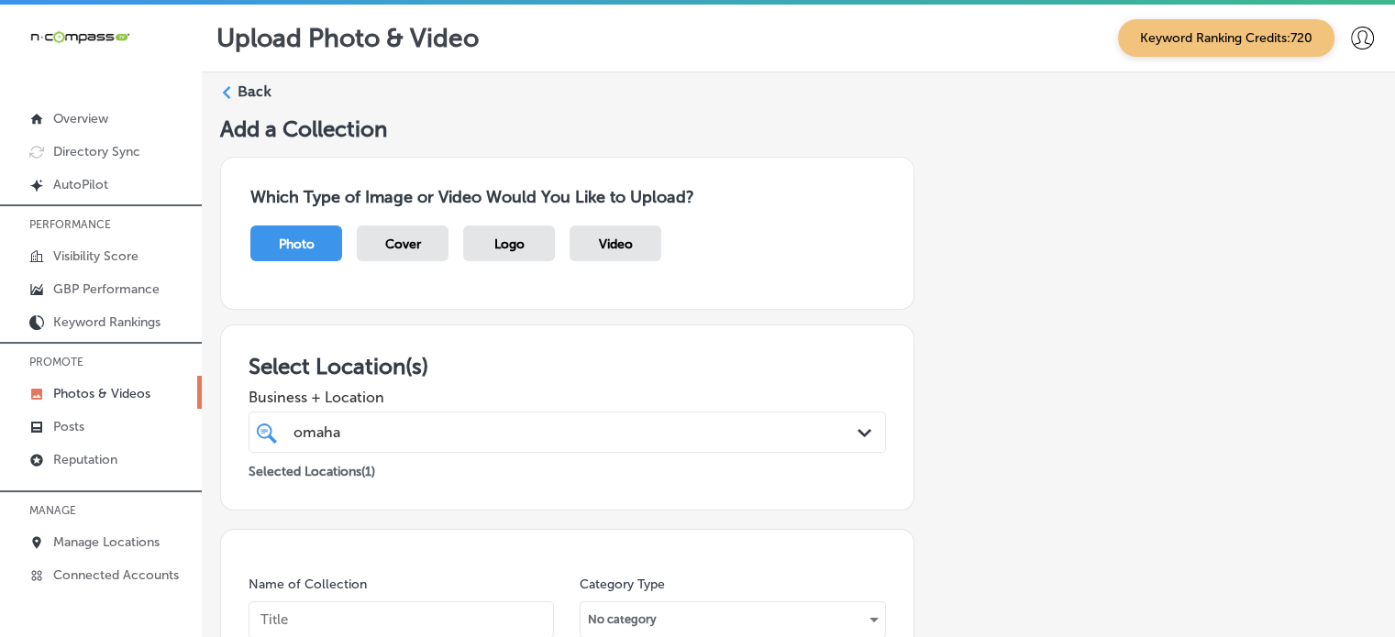
click at [260, 85] on label "Back" at bounding box center [255, 92] width 34 height 20
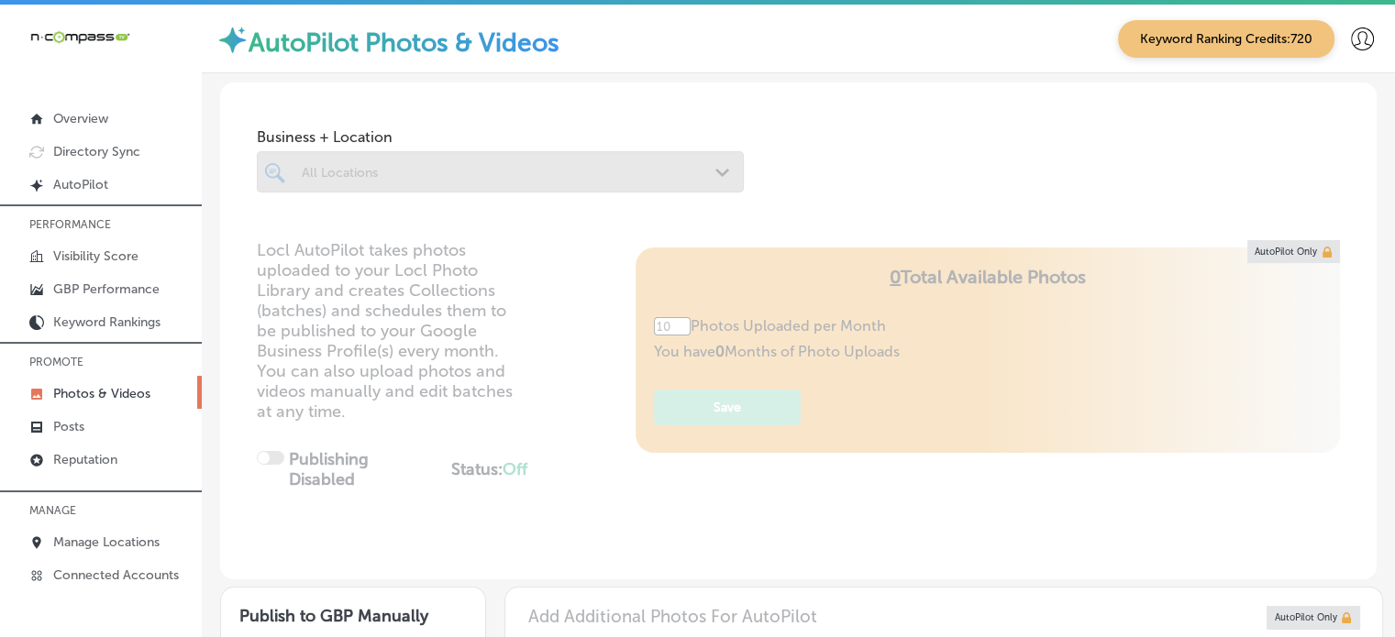
type input "5"
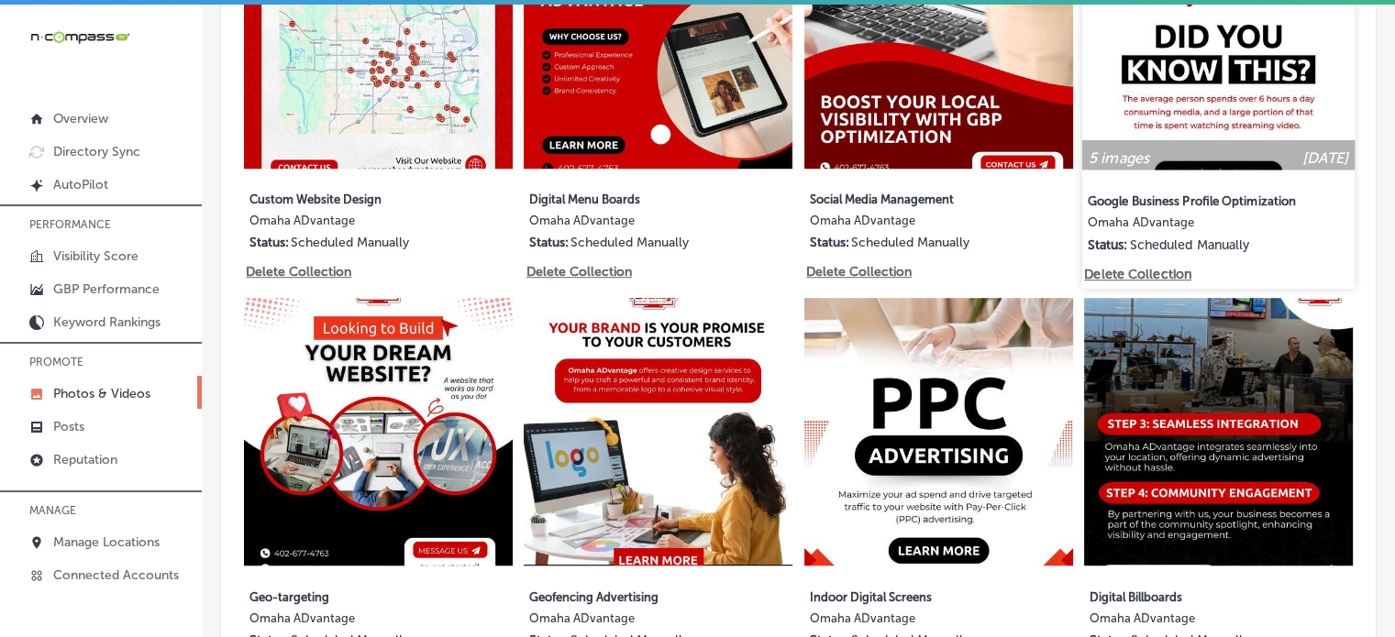
scroll to position [1167, 0]
